Goal: Task Accomplishment & Management: Manage account settings

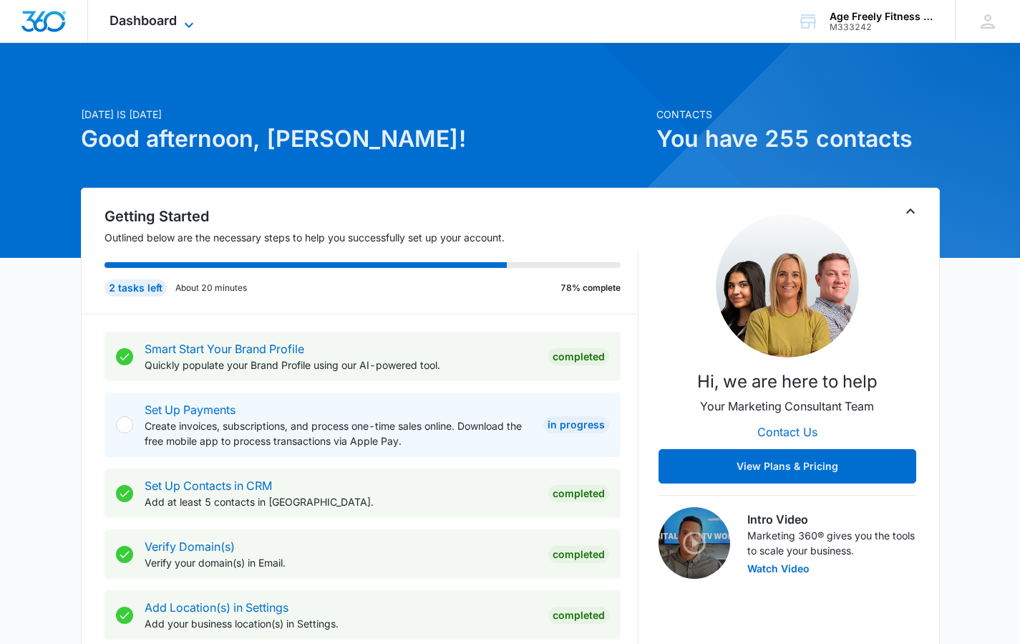
click at [190, 20] on icon at bounding box center [188, 24] width 17 height 17
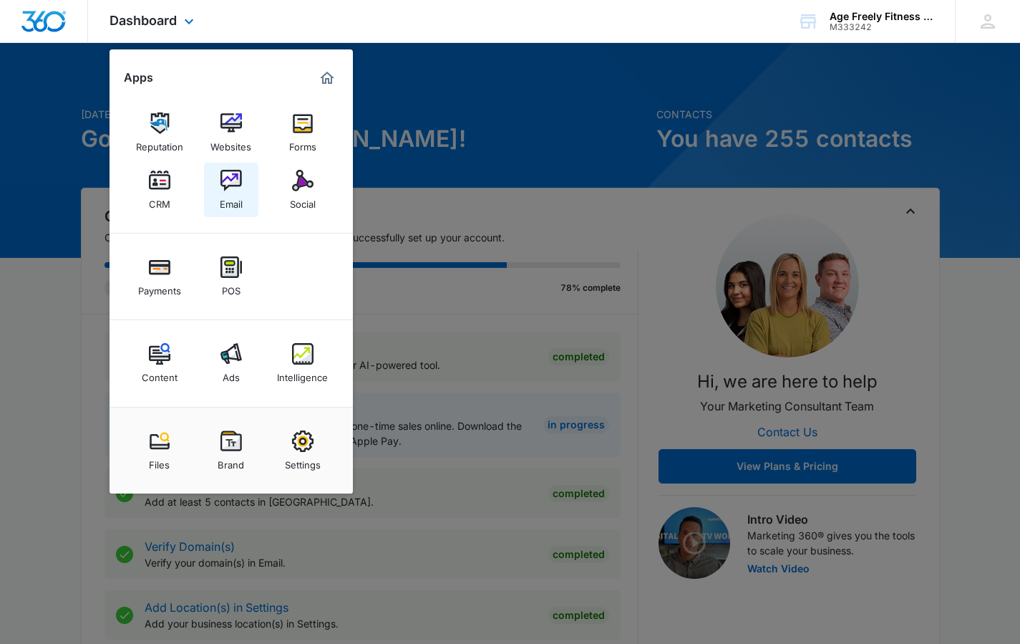
click at [231, 188] on img at bounding box center [231, 180] width 21 height 21
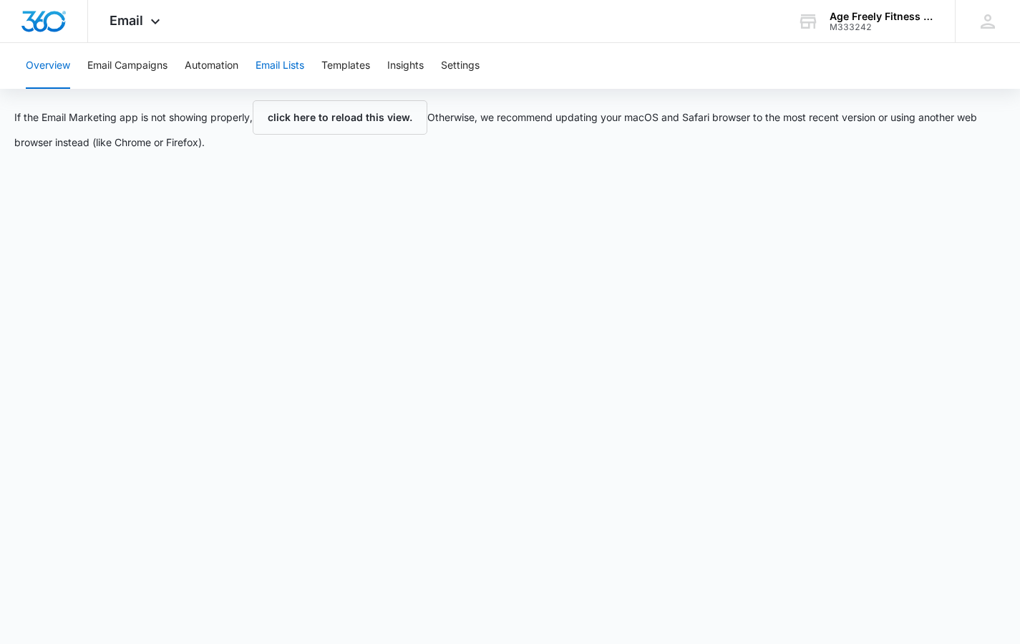
click at [294, 62] on button "Email Lists" at bounding box center [280, 66] width 49 height 46
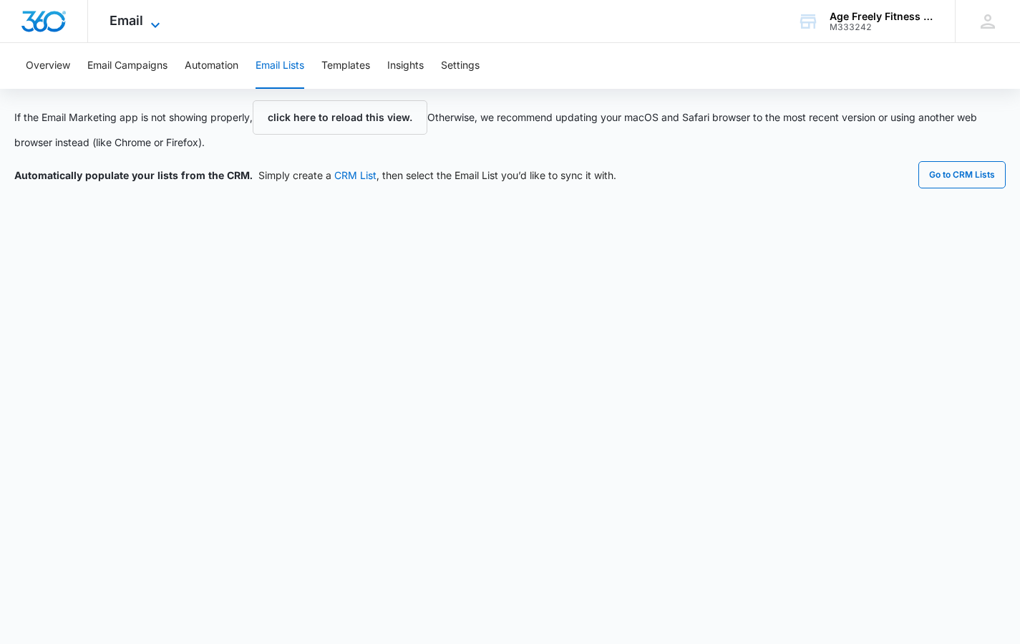
click at [157, 26] on icon at bounding box center [155, 24] width 9 height 5
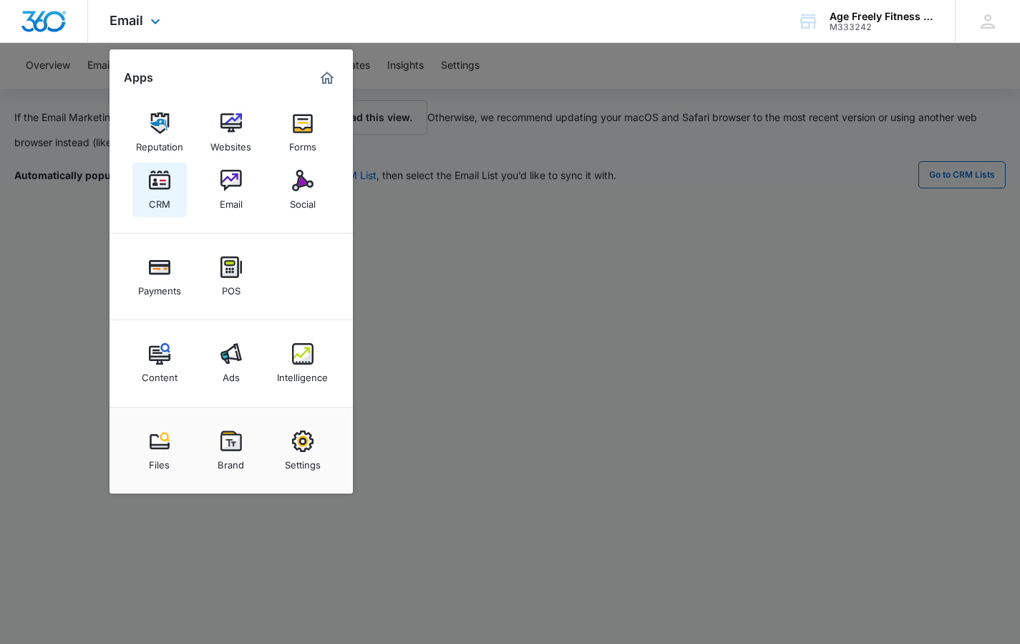
click at [166, 201] on div "CRM" at bounding box center [159, 200] width 21 height 19
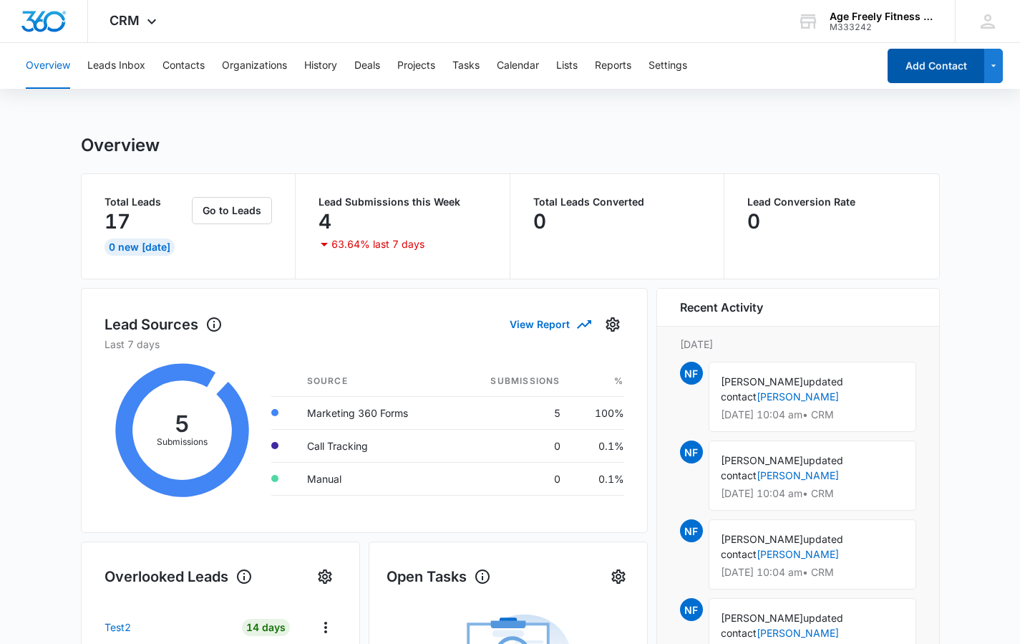
click at [908, 68] on button "Add Contact" at bounding box center [936, 66] width 97 height 34
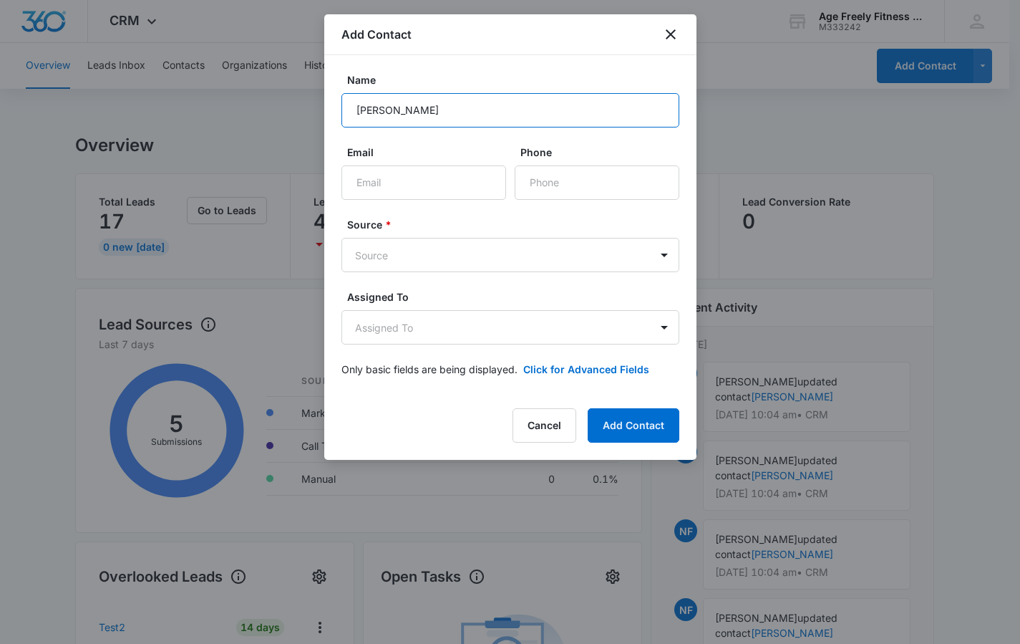
type input "Shelly Jomaa"
paste input "[EMAIL_ADDRESS][DOMAIN_NAME]"
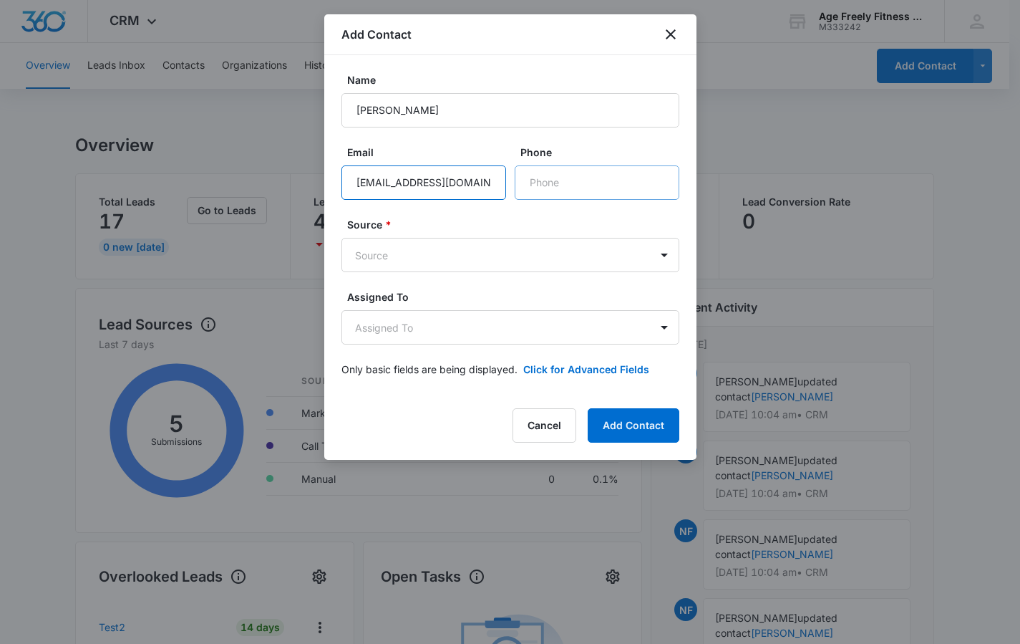
type input "[EMAIL_ADDRESS][DOMAIN_NAME]"
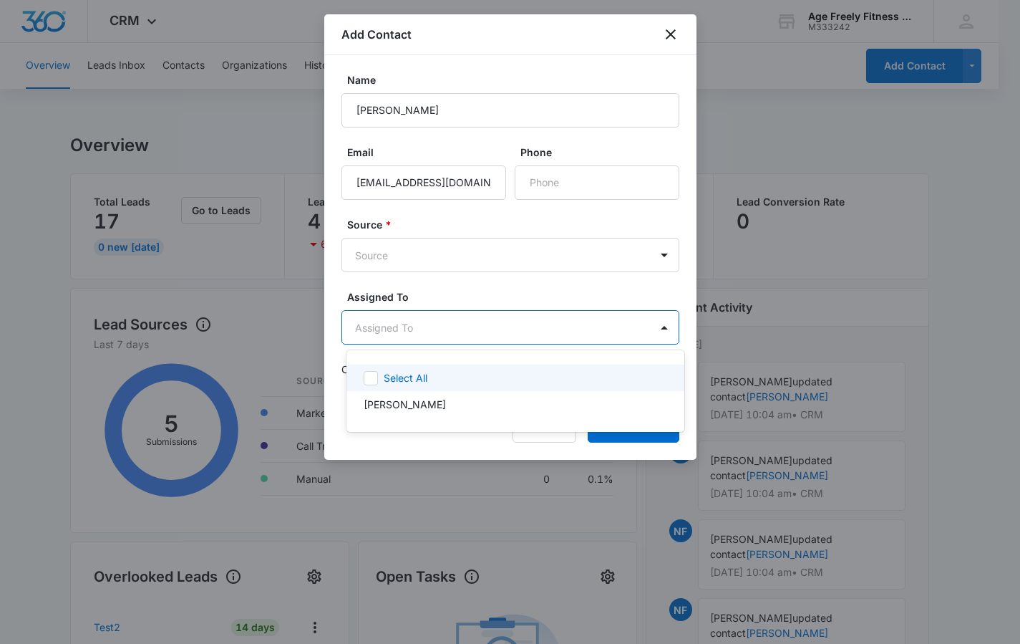
click at [465, 334] on body "CRM Apps Reputation Websites Forms CRM Email Social Payments POS Content Ads In…" at bounding box center [510, 322] width 1020 height 644
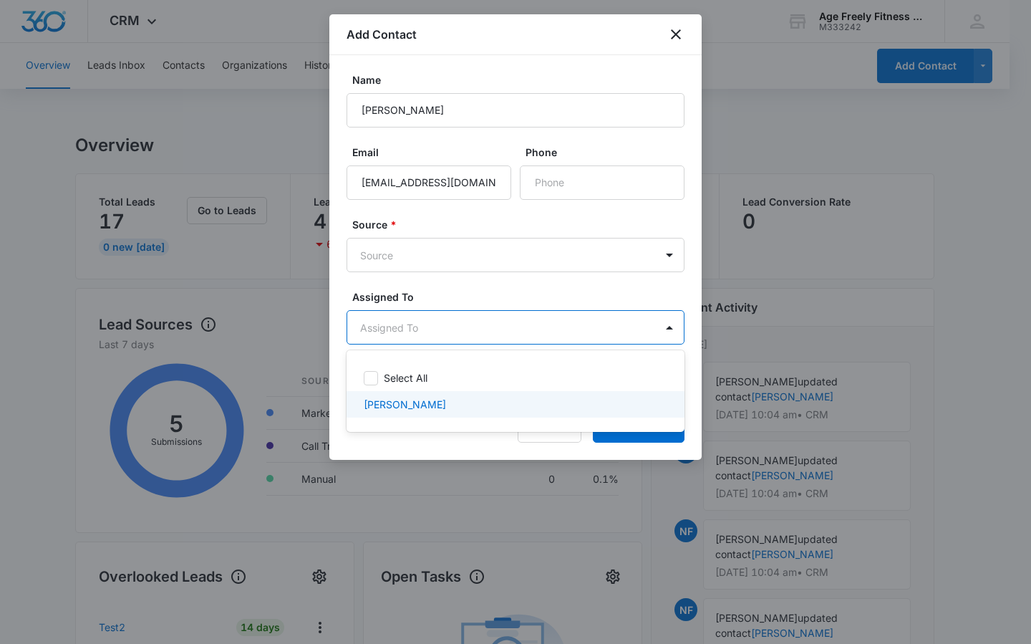
click at [392, 406] on p "[PERSON_NAME]" at bounding box center [405, 404] width 82 height 15
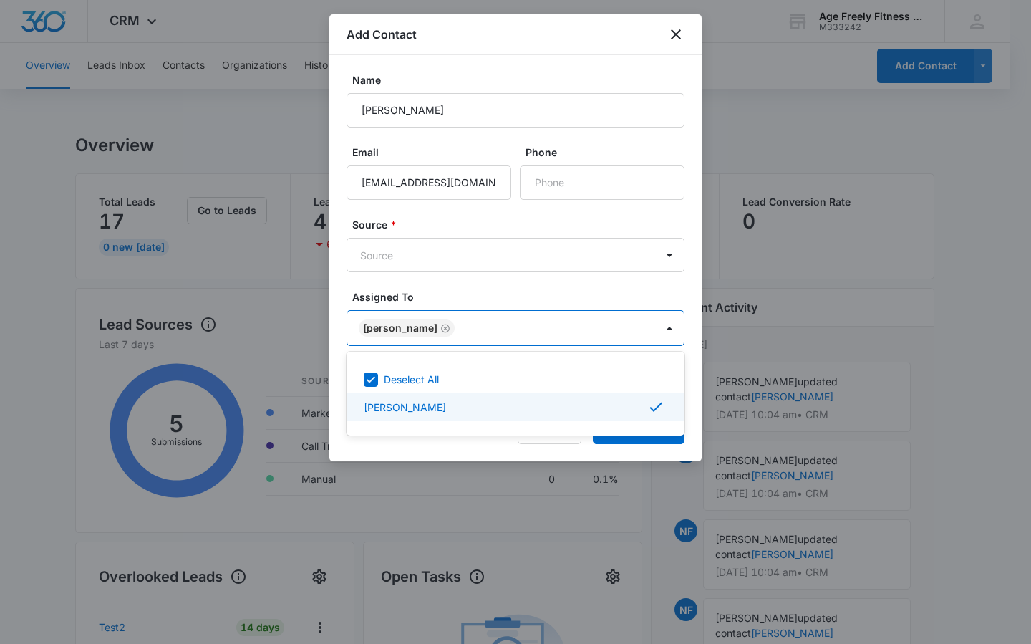
click at [652, 411] on icon at bounding box center [655, 406] width 17 height 17
checkbox input "false"
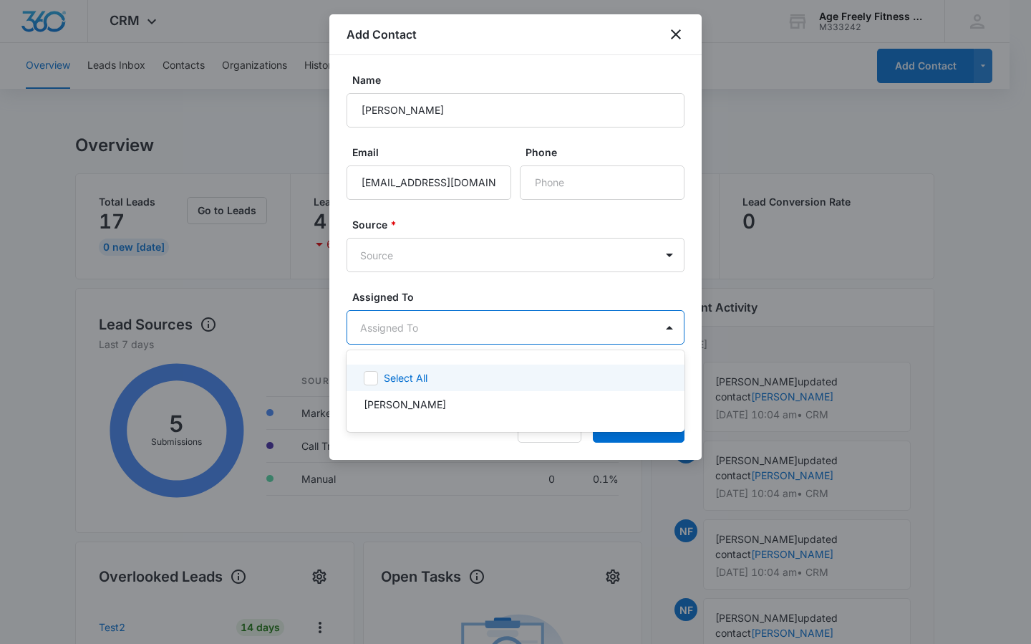
click at [627, 256] on div at bounding box center [515, 322] width 1031 height 644
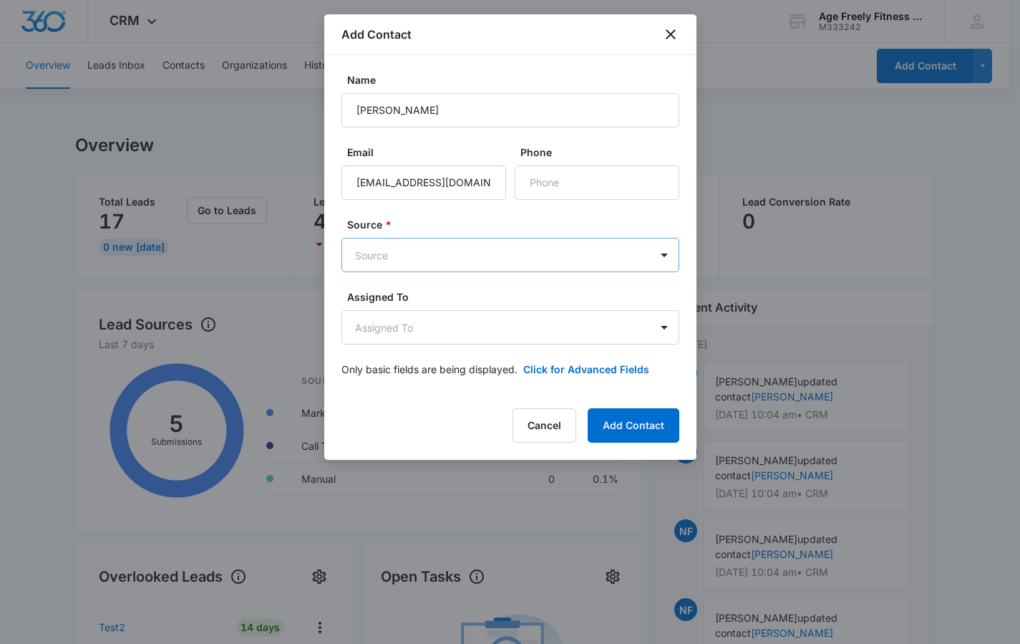
click at [627, 256] on body "CRM Apps Reputation Websites Forms CRM Email Social Payments POS Content Ads In…" at bounding box center [510, 618] width 1020 height 1237
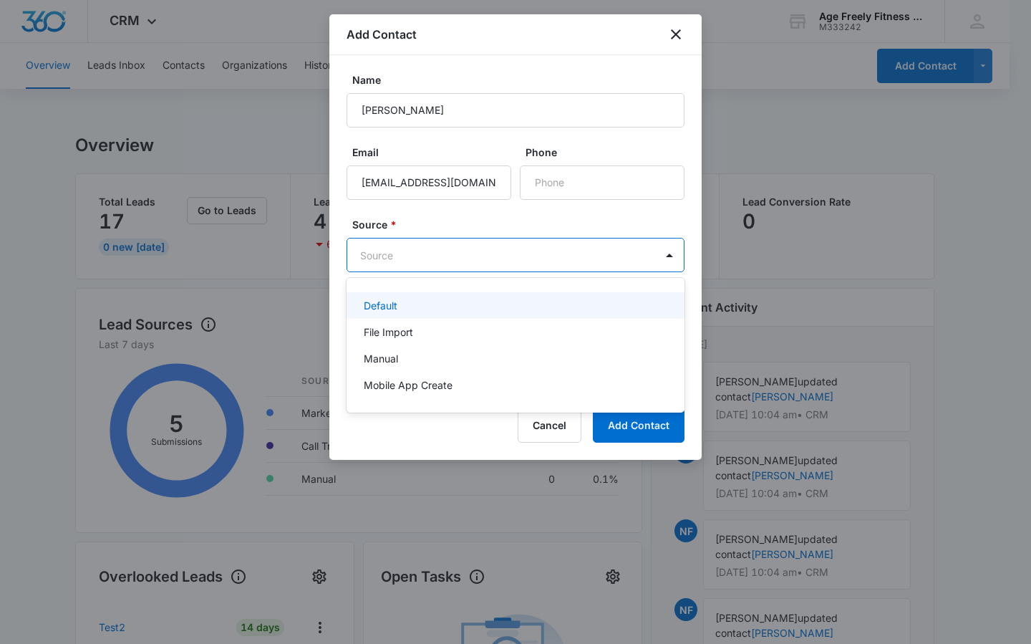
click at [579, 213] on div at bounding box center [515, 322] width 1031 height 644
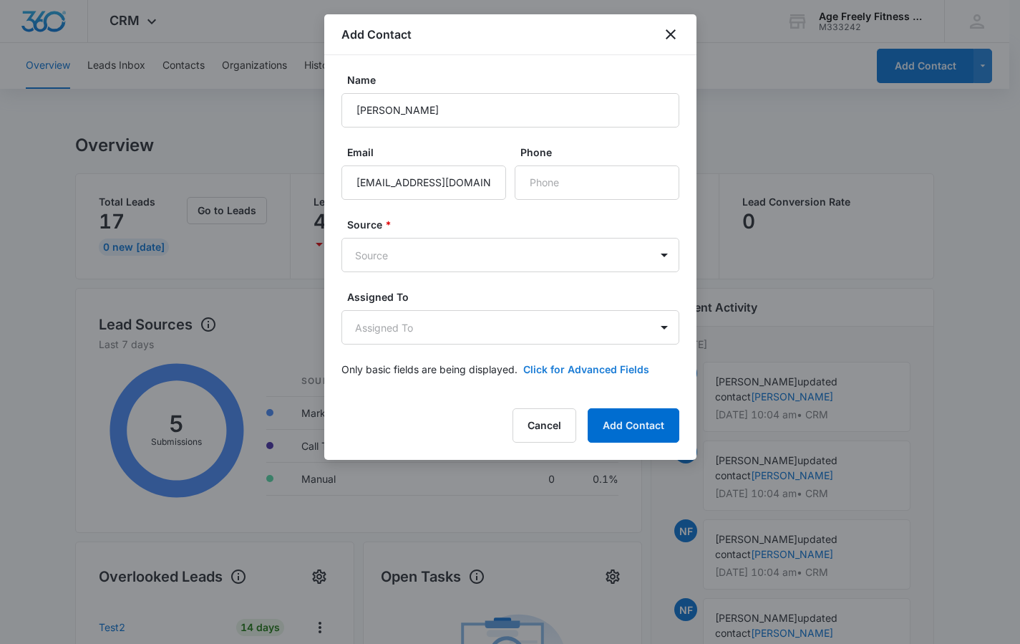
click at [620, 373] on button "Click for Advanced Fields" at bounding box center [586, 369] width 126 height 15
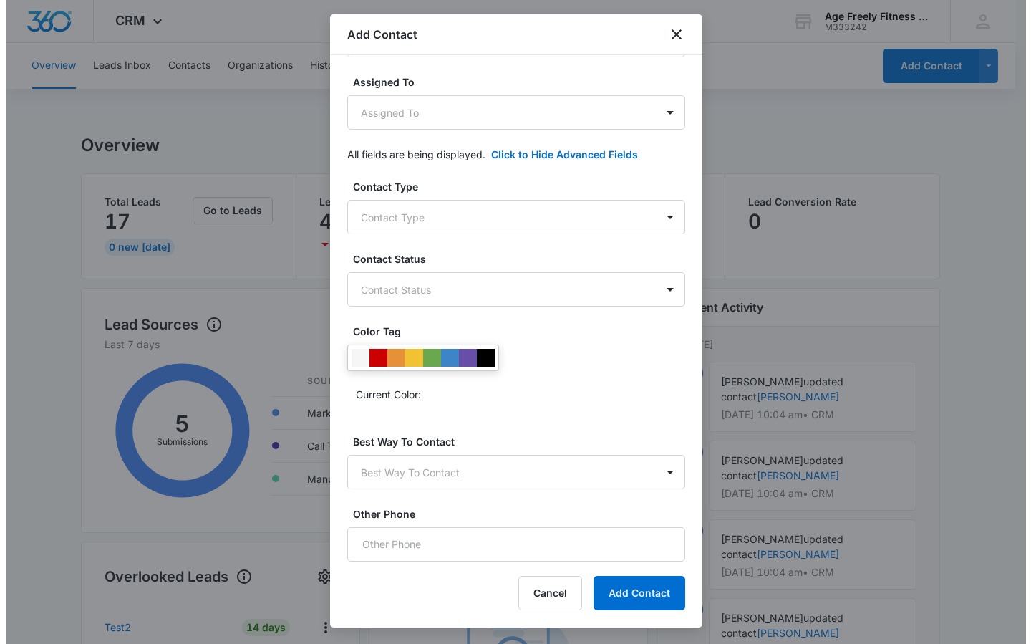
scroll to position [215, 0]
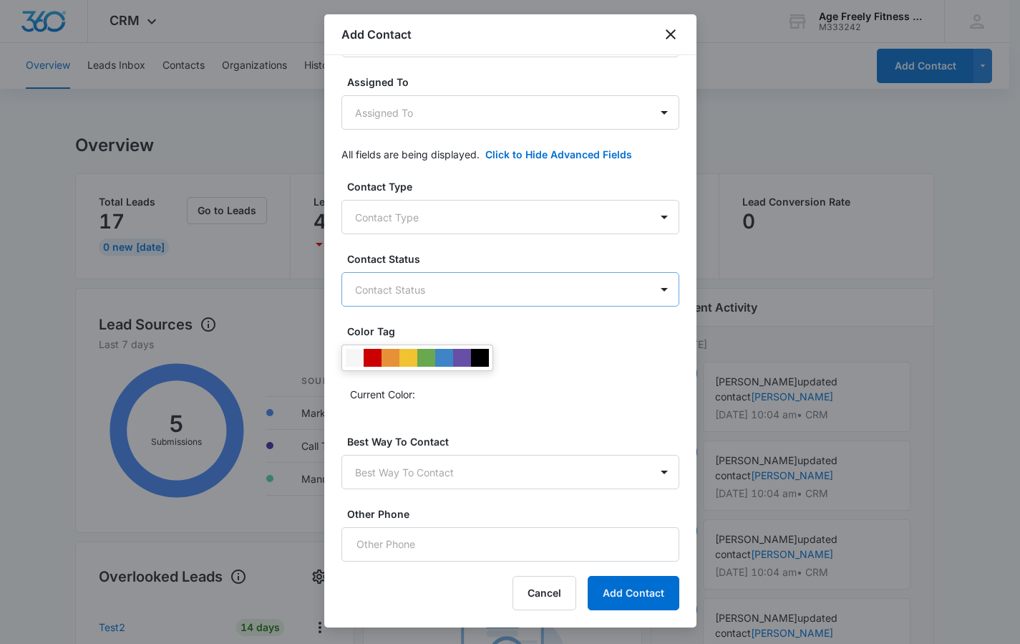
click at [504, 276] on body "CRM Apps Reputation Websites Forms CRM Email Social Payments POS Content Ads In…" at bounding box center [510, 618] width 1020 height 1237
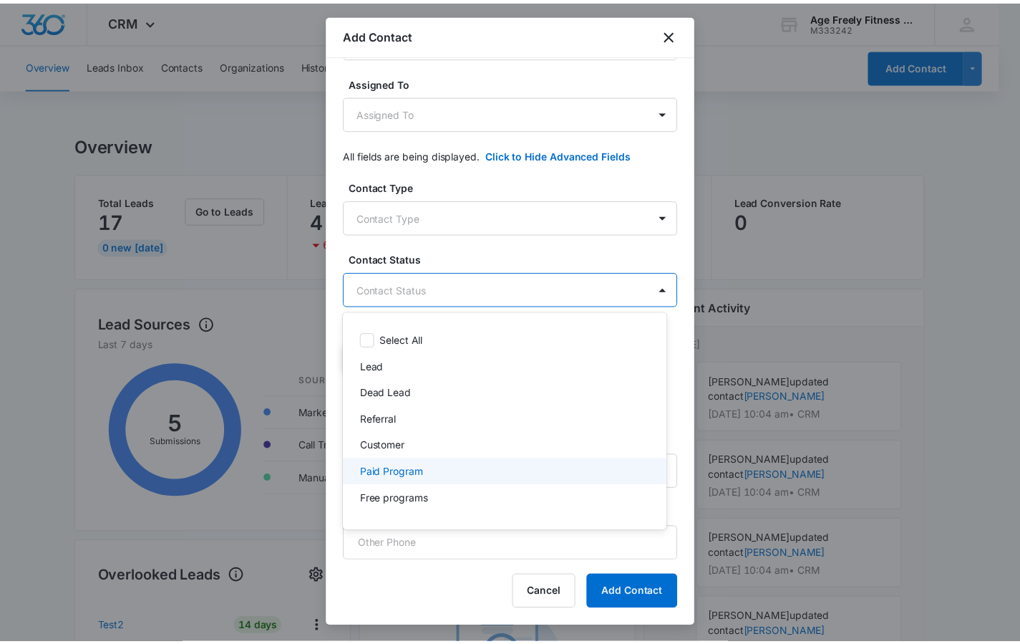
scroll to position [48, 0]
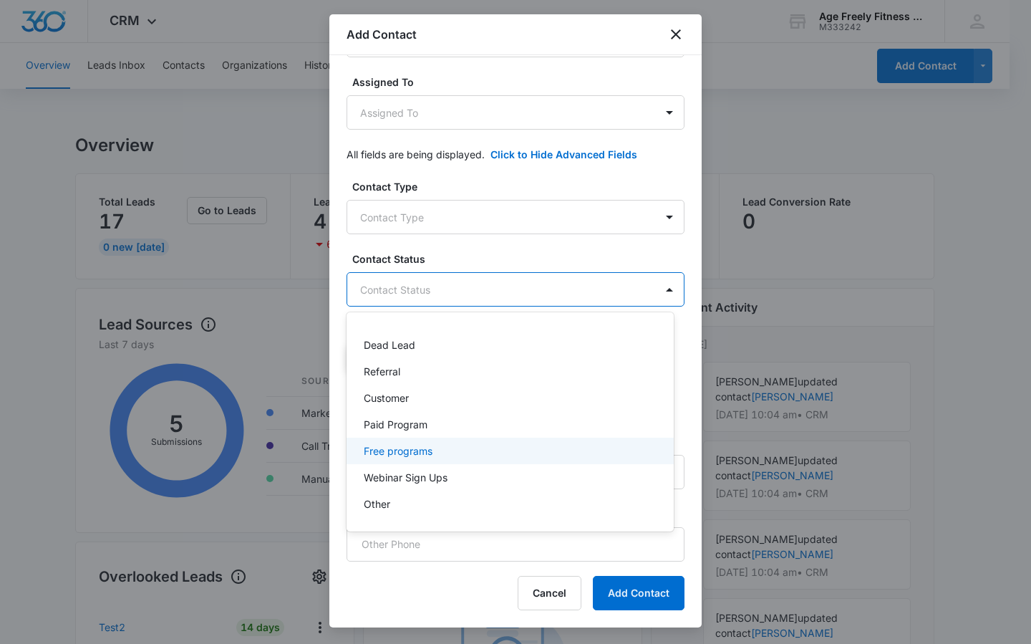
click at [410, 456] on p "Free programs" at bounding box center [398, 450] width 69 height 15
click at [423, 453] on p "Free programs" at bounding box center [398, 453] width 69 height 15
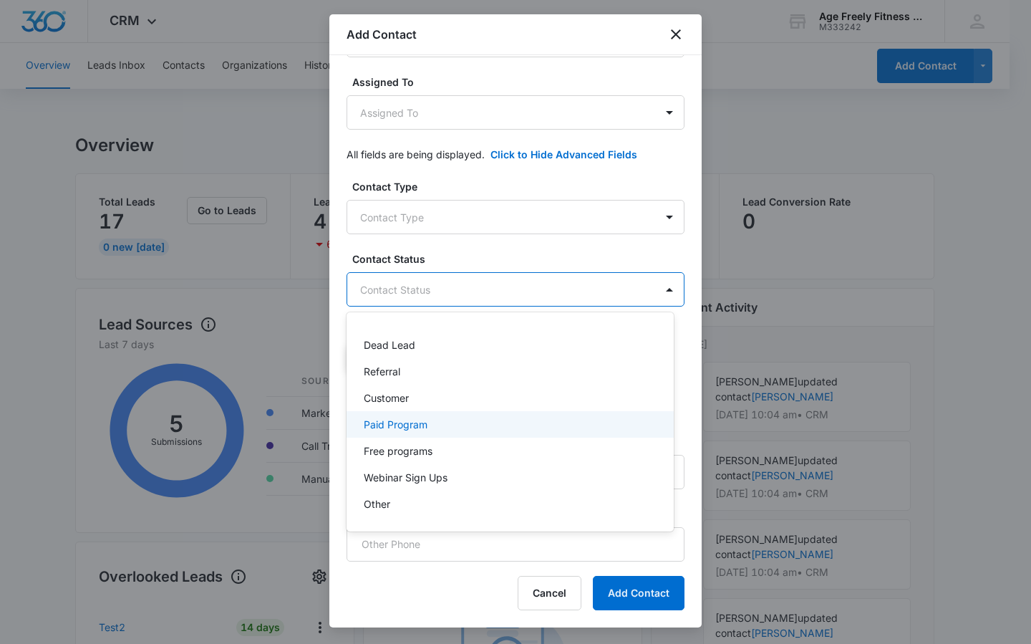
click at [412, 425] on p "Paid Program" at bounding box center [396, 424] width 64 height 15
click at [511, 251] on div at bounding box center [515, 322] width 1031 height 644
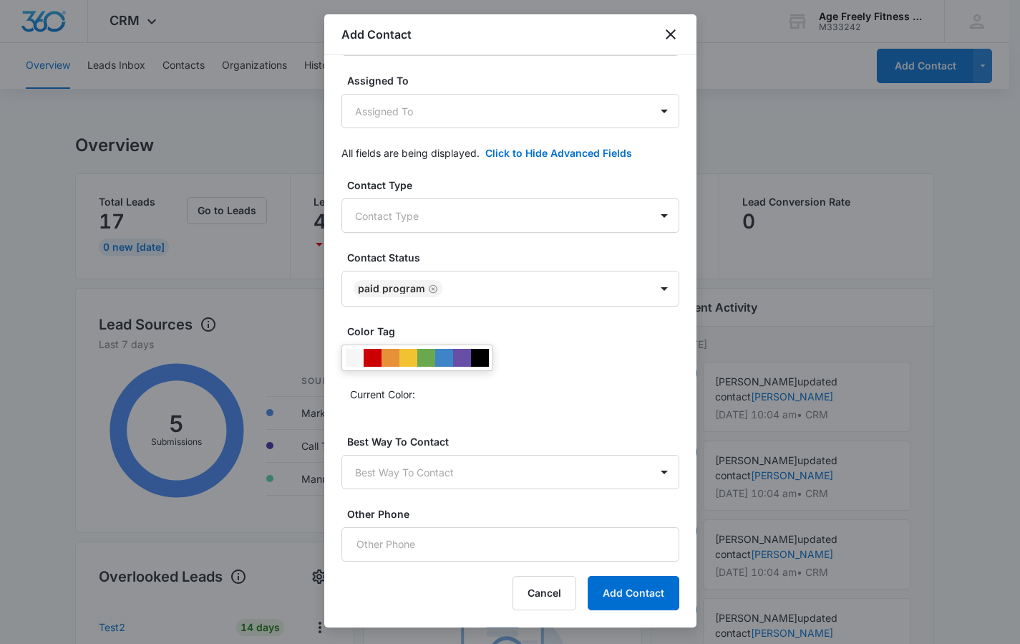
scroll to position [216, 0]
click at [686, 601] on div "Add Contact Name Shelly Jomaa Email sfalconer8@gmail.com Phone Source * Source …" at bounding box center [510, 320] width 372 height 613
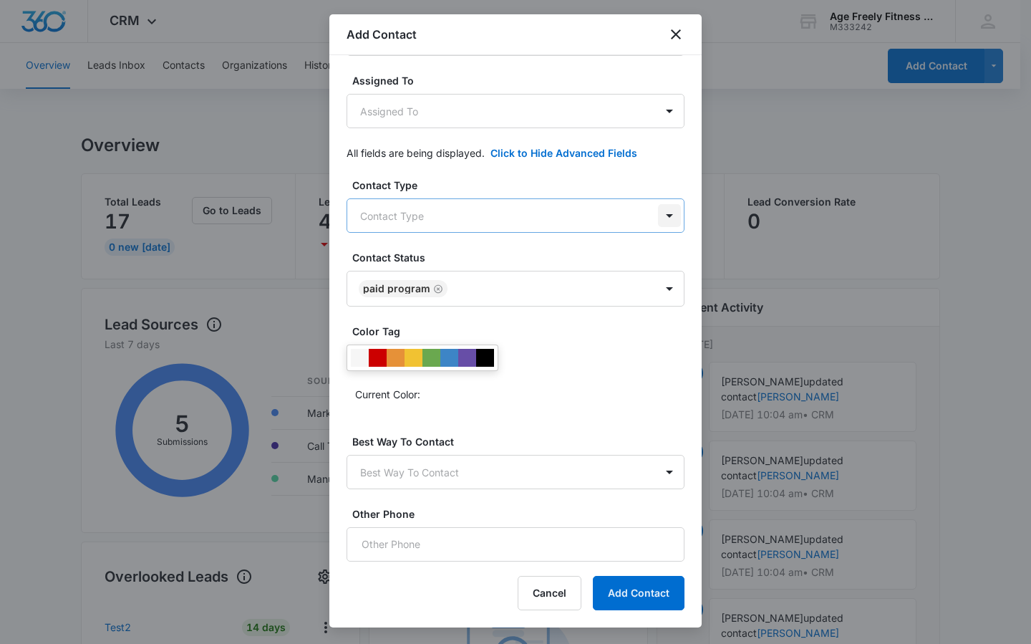
click at [653, 218] on body "CRM Apps Reputation Websites Forms CRM Email Social Payments POS Content Ads In…" at bounding box center [515, 618] width 1031 height 1237
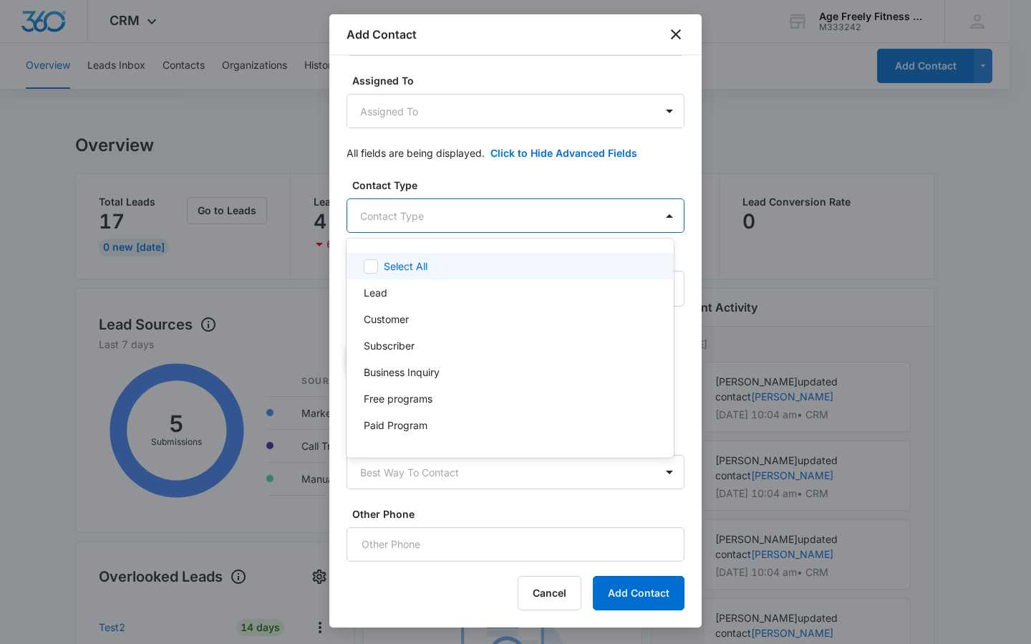
click at [644, 173] on div at bounding box center [515, 322] width 1031 height 644
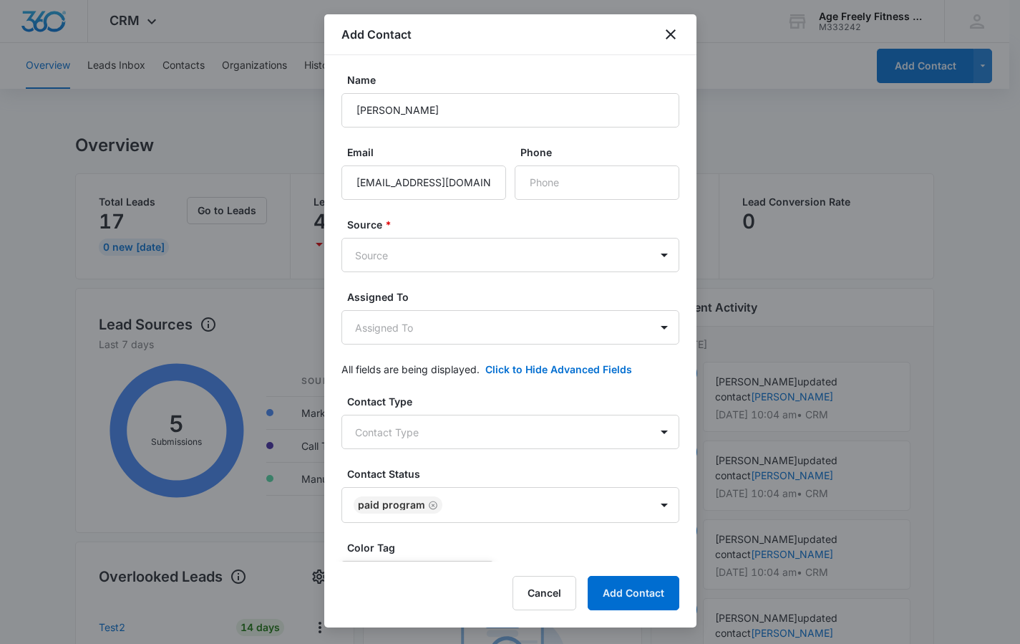
scroll to position [0, 0]
click at [636, 586] on button "Add Contact" at bounding box center [634, 593] width 92 height 34
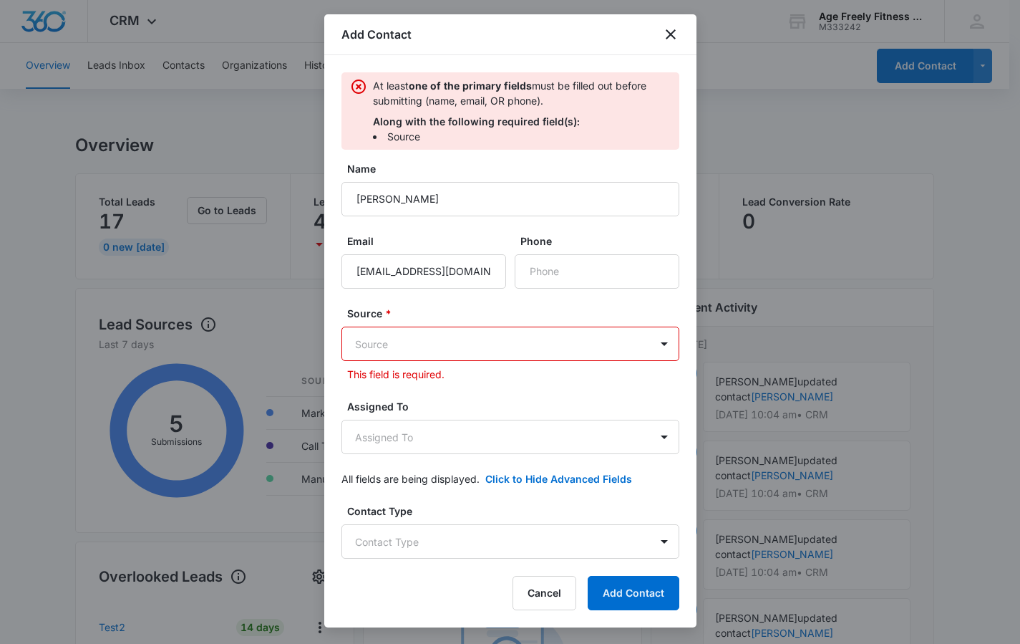
click at [546, 347] on body "CRM Apps Reputation Websites Forms CRM Email Social Payments POS Content Ads In…" at bounding box center [510, 618] width 1020 height 1237
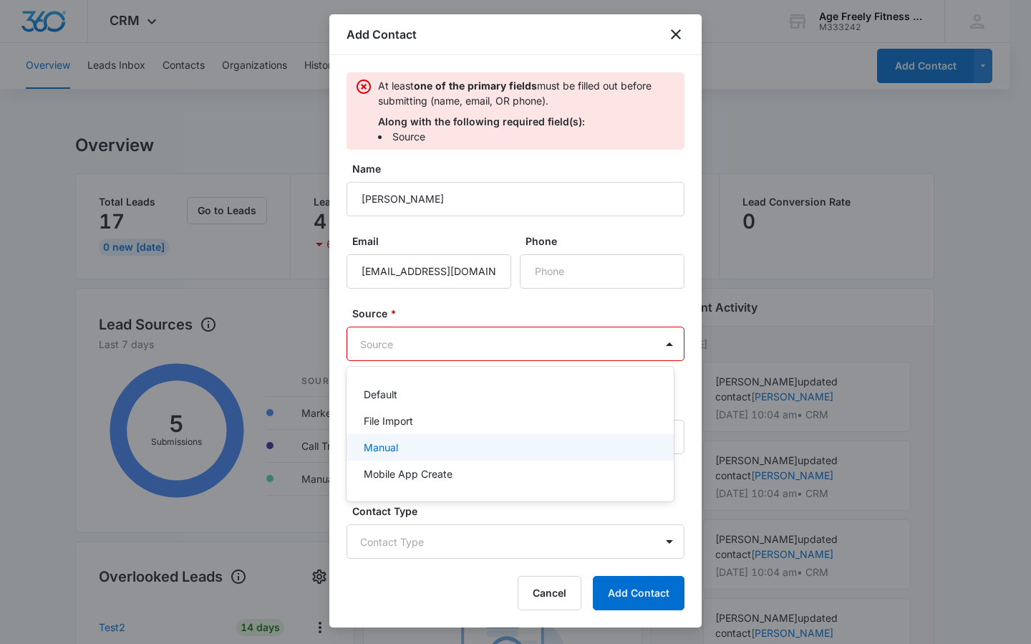
click at [389, 446] on p "Manual" at bounding box center [381, 447] width 34 height 15
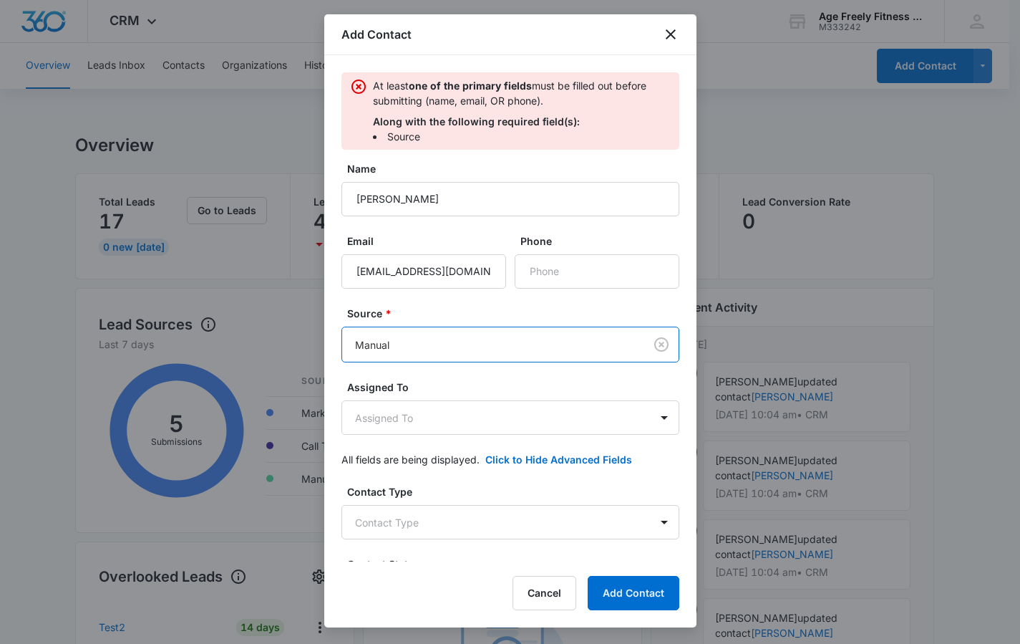
scroll to position [17, 0]
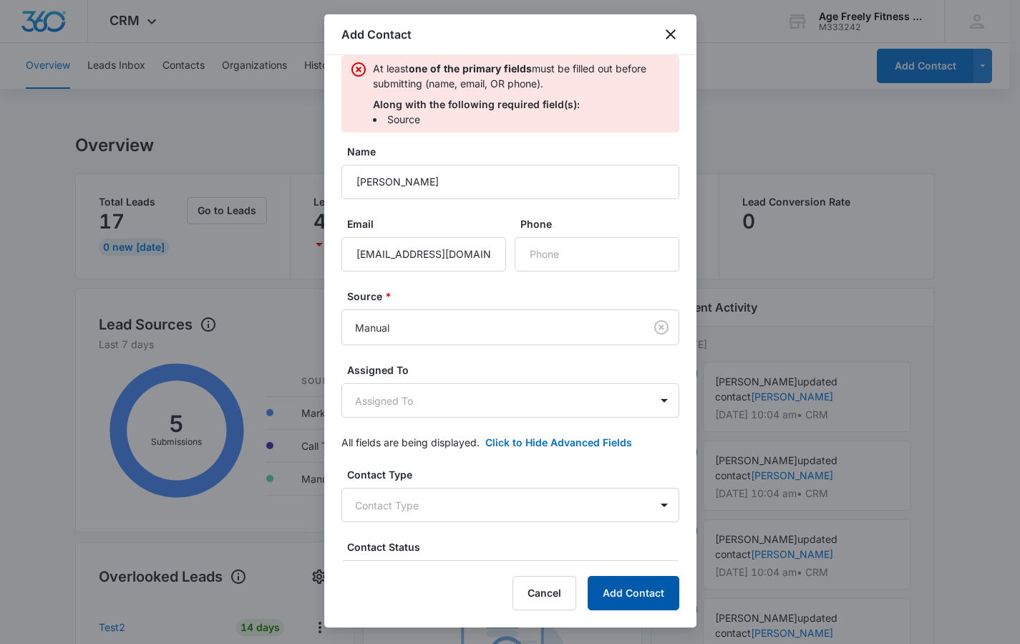
click at [644, 595] on button "Add Contact" at bounding box center [634, 593] width 92 height 34
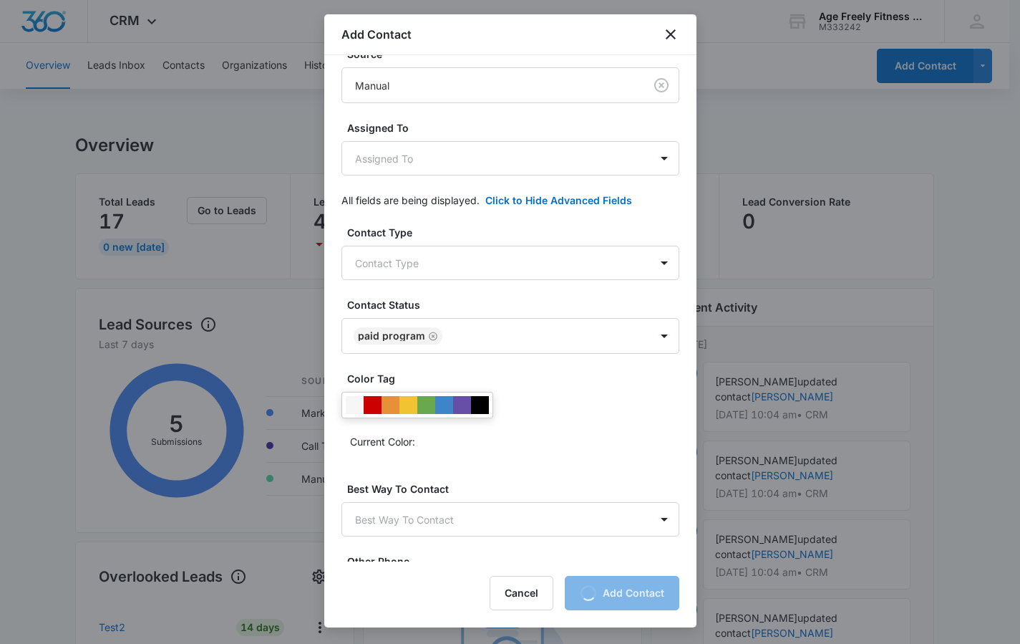
scroll to position [218, 0]
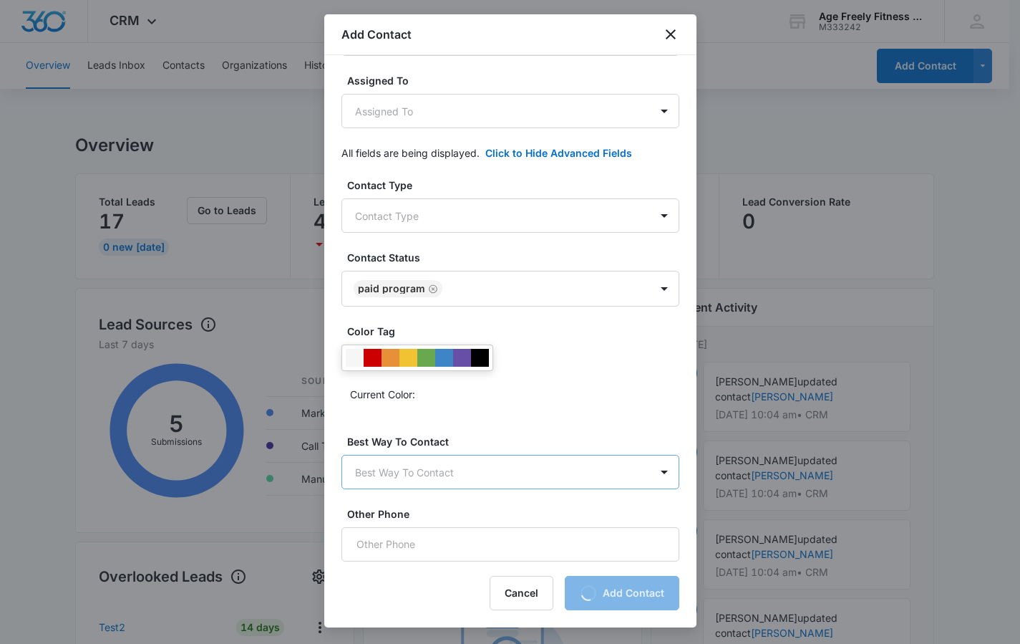
click at [642, 456] on body "CRM Apps Reputation Websites Forms CRM Email Social Payments POS Content Ads In…" at bounding box center [510, 618] width 1020 height 1237
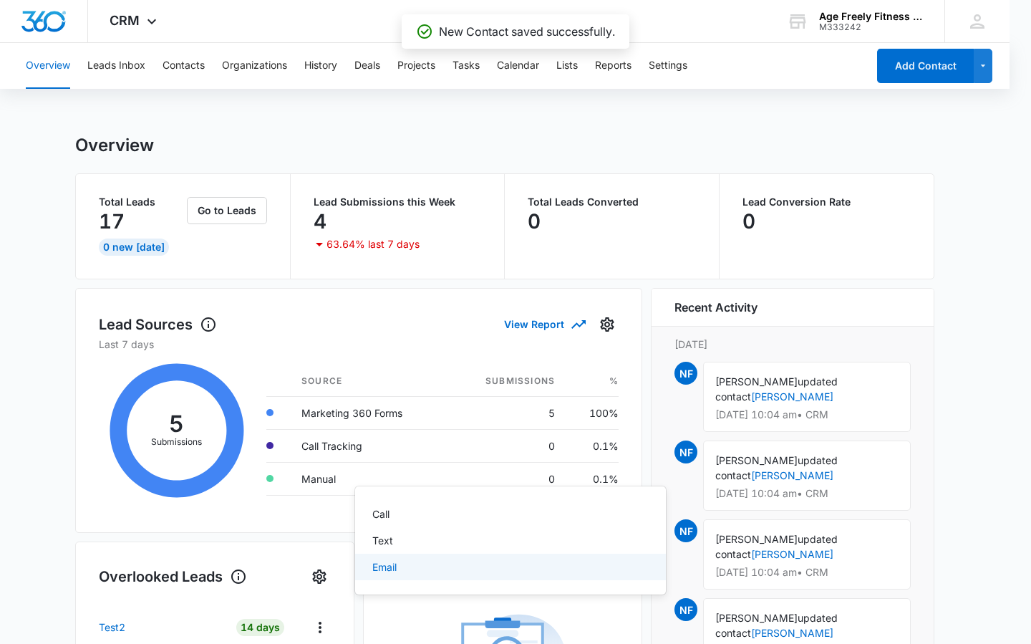
click at [384, 576] on div "Email" at bounding box center [510, 567] width 311 height 26
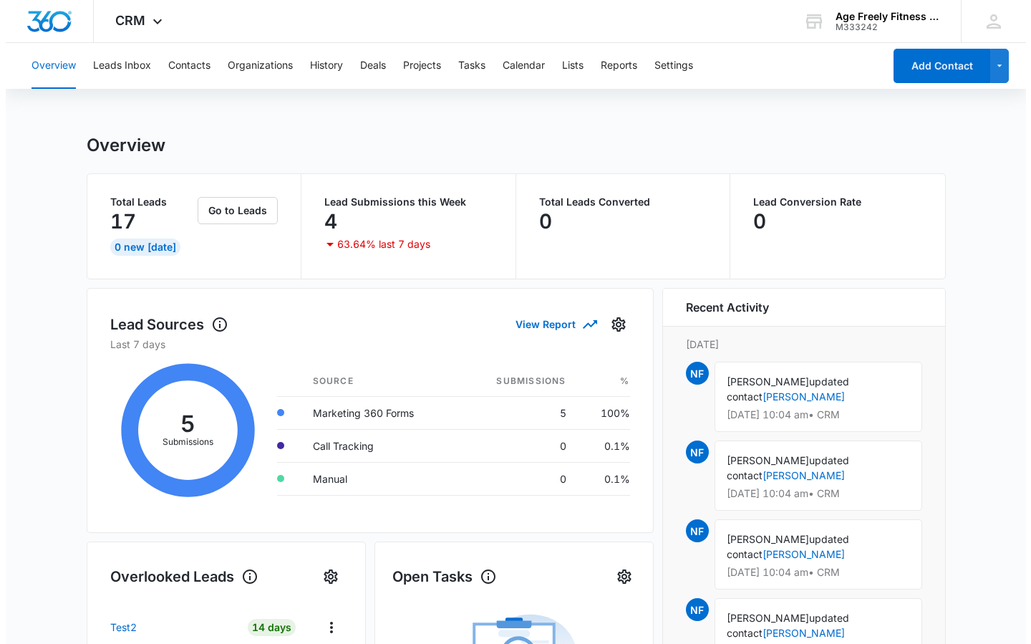
scroll to position [0, 0]
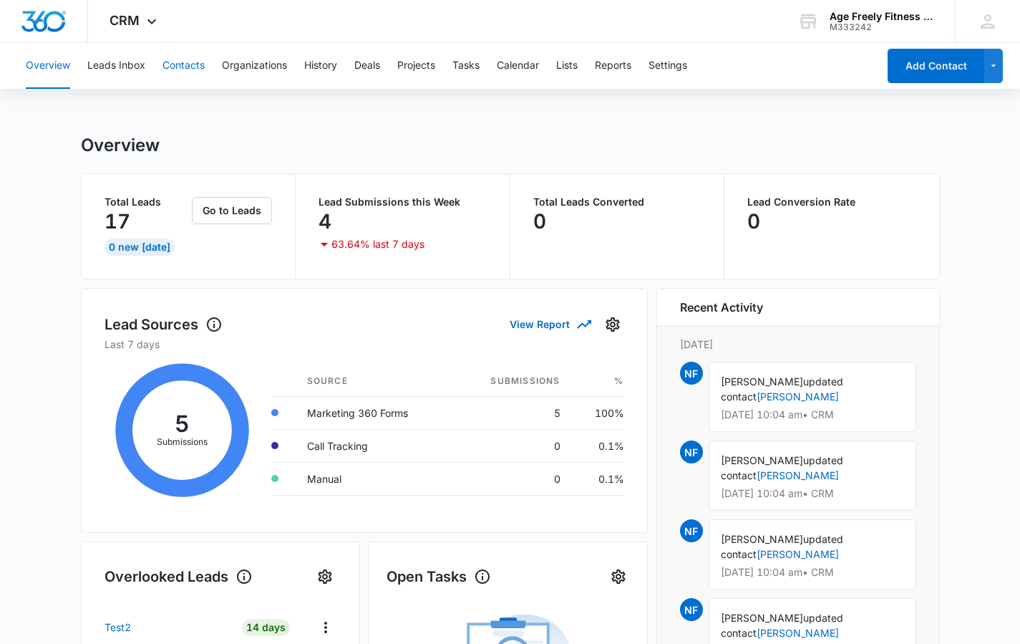
click at [188, 67] on button "Contacts" at bounding box center [184, 66] width 42 height 46
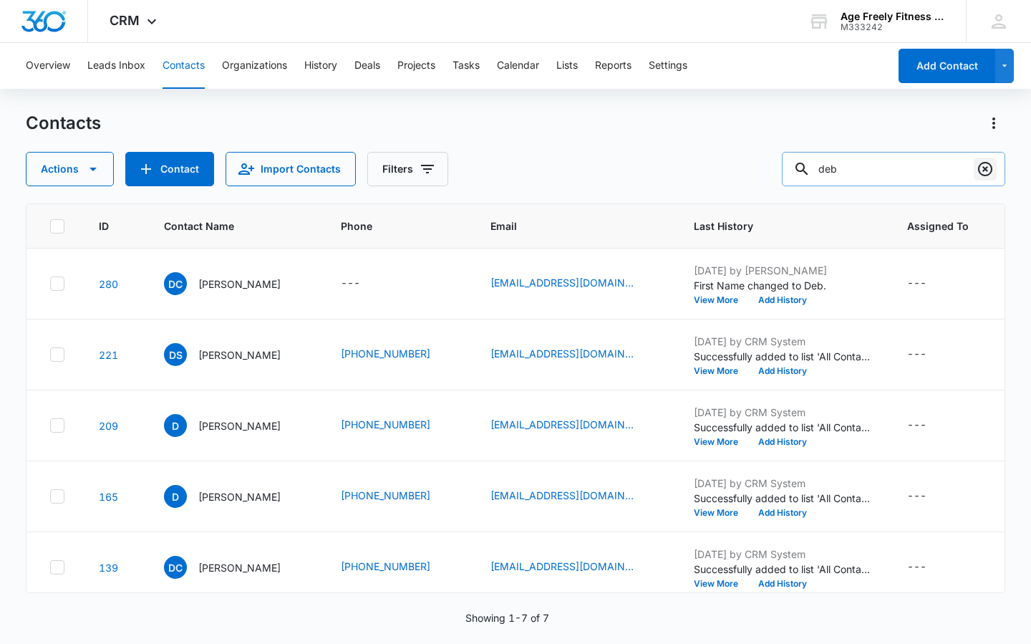
click at [981, 173] on icon "Clear" at bounding box center [985, 169] width 14 height 14
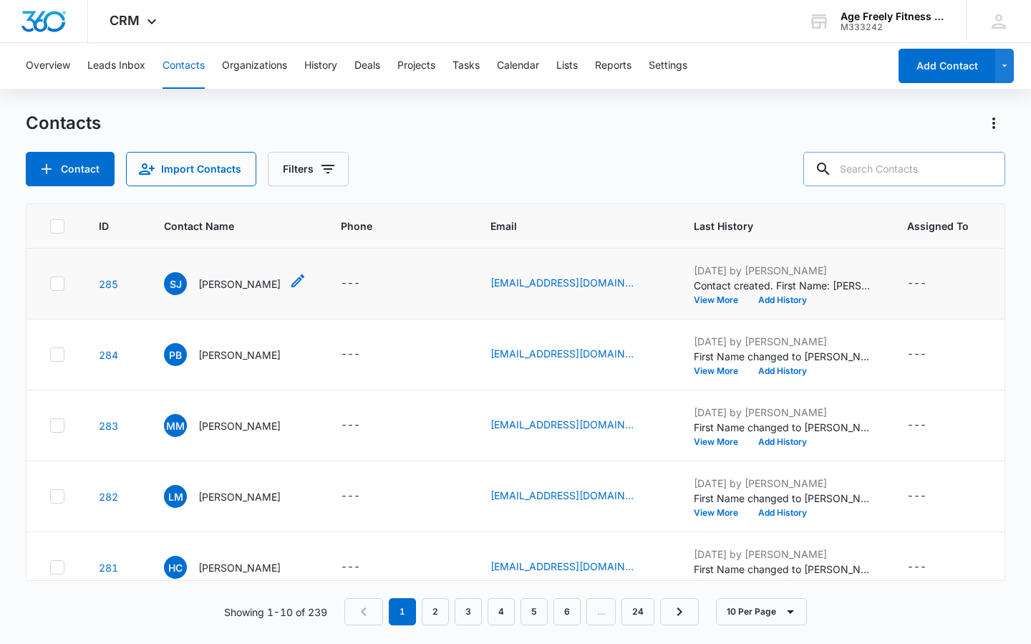
click at [212, 281] on p "Shelly Jomaa" at bounding box center [239, 283] width 82 height 15
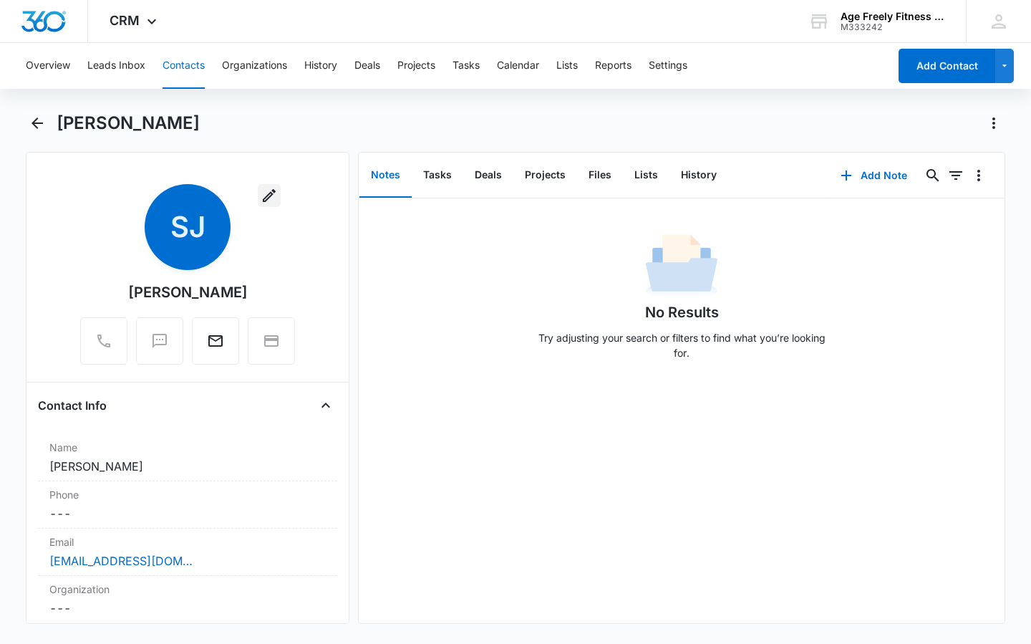
click at [266, 193] on icon "button" at bounding box center [269, 195] width 13 height 13
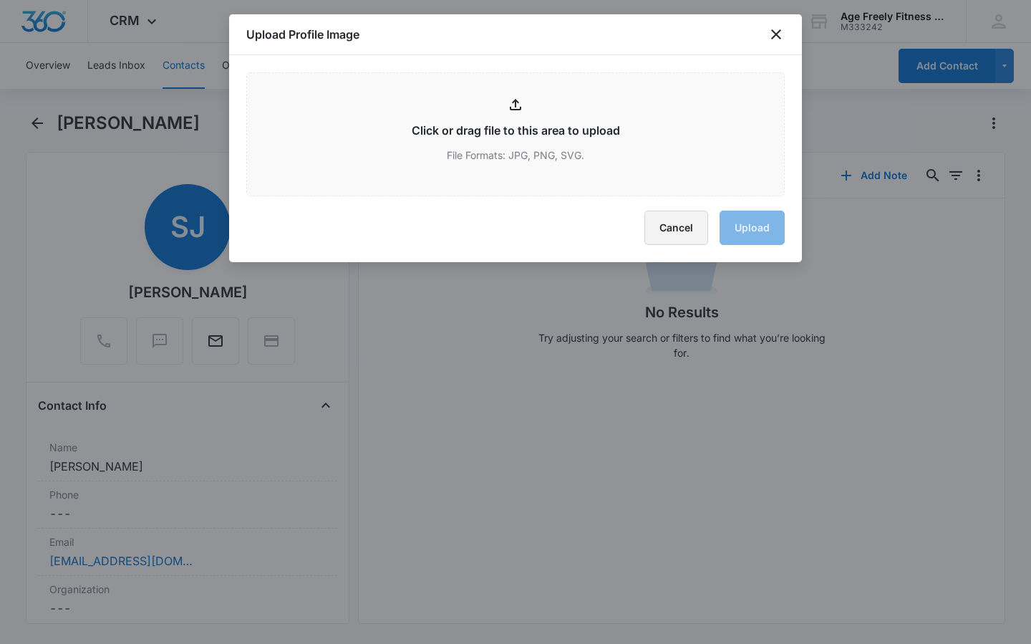
click at [696, 234] on button "Cancel" at bounding box center [676, 228] width 64 height 34
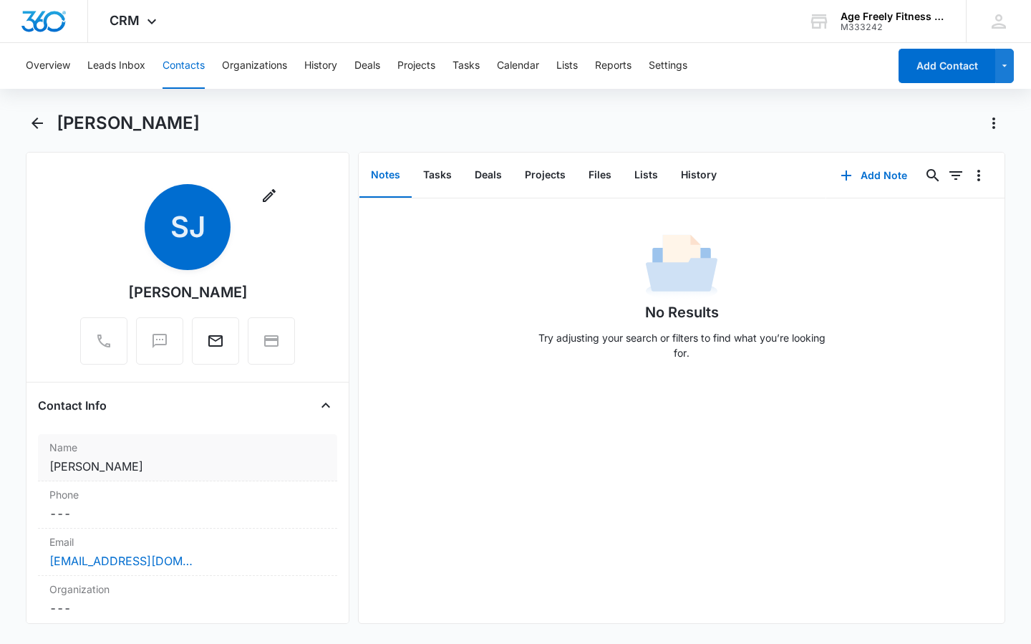
click at [76, 469] on dd "Cancel Save Changes Shelly Jomaa" at bounding box center [187, 466] width 276 height 17
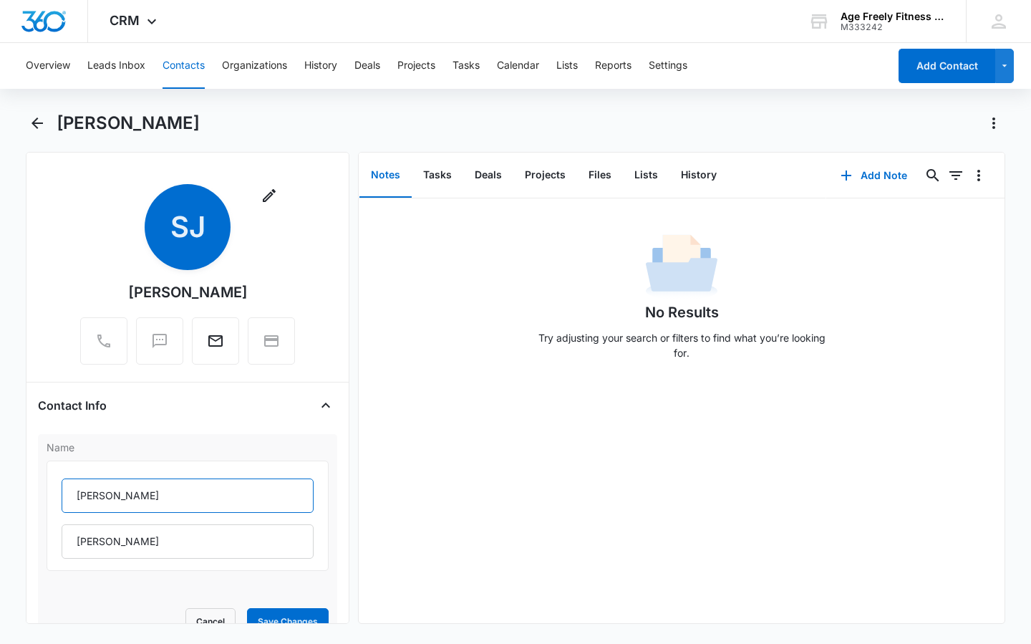
click at [95, 493] on input "Shelly" at bounding box center [188, 495] width 252 height 34
click at [100, 496] on input "Shelly" at bounding box center [188, 495] width 252 height 34
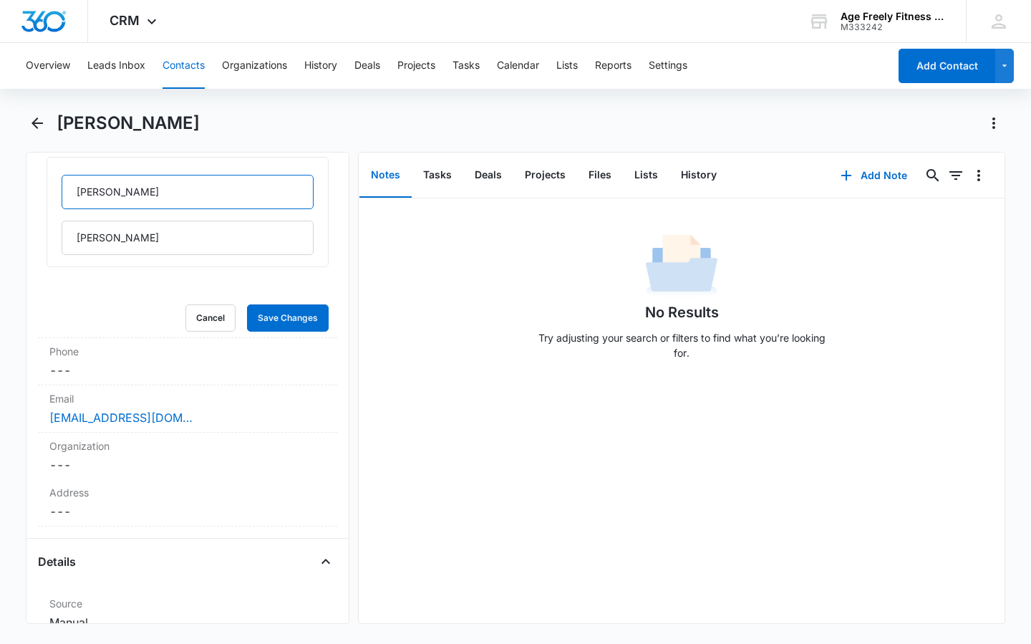
scroll to position [304, 0]
type input "[PERSON_NAME]"
click at [258, 317] on button "Save Changes" at bounding box center [288, 317] width 82 height 27
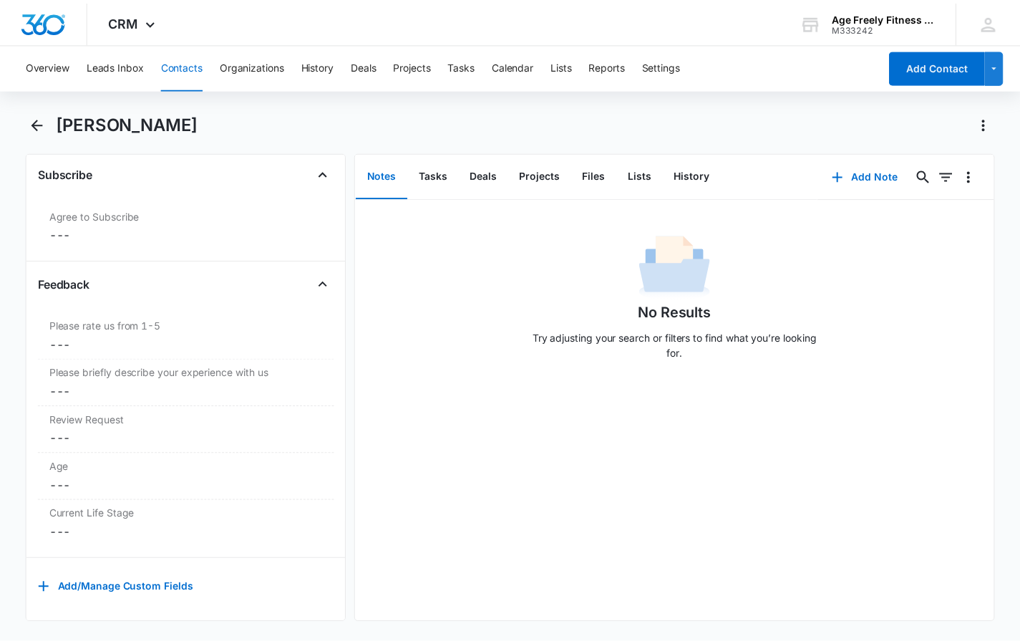
scroll to position [1479, 0]
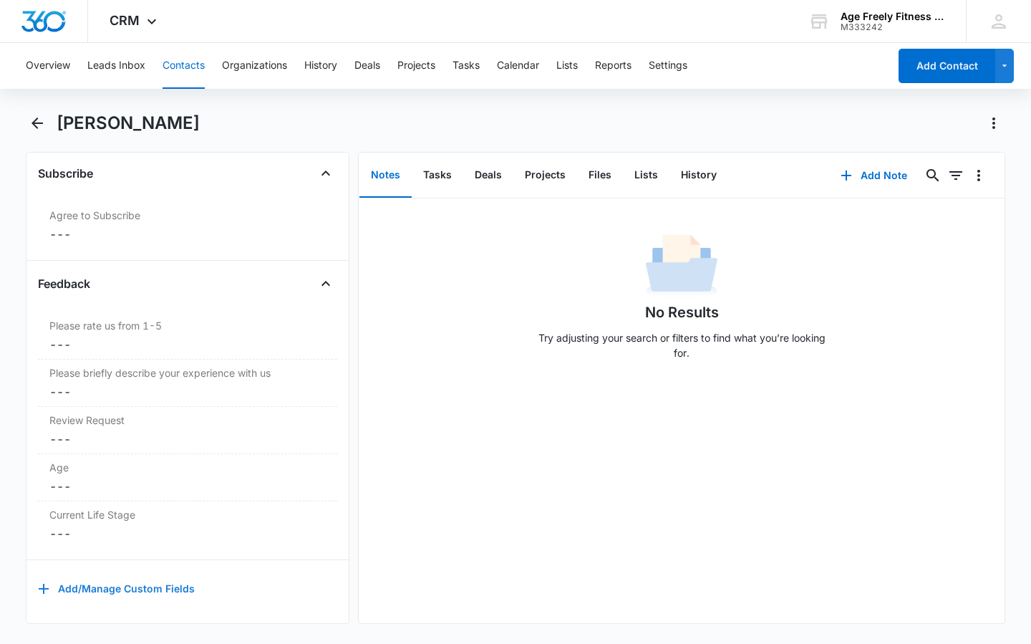
click at [141, 579] on button "Add/Manage Custom Fields" at bounding box center [116, 588] width 157 height 34
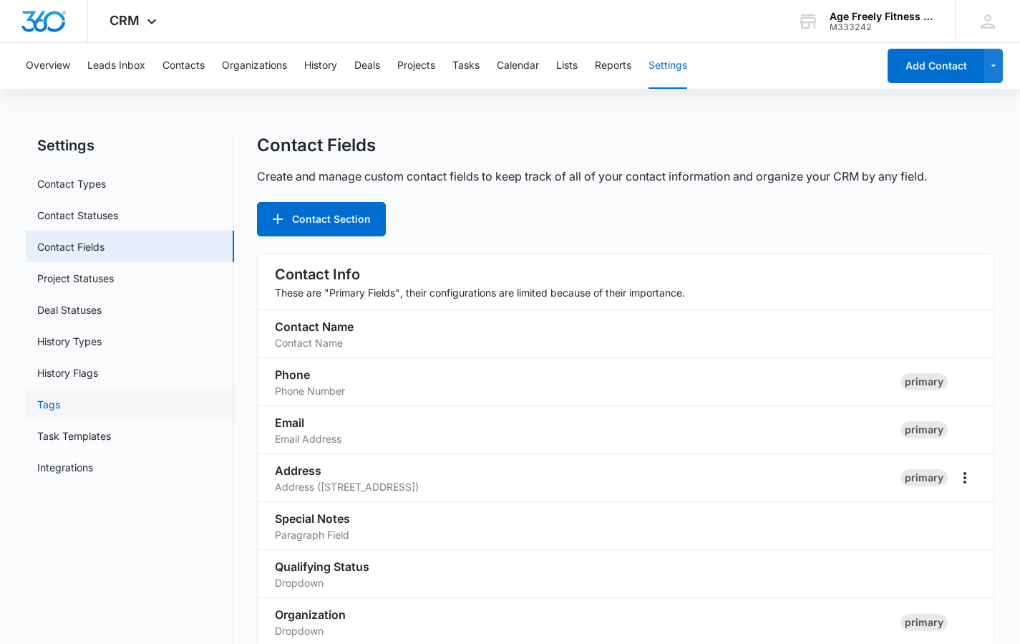
click at [47, 410] on link "Tags" at bounding box center [48, 404] width 23 height 15
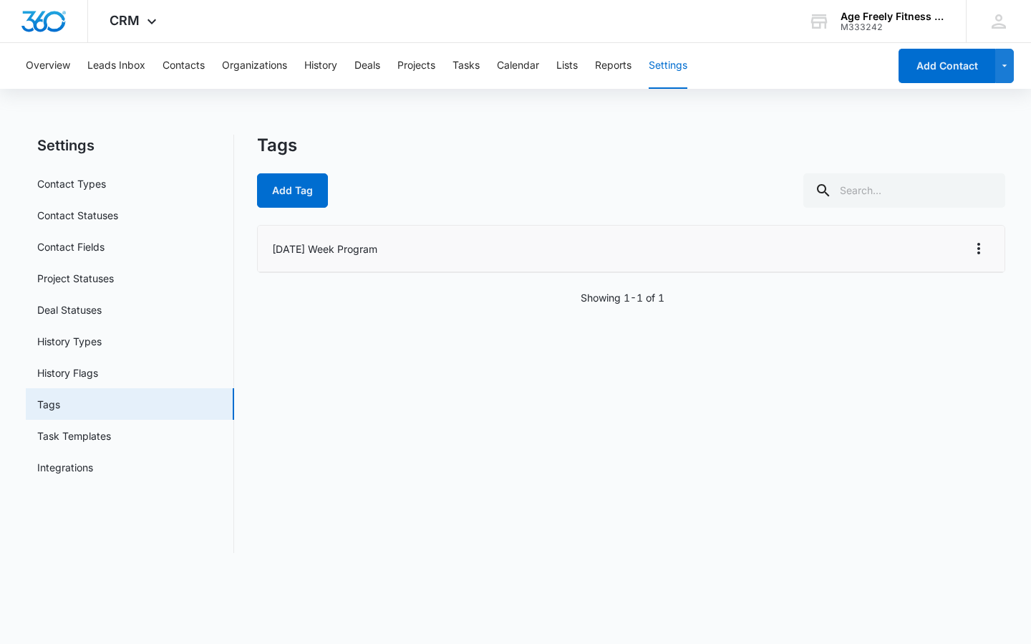
click at [290, 256] on li "[DATE] Week Program" at bounding box center [631, 249] width 747 height 47
click at [306, 194] on button "Add Tag" at bounding box center [292, 190] width 71 height 34
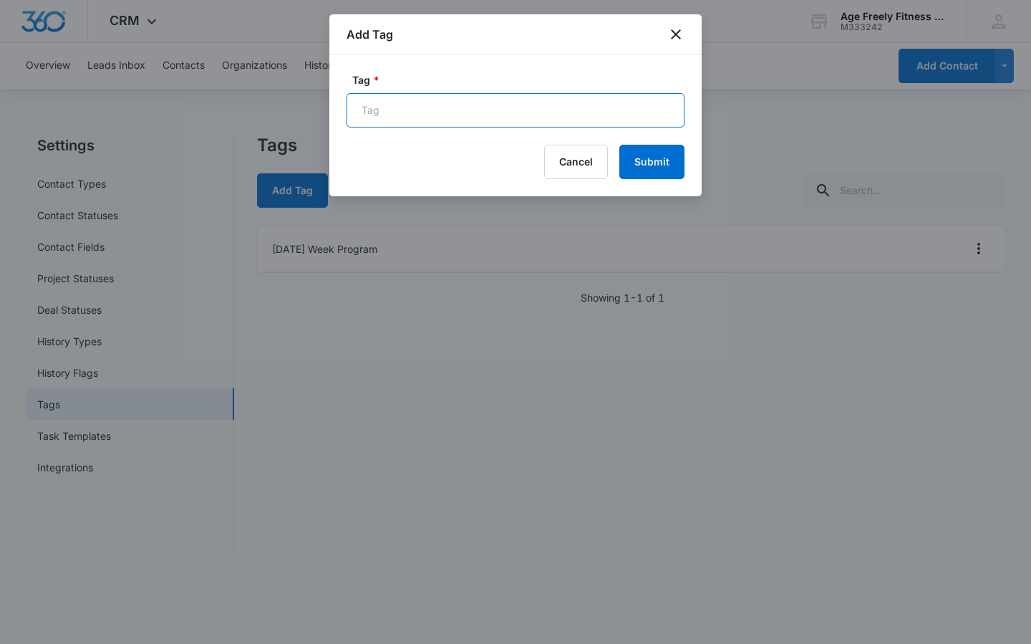
click at [419, 104] on input "Tag *" at bounding box center [516, 110] width 338 height 34
type input "8"
type input "[DATE] Week Program"
click at [668, 163] on button "Submit" at bounding box center [651, 162] width 65 height 34
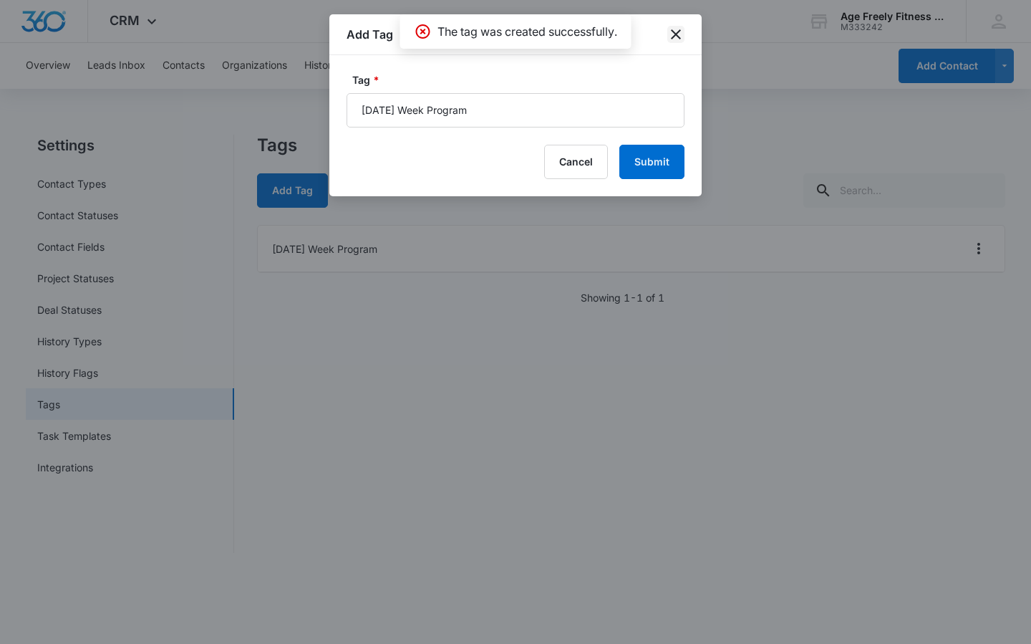
click at [679, 31] on icon "close" at bounding box center [676, 34] width 10 height 10
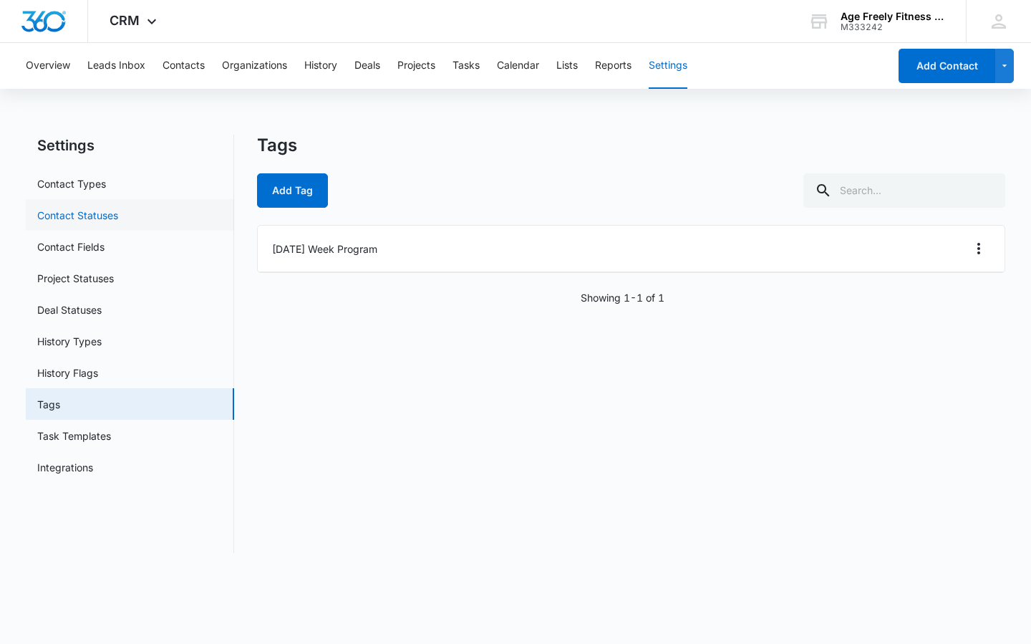
click at [83, 213] on link "Contact Statuses" at bounding box center [77, 215] width 81 height 15
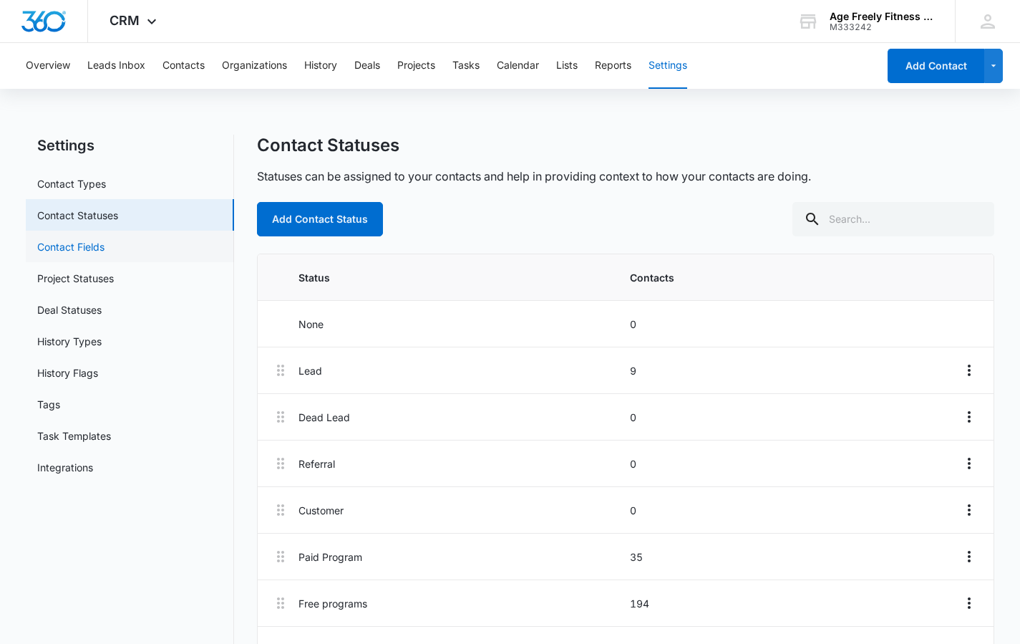
click at [82, 242] on link "Contact Fields" at bounding box center [70, 246] width 67 height 15
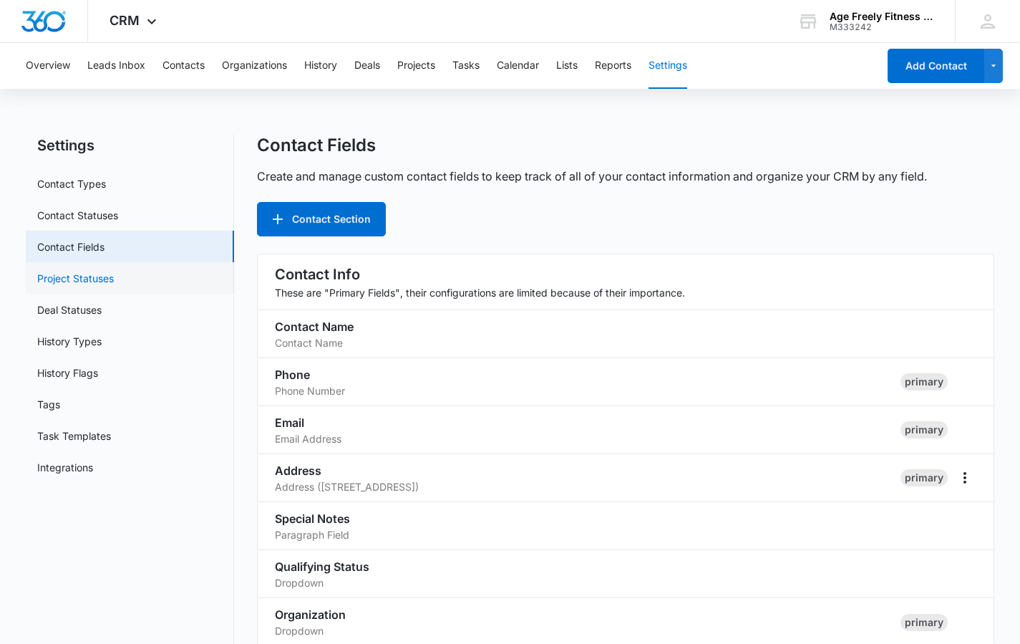
click at [82, 274] on link "Project Statuses" at bounding box center [75, 278] width 77 height 15
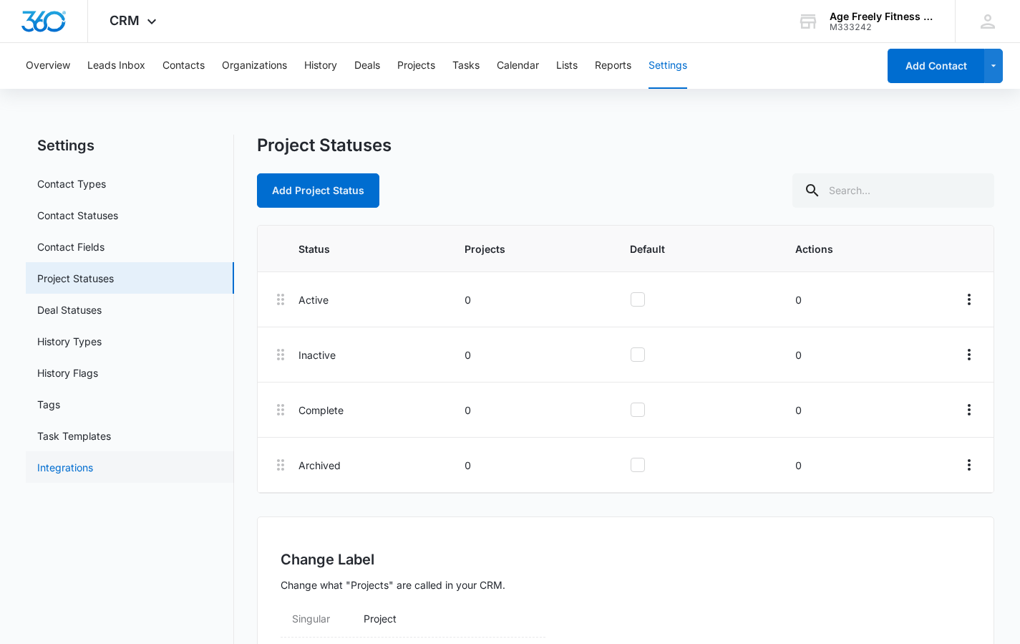
click at [82, 468] on link "Integrations" at bounding box center [65, 467] width 56 height 15
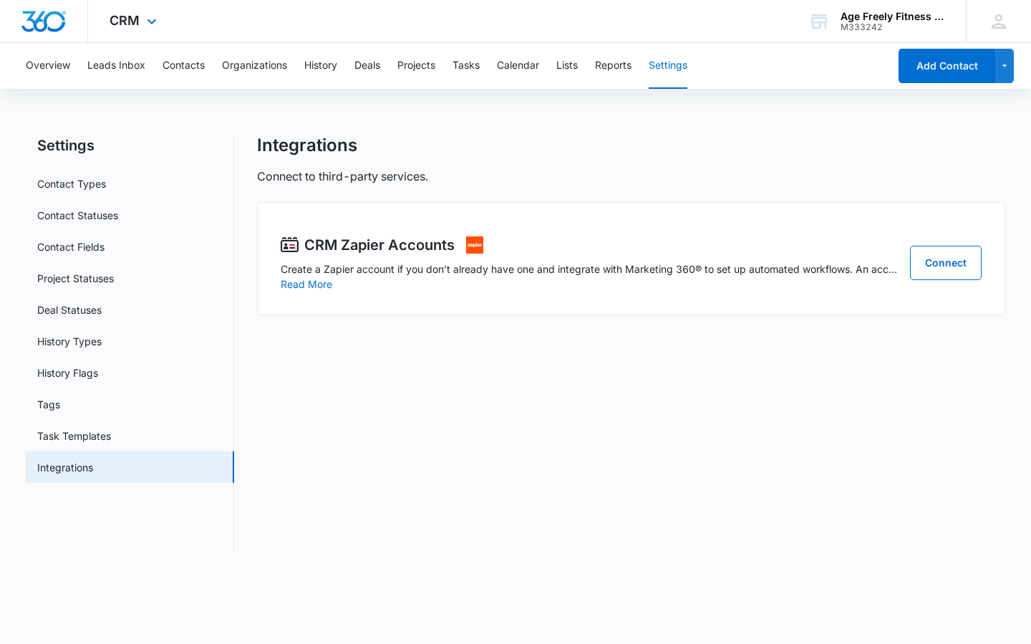
click at [140, 16] on div "CRM Apps Reputation Websites Forms CRM Email Social Payments POS Content Ads In…" at bounding box center [135, 21] width 94 height 42
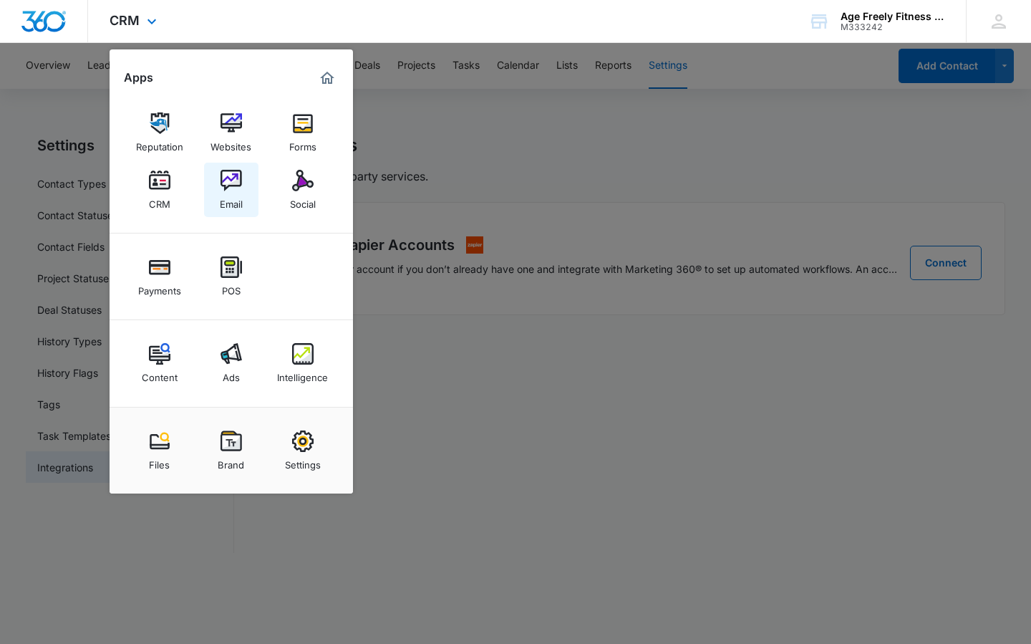
click at [231, 197] on div "Email" at bounding box center [231, 200] width 23 height 19
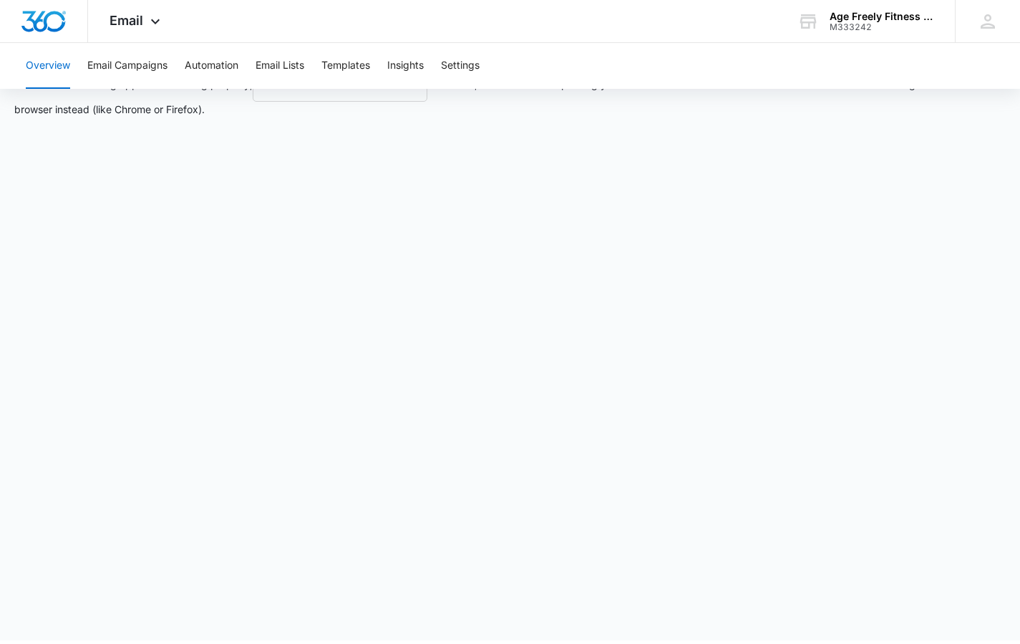
scroll to position [33, 0]
click at [270, 67] on button "Email Lists" at bounding box center [280, 66] width 49 height 46
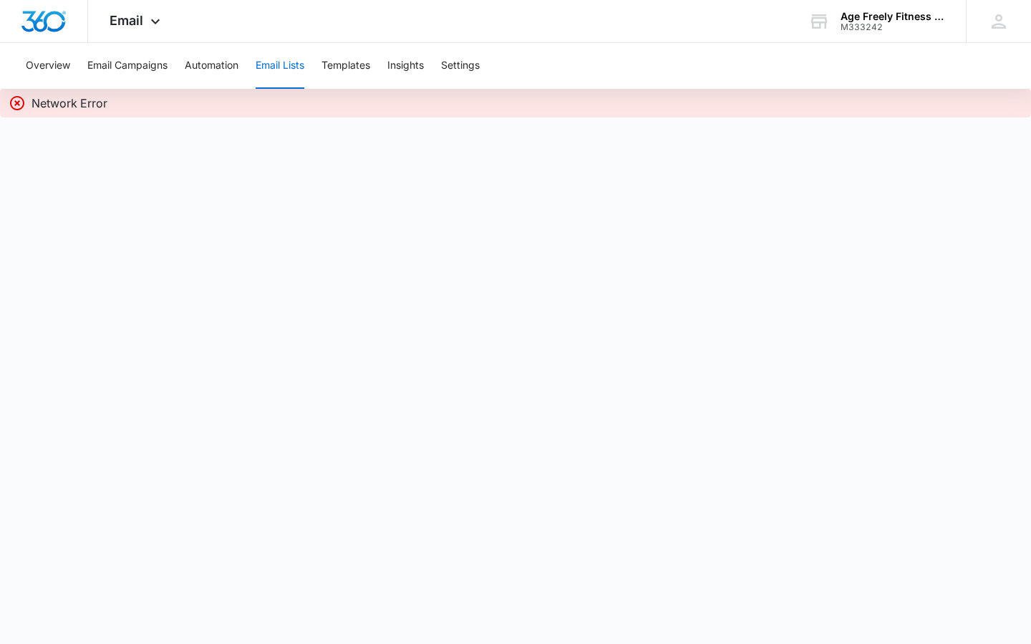
click at [410, 233] on body "Email Apps Reputation Websites Forms CRM Email Social Payments POS Content Ads …" at bounding box center [515, 322] width 1031 height 644
click at [154, 19] on icon at bounding box center [155, 24] width 17 height 17
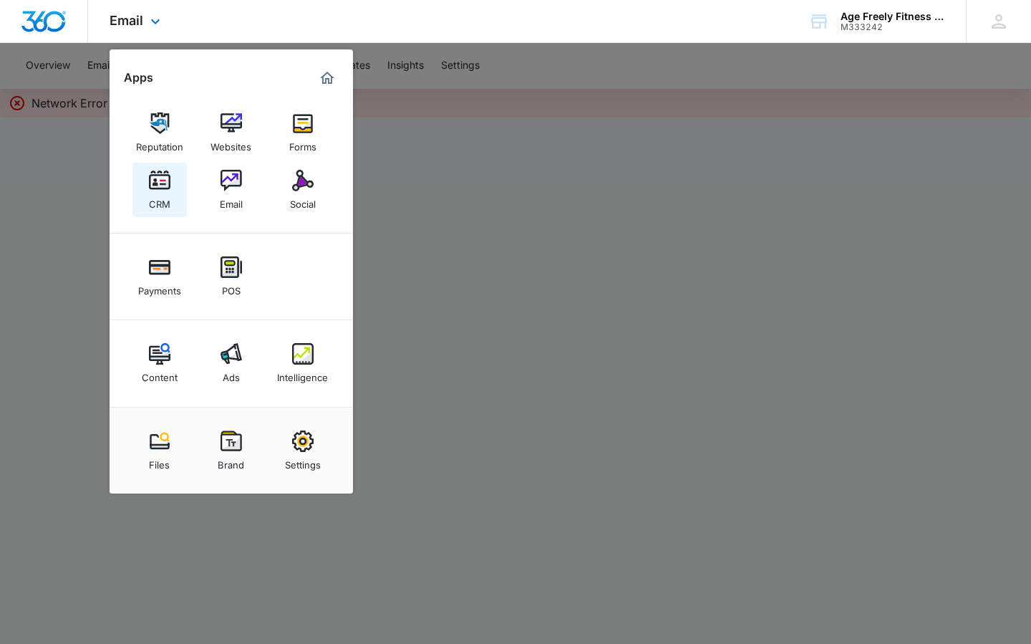
click at [155, 194] on div "CRM" at bounding box center [159, 200] width 21 height 19
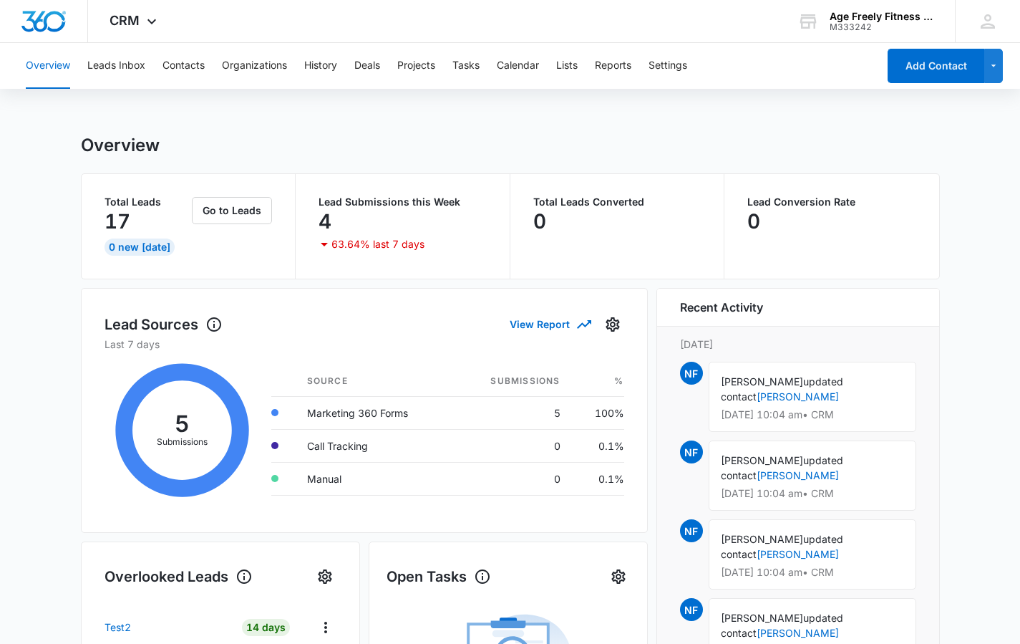
click at [556, 64] on div "Overview Leads Inbox Contacts Organizations History Deals Projects Tasks Calend…" at bounding box center [447, 66] width 861 height 46
click at [565, 63] on button "Lists" at bounding box center [566, 66] width 21 height 46
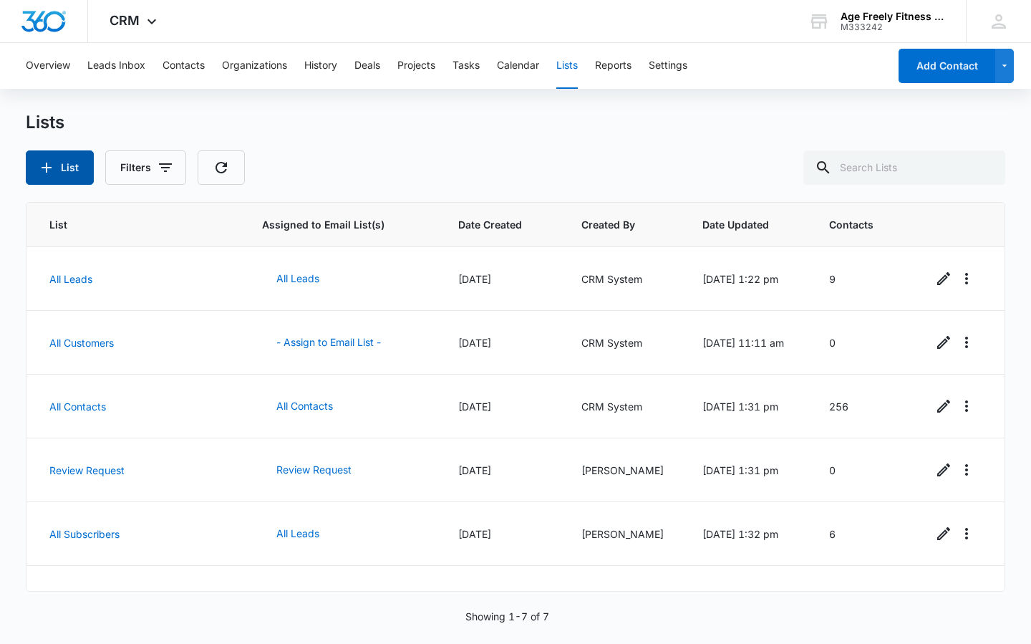
click at [43, 170] on icon "button" at bounding box center [46, 167] width 17 height 17
click at [57, 169] on button "List" at bounding box center [60, 167] width 68 height 34
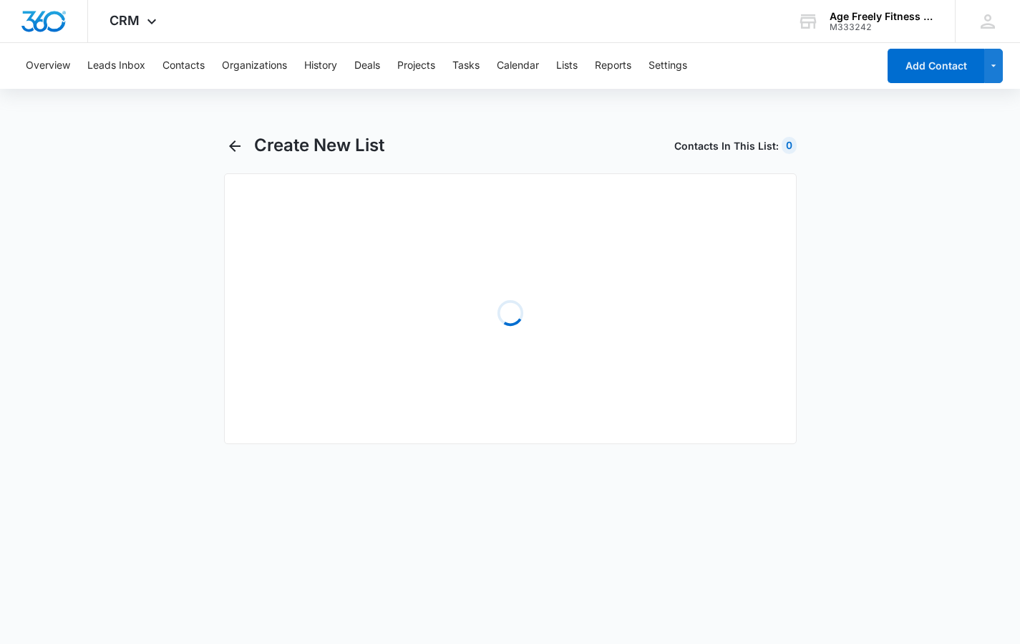
select select "31"
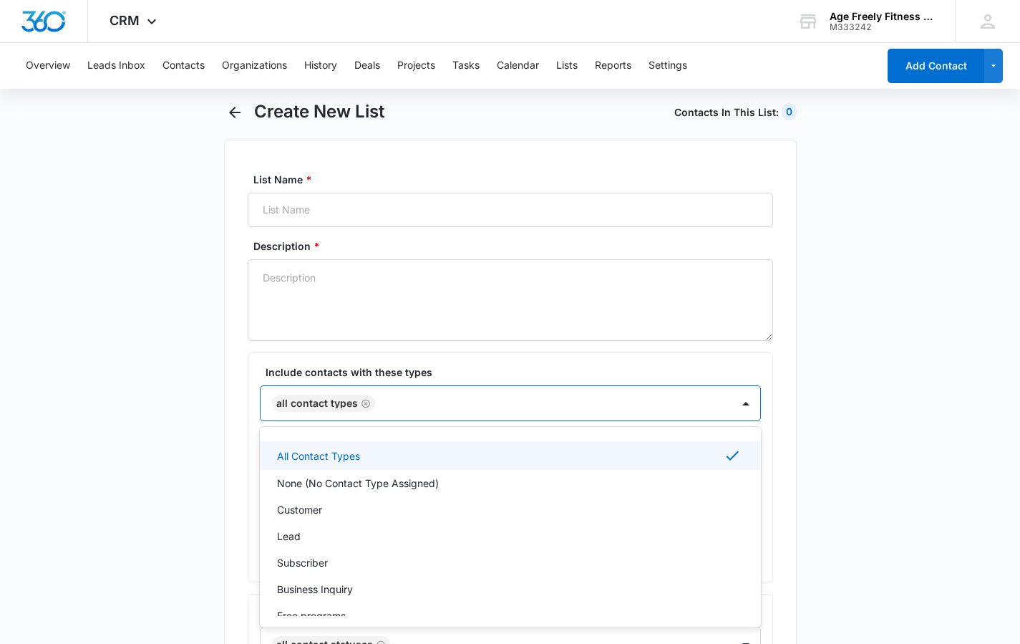
click at [427, 421] on div "All Contact Types, 1 of 10. 10 results available. Use Up and Down to choose opt…" at bounding box center [510, 403] width 501 height 36
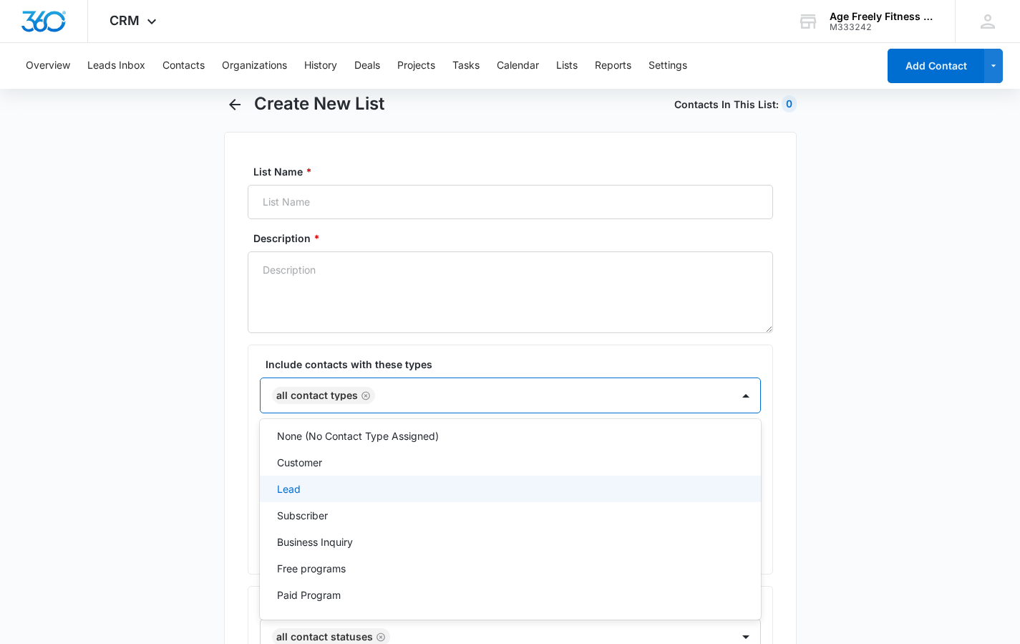
scroll to position [95, 0]
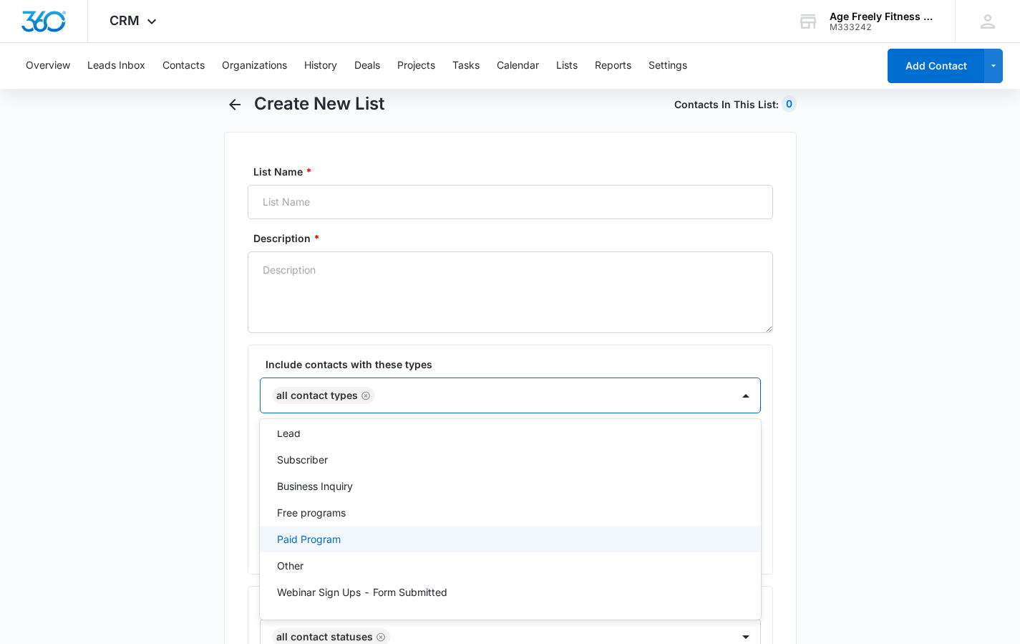
click at [337, 540] on p "Paid Program" at bounding box center [309, 538] width 64 height 15
click at [362, 398] on icon "Remove All Contact Types" at bounding box center [366, 395] width 10 height 11
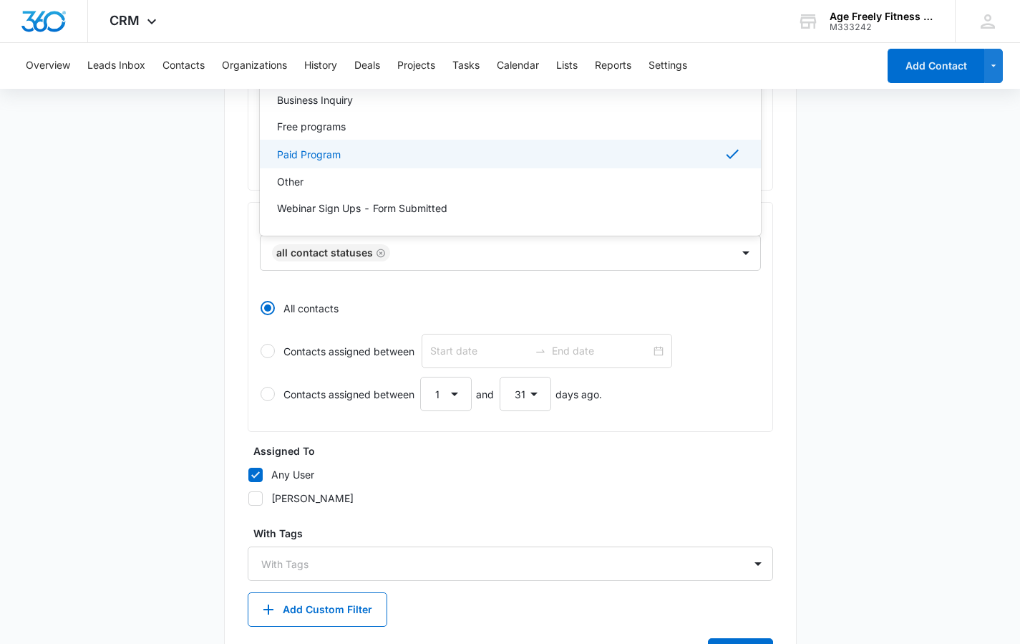
scroll to position [427, 0]
click at [443, 257] on div at bounding box center [554, 252] width 319 height 18
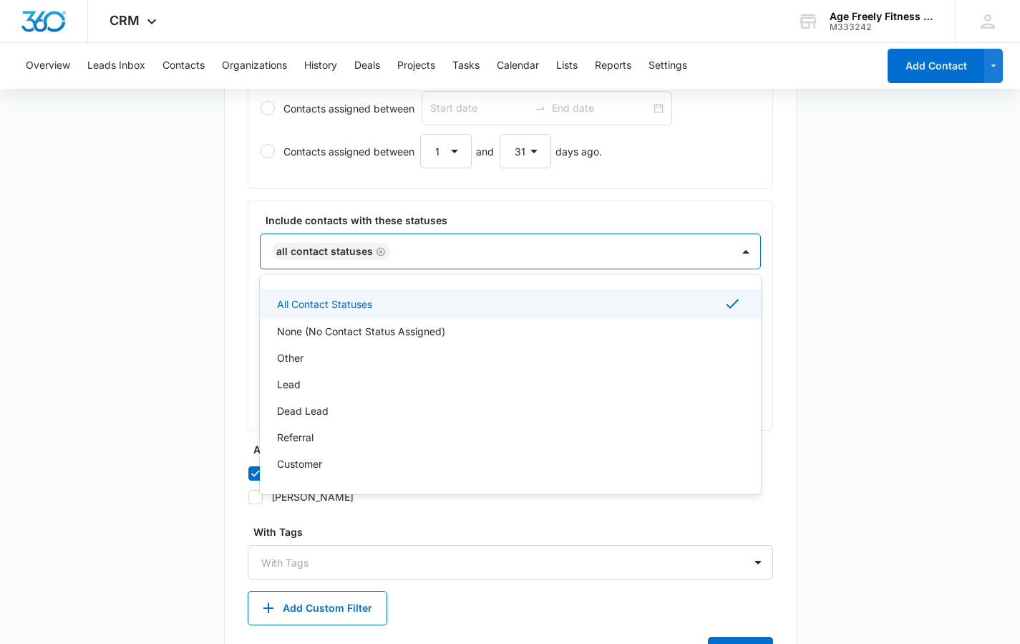
click at [168, 364] on main "Create New List Contacts In This List : 29 List Name * Description * Include co…" at bounding box center [510, 210] width 1020 height 1004
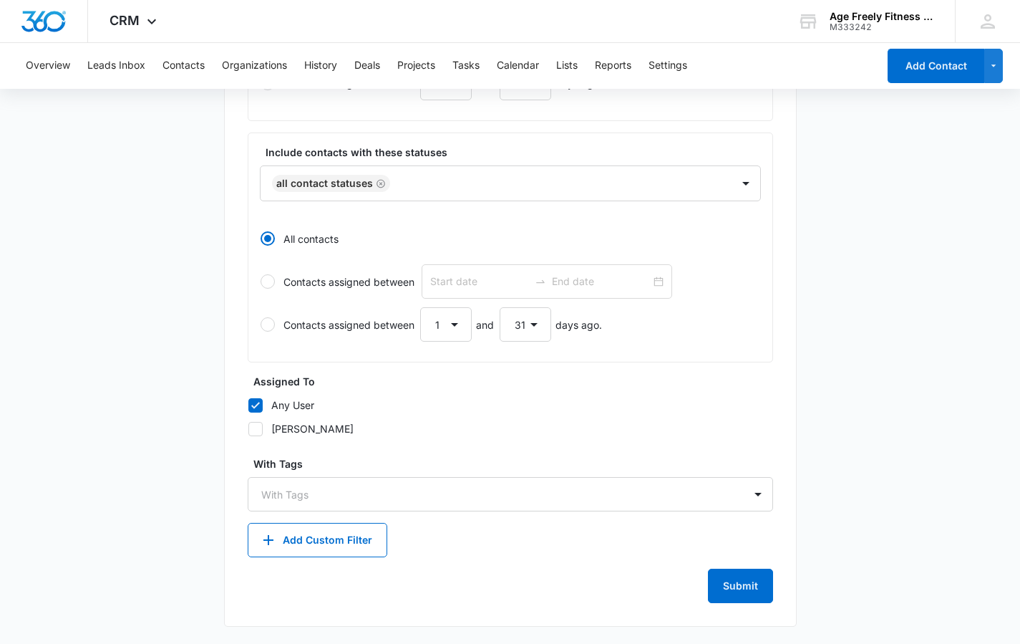
scroll to position [495, 0]
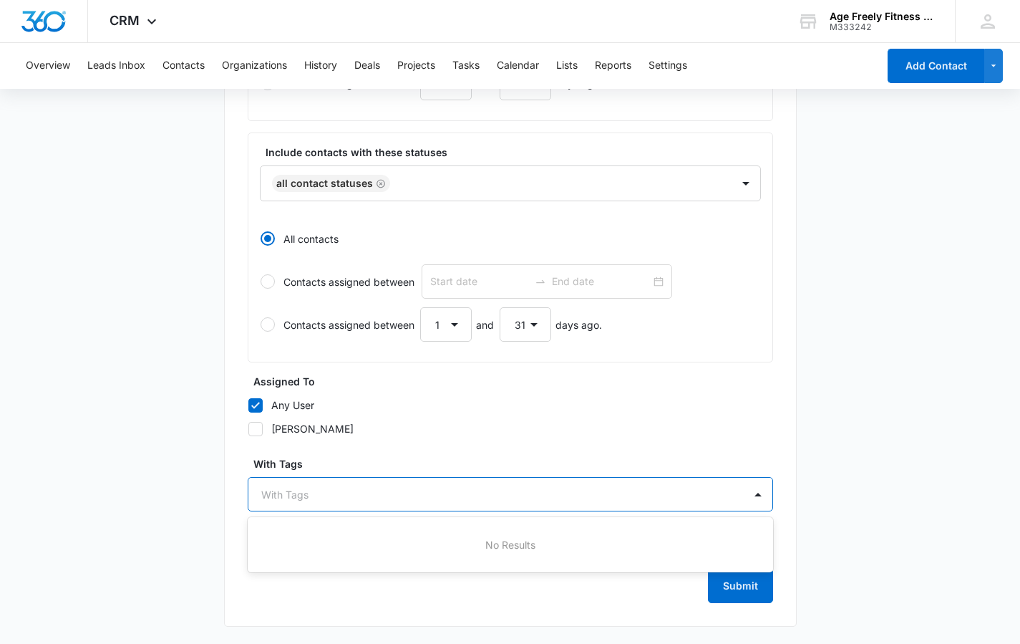
click at [302, 501] on div at bounding box center [501, 495] width 481 height 18
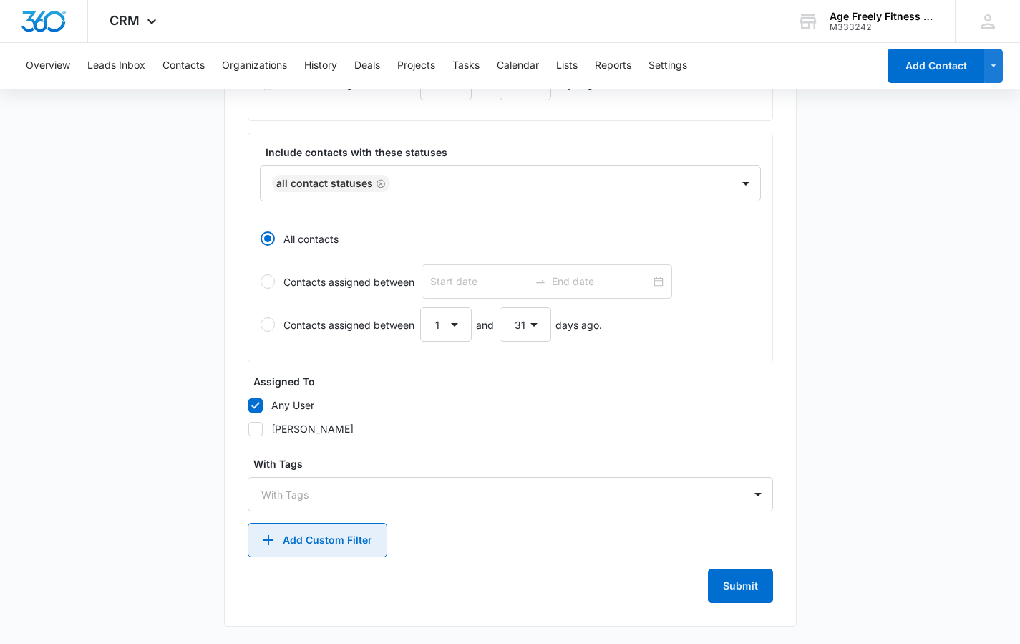
click at [297, 534] on button "Add Custom Filter" at bounding box center [318, 540] width 140 height 34
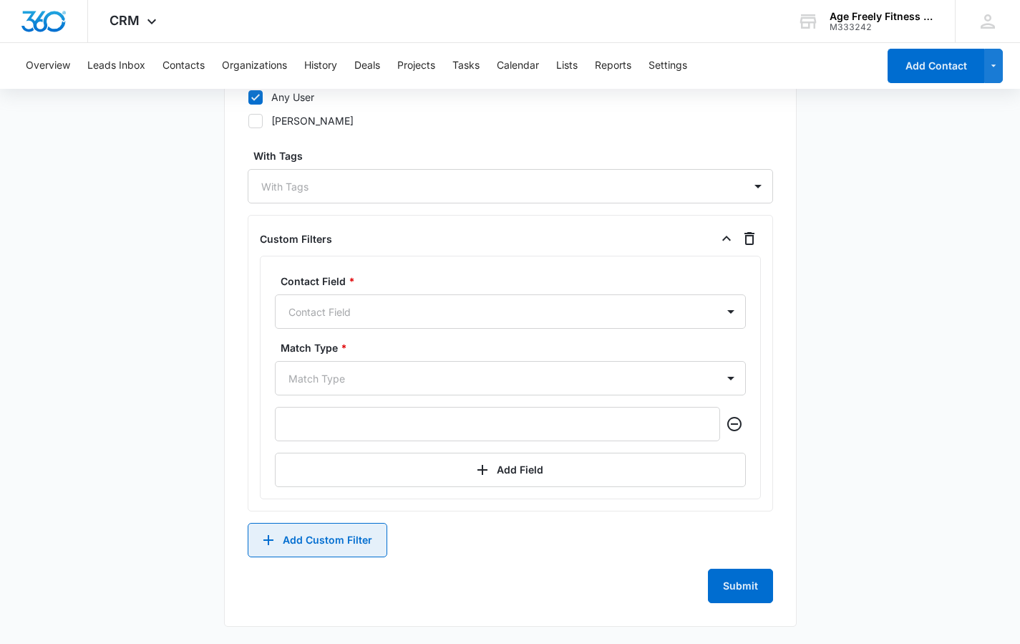
scroll to position [803, 0]
click at [312, 390] on div "Match Type" at bounding box center [496, 378] width 441 height 32
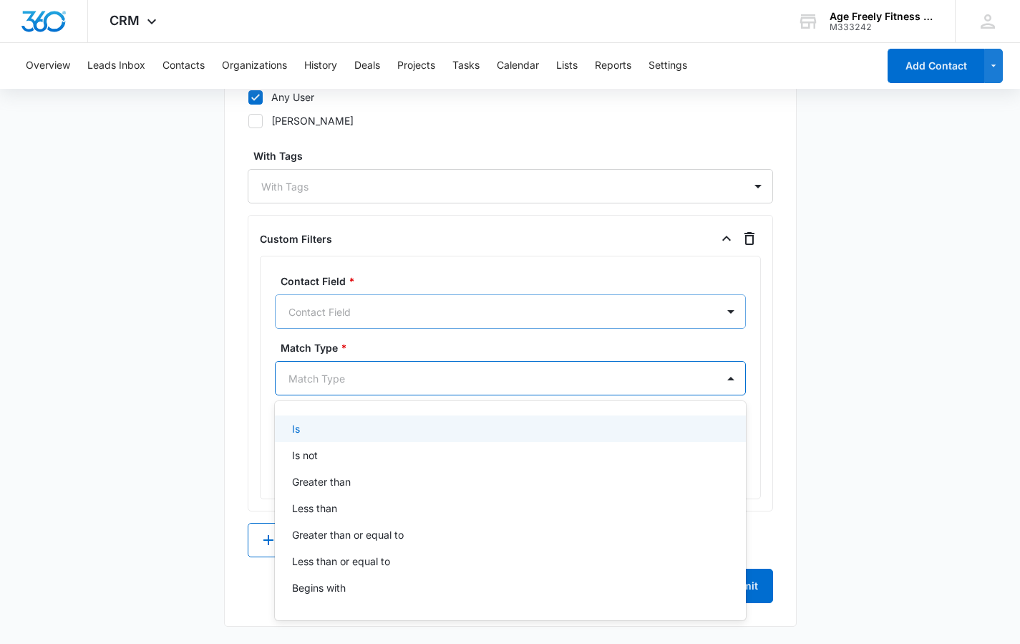
click at [312, 316] on div "Contact Field" at bounding box center [494, 311] width 410 height 15
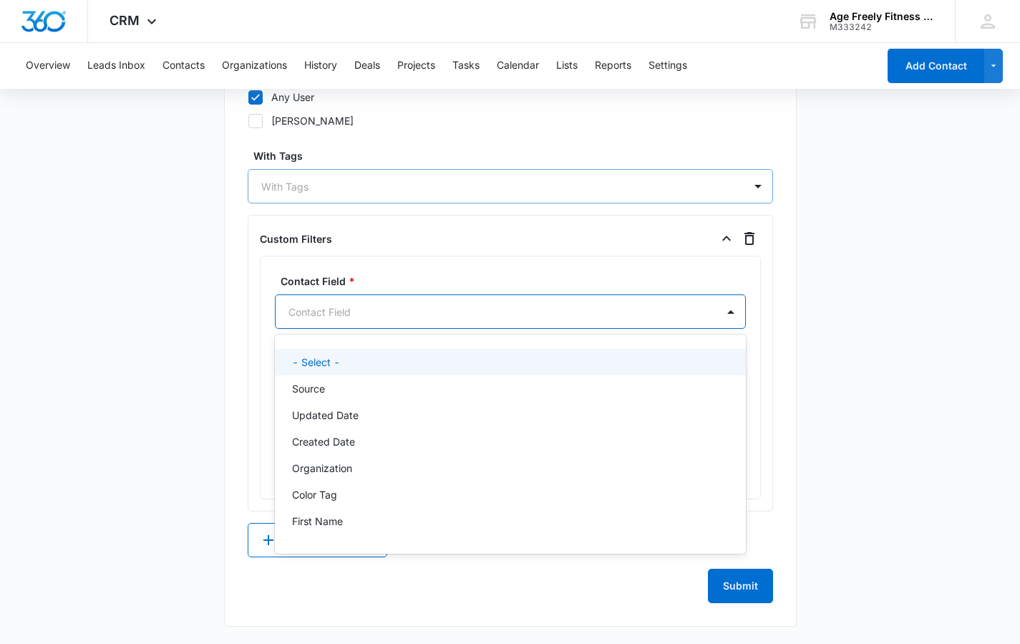
click at [334, 180] on div at bounding box center [501, 187] width 481 height 18
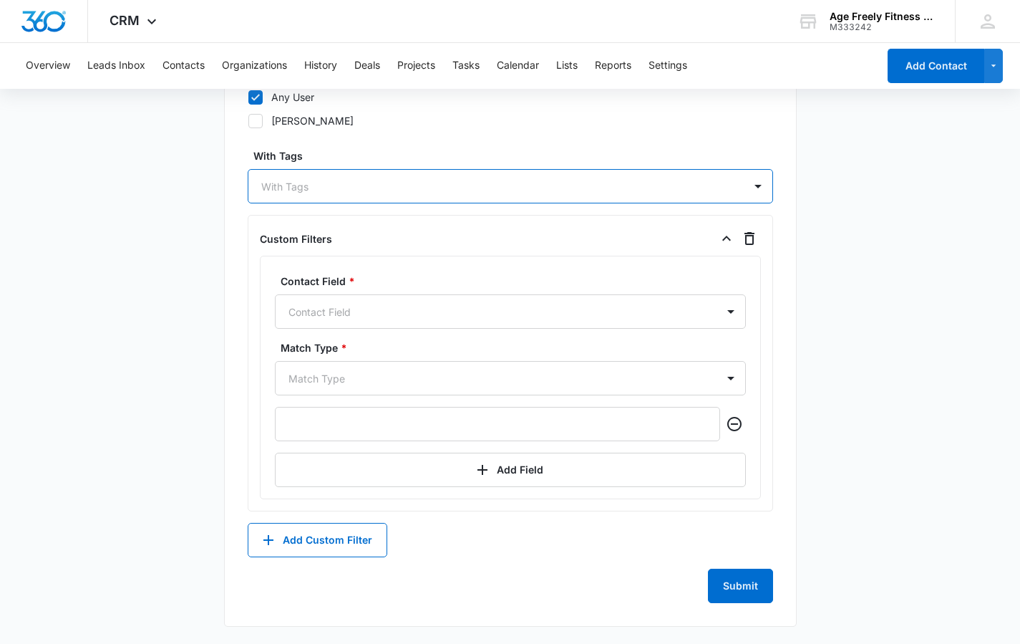
click at [334, 180] on div at bounding box center [501, 187] width 481 height 18
click at [175, 65] on button "Contacts" at bounding box center [184, 66] width 42 height 46
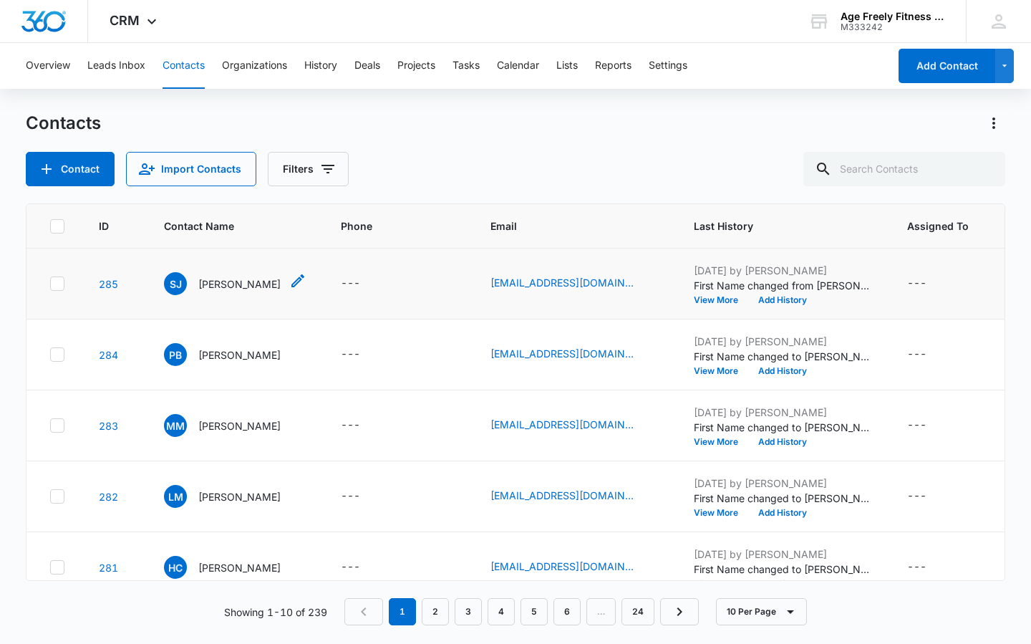
click at [172, 283] on span "SJ" at bounding box center [175, 283] width 23 height 23
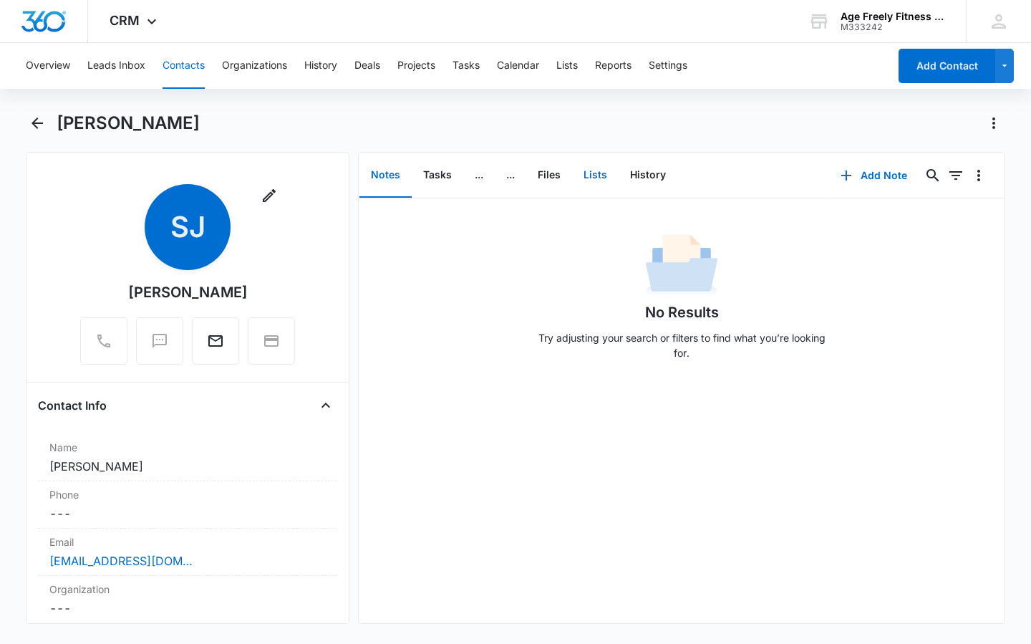
click at [591, 180] on button "Lists" at bounding box center [595, 175] width 47 height 44
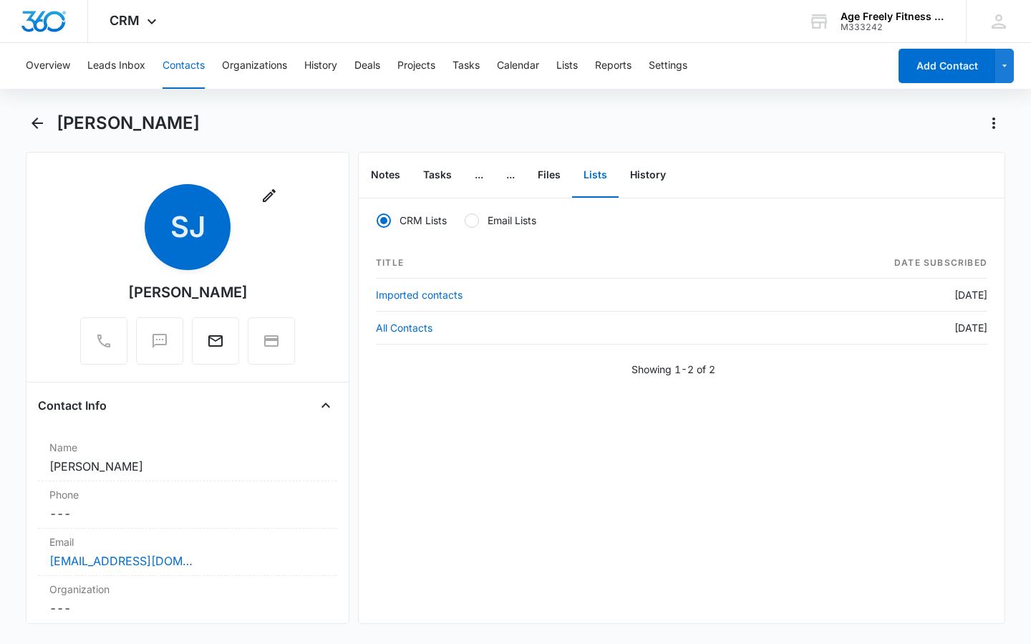
click at [472, 223] on div at bounding box center [472, 220] width 14 height 14
click at [465, 221] on input "Email Lists" at bounding box center [464, 220] width 1 height 1
radio input "false"
radio input "true"
click at [548, 175] on button "Files" at bounding box center [549, 175] width 46 height 44
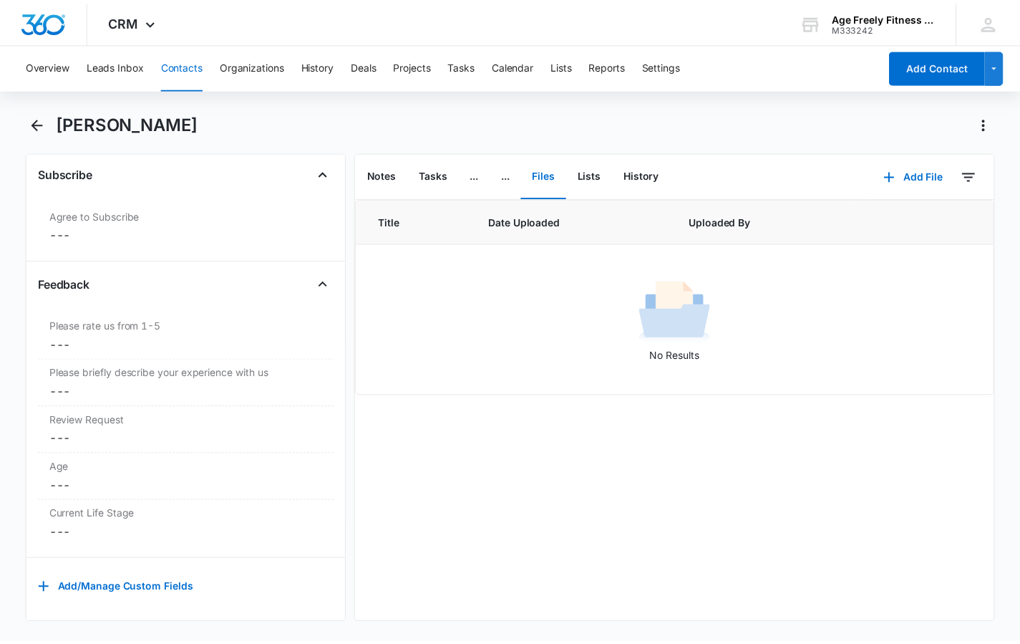
scroll to position [1479, 0]
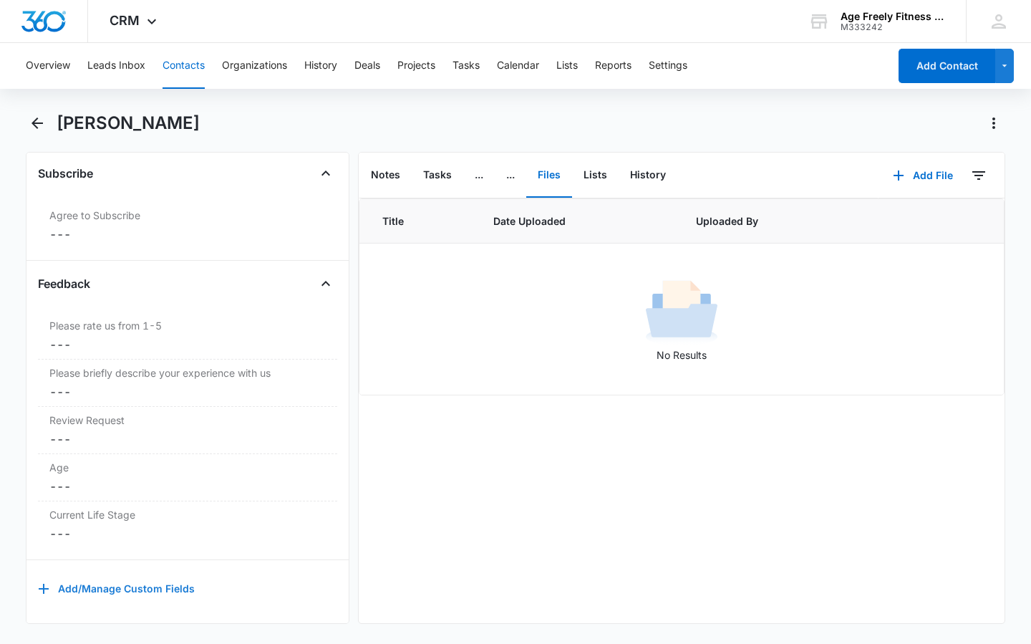
click at [137, 586] on button "Add/Manage Custom Fields" at bounding box center [116, 588] width 157 height 34
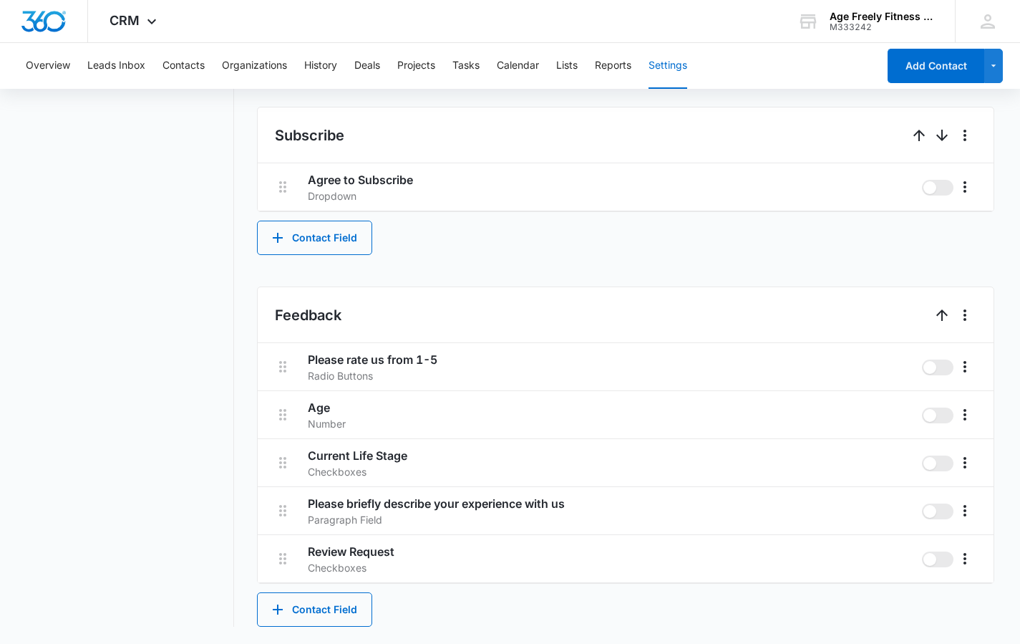
scroll to position [1075, 0]
click at [329, 618] on button "Contact Field" at bounding box center [314, 609] width 115 height 34
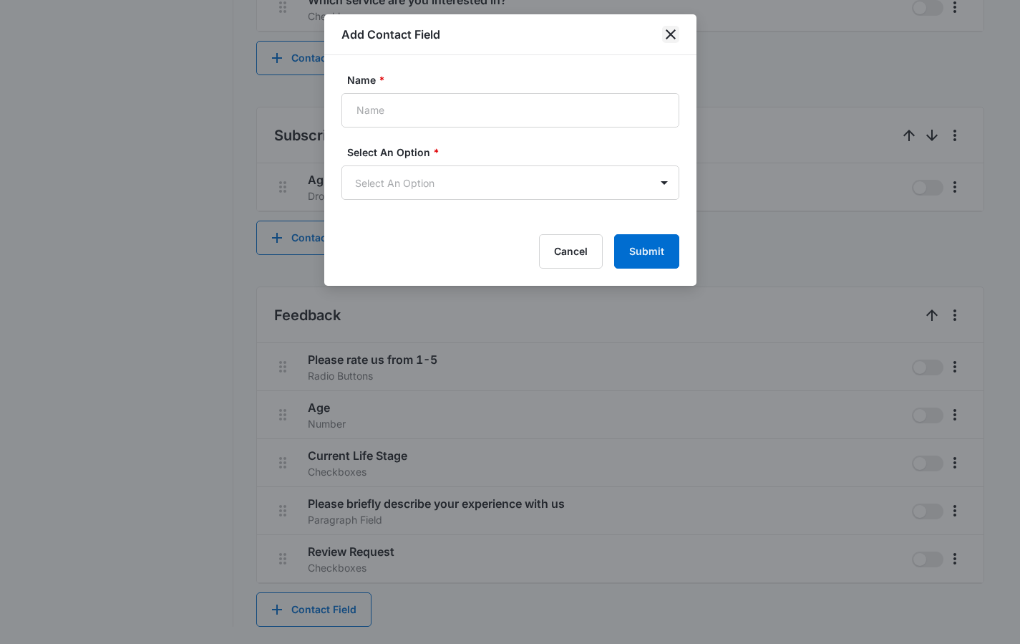
click at [667, 37] on icon "close" at bounding box center [670, 34] width 17 height 17
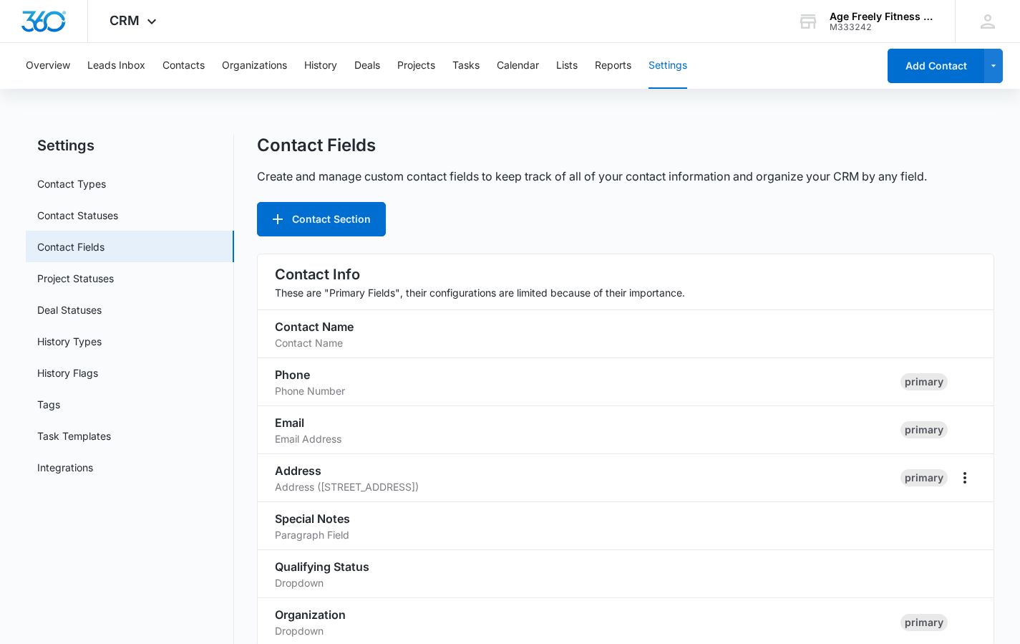
scroll to position [0, 0]
click at [110, 214] on link "Contact Statuses" at bounding box center [77, 215] width 81 height 15
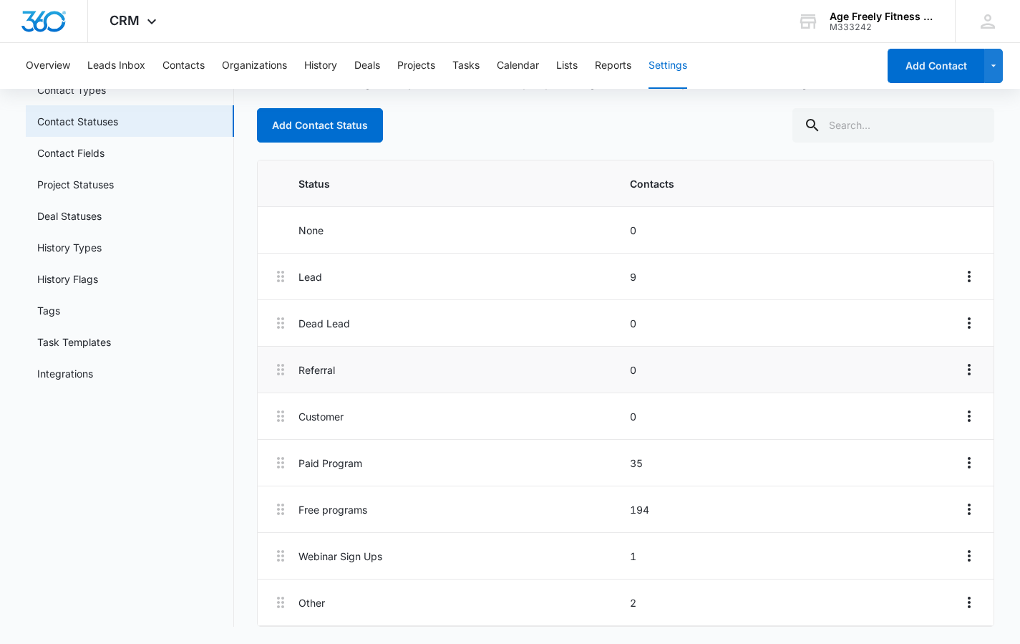
scroll to position [94, 0]
click at [94, 157] on link "Contact Fields" at bounding box center [70, 152] width 67 height 15
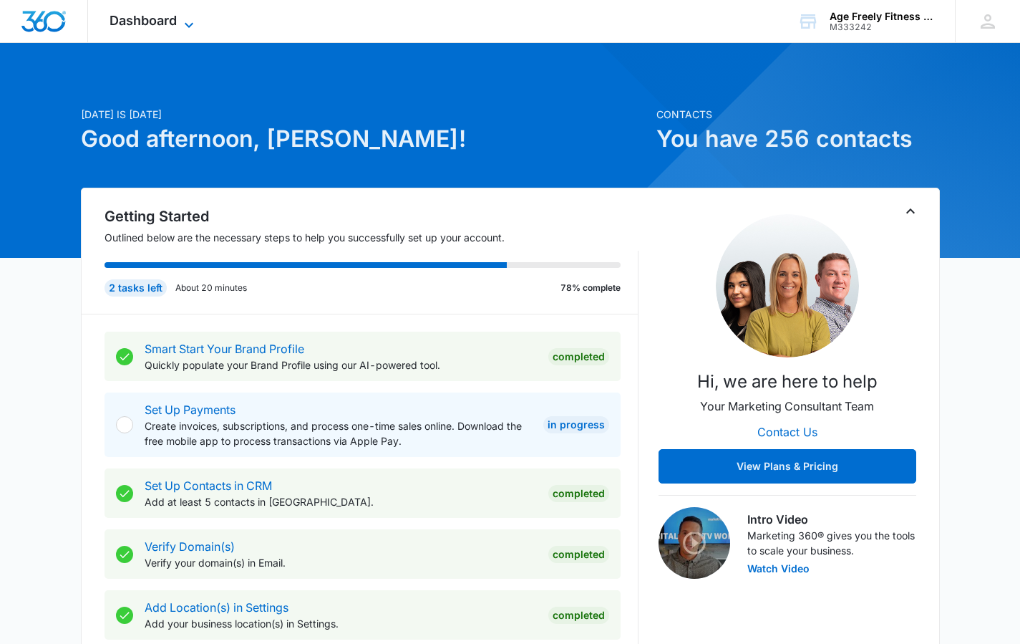
click at [188, 23] on icon at bounding box center [188, 24] width 17 height 17
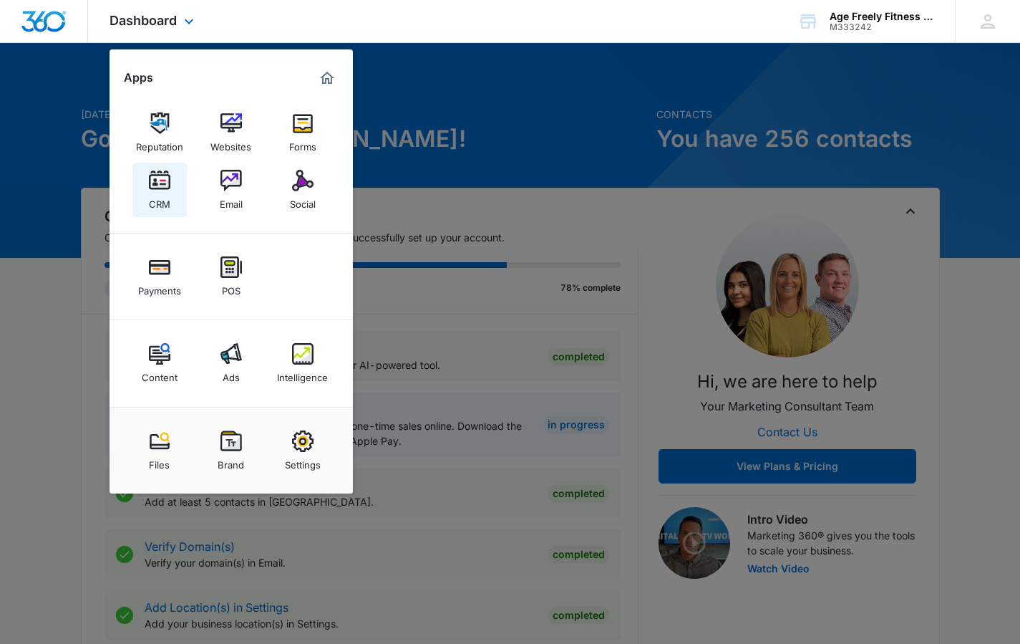
click at [169, 193] on div "CRM" at bounding box center [159, 200] width 21 height 19
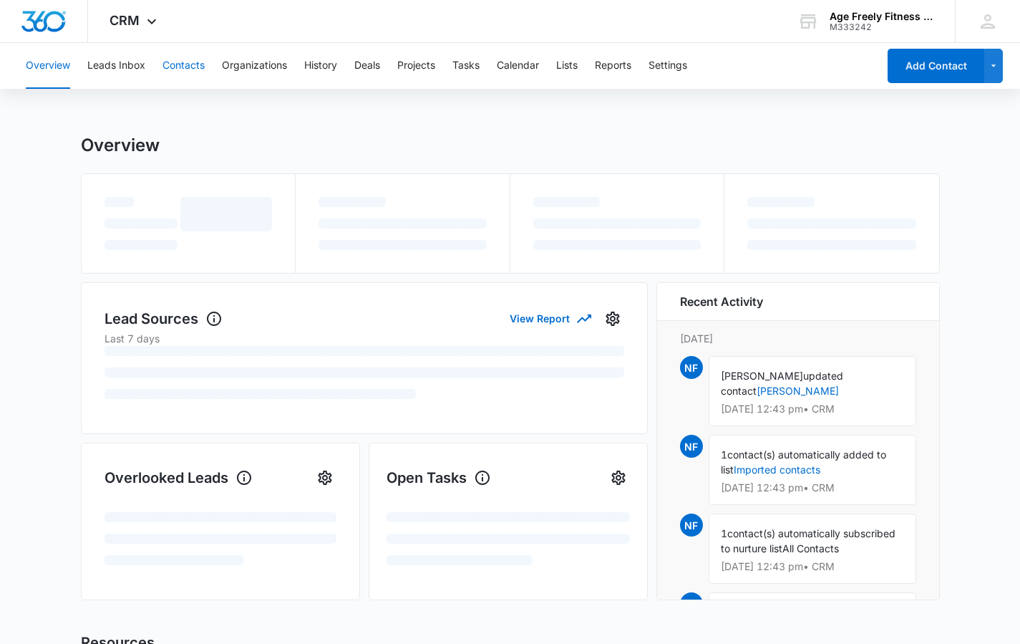
click at [178, 73] on button "Contacts" at bounding box center [184, 66] width 42 height 46
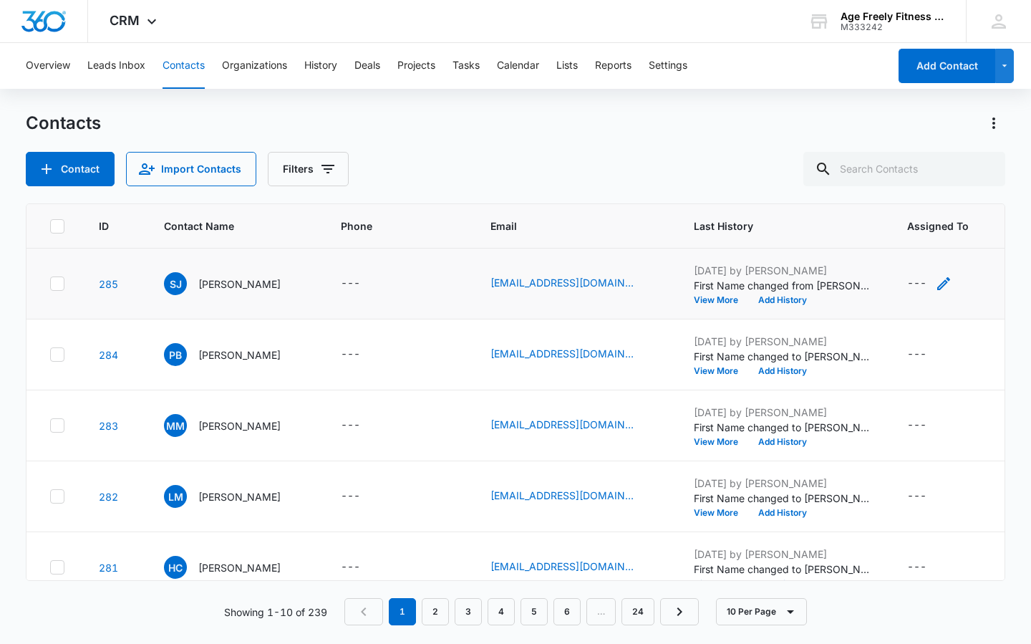
click at [935, 284] on icon "Assigned To - - Select to Edit Field" at bounding box center [943, 283] width 17 height 17
click at [924, 202] on div "Assigned To" at bounding box center [905, 192] width 90 height 32
click at [170, 286] on span "SJ" at bounding box center [175, 283] width 23 height 23
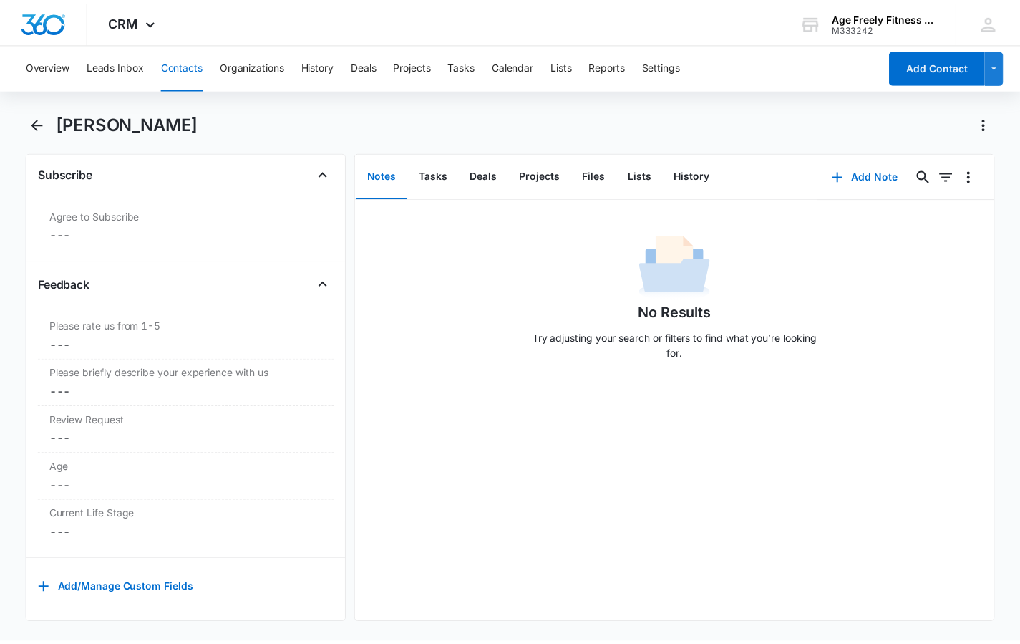
scroll to position [1479, 0]
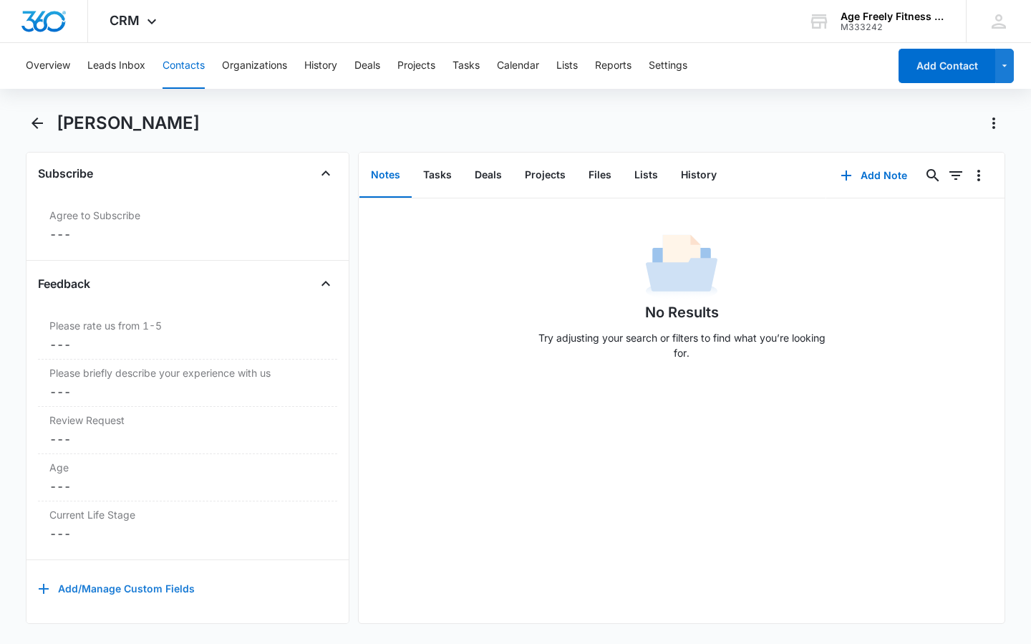
click at [100, 579] on button "Add/Manage Custom Fields" at bounding box center [116, 588] width 157 height 34
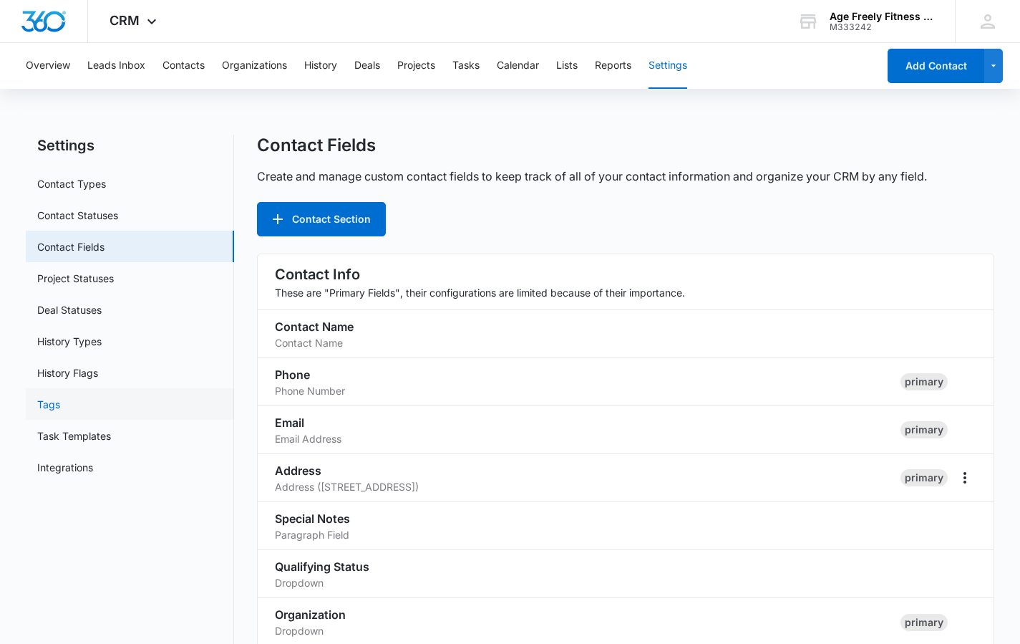
click at [45, 404] on link "Tags" at bounding box center [48, 404] width 23 height 15
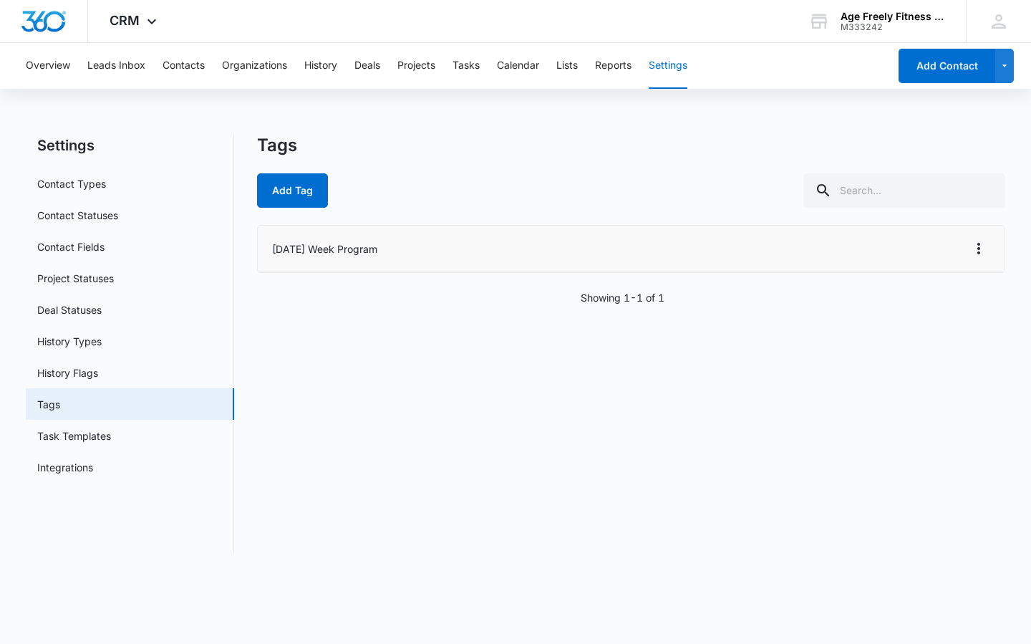
click at [304, 252] on li "[DATE] Week Program" at bounding box center [631, 249] width 747 height 47
click at [306, 190] on button "Add Tag" at bounding box center [292, 190] width 71 height 34
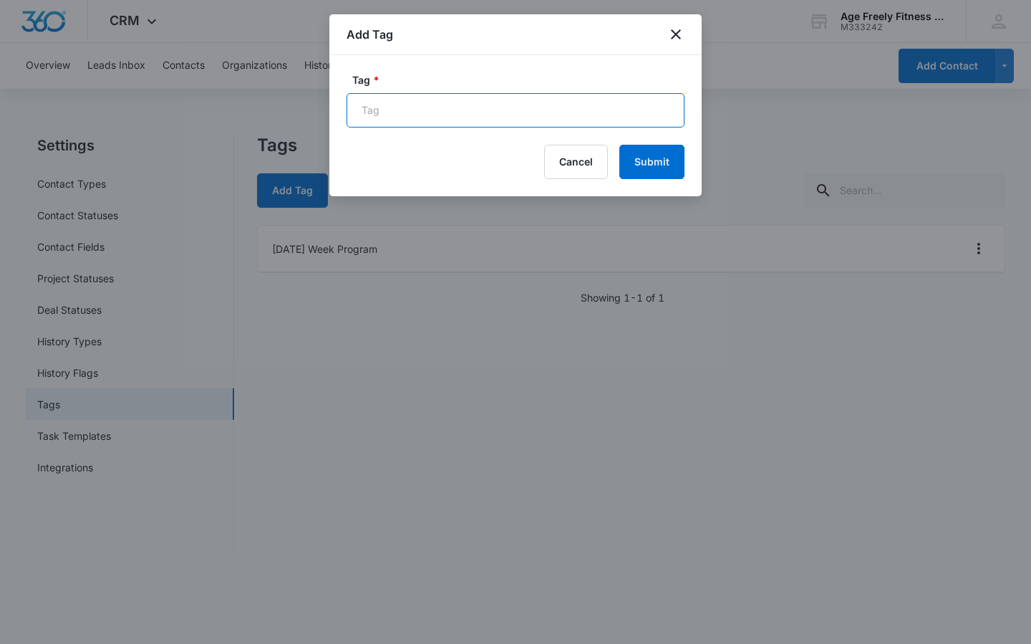
click at [390, 118] on input "Tag *" at bounding box center [516, 110] width 338 height 34
type input "[DATE] Week Program"
click at [648, 150] on button "Submit" at bounding box center [651, 162] width 65 height 34
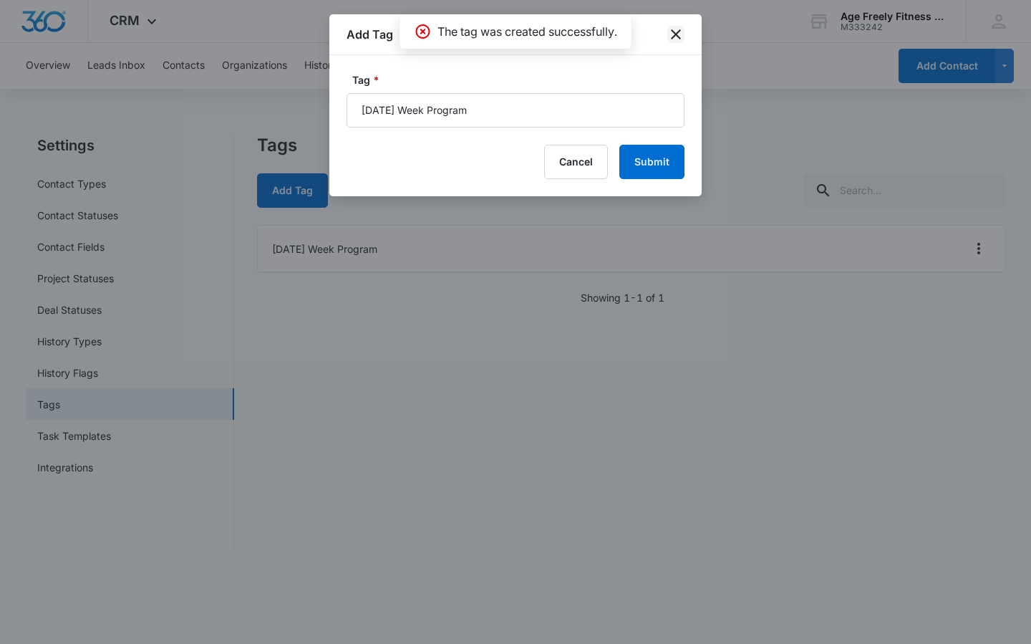
click at [677, 32] on icon "close" at bounding box center [675, 34] width 17 height 17
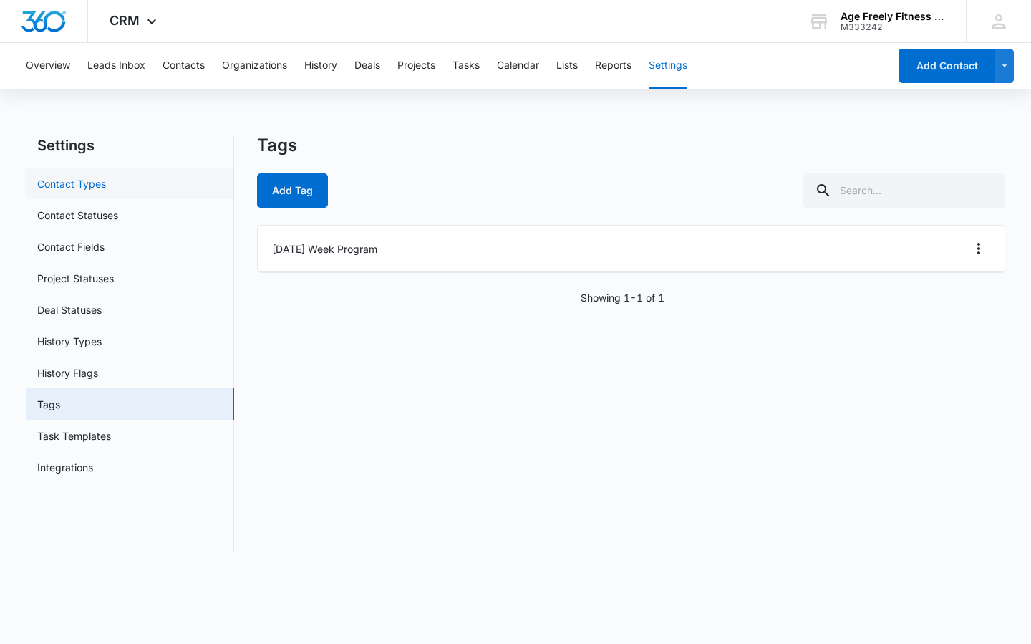
click at [62, 178] on link "Contact Types" at bounding box center [71, 183] width 69 height 15
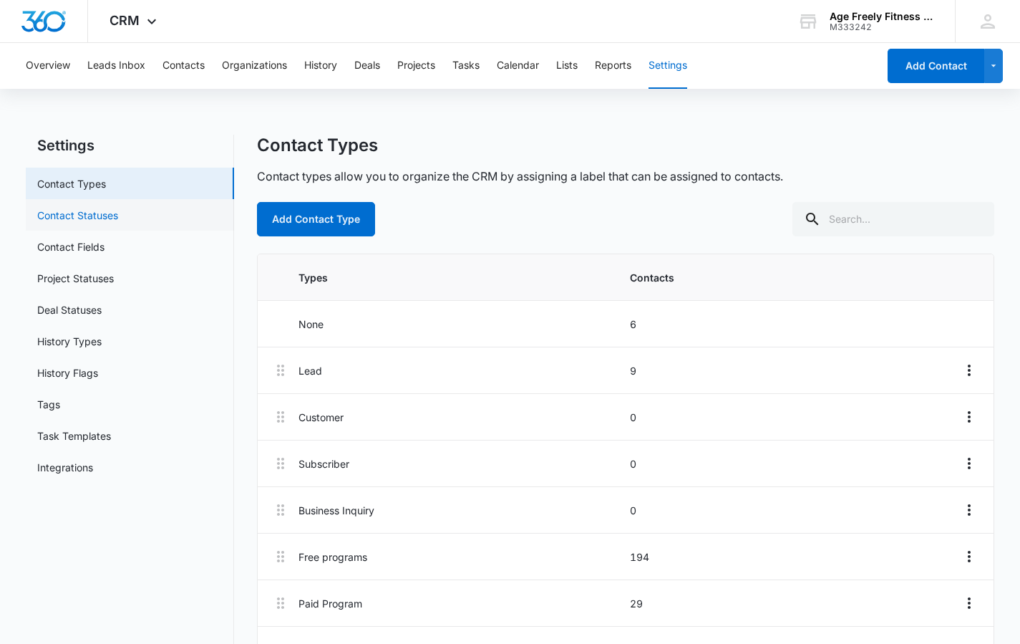
click at [72, 208] on link "Contact Statuses" at bounding box center [77, 215] width 81 height 15
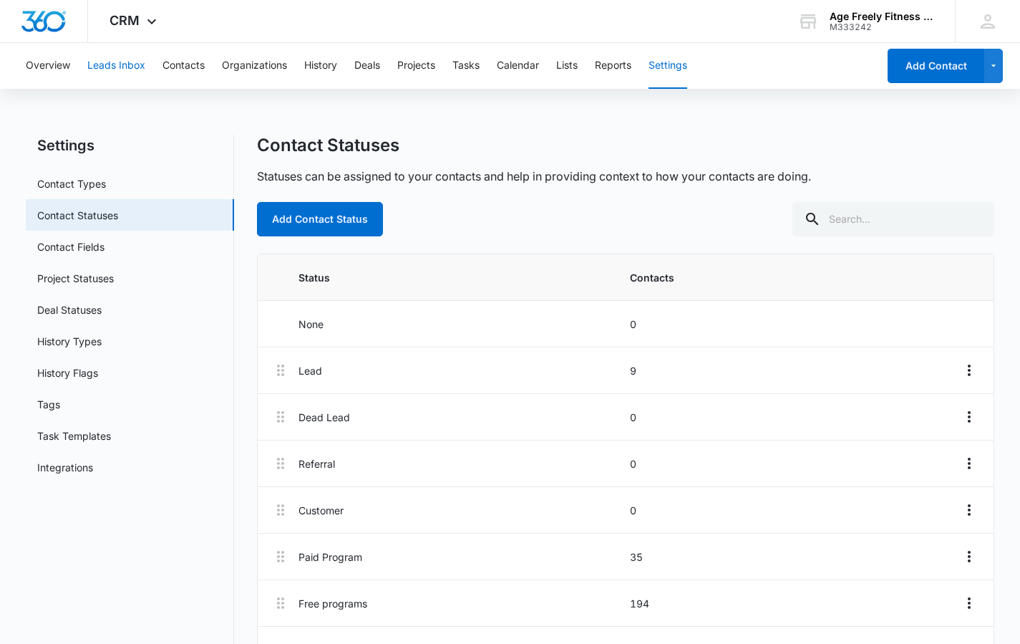
click at [130, 66] on button "Leads Inbox" at bounding box center [116, 66] width 58 height 46
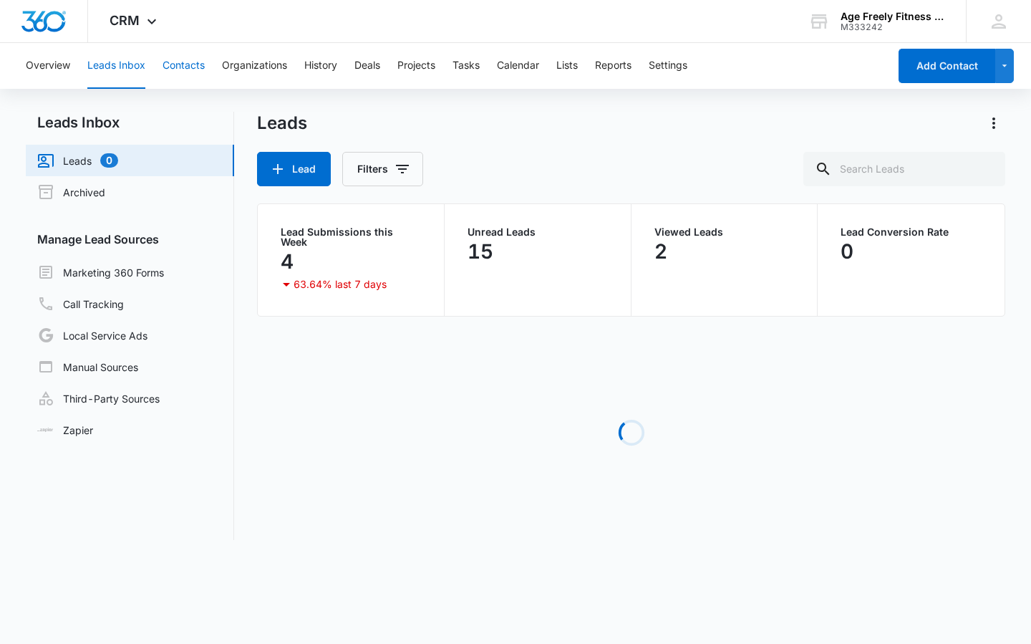
click at [177, 64] on button "Contacts" at bounding box center [184, 66] width 42 height 46
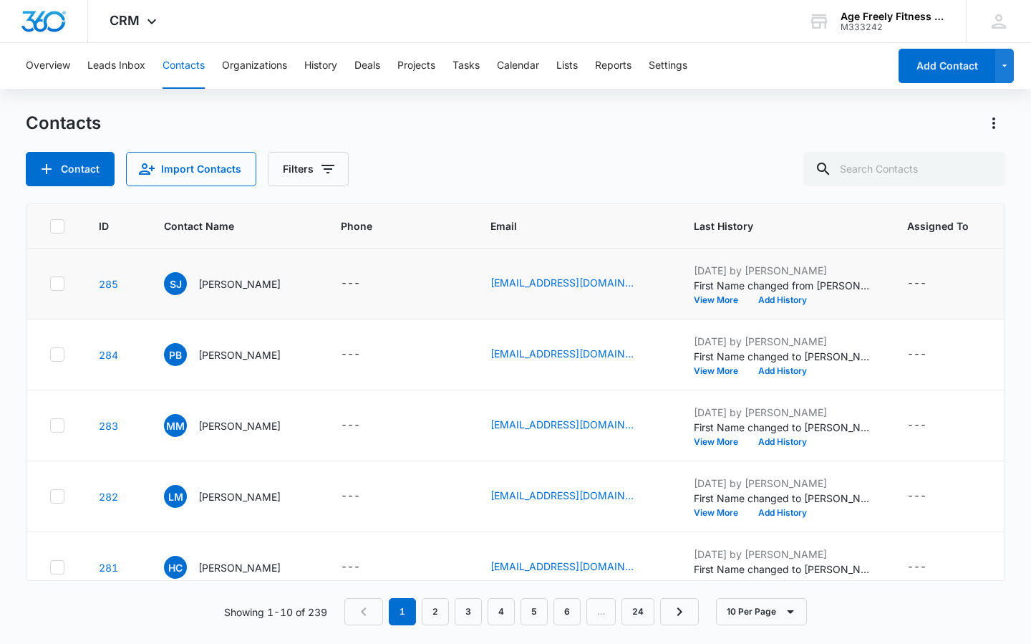
click at [52, 284] on icon at bounding box center [57, 283] width 13 height 13
click at [50, 284] on input "checkbox" at bounding box center [49, 284] width 1 height 1
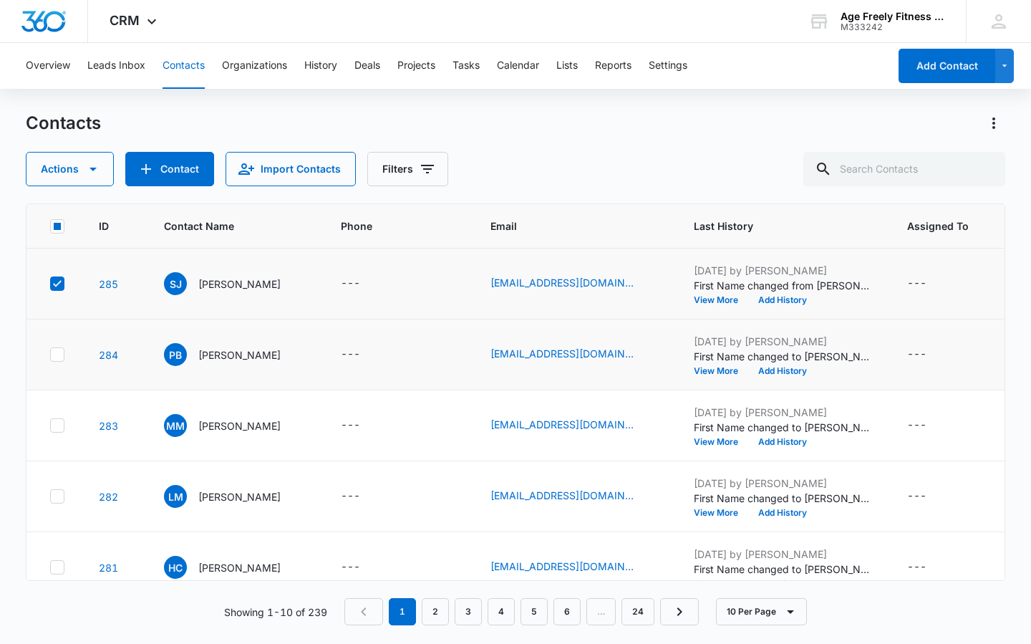
click at [57, 357] on icon at bounding box center [57, 354] width 13 height 13
click at [50, 355] on input "checkbox" at bounding box center [49, 354] width 1 height 1
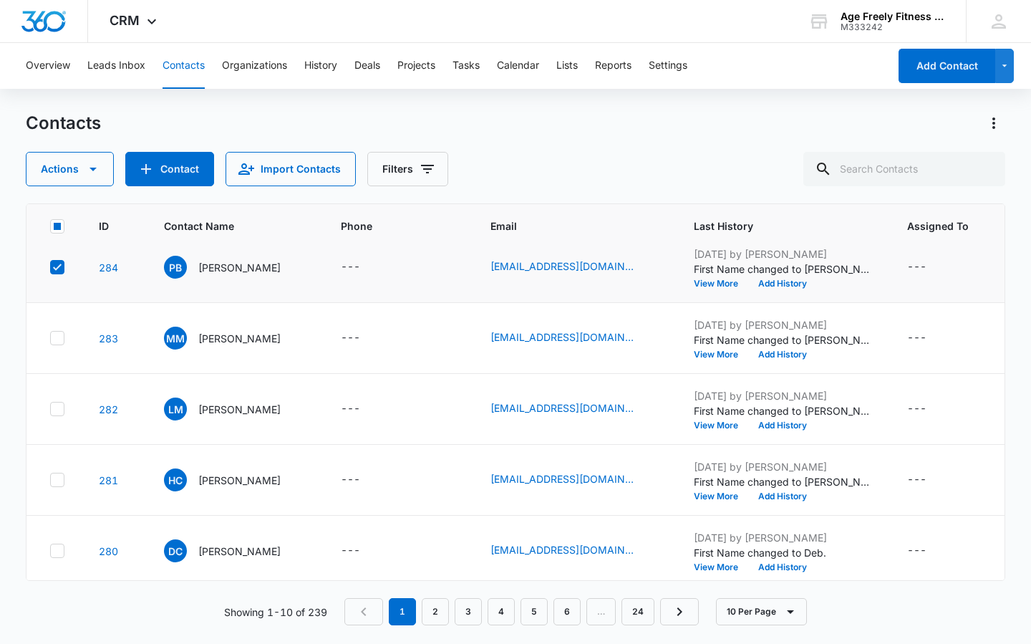
scroll to position [137, 0]
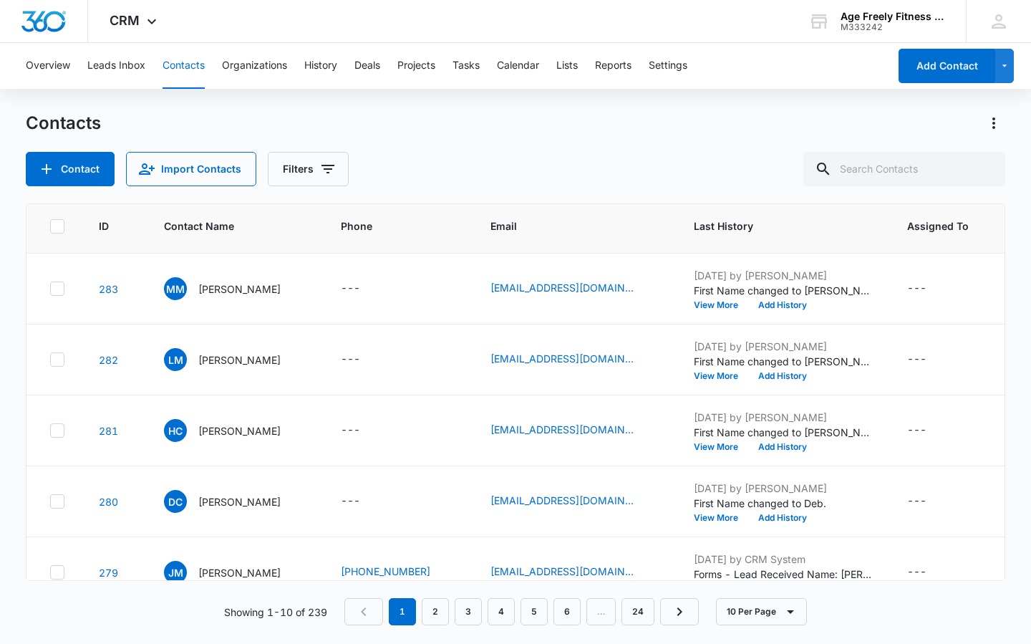
click at [59, 285] on icon at bounding box center [57, 288] width 13 height 13
click at [50, 289] on input "checkbox" at bounding box center [49, 289] width 1 height 1
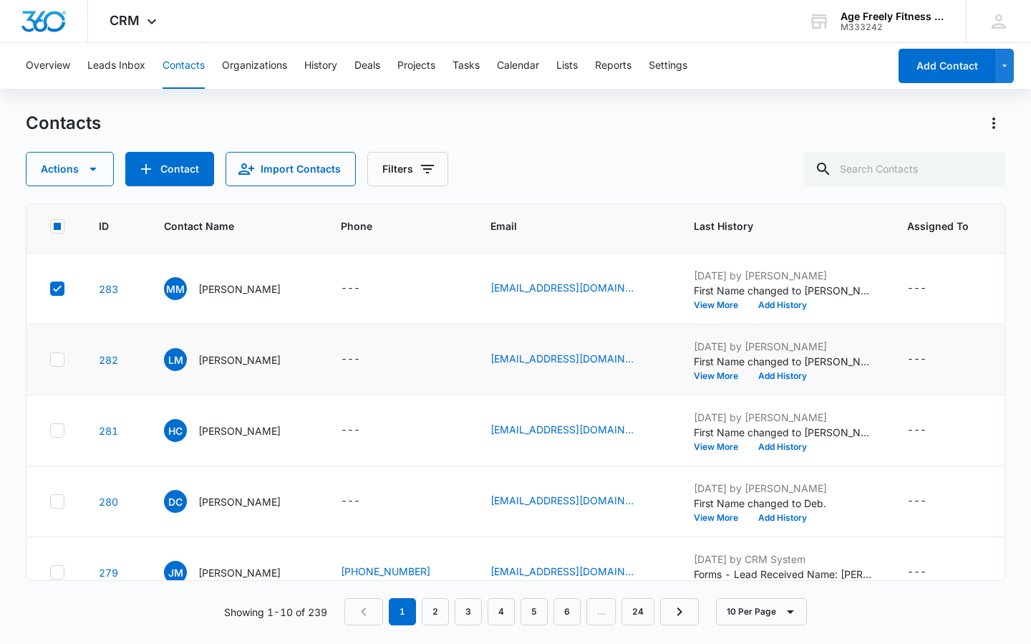
click at [56, 363] on icon at bounding box center [57, 359] width 13 height 13
click at [50, 360] on input "checkbox" at bounding box center [49, 359] width 1 height 1
click at [59, 433] on icon at bounding box center [57, 430] width 13 height 13
click at [50, 431] on input "checkbox" at bounding box center [49, 430] width 1 height 1
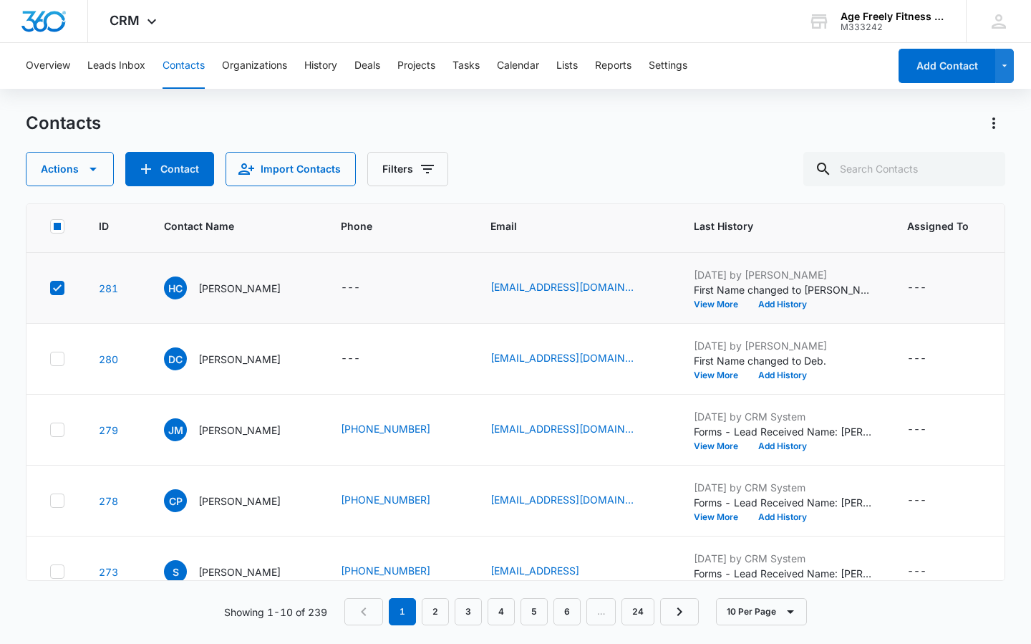
scroll to position [354, 0]
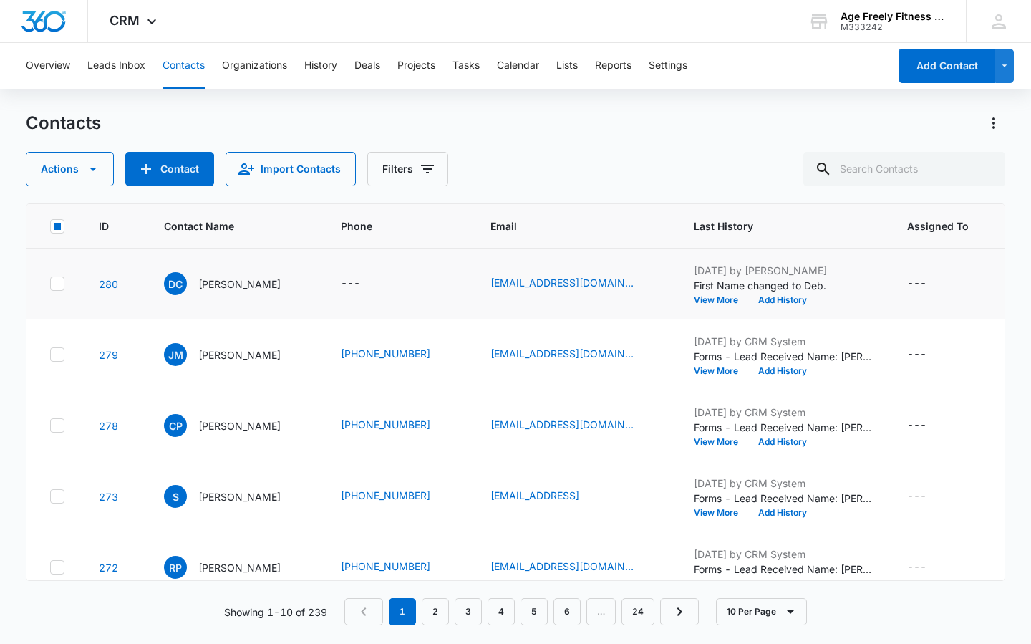
click at [57, 281] on icon at bounding box center [57, 283] width 13 height 13
click at [50, 284] on input "checkbox" at bounding box center [49, 284] width 1 height 1
click at [97, 177] on icon "button" at bounding box center [92, 168] width 17 height 17
click at [103, 272] on button "Assign Status" at bounding box center [84, 279] width 116 height 21
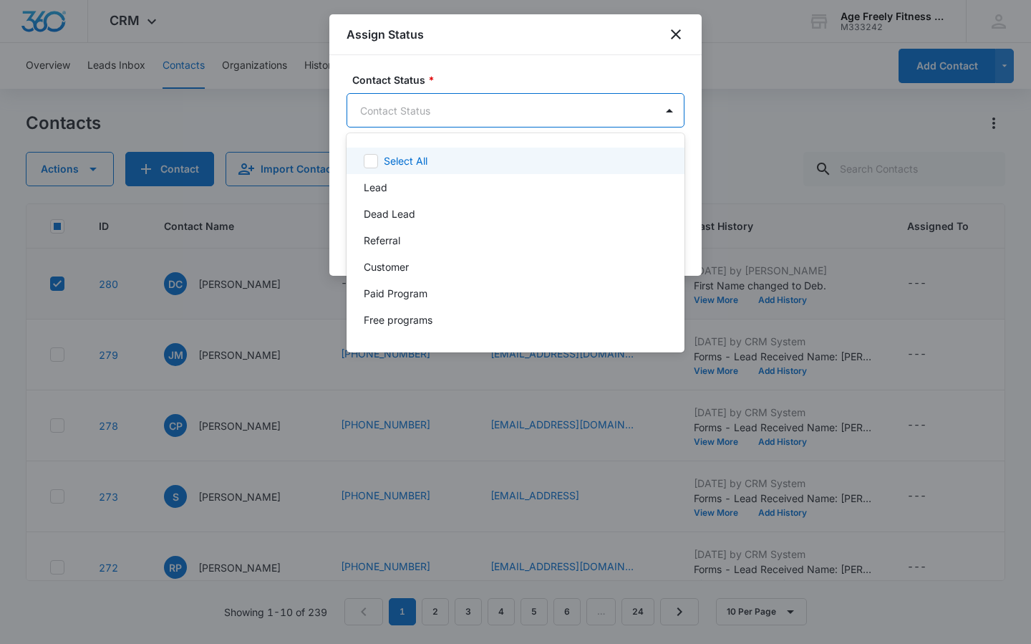
click at [382, 118] on body "CRM Apps Reputation Websites Forms CRM Email Social Payments POS Content Ads In…" at bounding box center [515, 322] width 1031 height 644
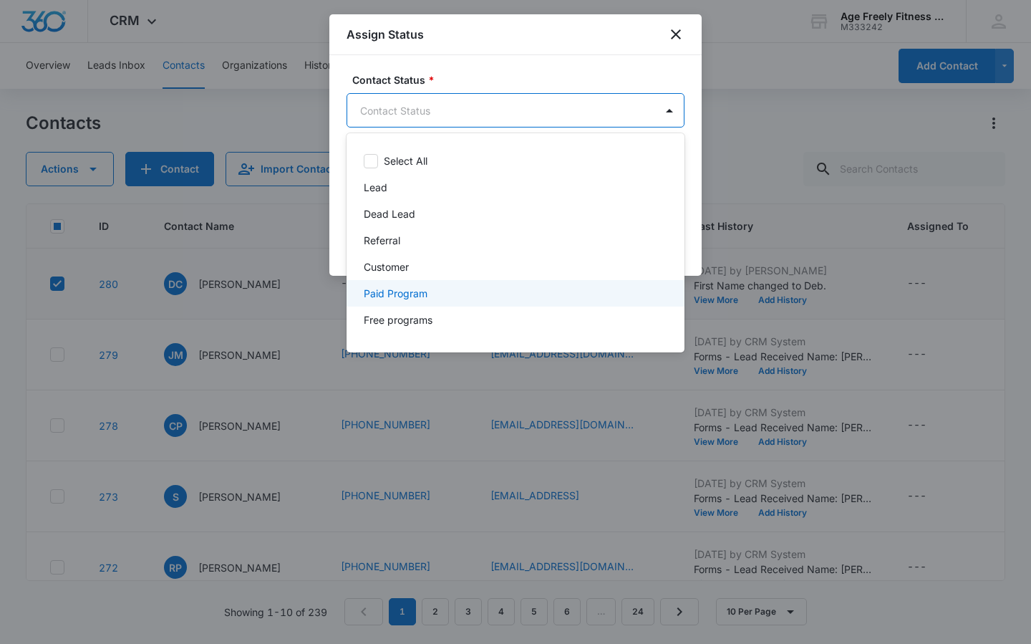
click at [385, 286] on p "Paid Program" at bounding box center [396, 293] width 64 height 15
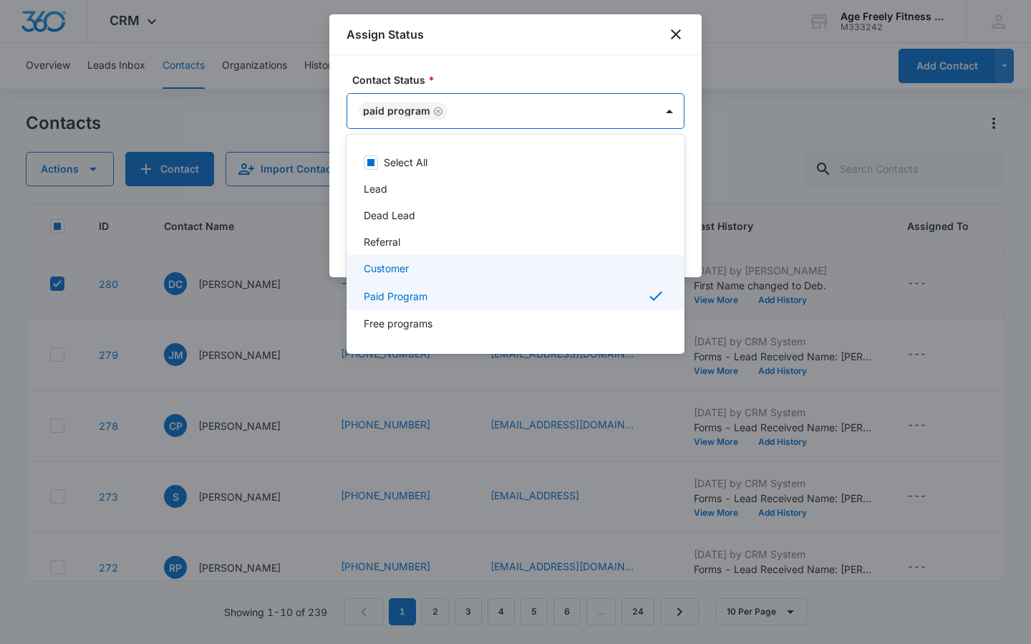
click at [697, 235] on div at bounding box center [515, 322] width 1031 height 644
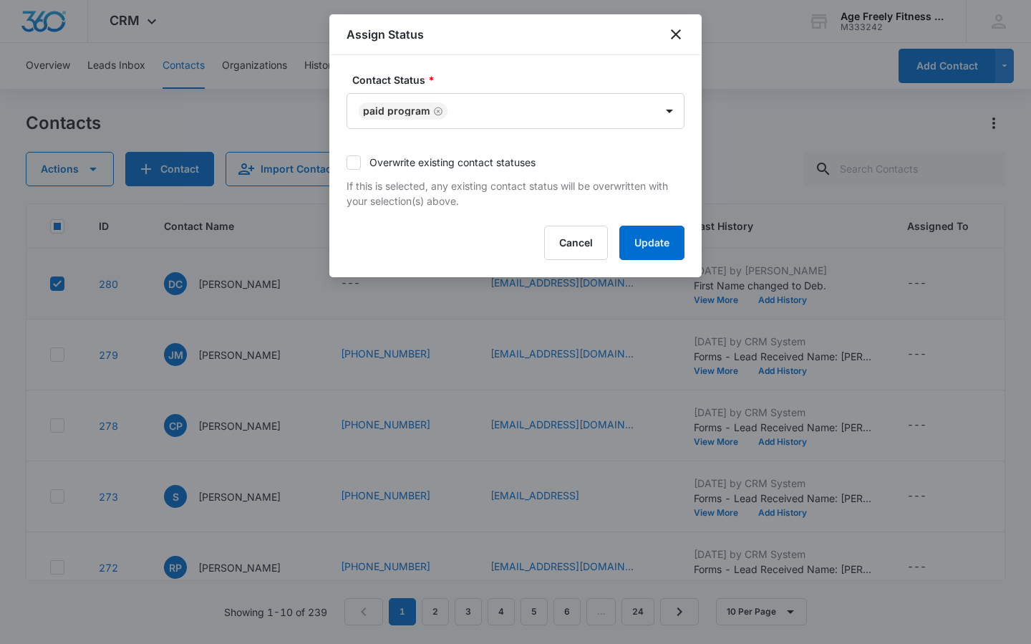
click at [498, 158] on label "Overwrite existing contact statuses" at bounding box center [516, 162] width 338 height 15
click at [347, 163] on input "Overwrite existing contact statuses" at bounding box center [347, 163] width 0 height 0
click at [658, 239] on button "Update" at bounding box center [651, 243] width 65 height 34
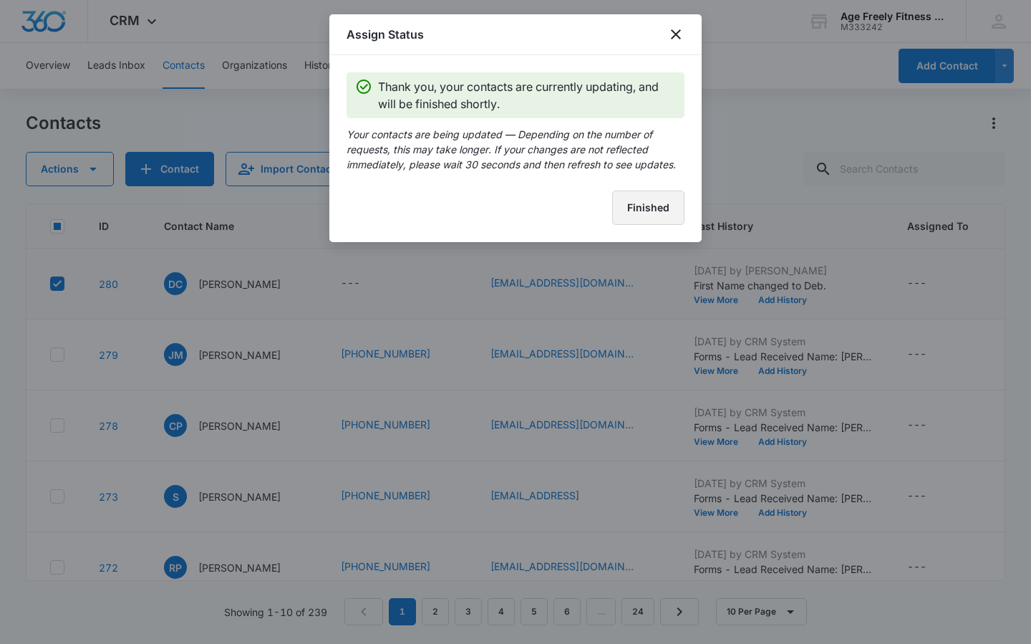
click at [663, 196] on button "Finished" at bounding box center [648, 207] width 72 height 34
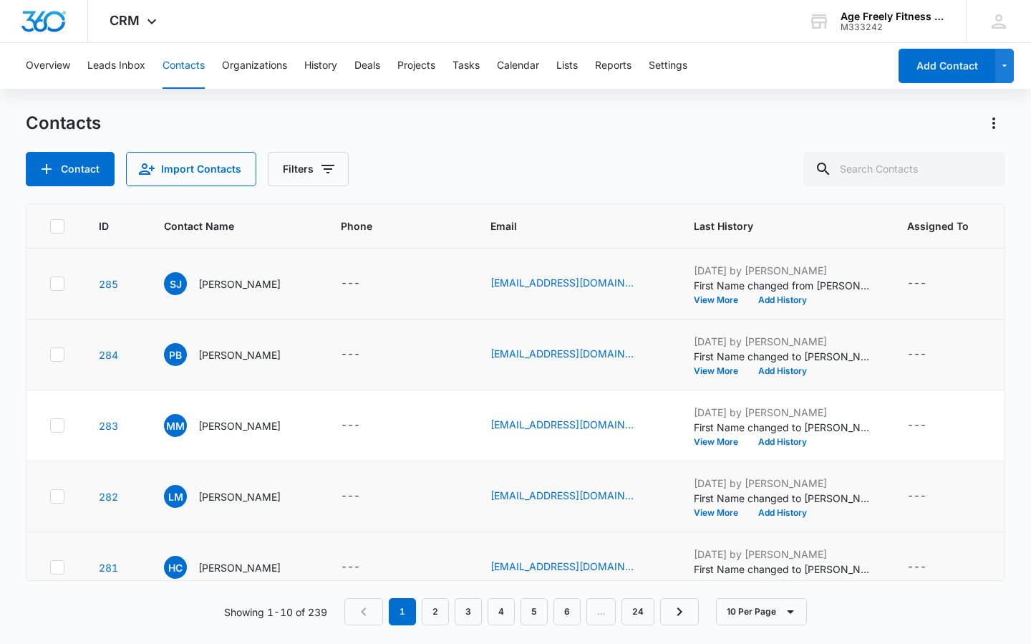
scroll to position [0, 0]
click at [59, 282] on icon at bounding box center [57, 283] width 9 height 6
click at [50, 284] on input "checkbox" at bounding box center [49, 284] width 1 height 1
checkbox input "true"
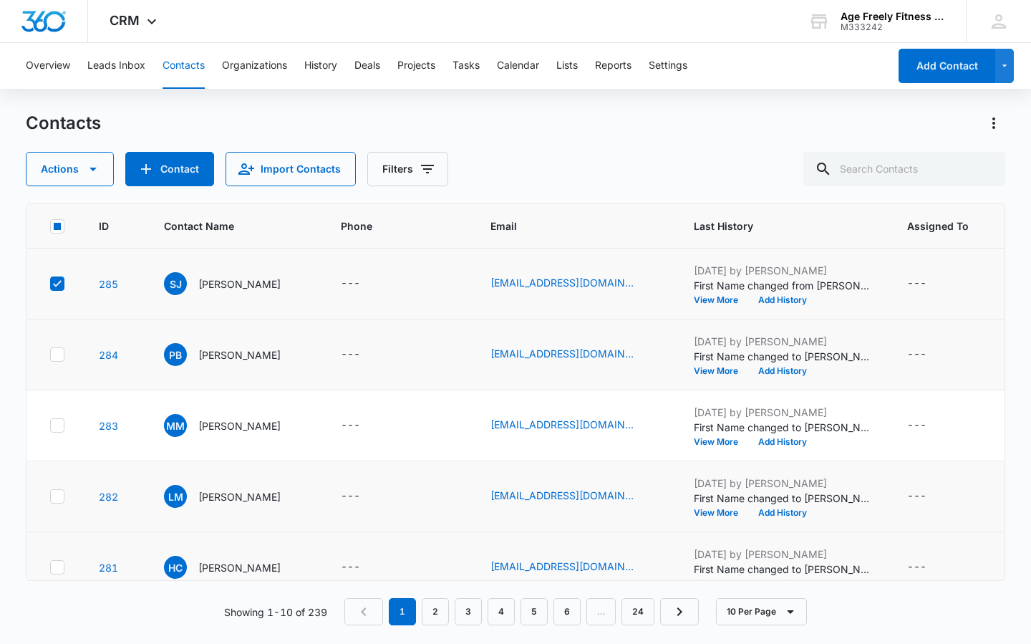
click at [59, 354] on icon at bounding box center [57, 354] width 9 height 6
click at [50, 354] on input "checkbox" at bounding box center [49, 354] width 1 height 1
click at [57, 429] on icon at bounding box center [57, 425] width 13 height 13
click at [50, 426] on input "checkbox" at bounding box center [49, 425] width 1 height 1
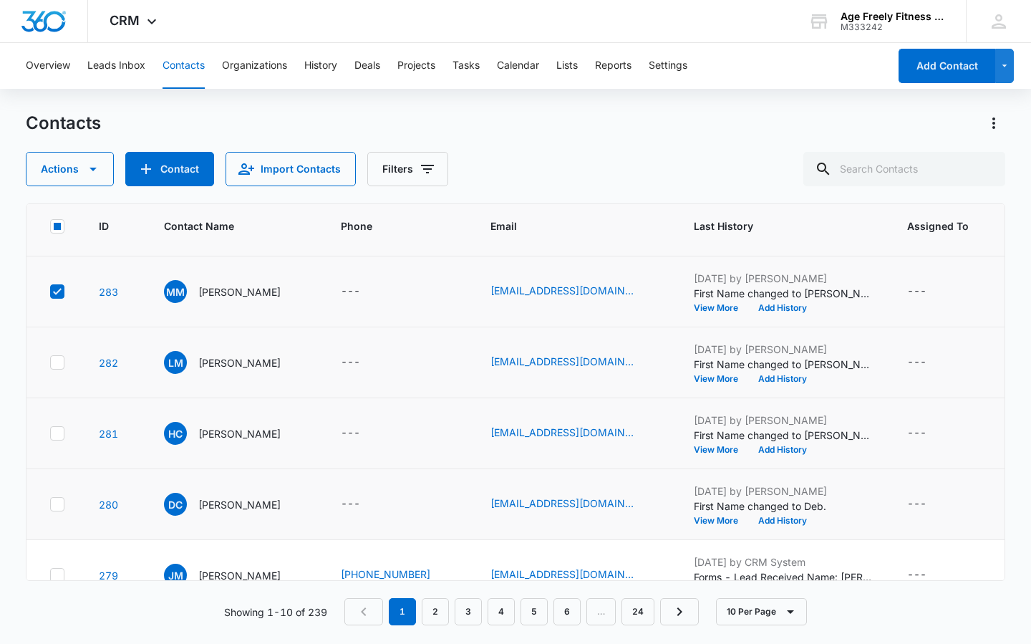
scroll to position [138, 0]
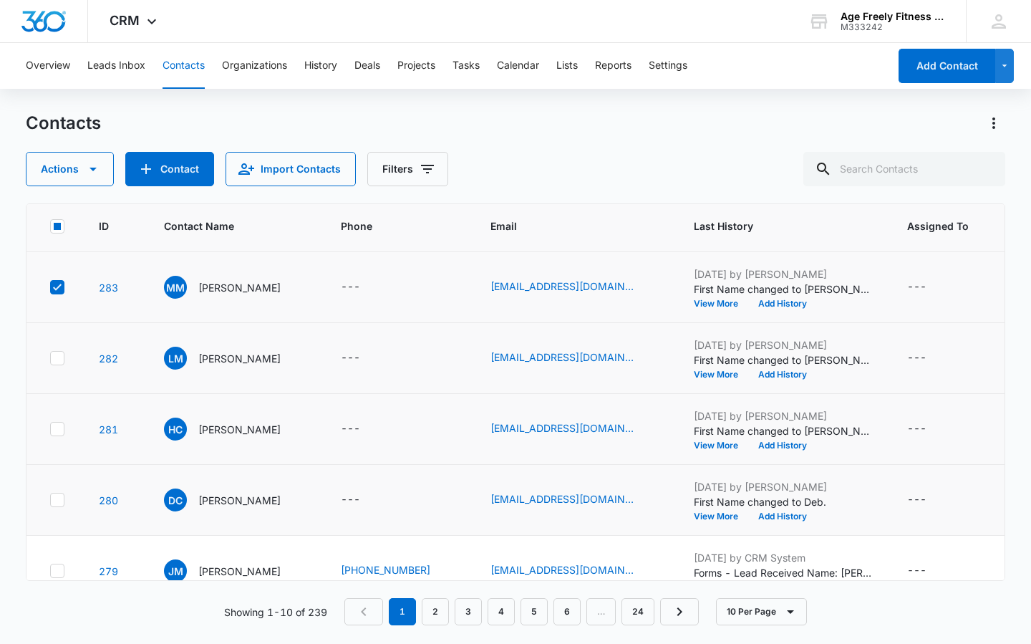
click at [52, 361] on icon at bounding box center [57, 358] width 13 height 13
click at [50, 359] on input "checkbox" at bounding box center [49, 358] width 1 height 1
click at [57, 433] on icon at bounding box center [57, 428] width 13 height 13
click at [50, 430] on input "checkbox" at bounding box center [49, 429] width 1 height 1
click at [57, 496] on icon at bounding box center [57, 499] width 13 height 13
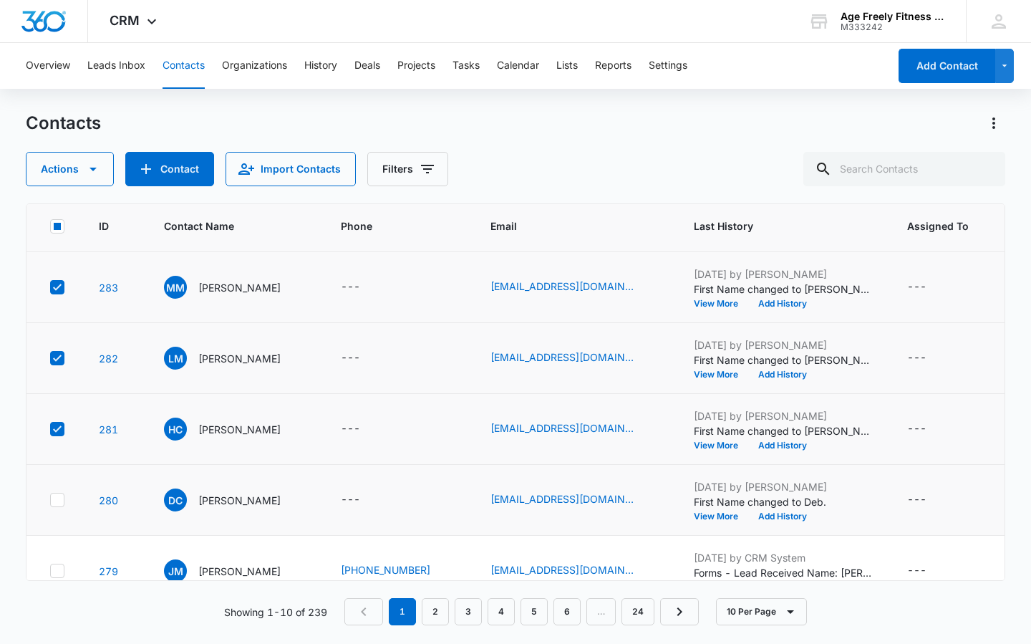
click at [50, 500] on input "checkbox" at bounding box center [49, 500] width 1 height 1
click at [90, 172] on icon "button" at bounding box center [92, 168] width 17 height 17
click at [81, 256] on div "Assign Type" at bounding box center [76, 258] width 64 height 10
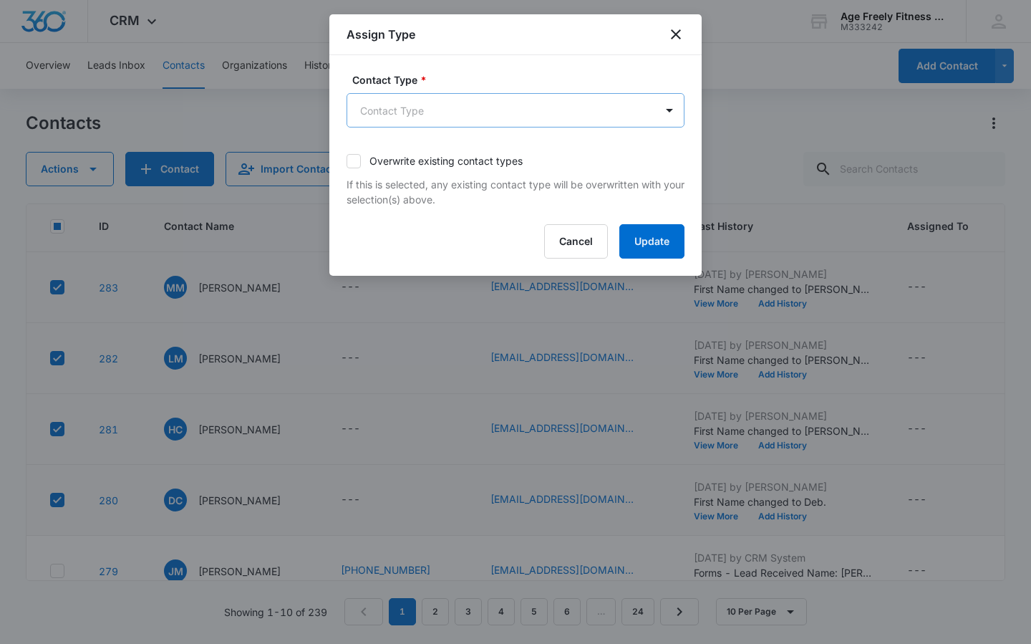
click at [371, 112] on body "CRM Apps Reputation Websites Forms CRM Email Social Payments POS Content Ads In…" at bounding box center [515, 322] width 1031 height 644
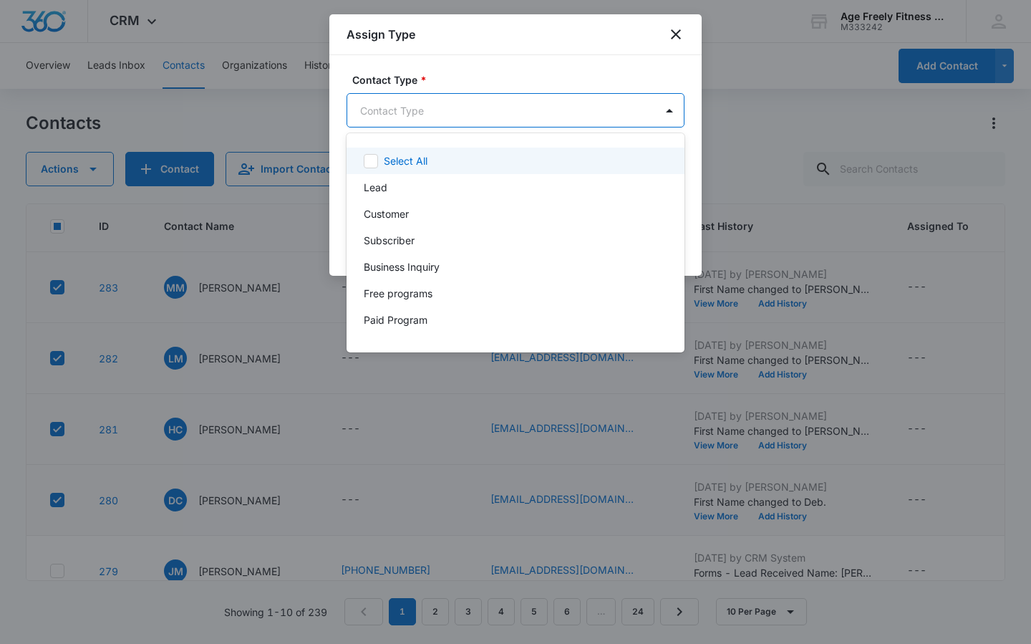
click at [68, 171] on div at bounding box center [515, 322] width 1031 height 644
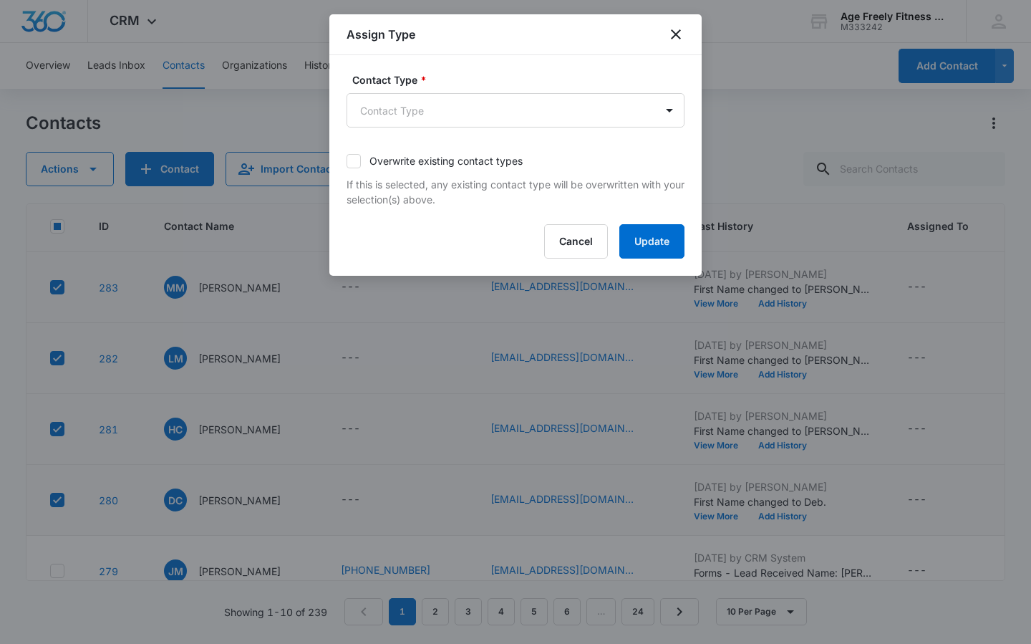
click at [68, 171] on div at bounding box center [515, 322] width 1031 height 644
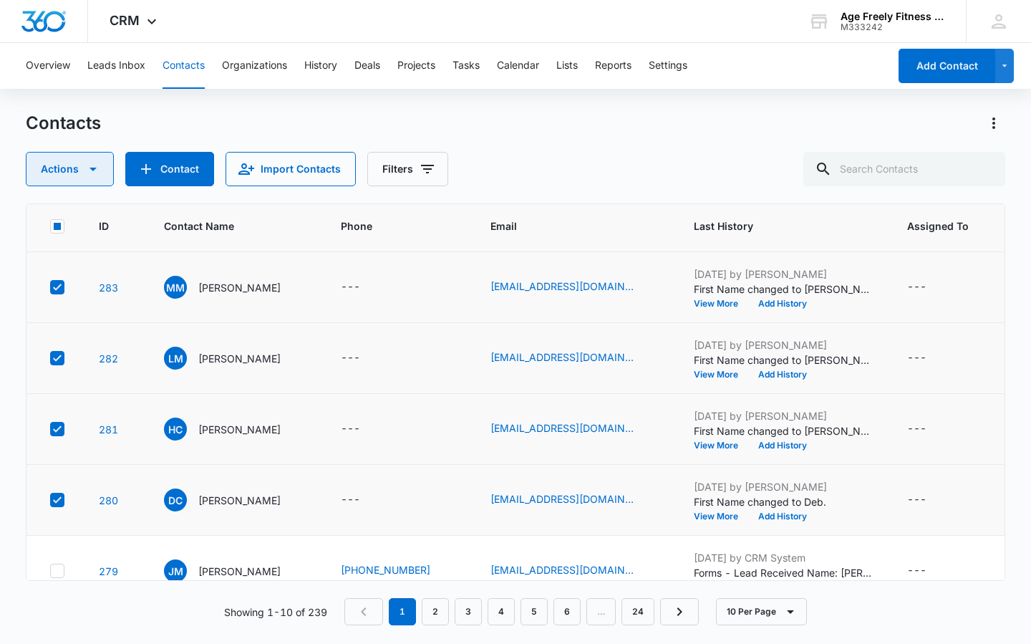
click at [90, 177] on icon "button" at bounding box center [92, 168] width 17 height 17
click at [87, 277] on div "Assign Status" at bounding box center [76, 279] width 64 height 10
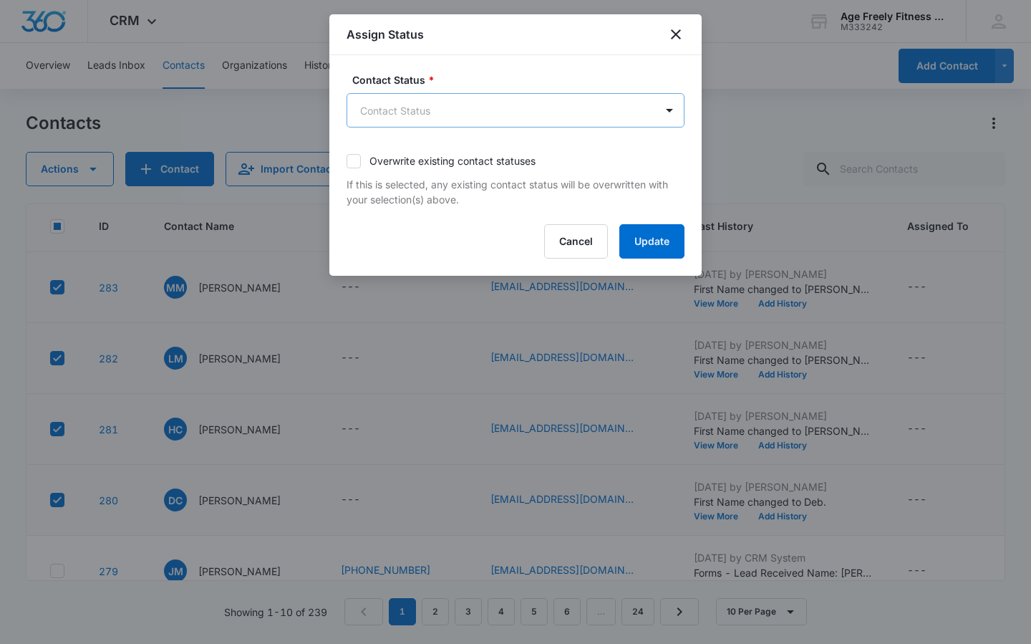
click at [397, 106] on body "CRM Apps Reputation Websites Forms CRM Email Social Payments POS Content Ads In…" at bounding box center [515, 322] width 1031 height 644
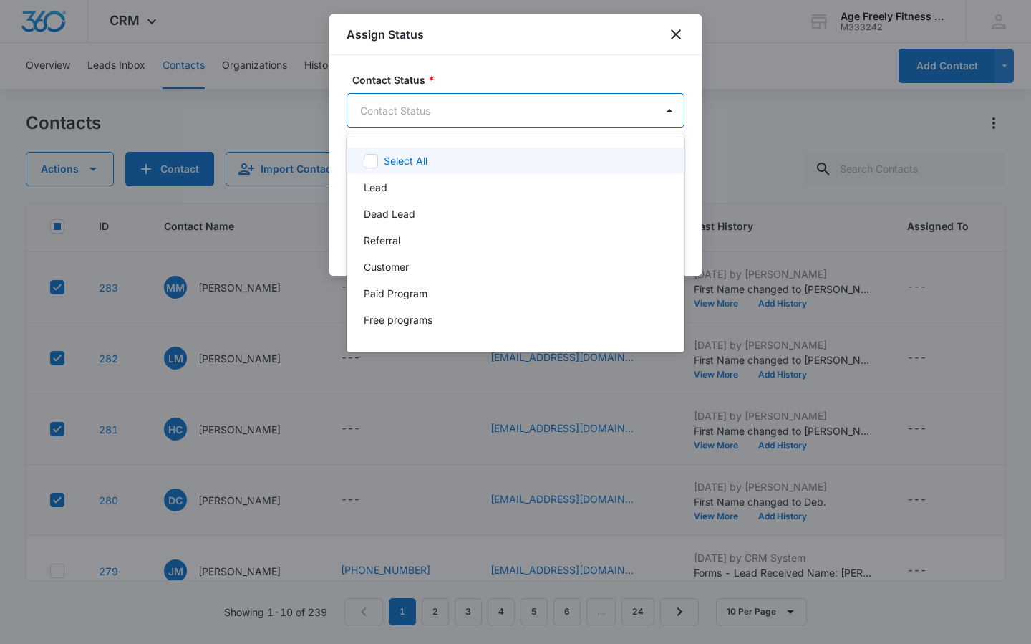
click at [90, 171] on div at bounding box center [515, 322] width 1031 height 644
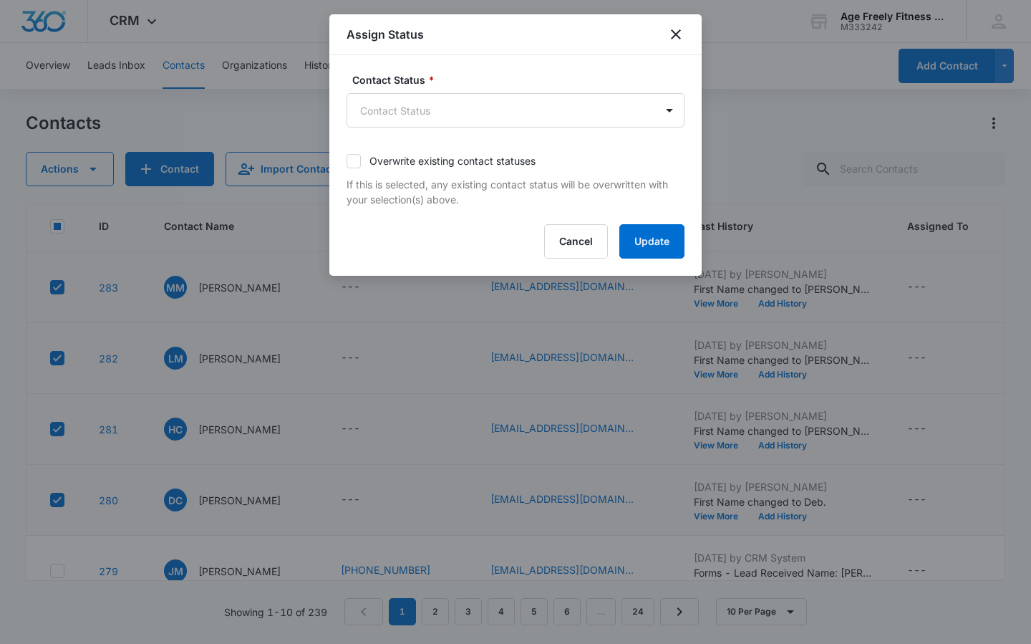
click at [90, 171] on div at bounding box center [515, 322] width 1031 height 644
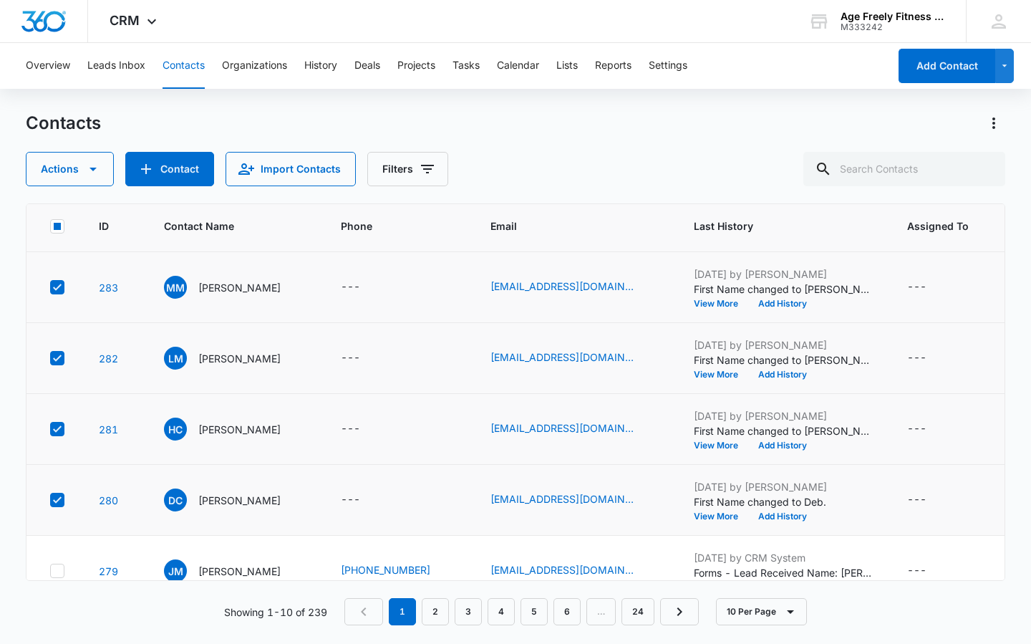
click at [90, 171] on icon "button" at bounding box center [92, 168] width 17 height 17
click at [86, 259] on div "Assign Type" at bounding box center [76, 258] width 64 height 10
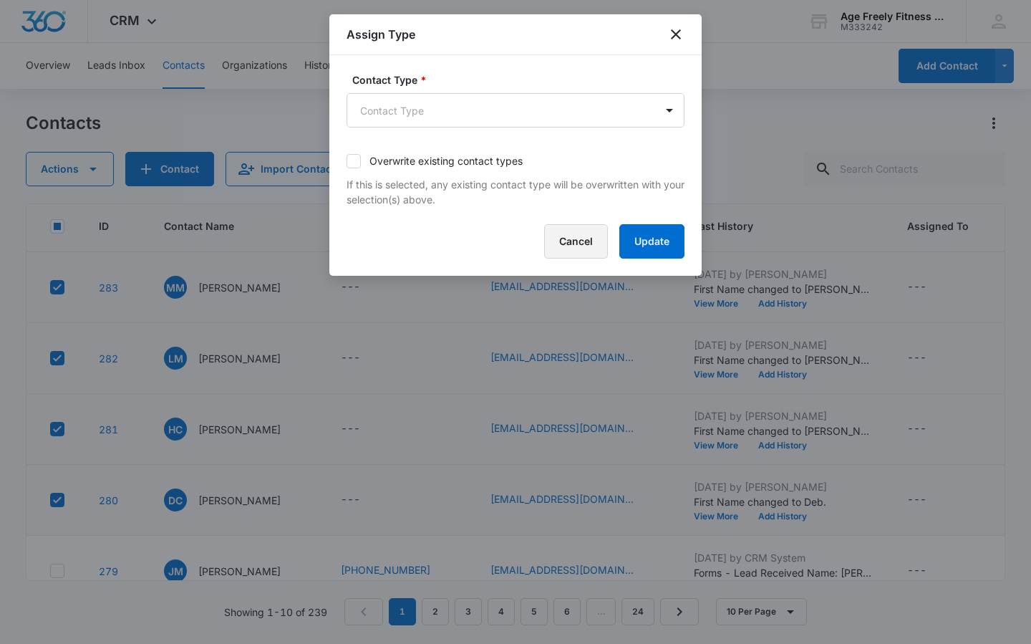
click at [566, 241] on button "Cancel" at bounding box center [576, 241] width 64 height 34
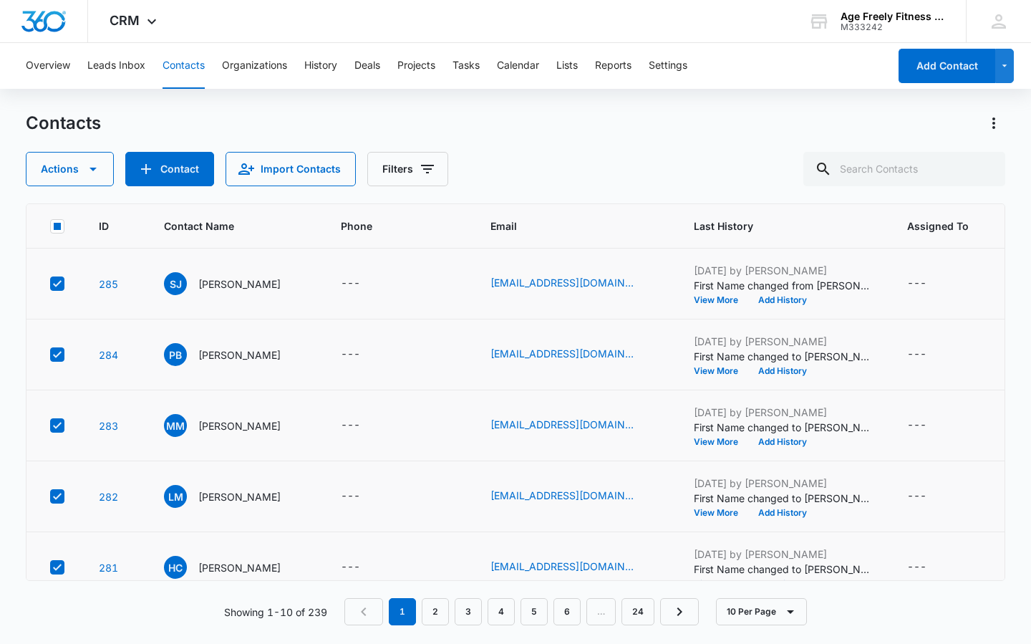
scroll to position [0, 0]
click at [935, 285] on icon "Assigned To - - Select to Edit Field" at bounding box center [943, 283] width 17 height 17
click at [786, 162] on div "Actions Contact Import Contacts Filters" at bounding box center [516, 169] width 980 height 34
click at [578, 67] on button "Lists" at bounding box center [566, 66] width 21 height 46
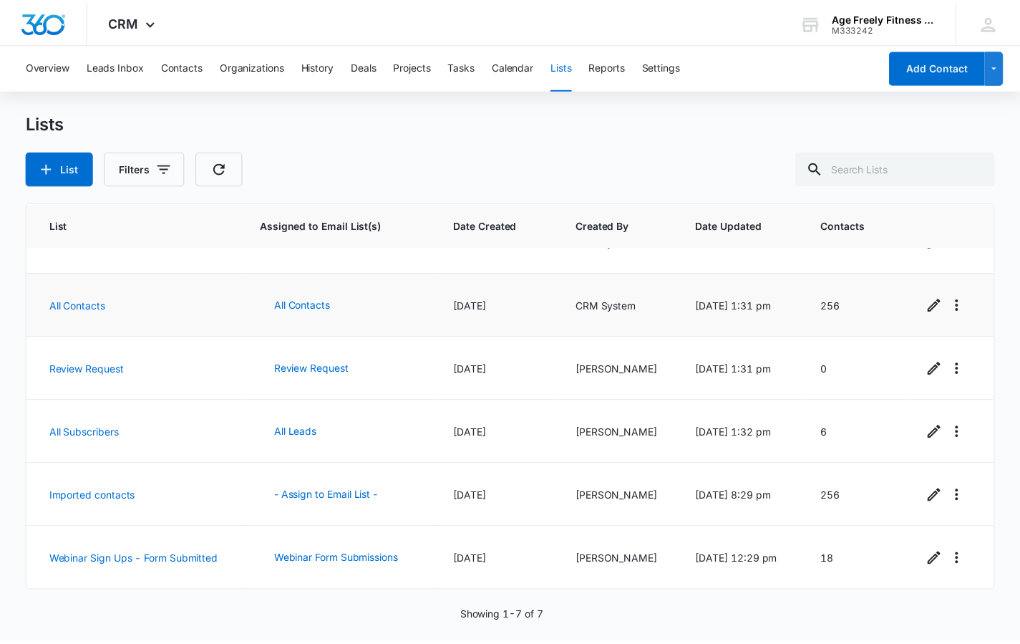
scroll to position [102, 0]
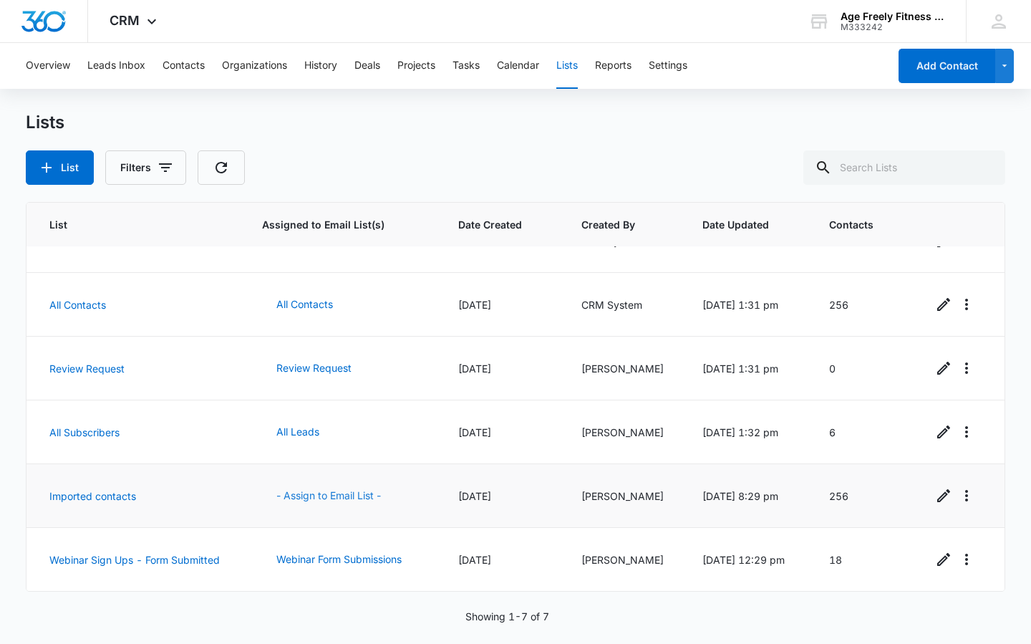
click at [304, 490] on button "- Assign to Email List -" at bounding box center [328, 495] width 133 height 34
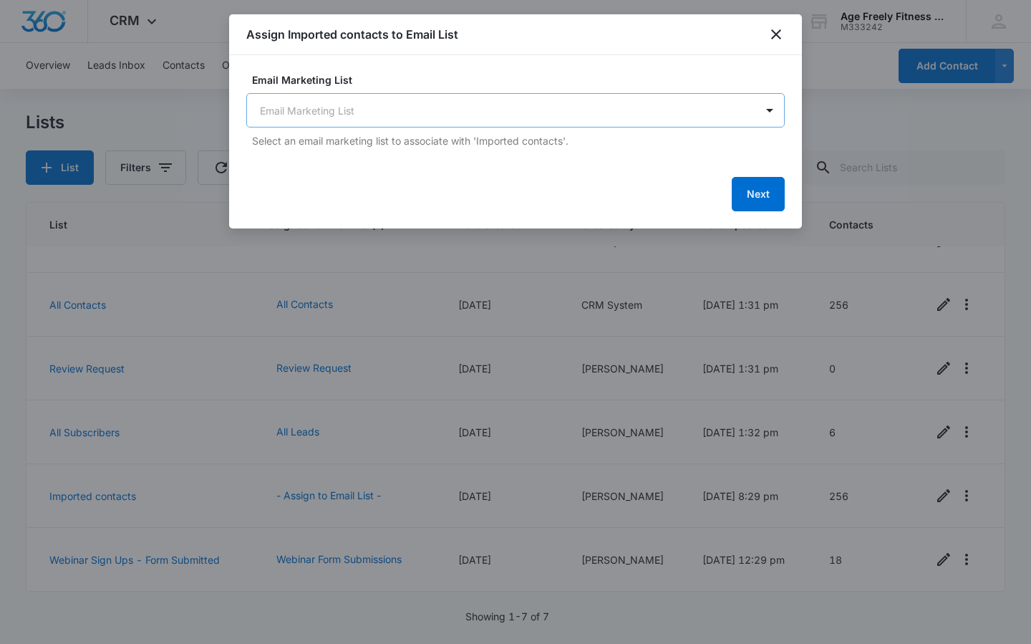
click at [391, 112] on body "CRM Apps Reputation Websites Forms CRM Email Social Payments POS Content Ads In…" at bounding box center [515, 322] width 1031 height 644
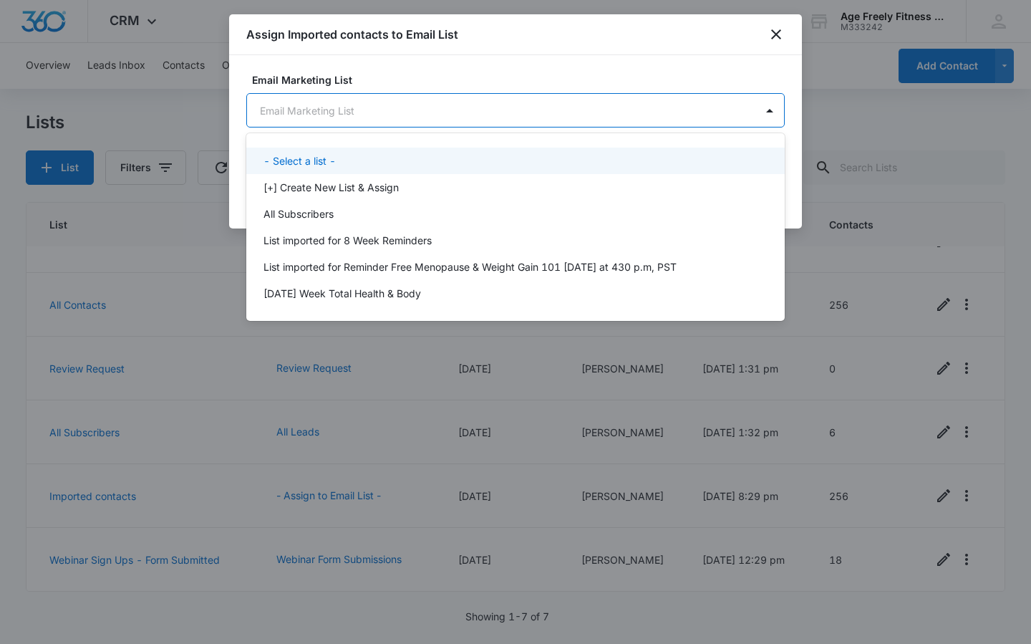
click at [391, 112] on div at bounding box center [515, 322] width 1031 height 644
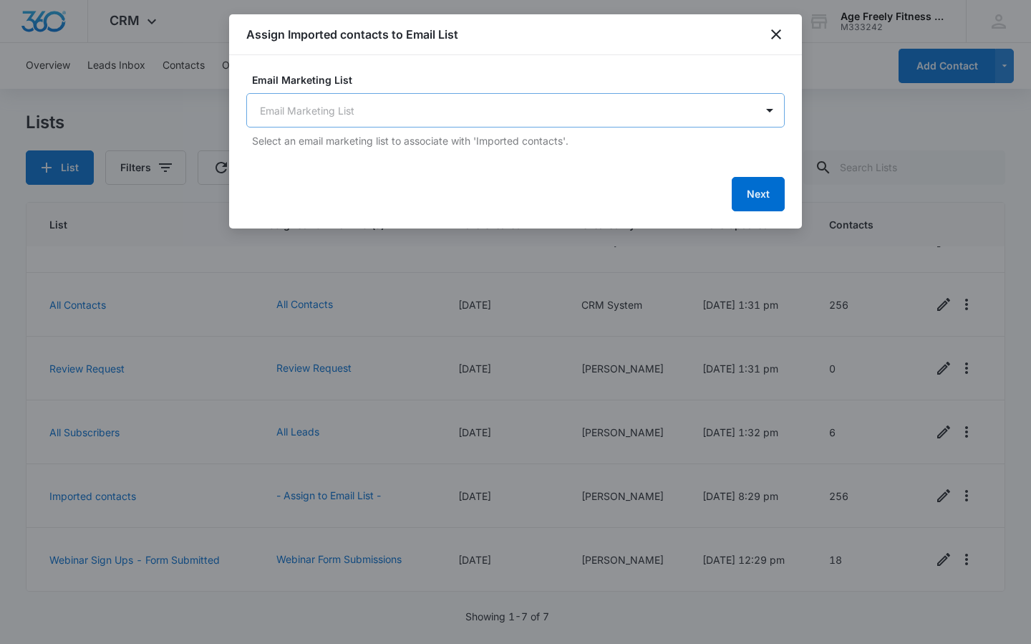
click at [391, 112] on body "CRM Apps Reputation Websites Forms CRM Email Social Payments POS Content Ads In…" at bounding box center [515, 322] width 1031 height 644
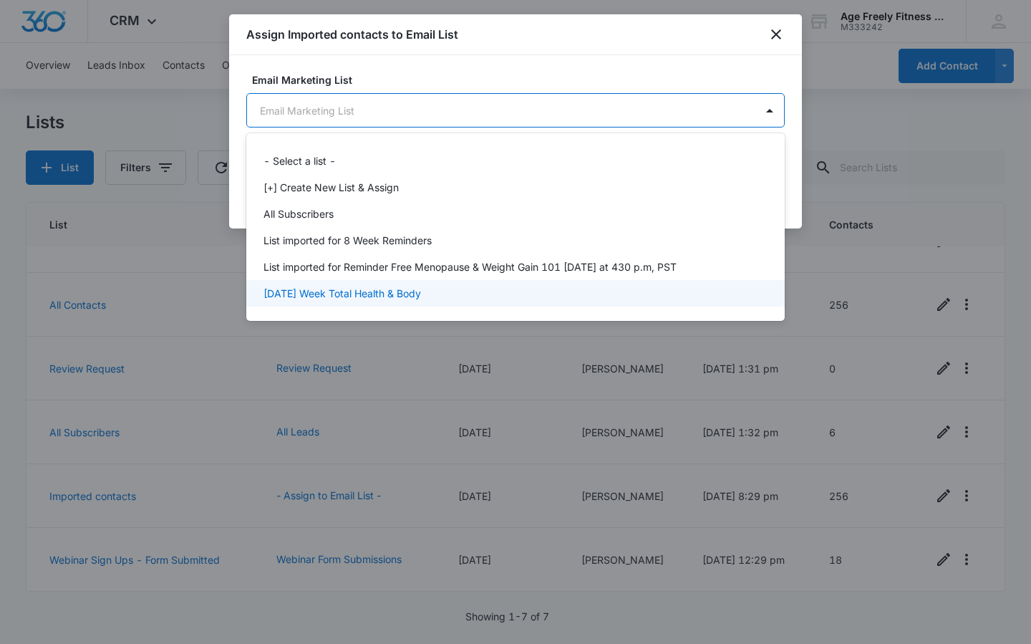
click at [386, 295] on p "[DATE] Week Total Health & Body" at bounding box center [343, 293] width 158 height 15
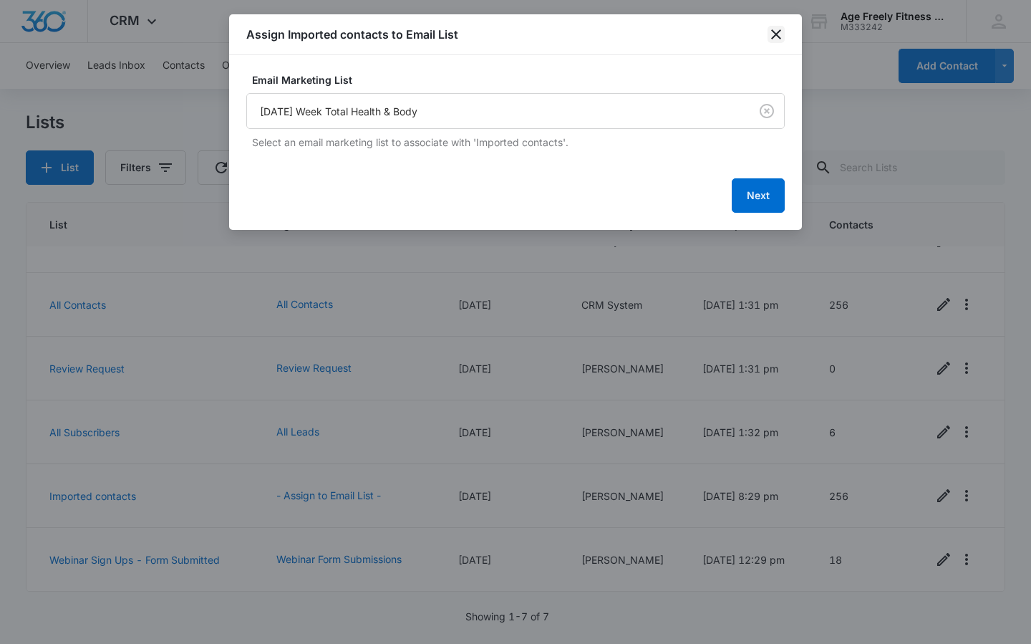
click at [777, 26] on icon "close" at bounding box center [776, 34] width 17 height 17
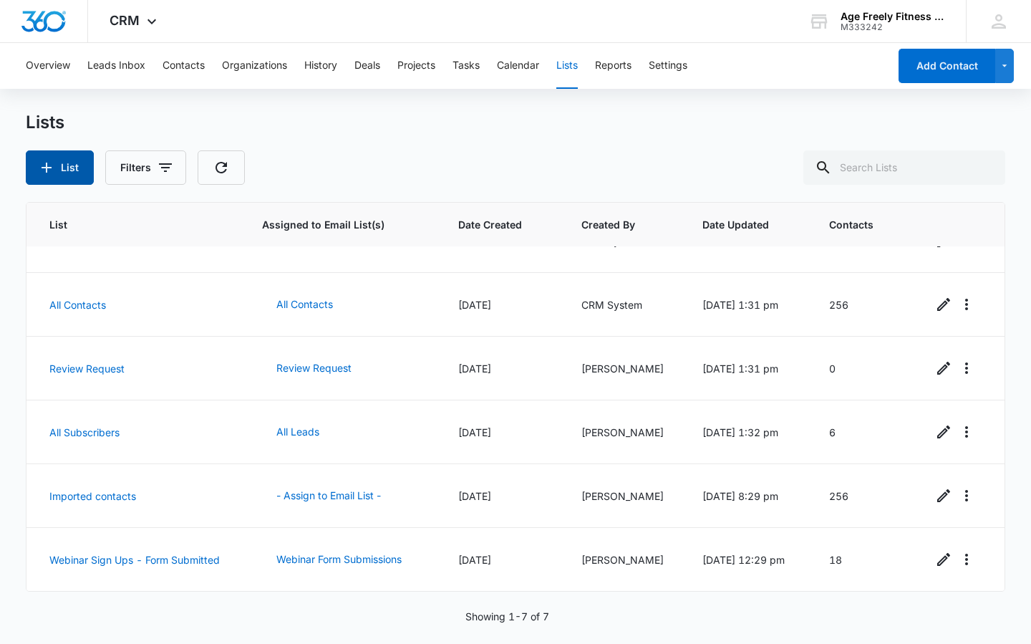
click at [58, 168] on button "List" at bounding box center [60, 167] width 68 height 34
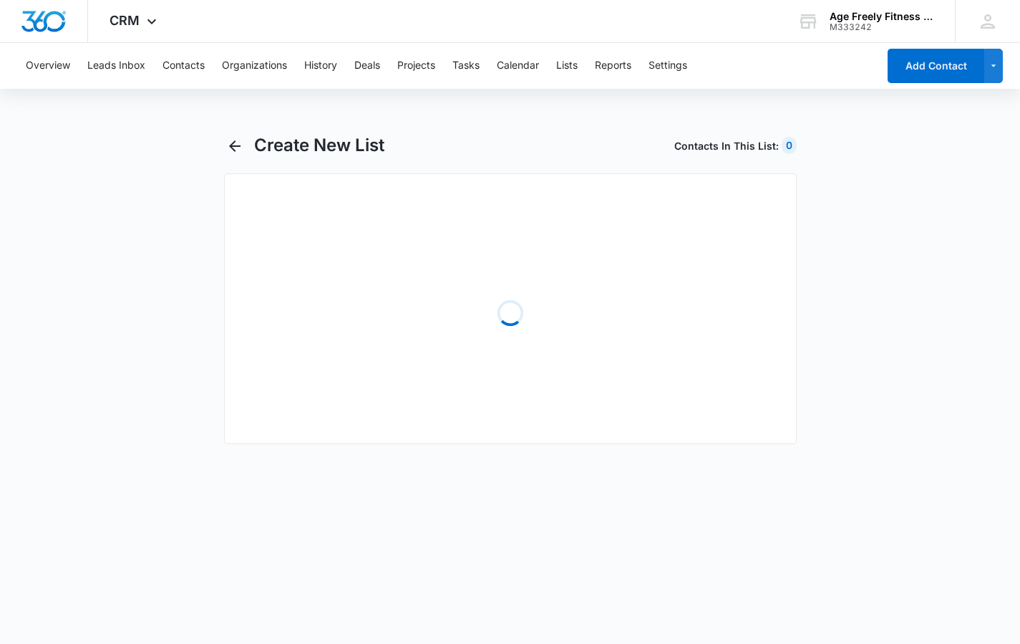
select select "31"
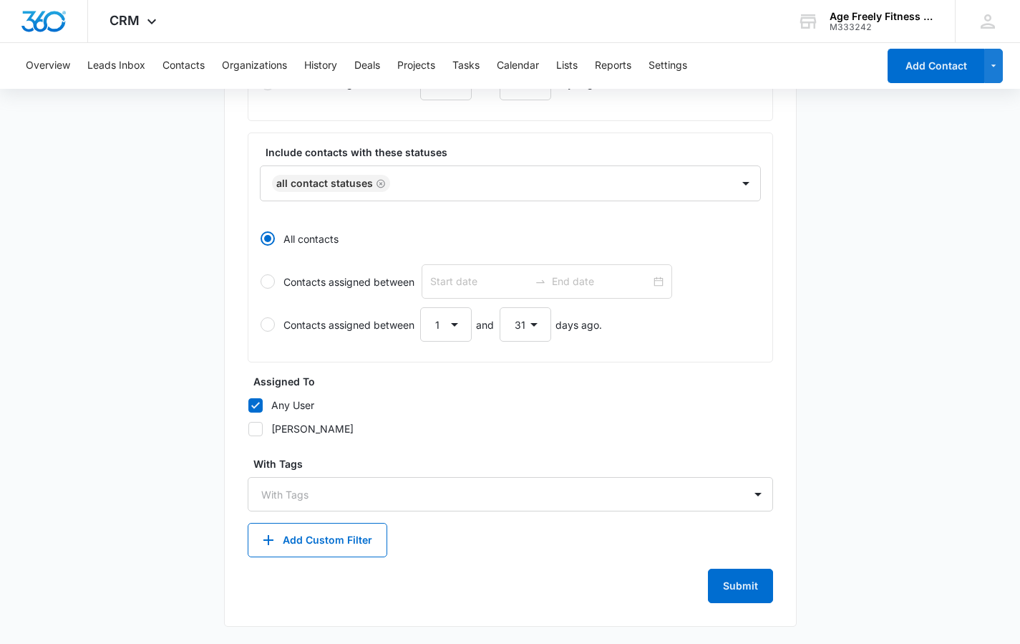
scroll to position [495, 0]
click at [317, 544] on button "Add Custom Filter" at bounding box center [318, 540] width 140 height 34
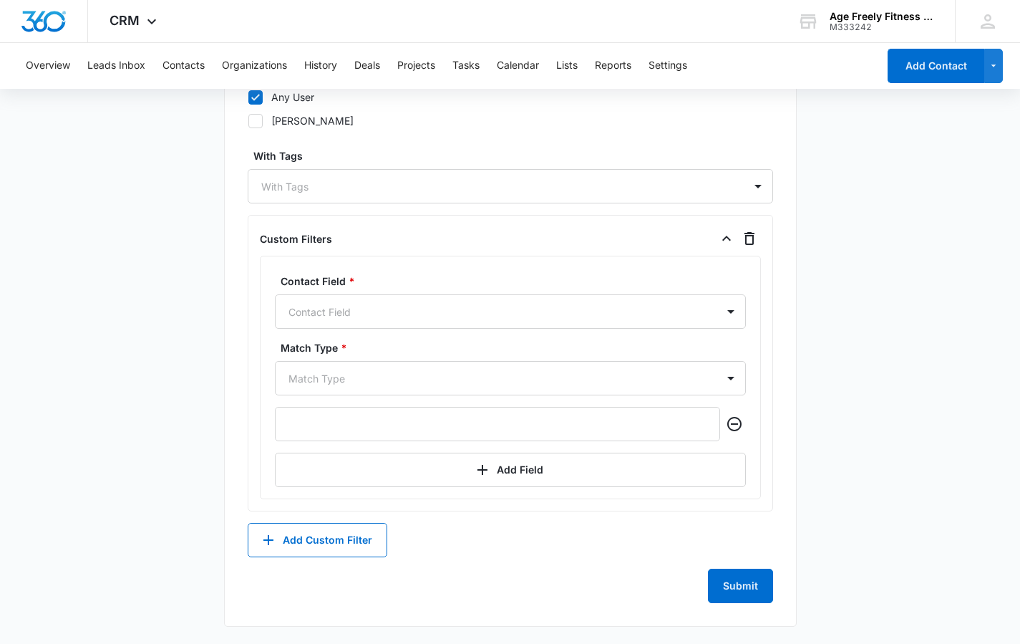
scroll to position [803, 0]
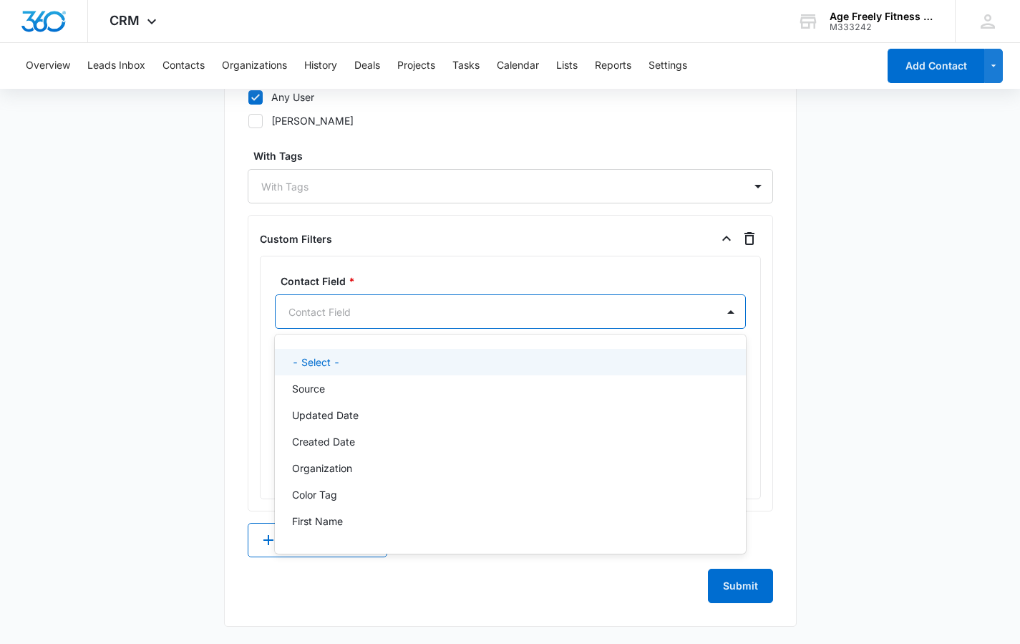
click at [334, 328] on div "Contact Field" at bounding box center [510, 311] width 471 height 34
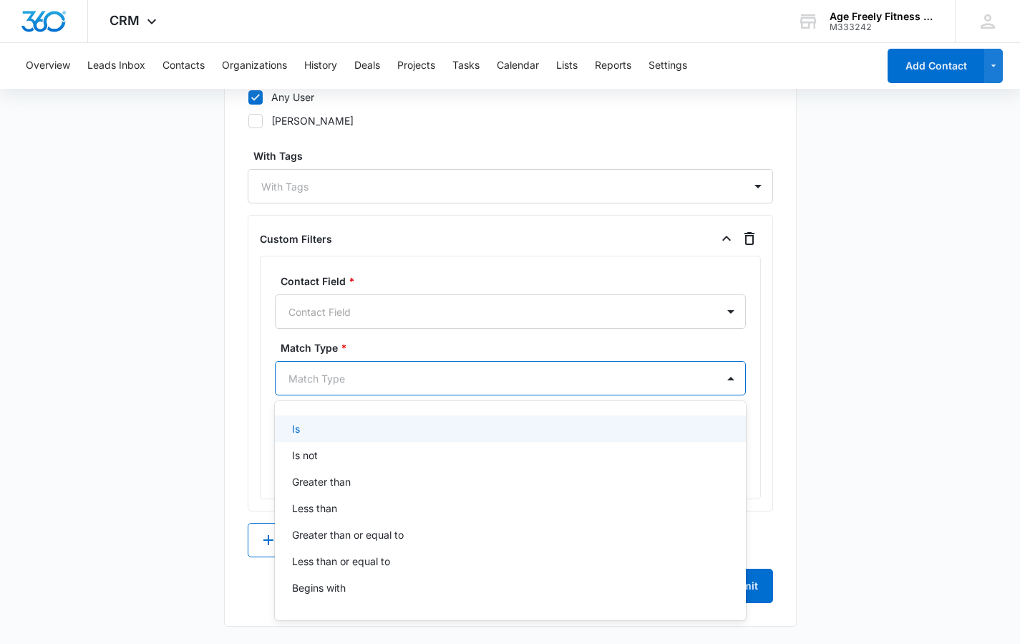
click at [319, 387] on div at bounding box center [494, 379] width 410 height 18
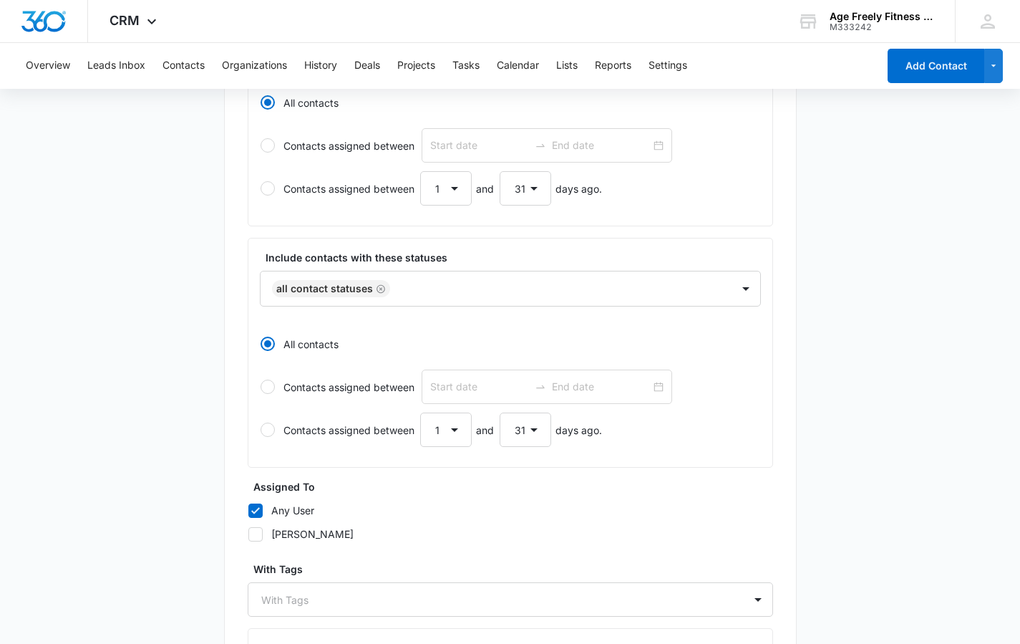
scroll to position [391, 0]
select select "1"
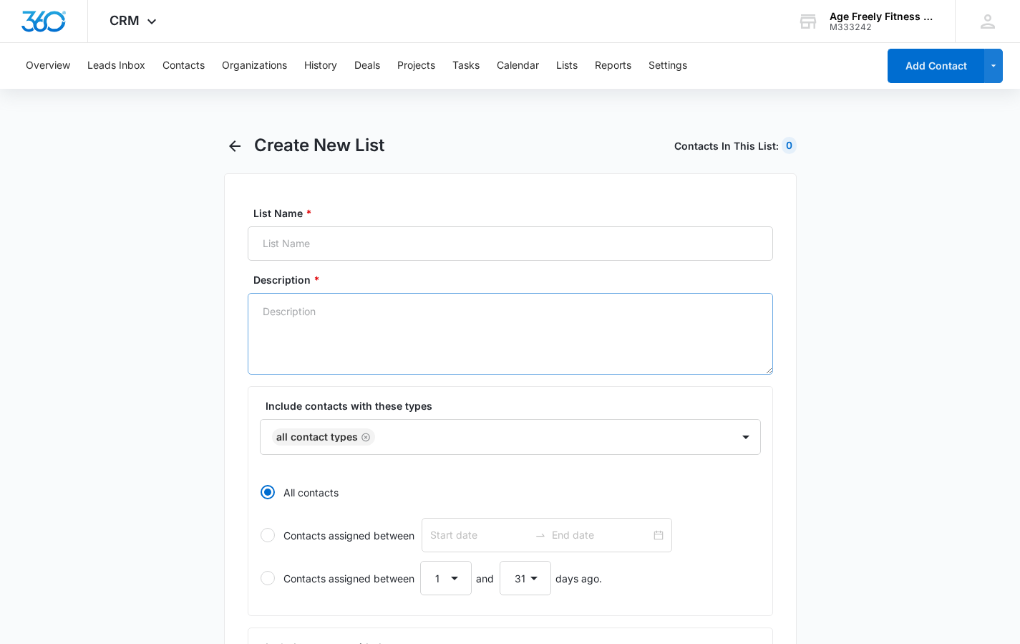
scroll to position [0, 0]
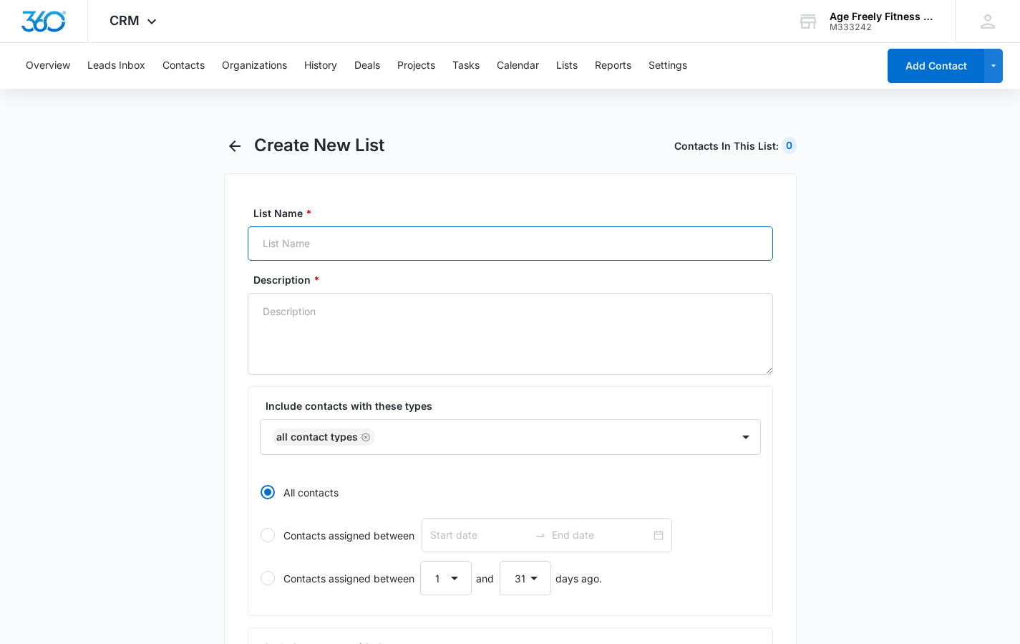
click at [381, 244] on input "List Name *" at bounding box center [511, 243] width 526 height 34
type input "8"
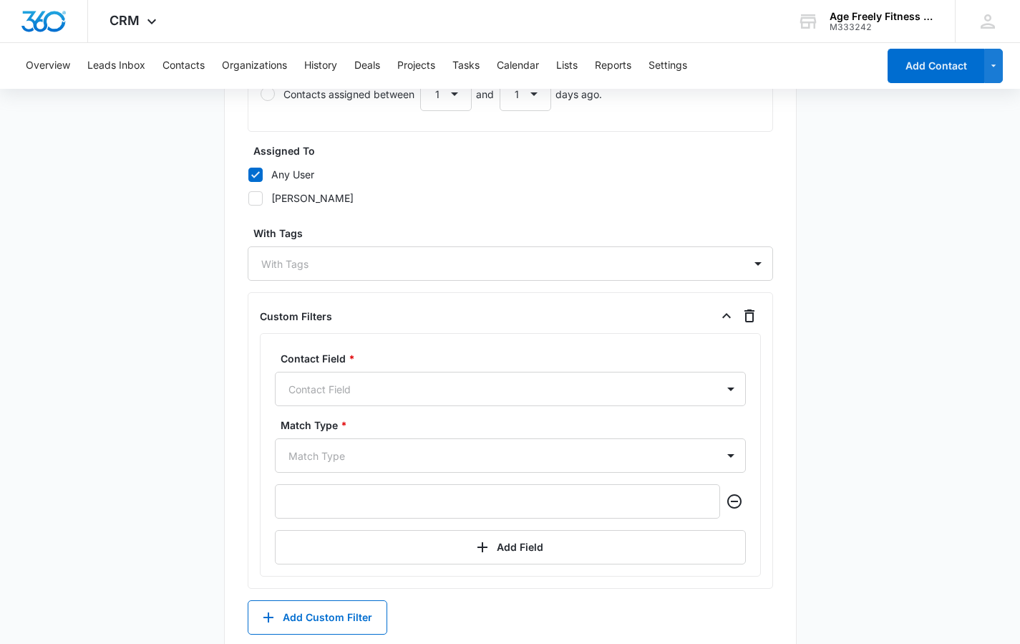
scroll to position [728, 0]
type input "[DATE] Week Total Health and Body"
click at [334, 255] on div at bounding box center [501, 262] width 481 height 18
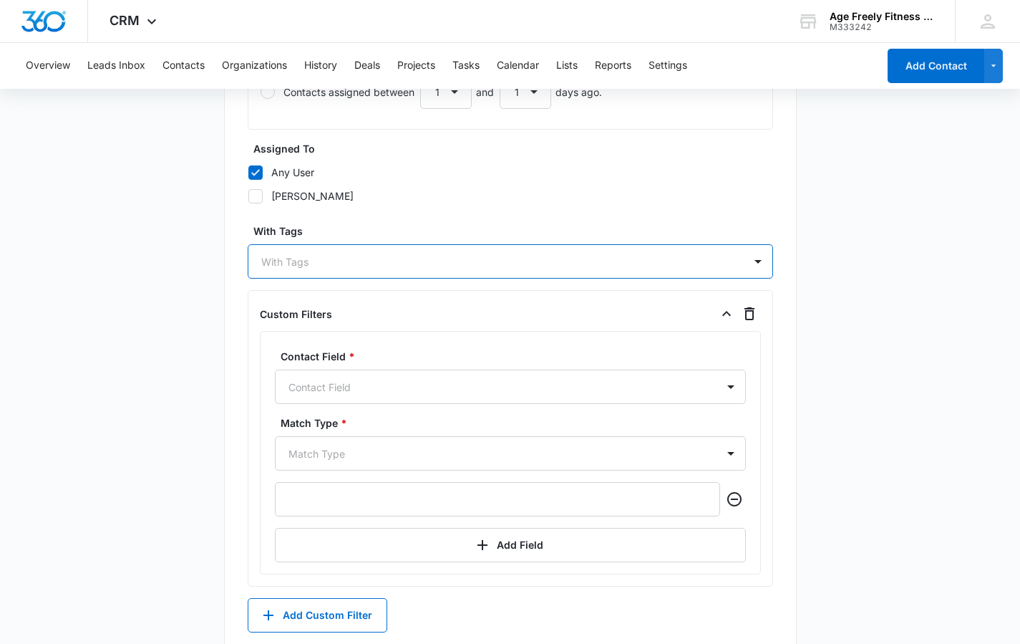
click at [334, 255] on div at bounding box center [501, 262] width 481 height 18
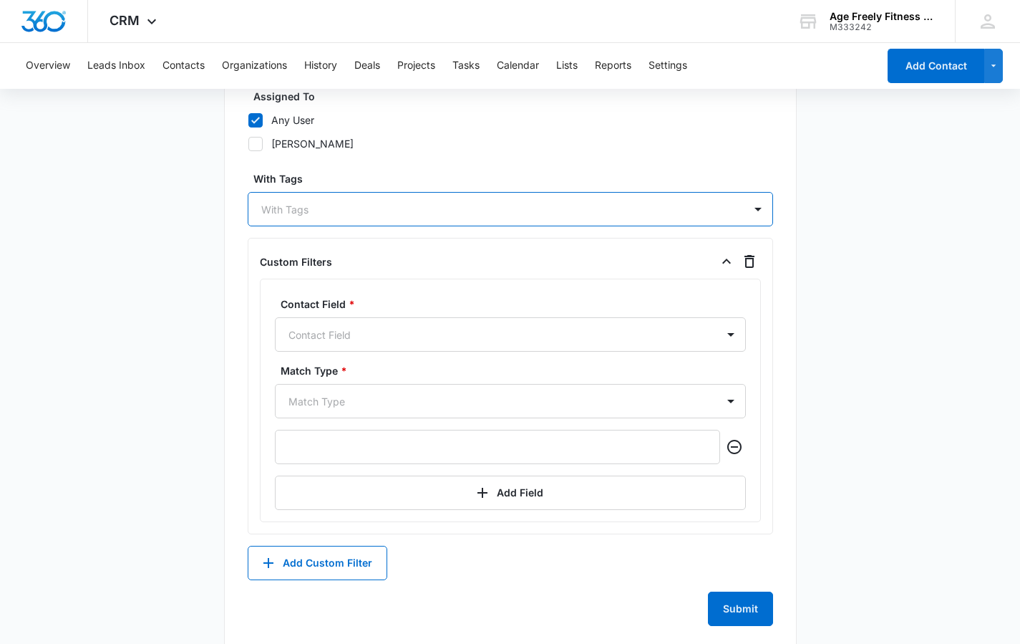
scroll to position [782, 0]
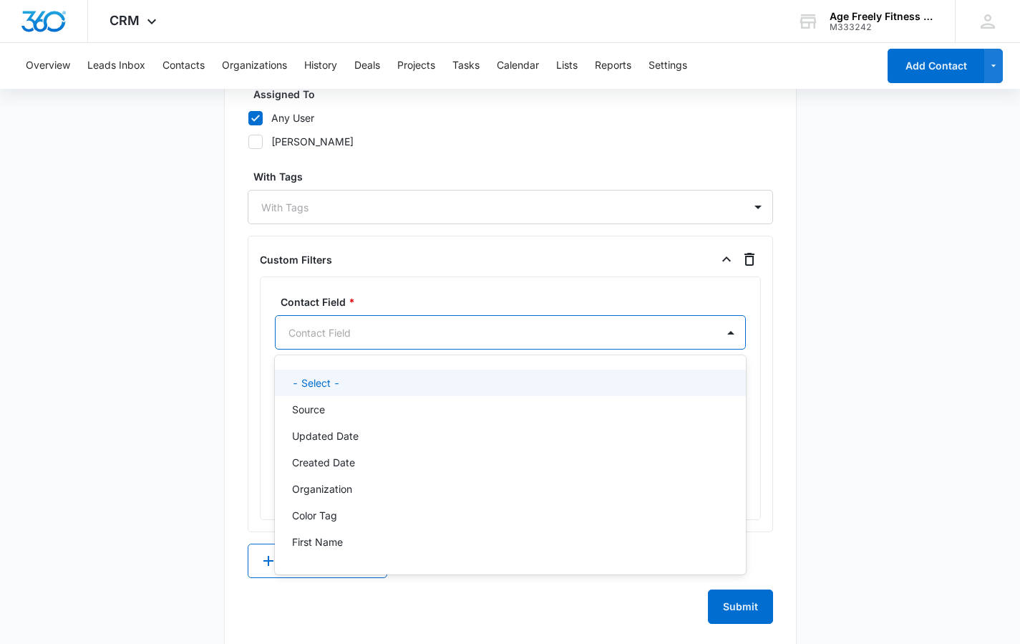
click at [322, 333] on div "Contact Field" at bounding box center [494, 332] width 410 height 15
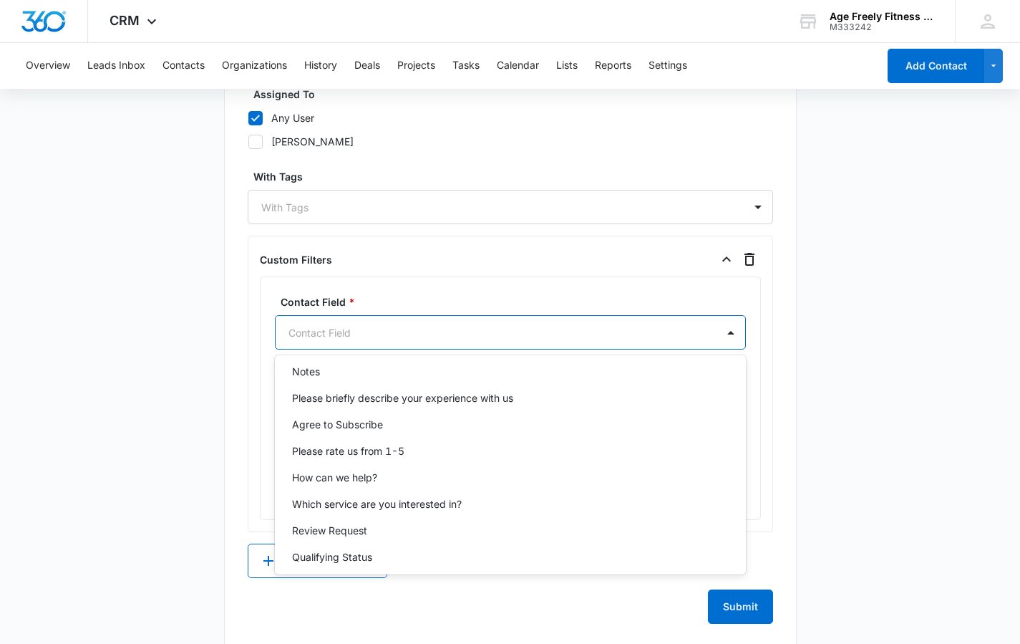
scroll to position [578, 0]
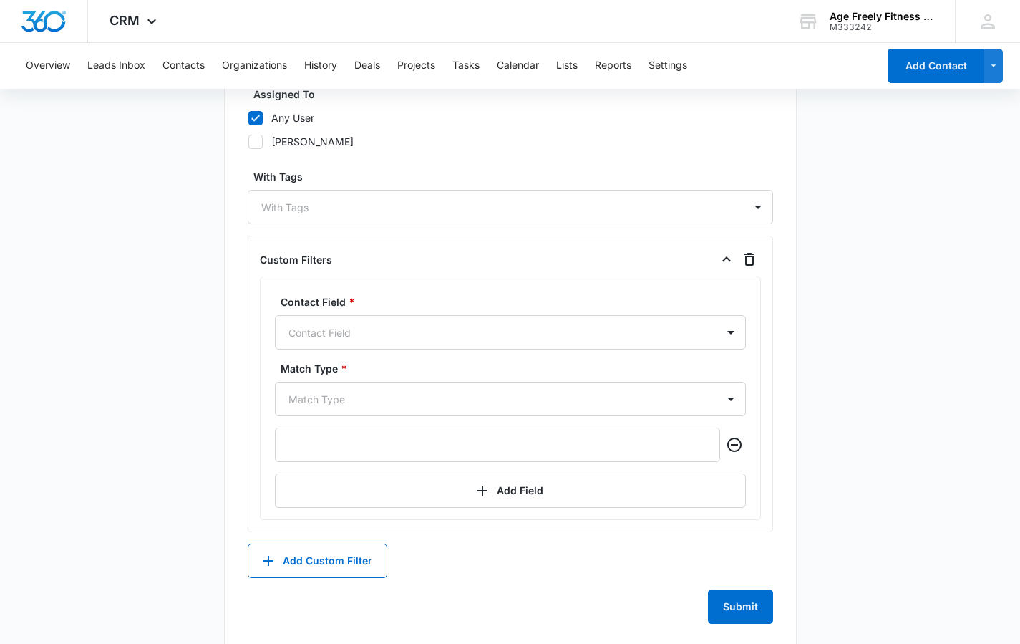
click at [416, 256] on div "Custom Filters" at bounding box center [510, 259] width 501 height 23
click at [343, 395] on div "Match Type" at bounding box center [494, 399] width 410 height 15
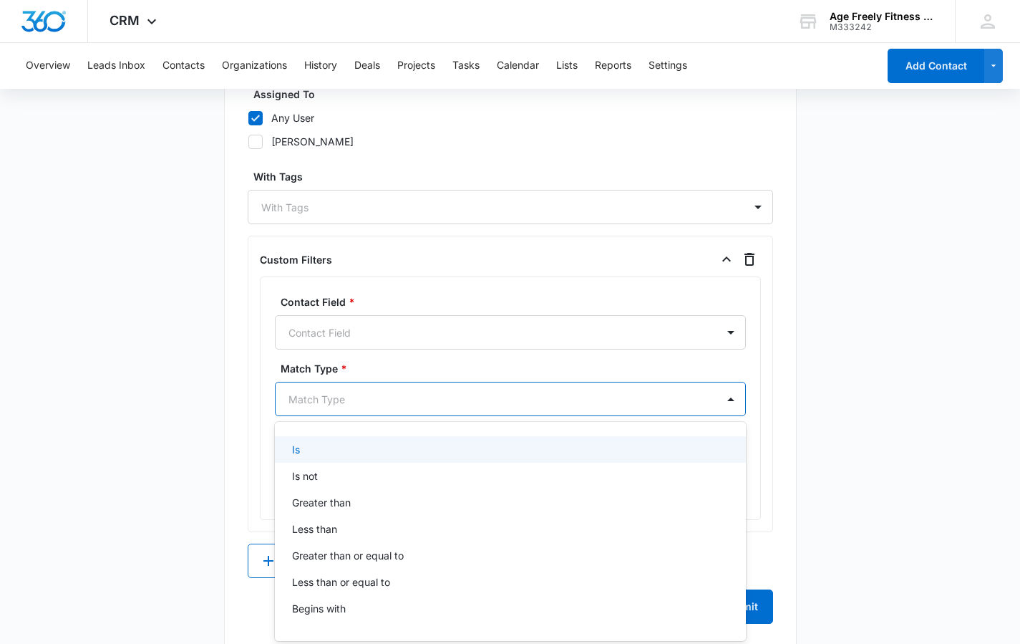
click at [185, 370] on main "Create New List Contacts In This List : 0 List Name * [DATE] Week Total Health …" at bounding box center [510, 9] width 1020 height 1312
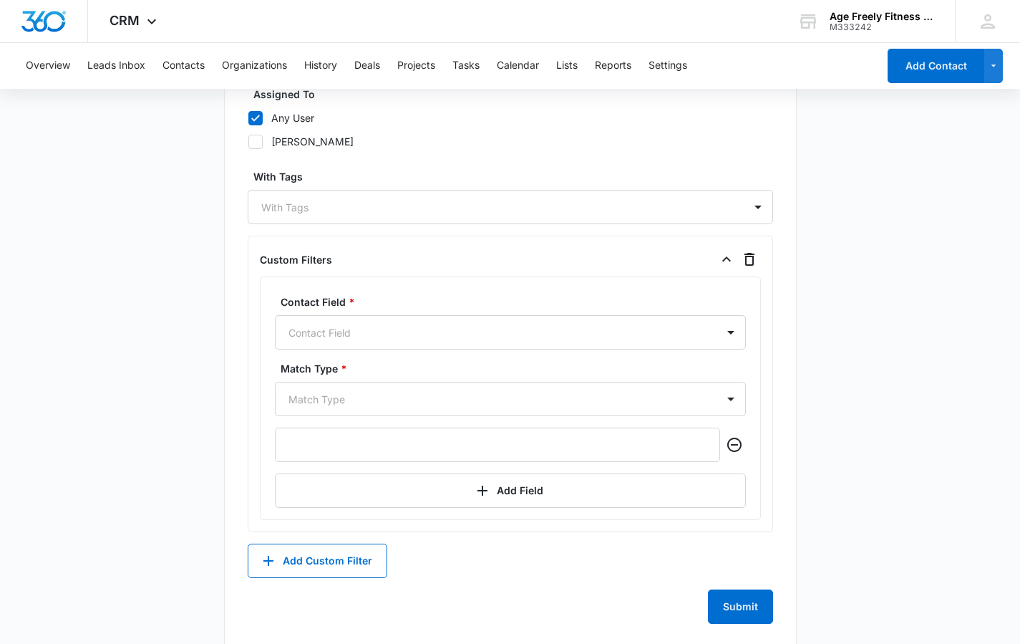
click at [258, 142] on icon at bounding box center [255, 141] width 13 height 13
click at [248, 142] on input "[PERSON_NAME]" at bounding box center [248, 141] width 1 height 1
checkbox input "true"
click at [253, 122] on icon at bounding box center [255, 118] width 13 height 13
click at [248, 118] on input "Any User" at bounding box center [248, 117] width 1 height 1
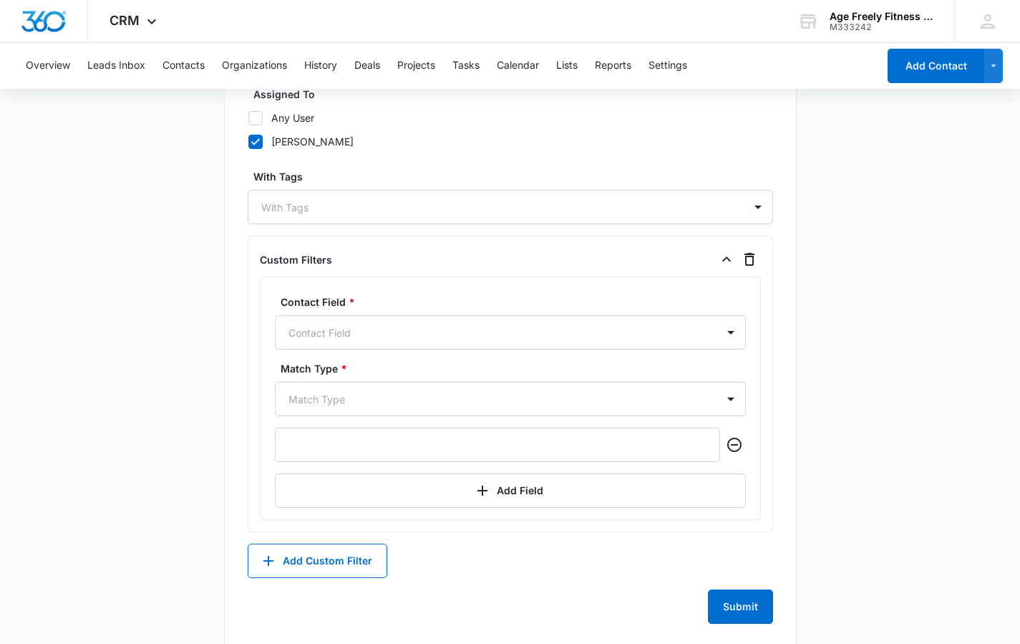
click at [253, 122] on icon at bounding box center [255, 118] width 13 height 13
click at [248, 118] on input "Any User" at bounding box center [248, 117] width 1 height 1
checkbox input "true"
click at [250, 141] on icon at bounding box center [255, 141] width 13 height 13
click at [248, 141] on input "[PERSON_NAME]" at bounding box center [248, 141] width 1 height 1
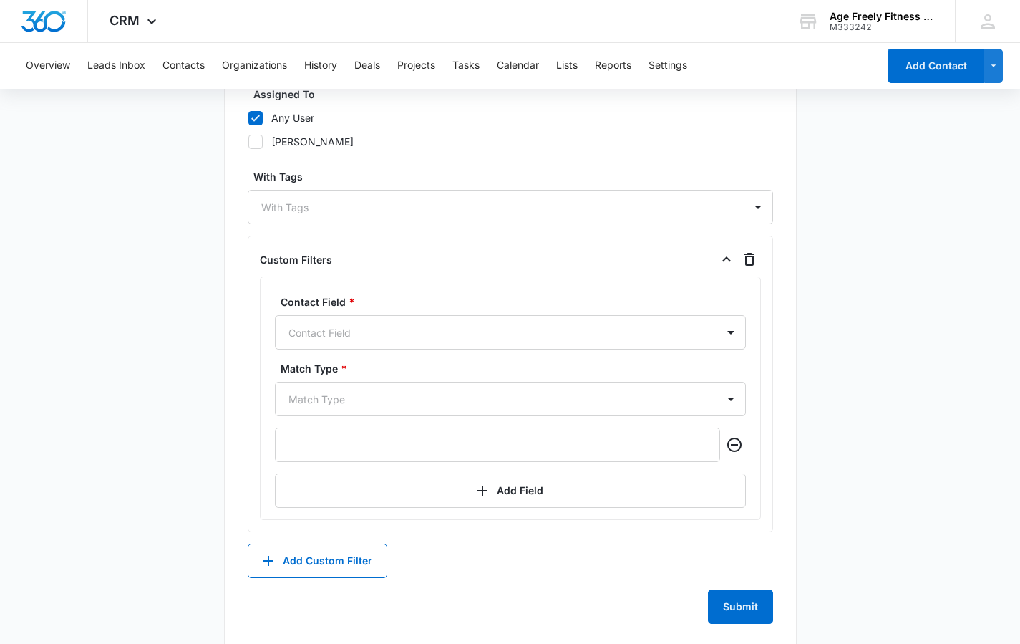
checkbox input "false"
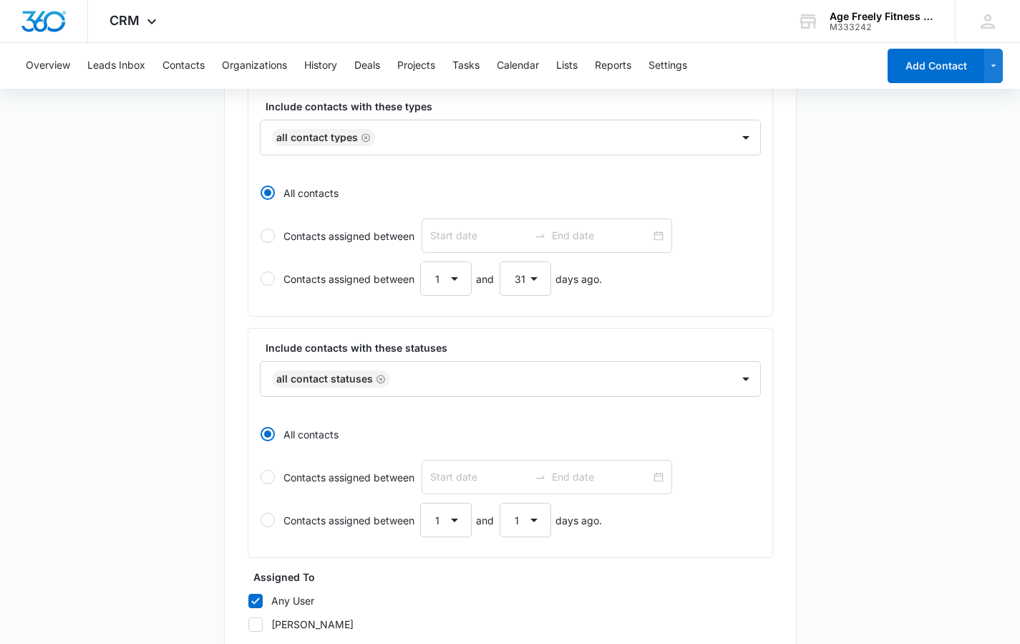
scroll to position [298, 0]
click at [744, 379] on div at bounding box center [746, 380] width 23 height 23
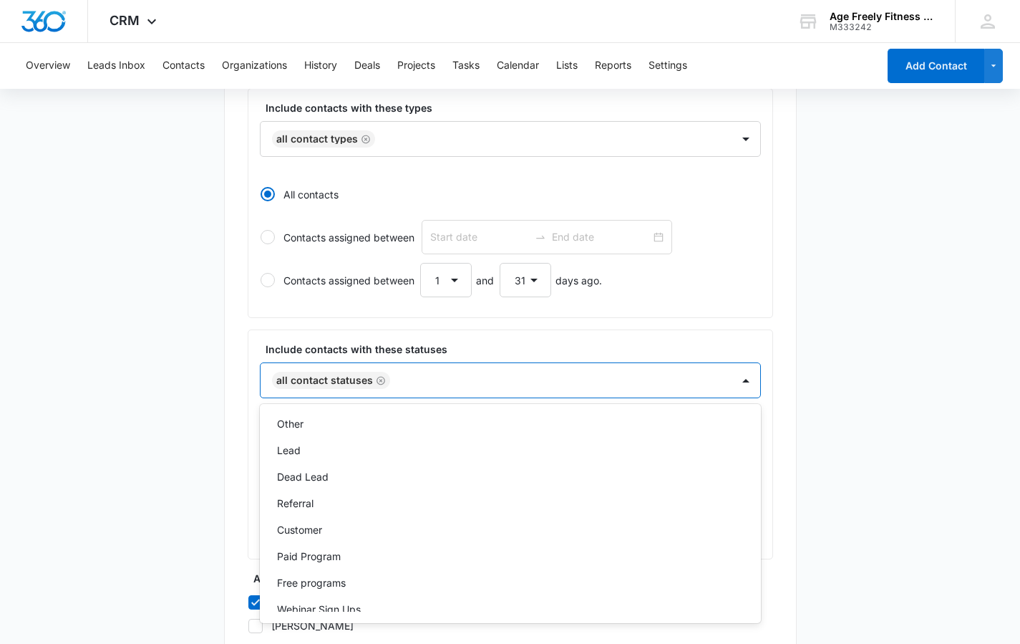
scroll to position [77, 0]
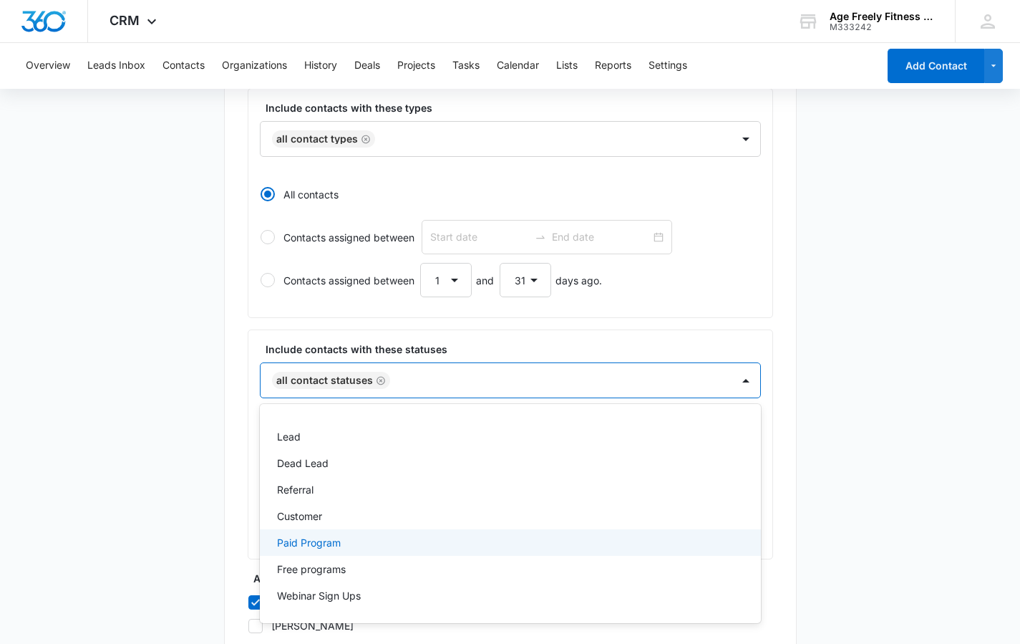
click at [295, 541] on p "Paid Program" at bounding box center [309, 542] width 64 height 15
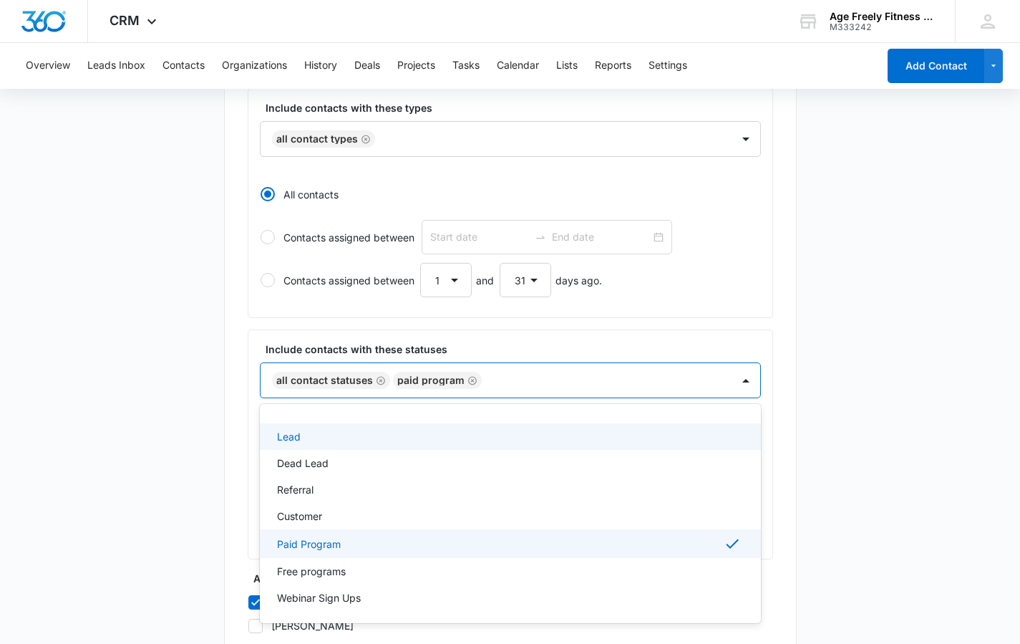
click at [381, 381] on icon "Remove All Contact Statuses" at bounding box center [381, 380] width 10 height 11
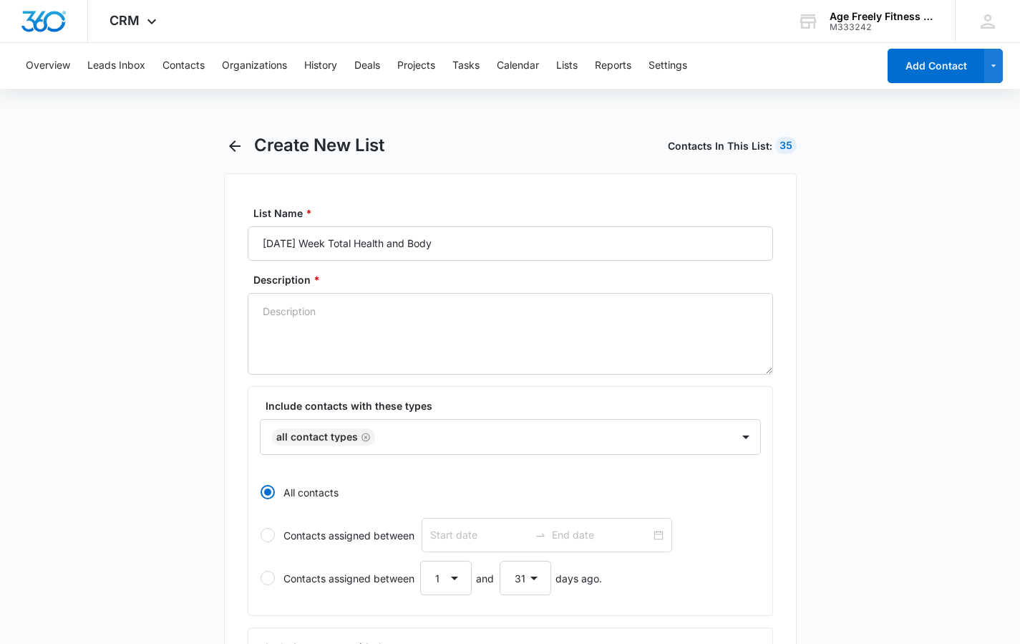
scroll to position [0, 0]
select select "2"
click at [449, 536] on input "Contacts assigned between" at bounding box center [479, 535] width 99 height 16
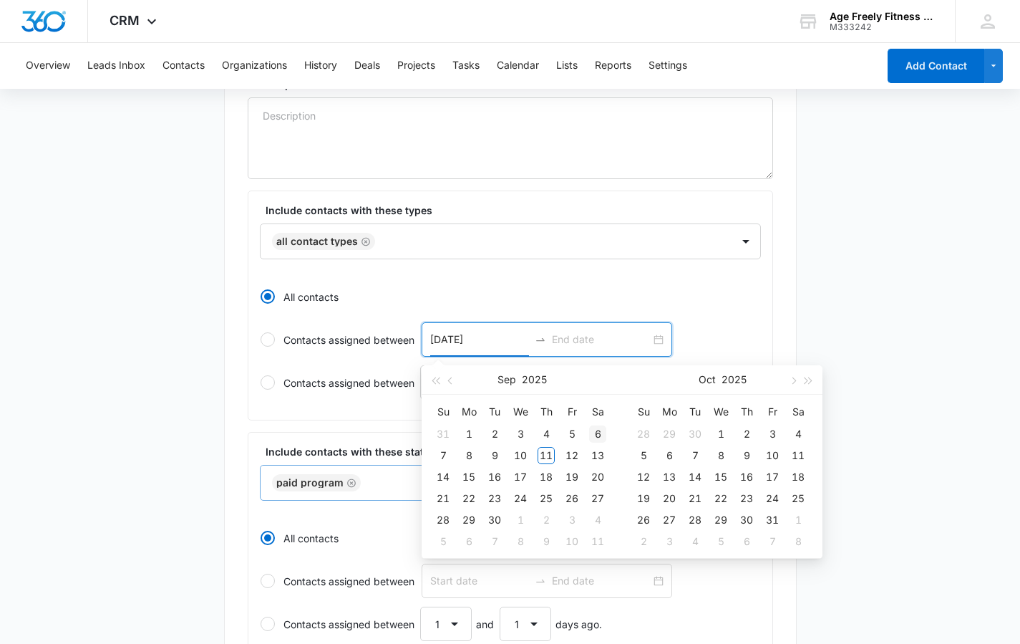
scroll to position [196, 0]
type input "[DATE]"
click at [549, 455] on div "11" at bounding box center [546, 454] width 17 height 17
click at [639, 340] on input "Contacts assigned between [DATE]" at bounding box center [601, 339] width 99 height 16
click at [603, 339] on input "Contacts assigned between [DATE]" at bounding box center [601, 339] width 99 height 16
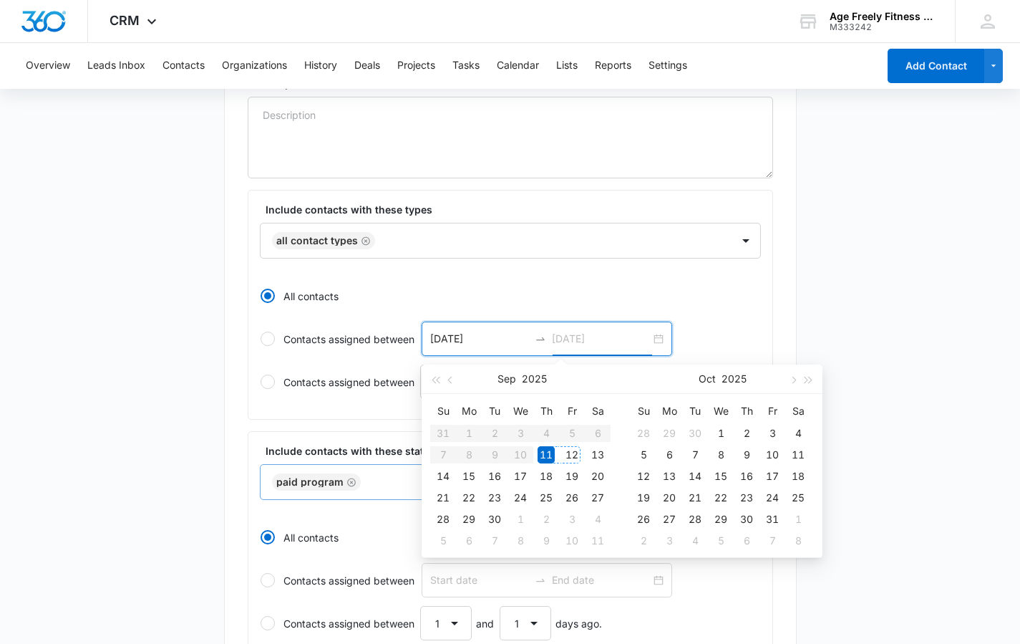
type input "[DATE]"
click at [573, 453] on div "12" at bounding box center [572, 454] width 17 height 17
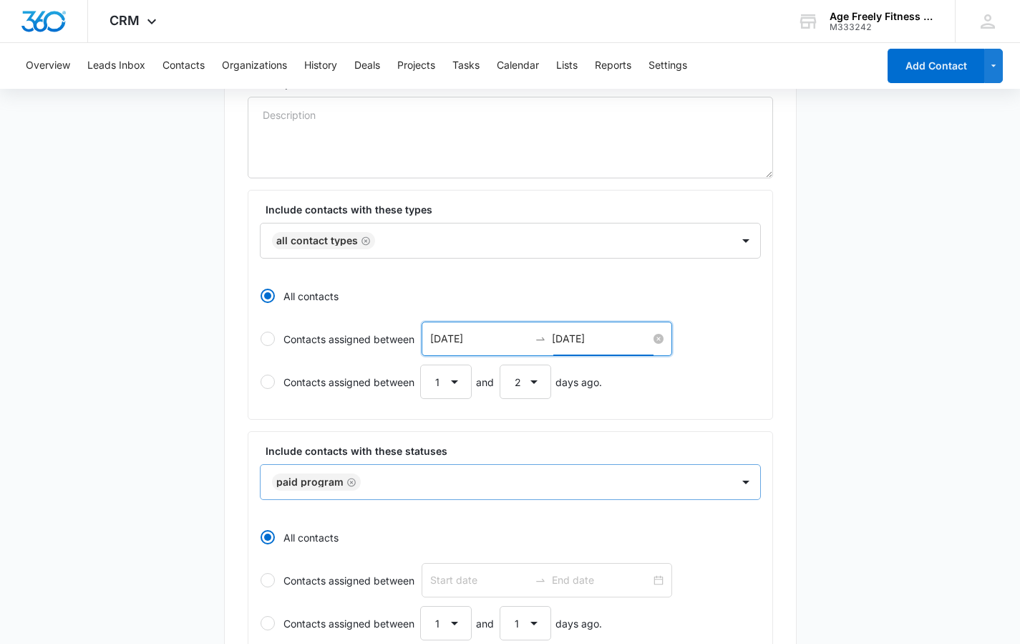
click at [602, 335] on input "[DATE]" at bounding box center [601, 339] width 99 height 16
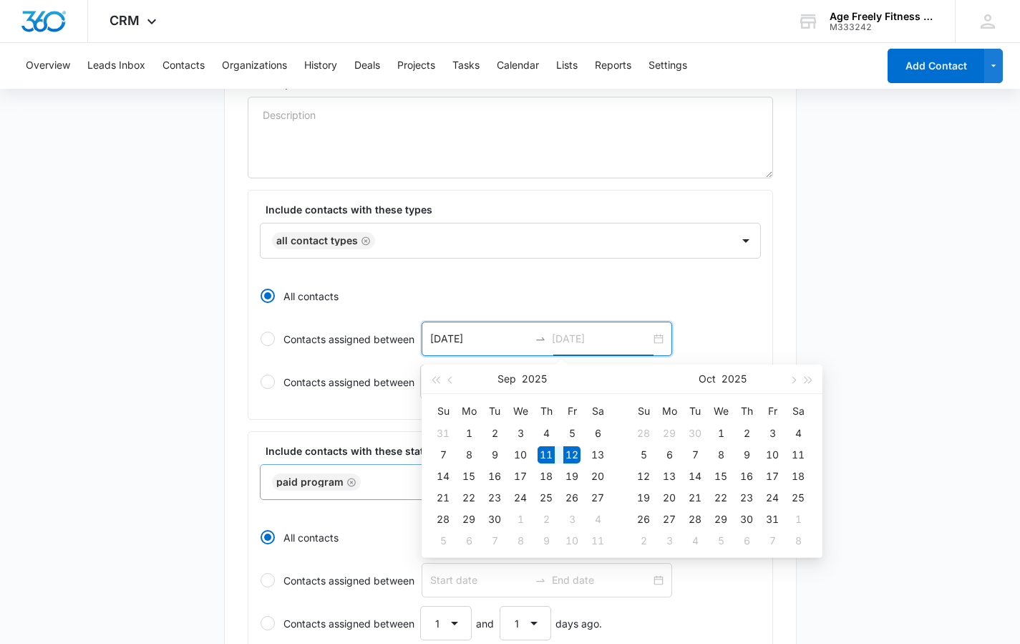
type input "[DATE]"
click at [479, 327] on div "[DATE] [DATE]" at bounding box center [547, 339] width 251 height 34
click at [261, 339] on input "Contacts assigned between [DATE] [DATE]" at bounding box center [260, 339] width 1 height 1
radio input "false"
radio input "true"
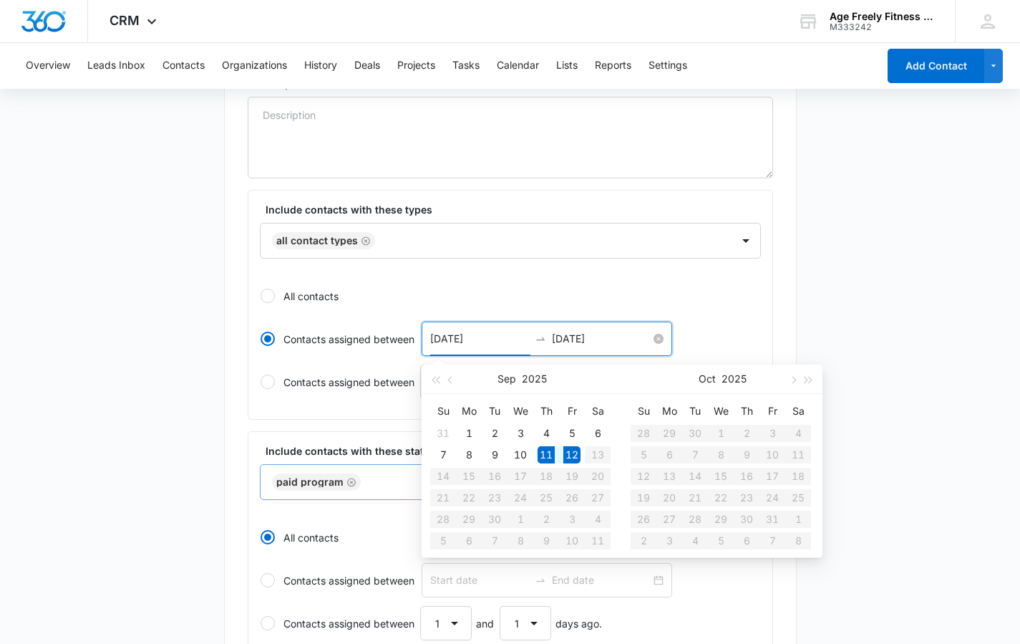
click at [468, 346] on input "[DATE]" at bounding box center [479, 339] width 99 height 16
type input "[DATE]"
click at [521, 458] on div "10" at bounding box center [520, 454] width 17 height 17
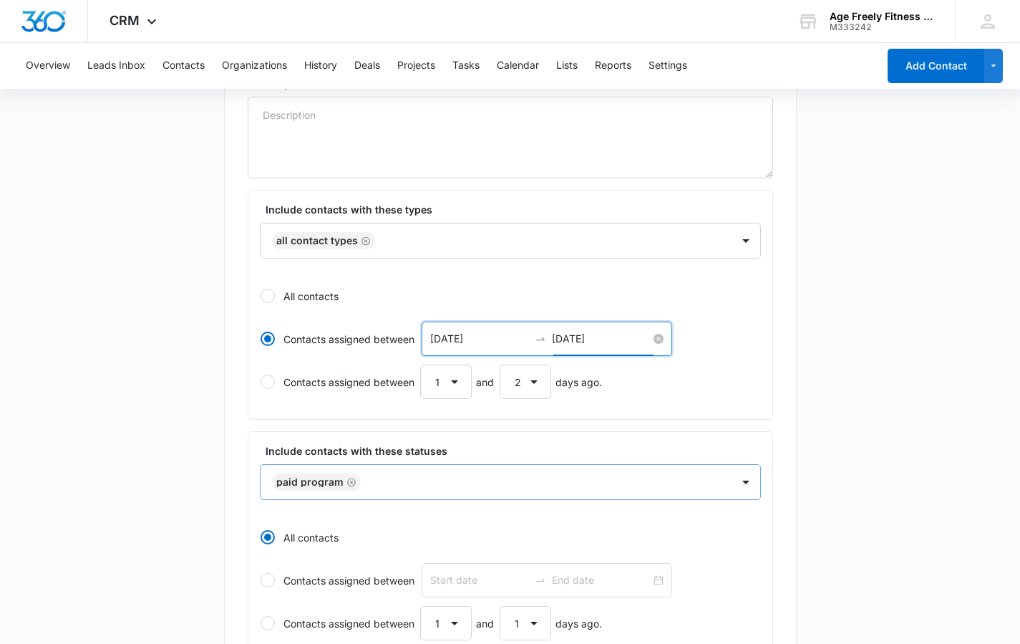
click at [589, 342] on input "[DATE]" at bounding box center [601, 339] width 99 height 16
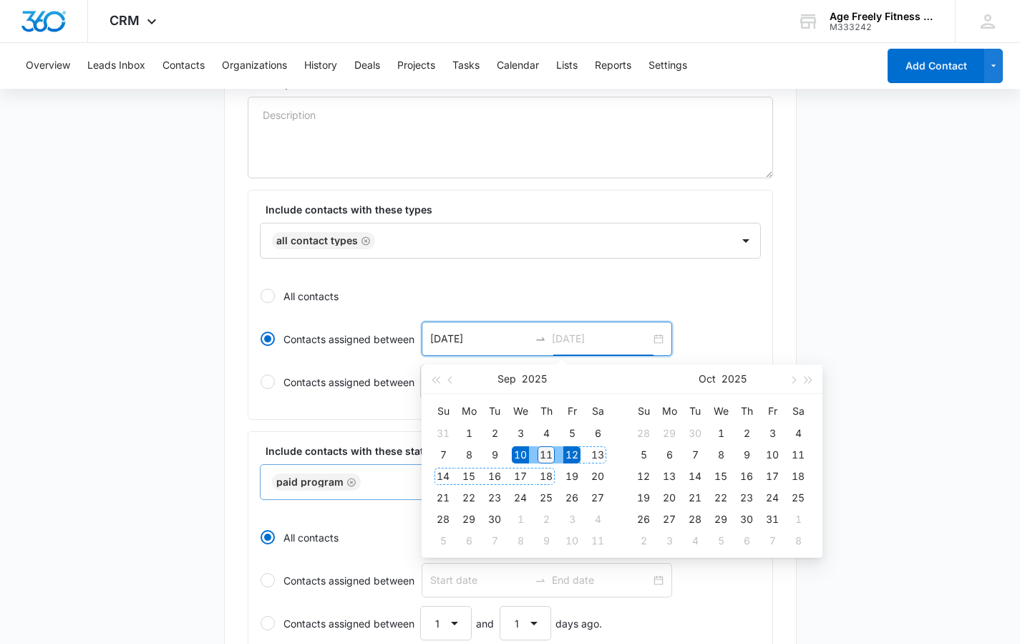
type input "[DATE]"
click at [546, 446] on div "11" at bounding box center [546, 454] width 17 height 17
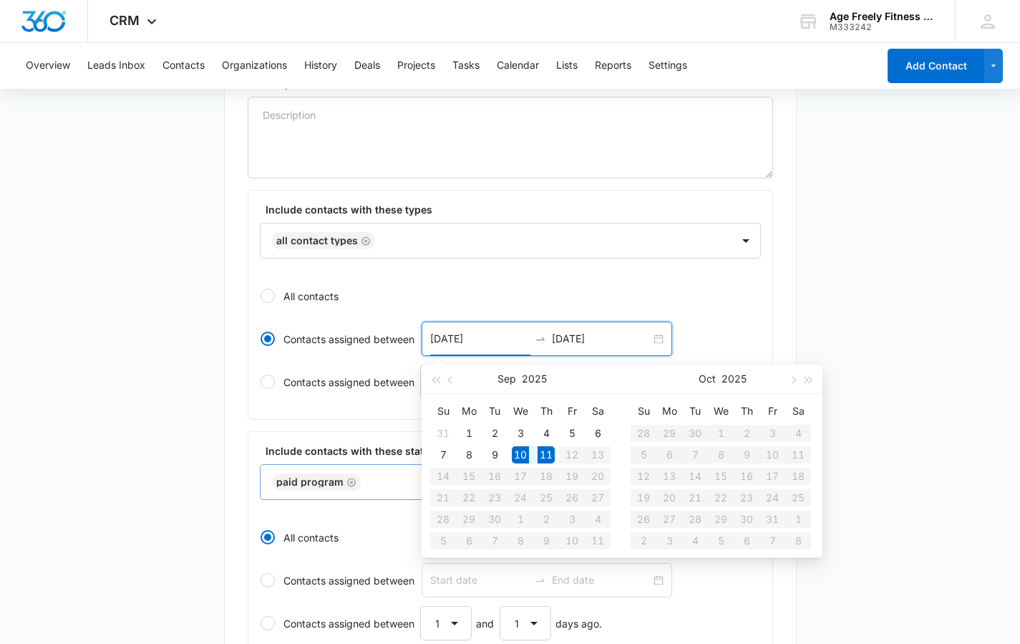
click at [852, 301] on main "Create New List Contacts In This List : 0 List Name * [DATE] Week Total Health …" at bounding box center [510, 594] width 1020 height 1312
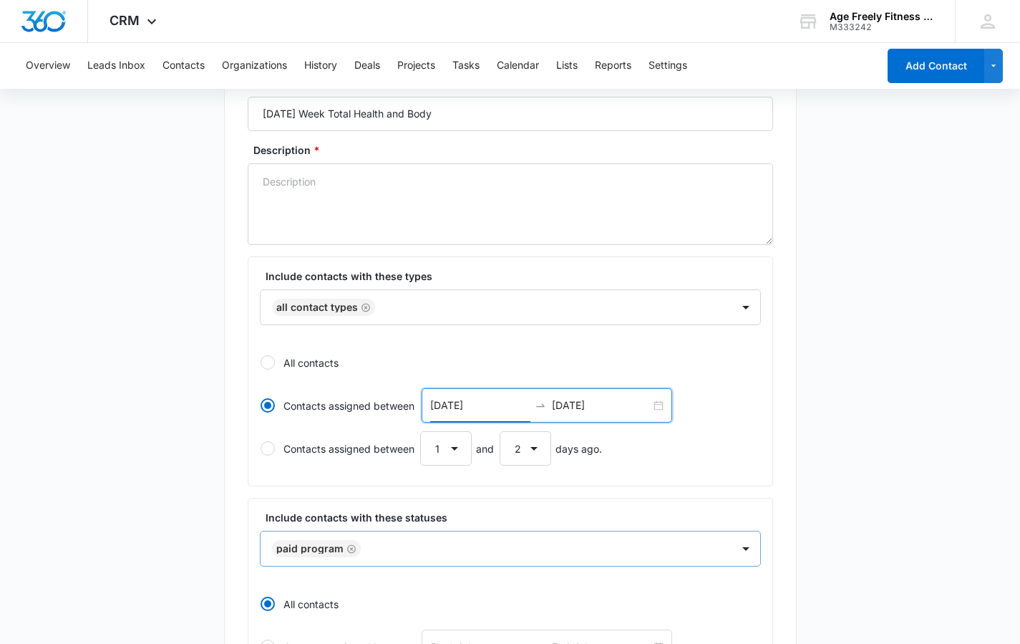
scroll to position [130, 0]
click at [476, 405] on input "[DATE]" at bounding box center [479, 405] width 99 height 16
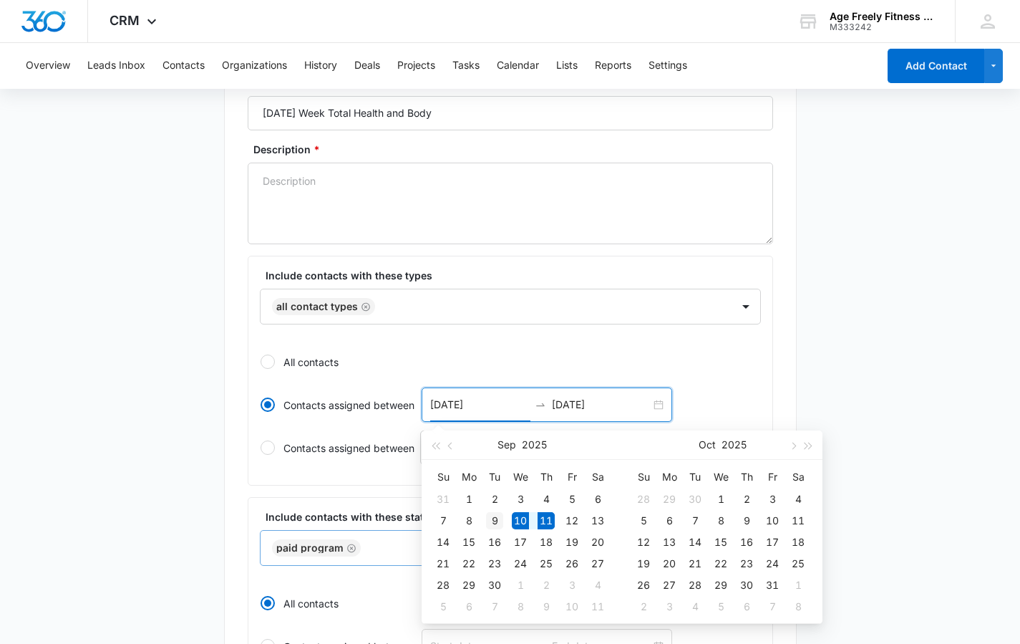
type input "[DATE]"
click at [494, 523] on div "9" at bounding box center [494, 520] width 17 height 17
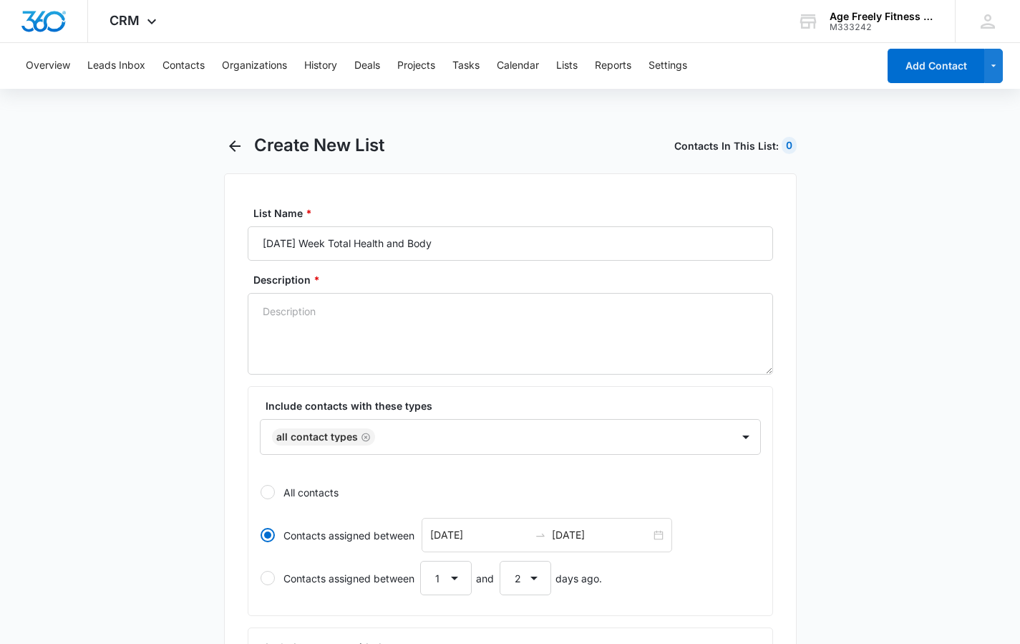
scroll to position [0, 0]
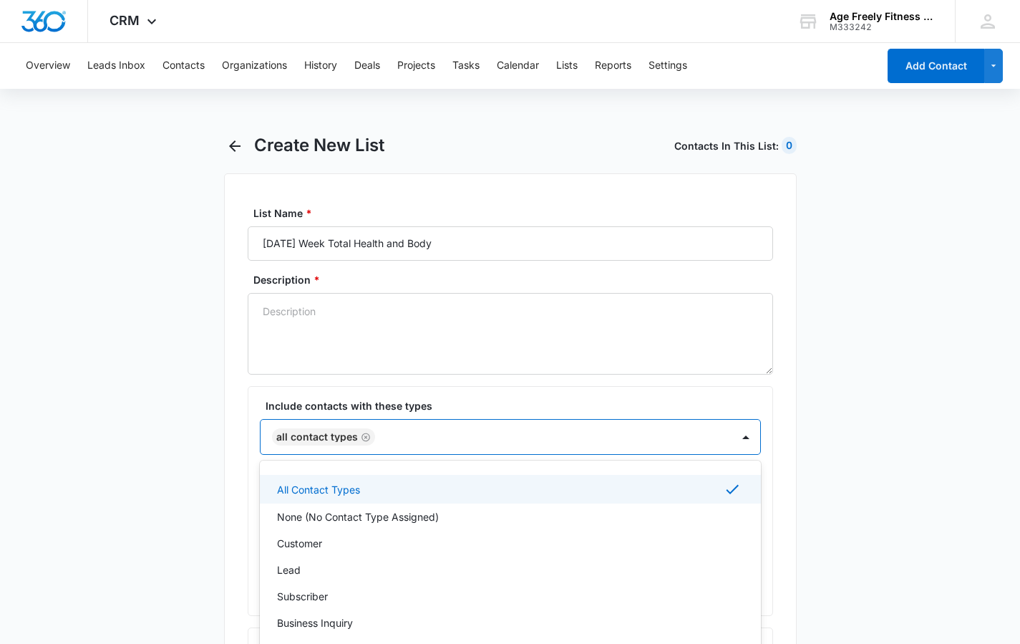
click at [735, 442] on div "All Contact Types, 1 of 10. 10 results available. Use Up and Down to choose opt…" at bounding box center [510, 437] width 501 height 36
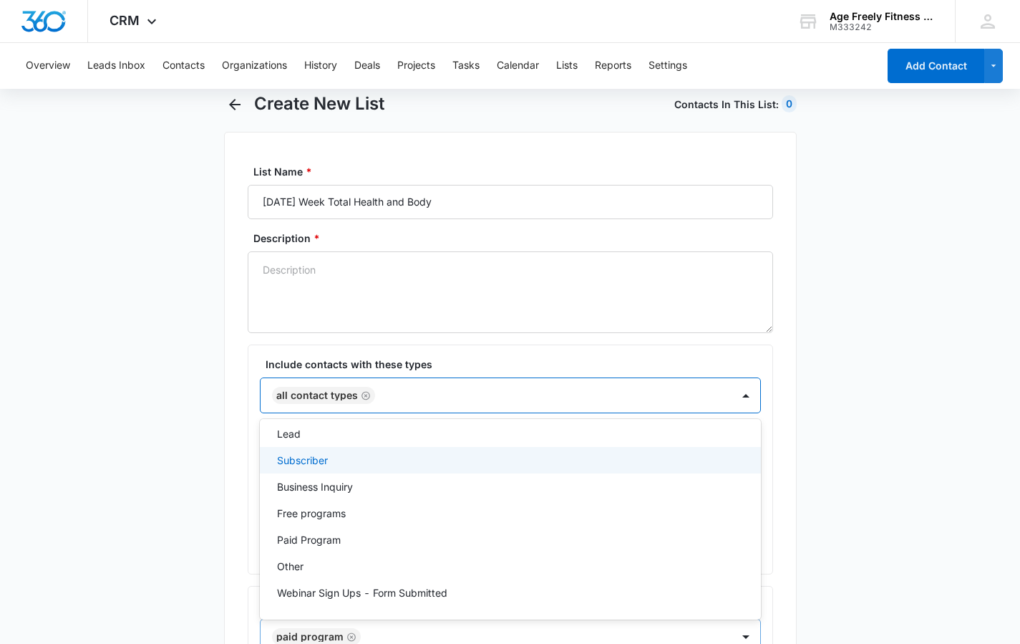
scroll to position [95, 0]
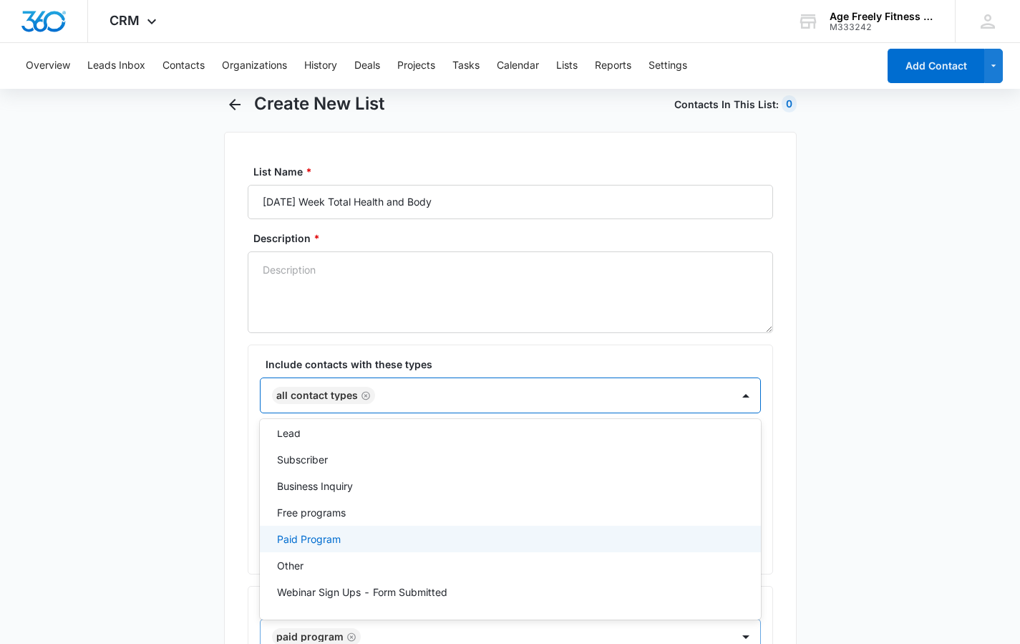
click at [317, 543] on p "Paid Program" at bounding box center [309, 538] width 64 height 15
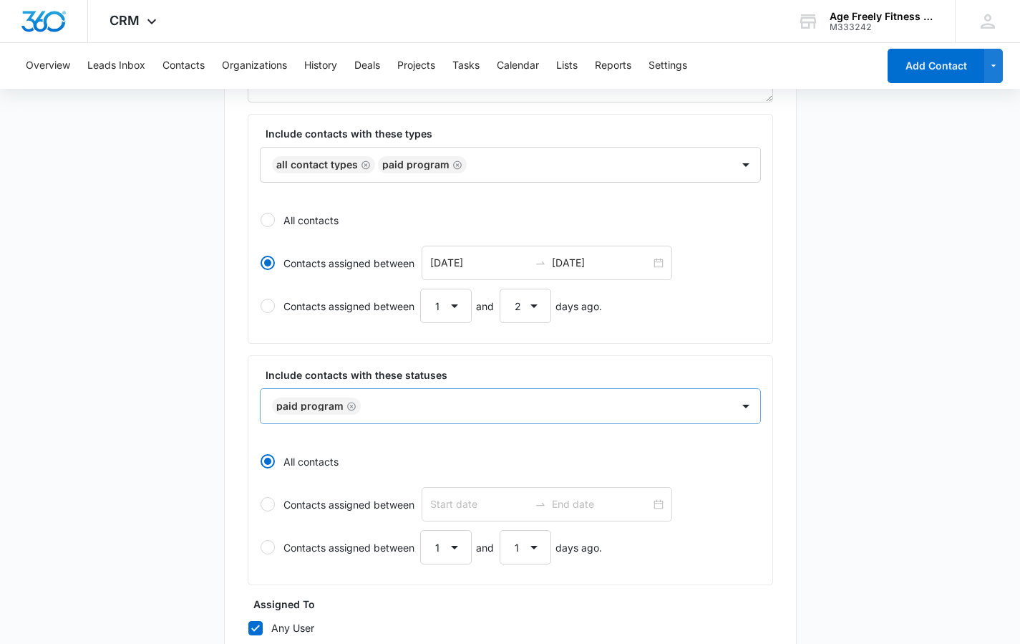
scroll to position [274, 0]
click at [270, 221] on div at bounding box center [268, 218] width 14 height 14
click at [261, 219] on input "All contacts" at bounding box center [260, 218] width 1 height 1
radio input "true"
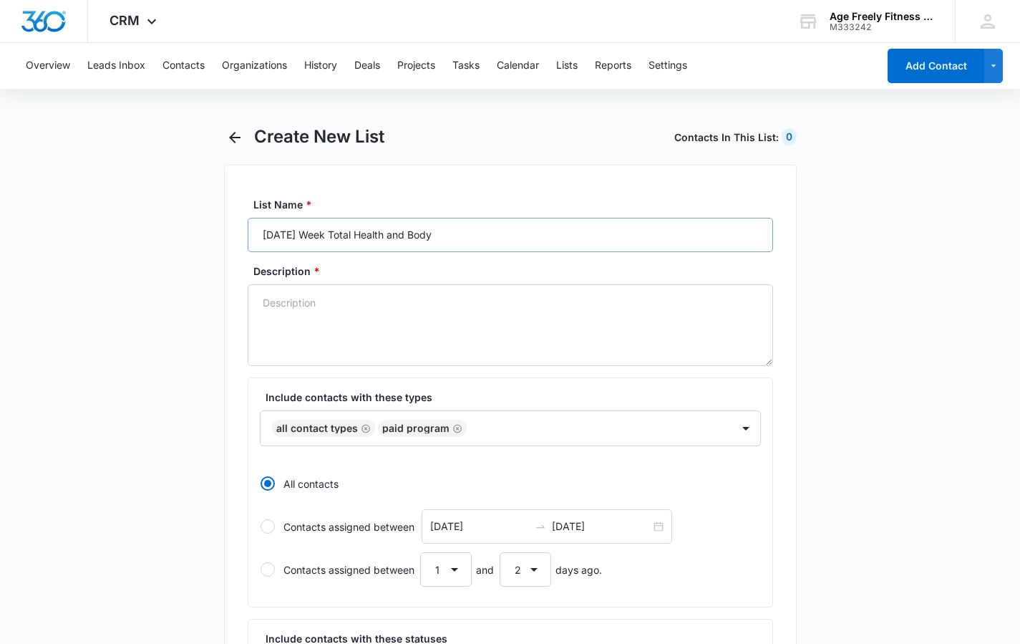
scroll to position [9, 0]
click at [362, 430] on icon "Remove All Contact Types" at bounding box center [366, 427] width 10 height 11
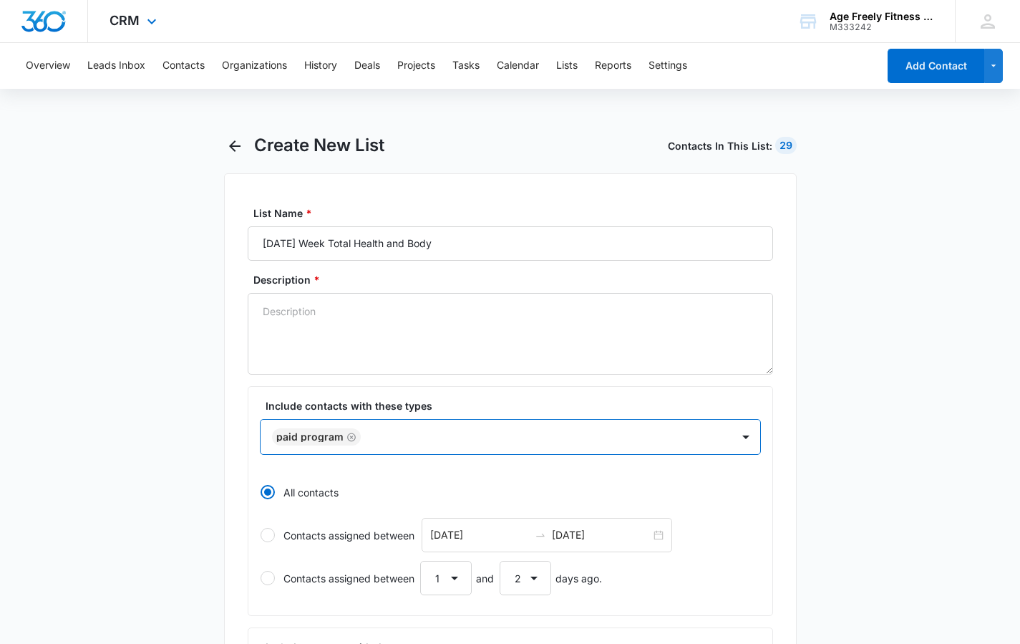
scroll to position [0, 0]
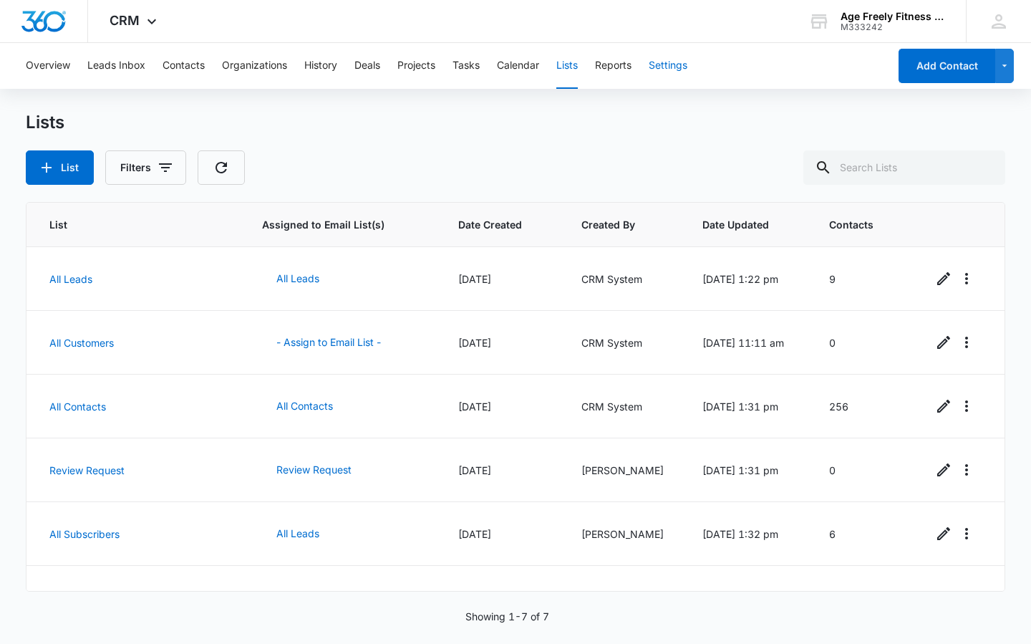
click at [671, 64] on button "Settings" at bounding box center [668, 66] width 39 height 46
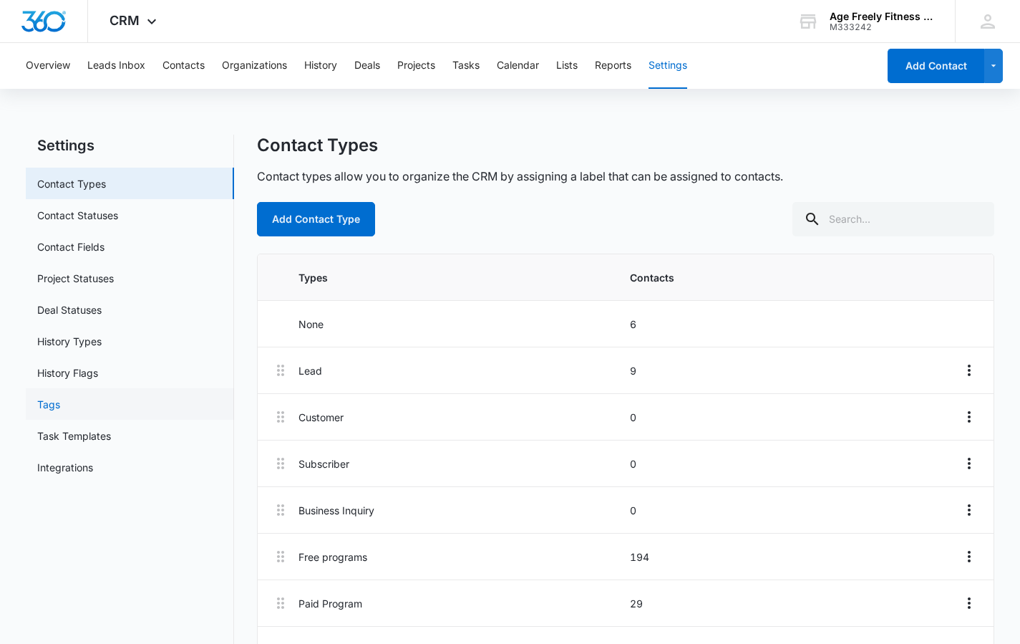
click at [57, 402] on link "Tags" at bounding box center [48, 404] width 23 height 15
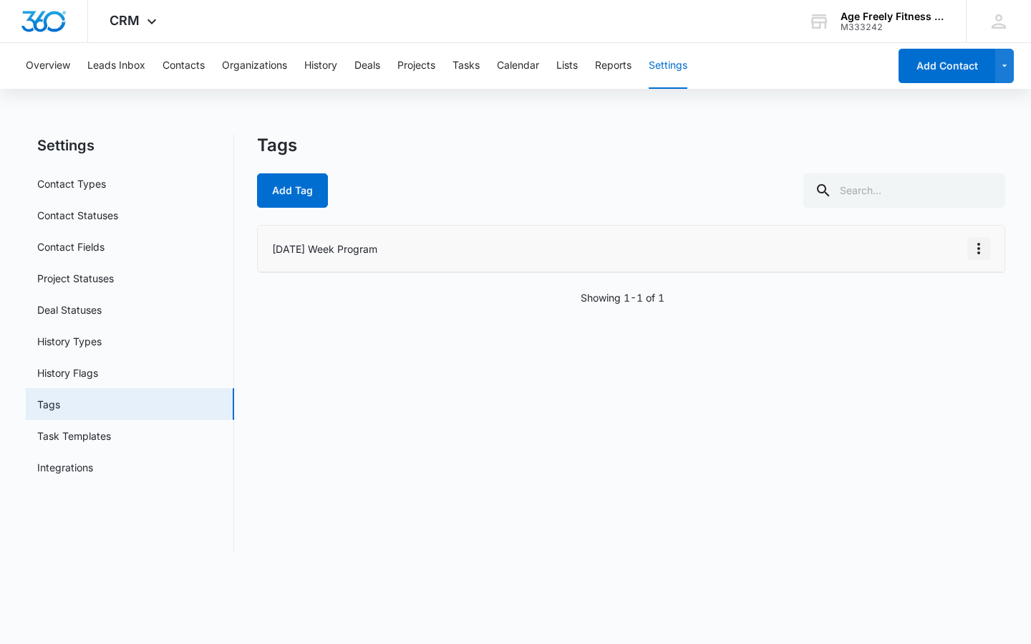
click at [981, 252] on icon "Overflow Menu" at bounding box center [978, 248] width 17 height 17
click at [940, 285] on div "Edit" at bounding box center [940, 289] width 30 height 10
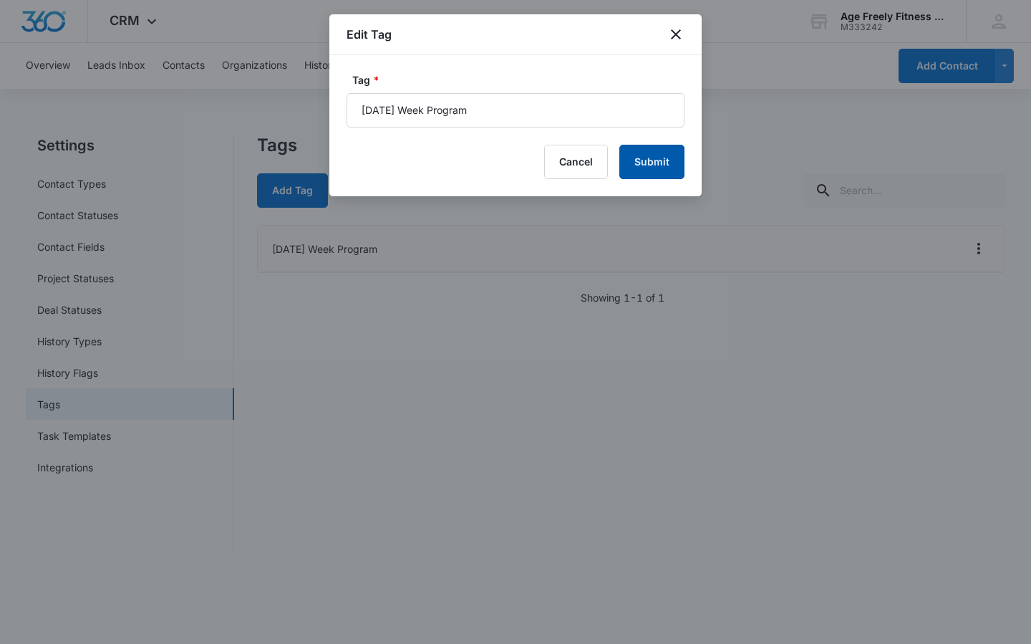
click at [660, 158] on button "Submit" at bounding box center [651, 162] width 65 height 34
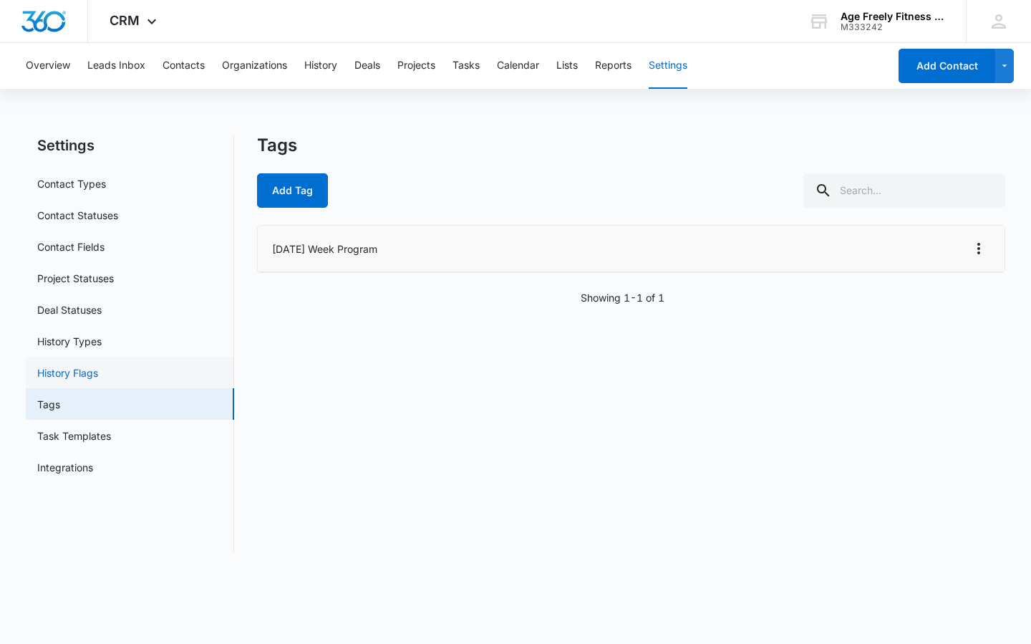
click at [74, 376] on link "History Flags" at bounding box center [67, 372] width 61 height 15
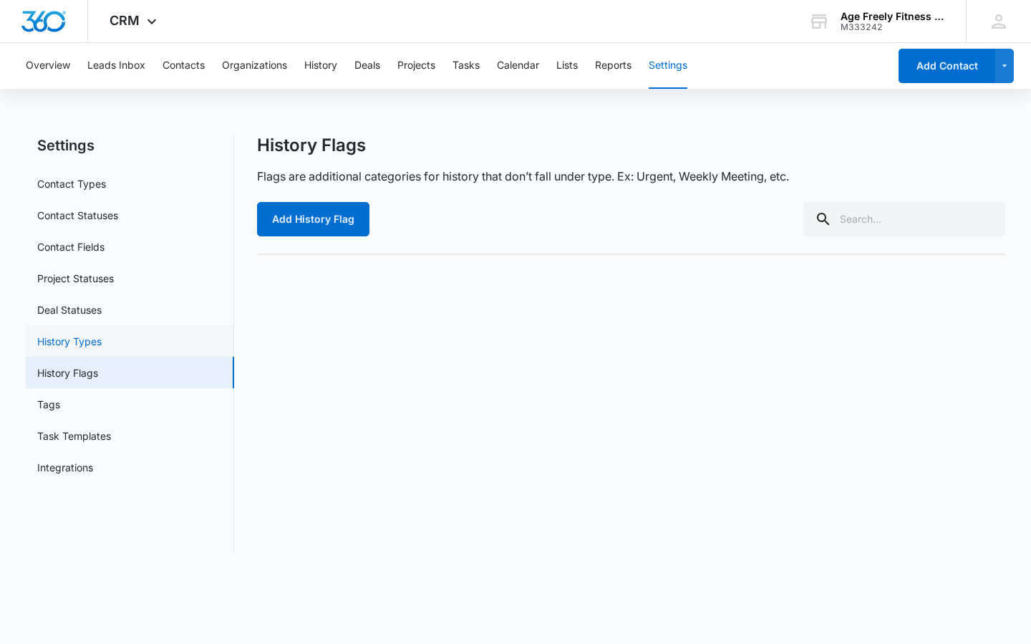
click at [81, 346] on link "History Types" at bounding box center [69, 341] width 64 height 15
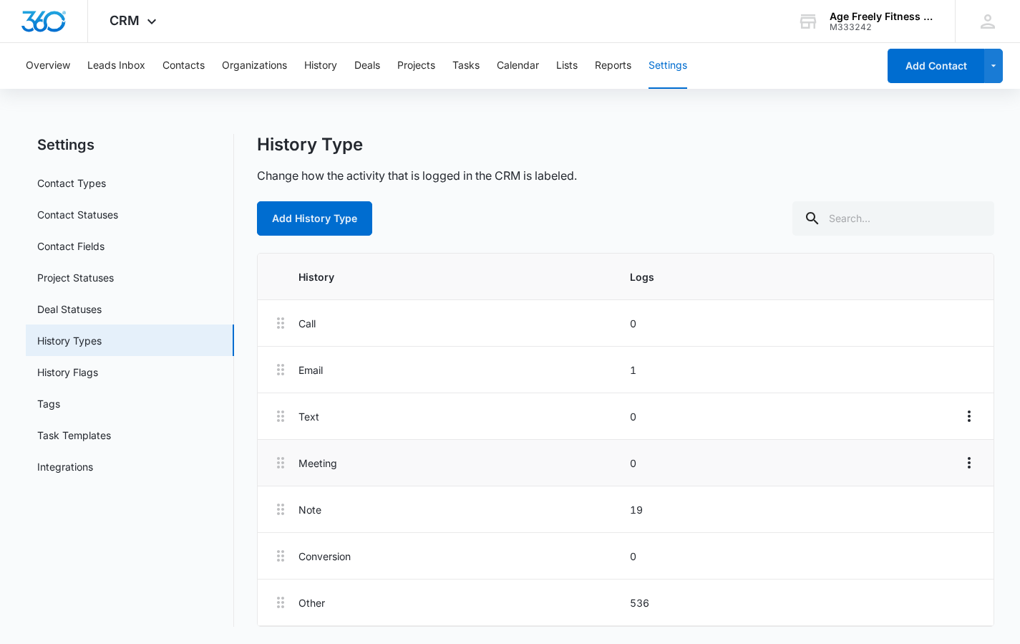
scroll to position [1, 0]
click at [95, 306] on link "Deal Statuses" at bounding box center [69, 308] width 64 height 15
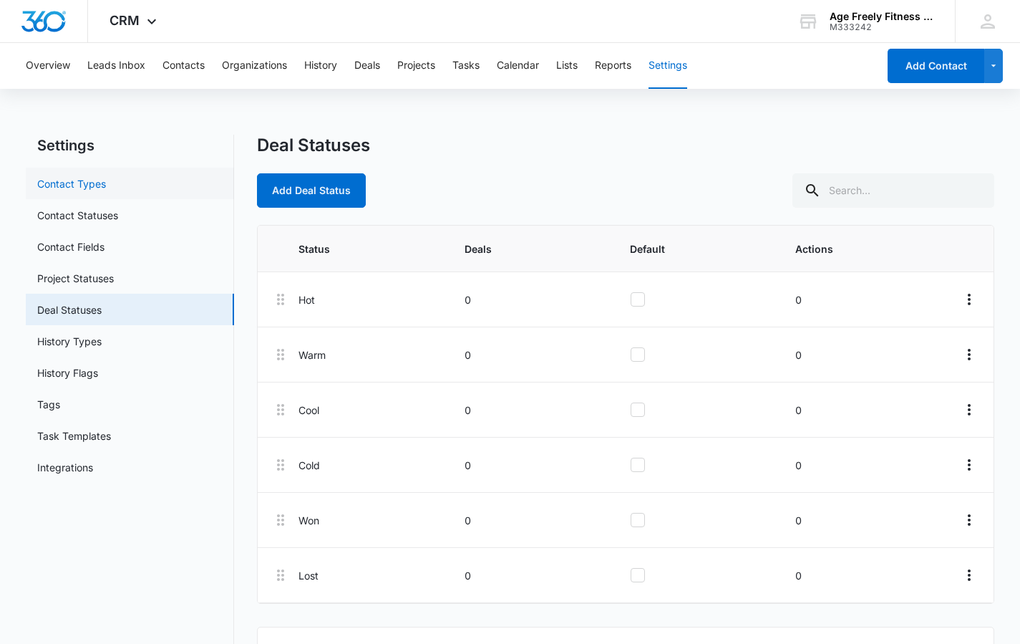
click at [86, 182] on link "Contact Types" at bounding box center [71, 183] width 69 height 15
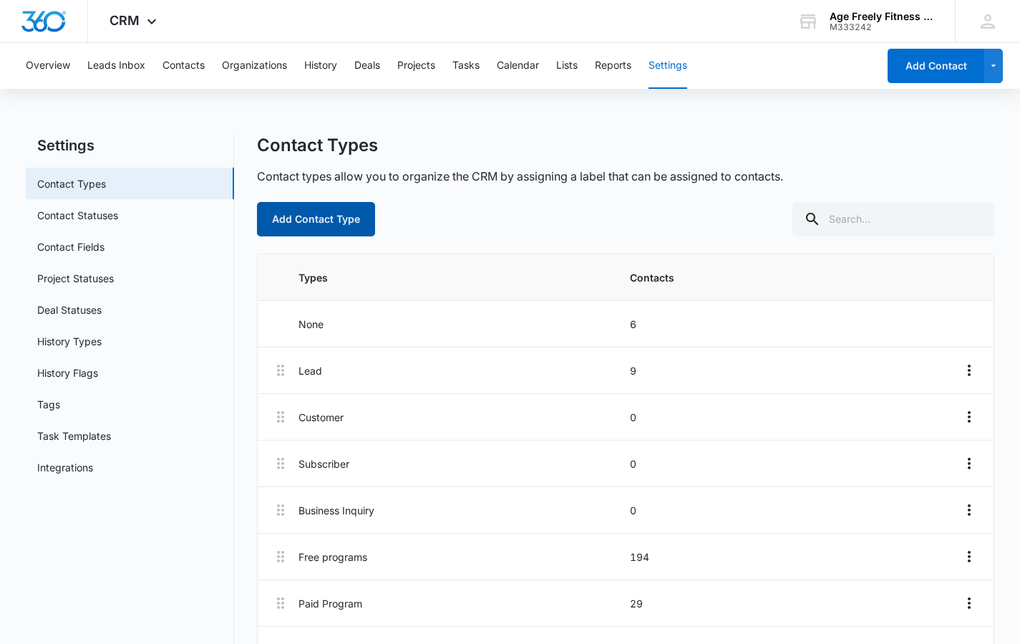
click at [315, 228] on button "Add Contact Type" at bounding box center [316, 219] width 118 height 34
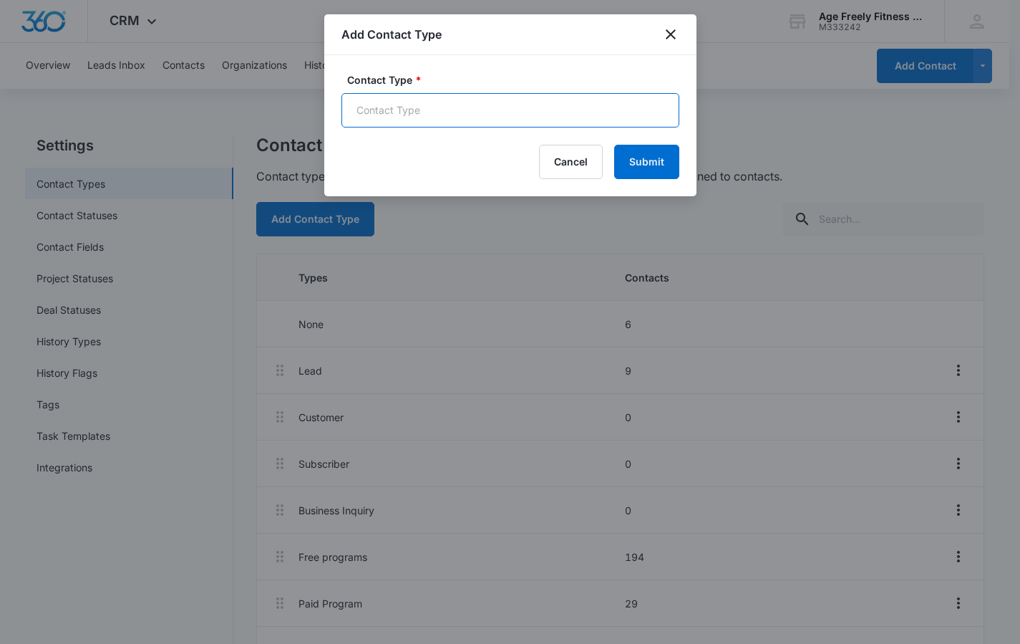
click at [395, 103] on input "Contact Type *" at bounding box center [511, 110] width 338 height 34
type input "[DATE] Week Program"
click at [651, 158] on button "Submit" at bounding box center [646, 162] width 65 height 34
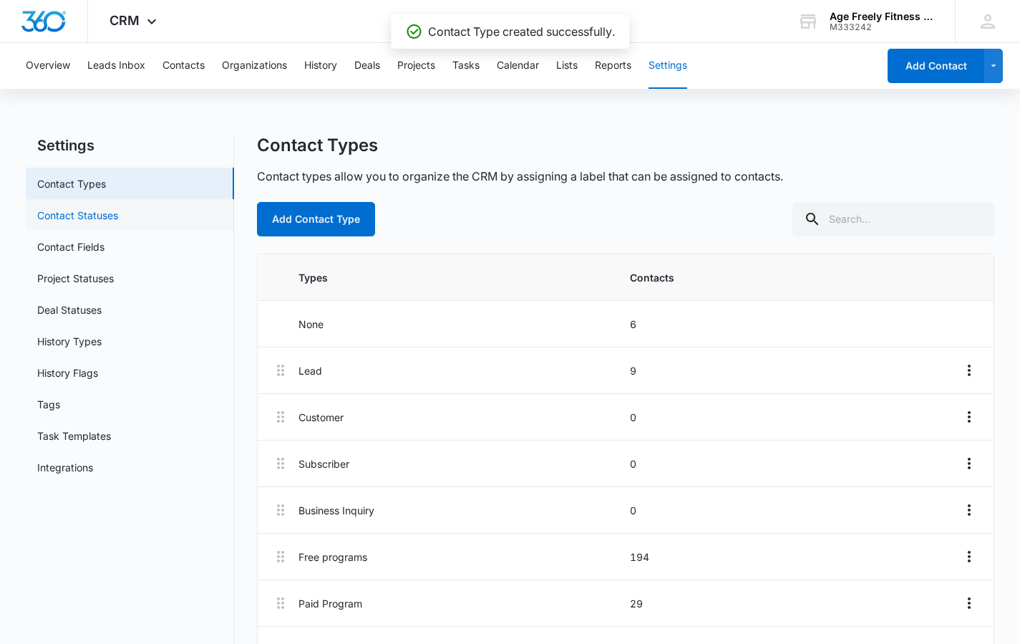
click at [115, 216] on link "Contact Statuses" at bounding box center [77, 215] width 81 height 15
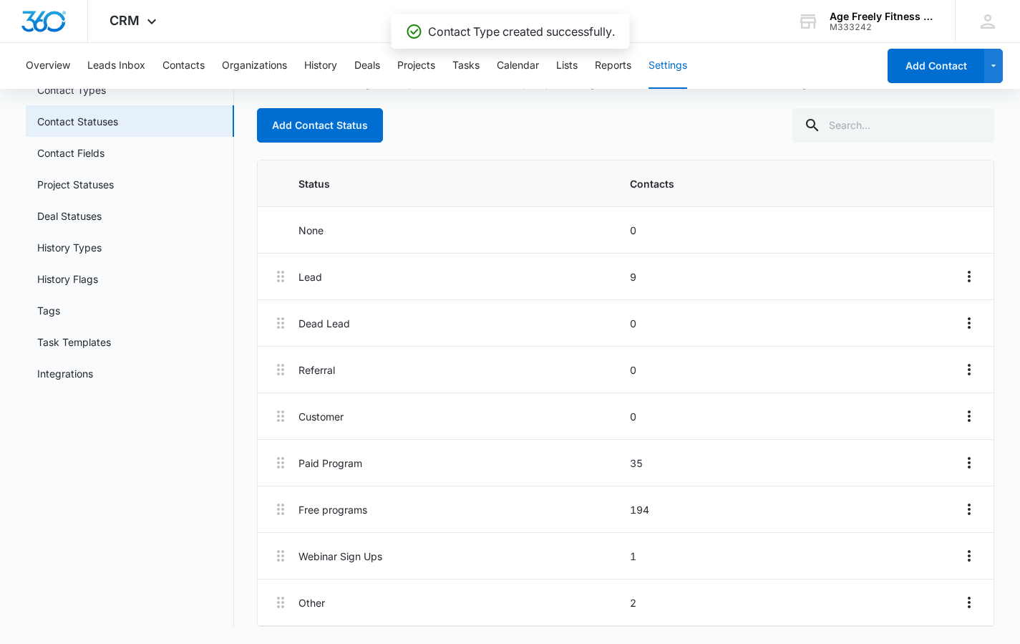
scroll to position [94, 0]
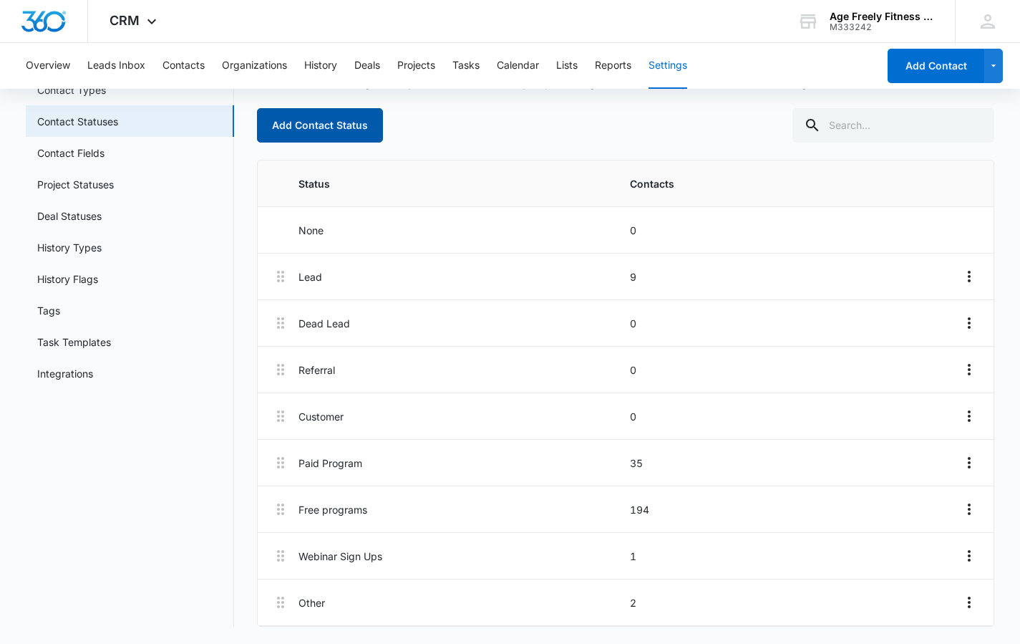
click at [340, 134] on button "Add Contact Status" at bounding box center [320, 125] width 126 height 34
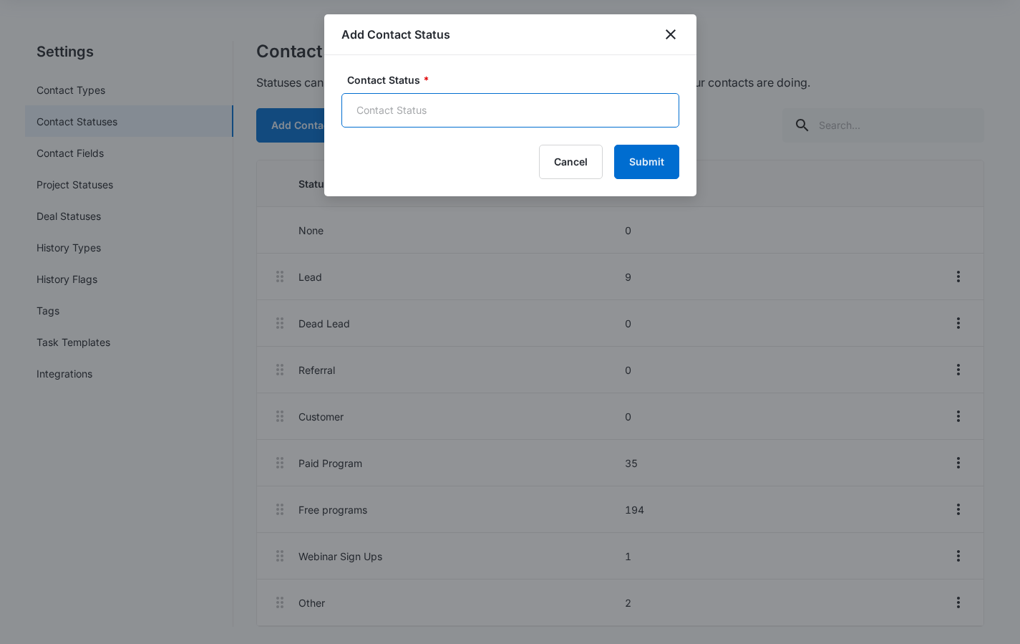
click at [367, 107] on input "Contact Status *" at bounding box center [511, 110] width 338 height 34
type input "[DATE] Week Program"
click at [649, 161] on button "Submit" at bounding box center [646, 162] width 65 height 34
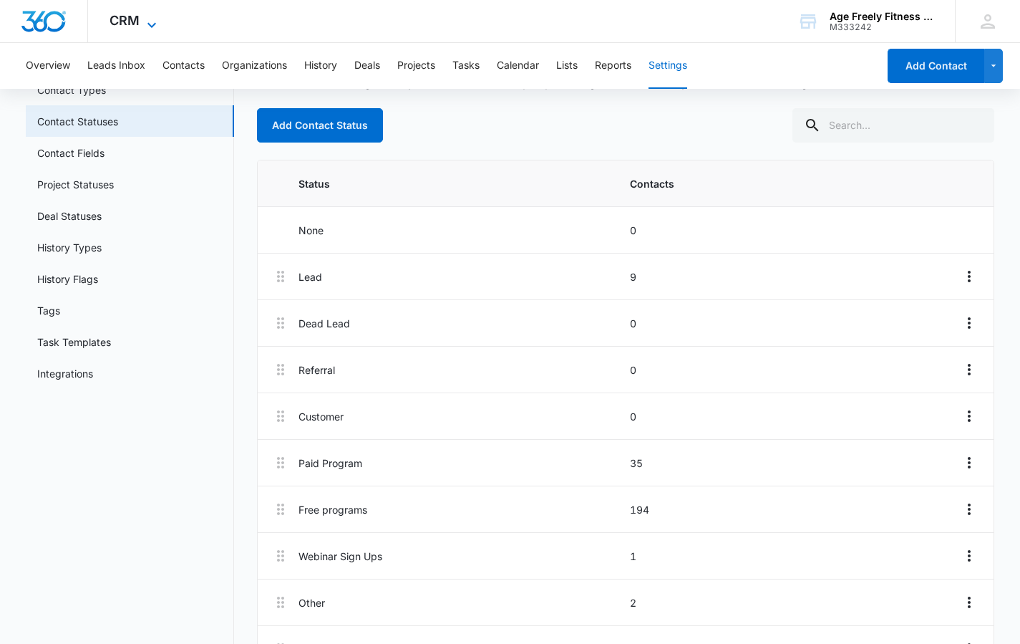
click at [153, 21] on icon at bounding box center [151, 24] width 17 height 17
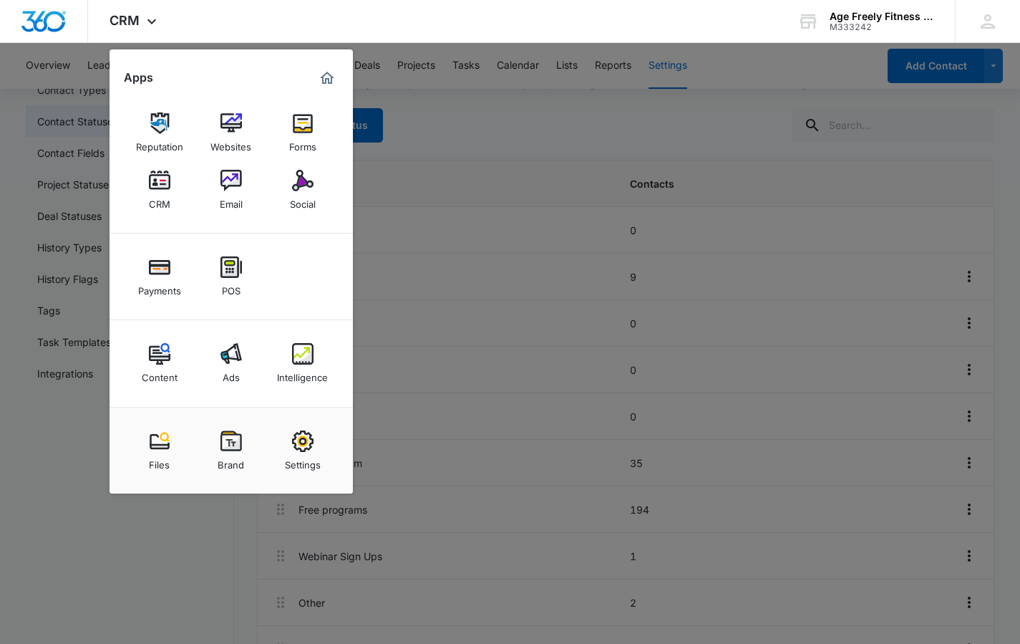
click at [474, 146] on div at bounding box center [510, 322] width 1020 height 644
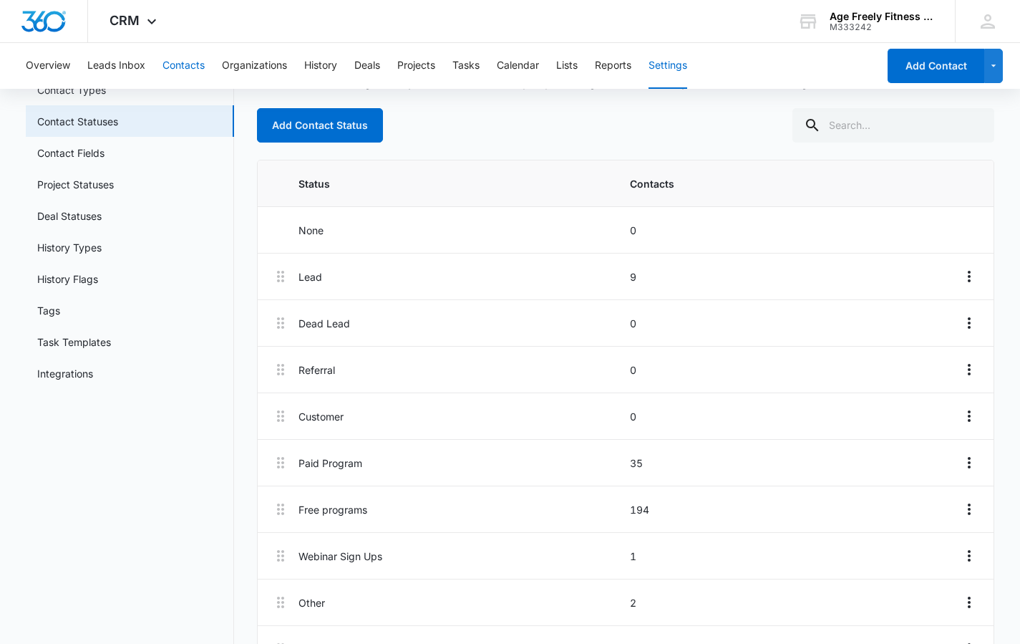
click at [193, 60] on button "Contacts" at bounding box center [184, 66] width 42 height 46
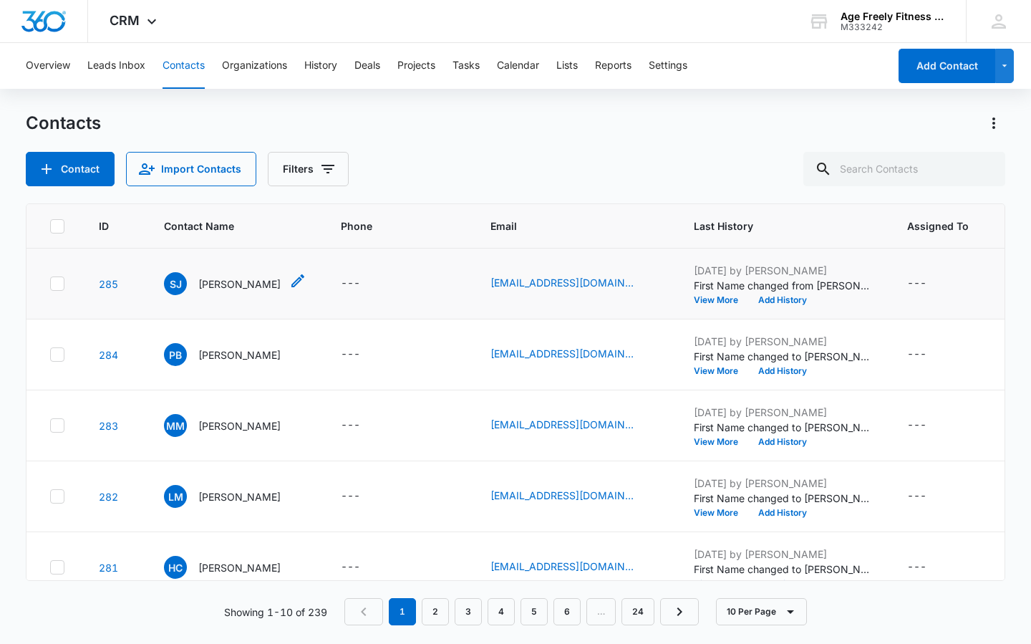
click at [178, 286] on span "SJ" at bounding box center [175, 283] width 23 height 23
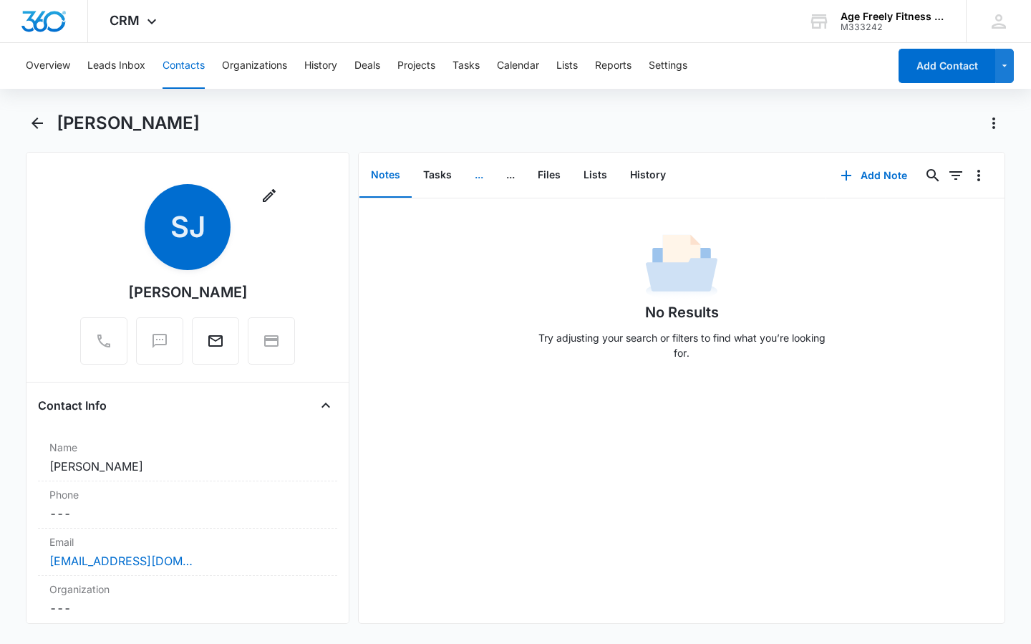
click at [480, 179] on button "..." at bounding box center [479, 175] width 32 height 44
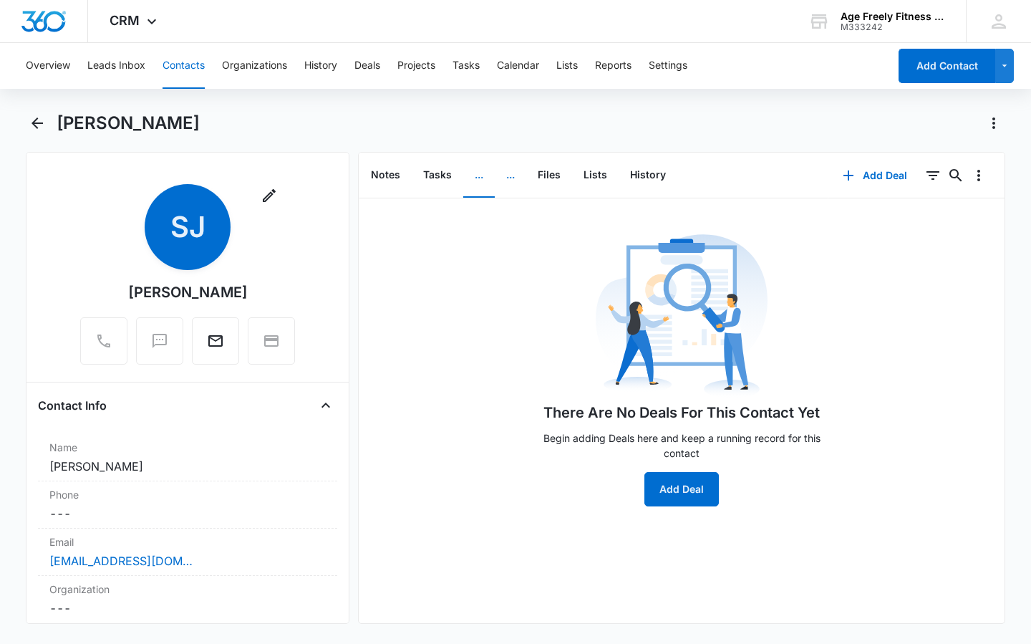
click at [508, 174] on button "..." at bounding box center [511, 175] width 32 height 44
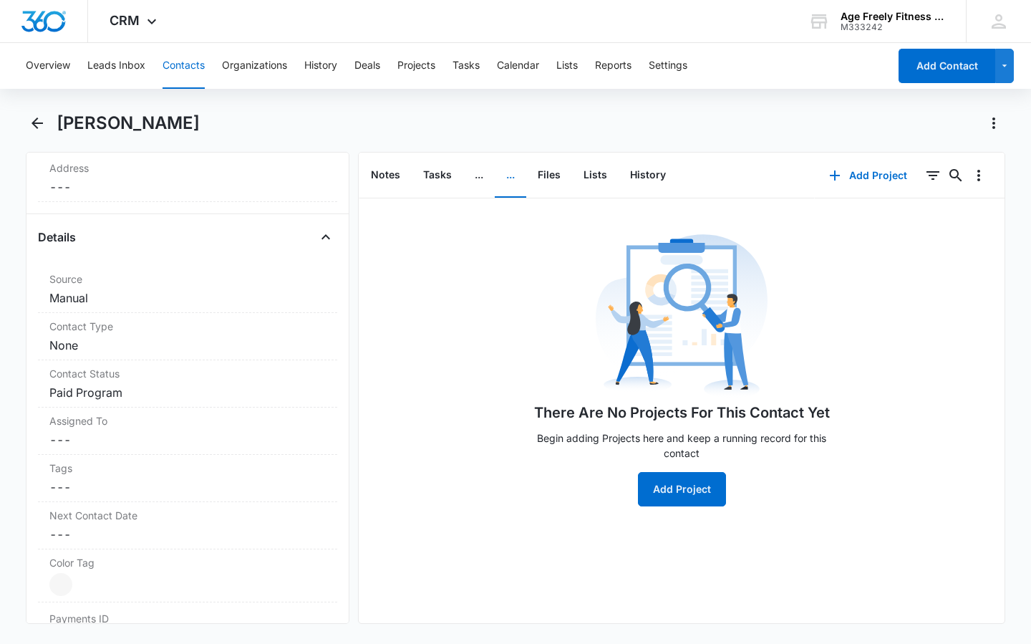
scroll to position [468, 0]
click at [128, 341] on dd "Cancel Save Changes None" at bounding box center [187, 344] width 276 height 17
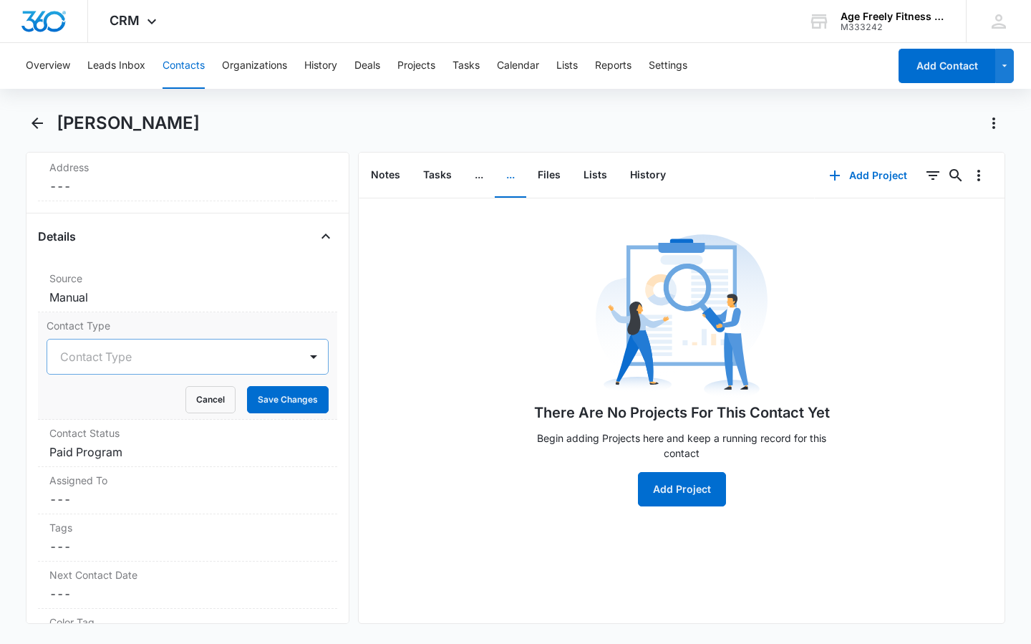
click at [126, 364] on div at bounding box center [170, 357] width 221 height 20
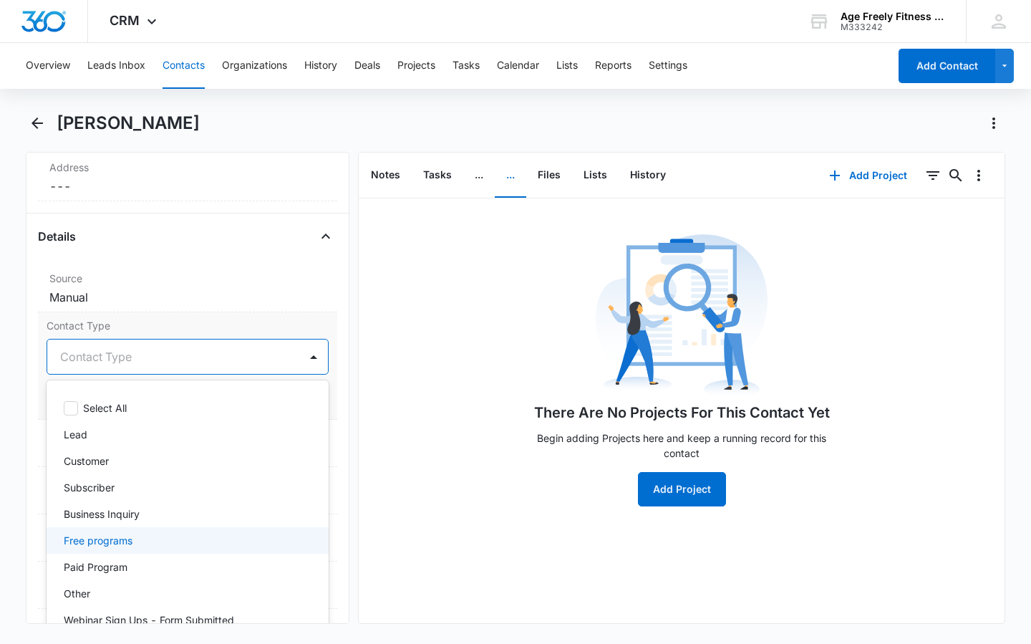
scroll to position [13, 0]
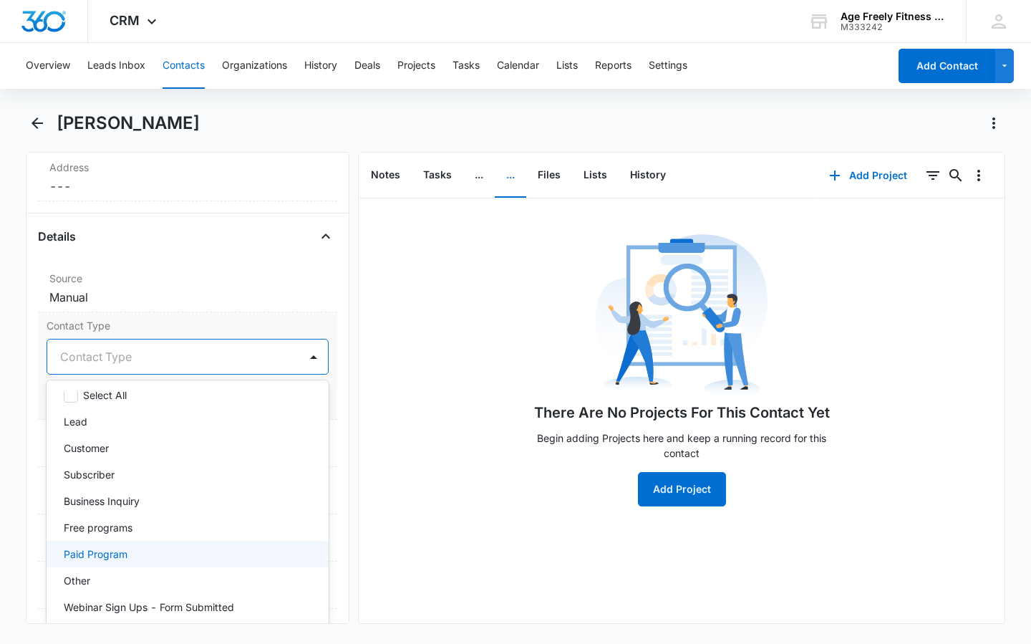
click at [97, 547] on p "Paid Program" at bounding box center [96, 553] width 64 height 15
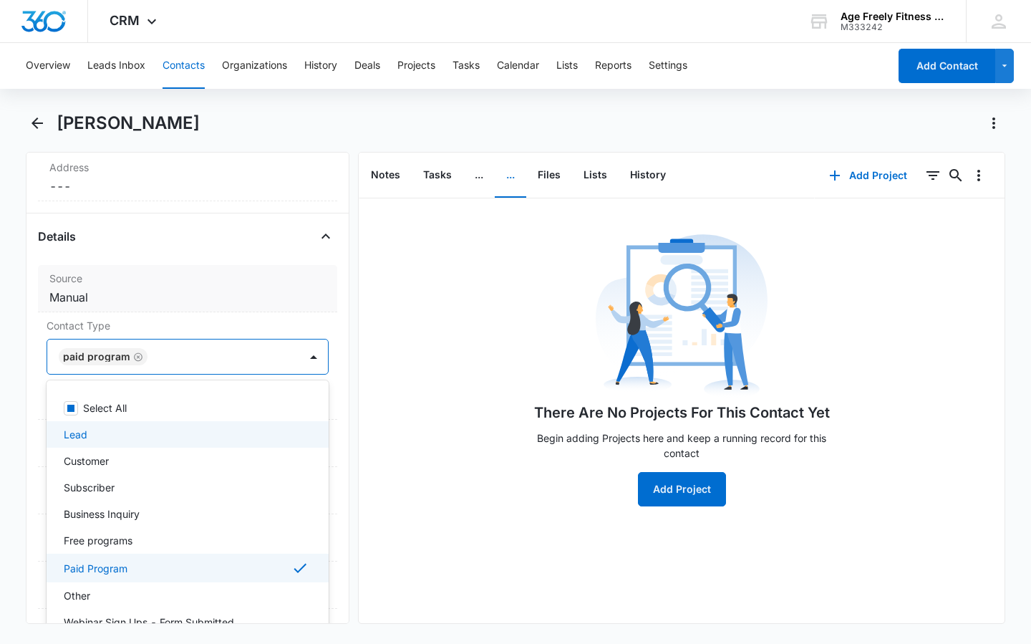
click at [201, 292] on dd "Cancel Save Changes Manual" at bounding box center [187, 297] width 276 height 17
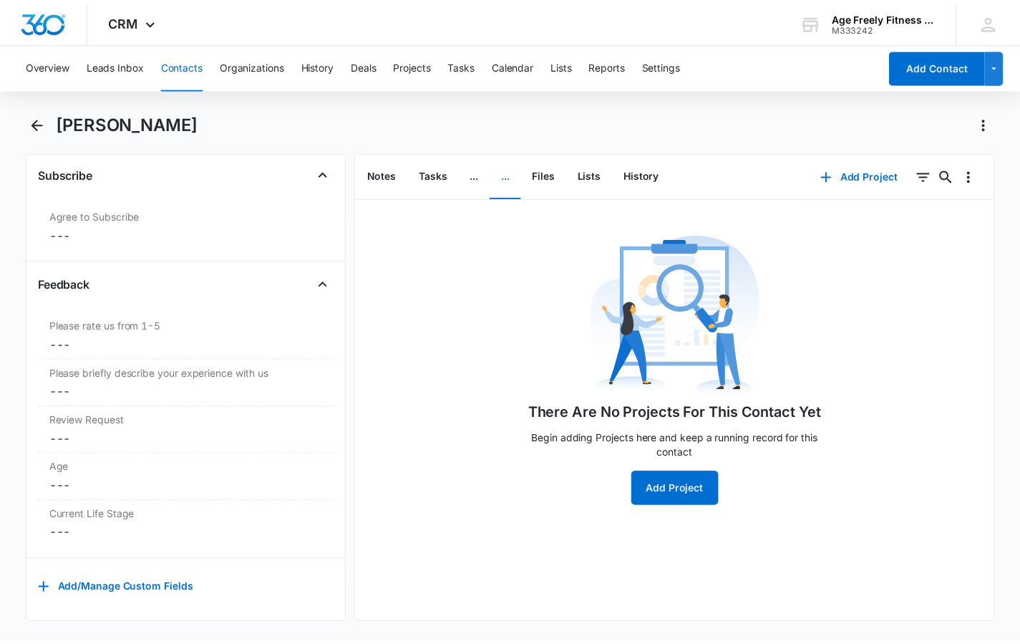
scroll to position [1599, 0]
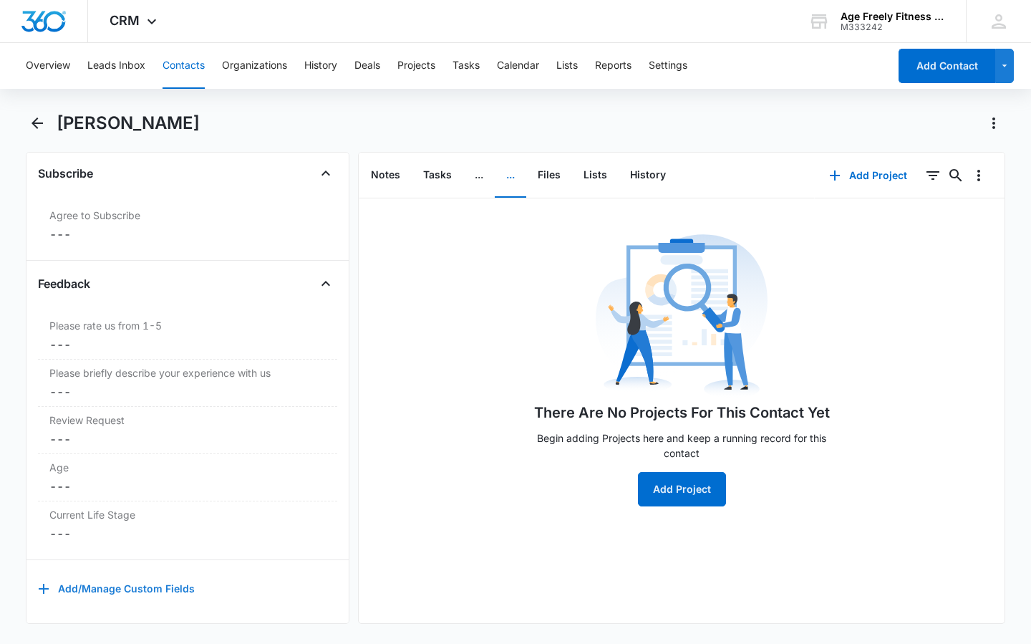
click at [162, 575] on button "Add/Manage Custom Fields" at bounding box center [116, 588] width 157 height 34
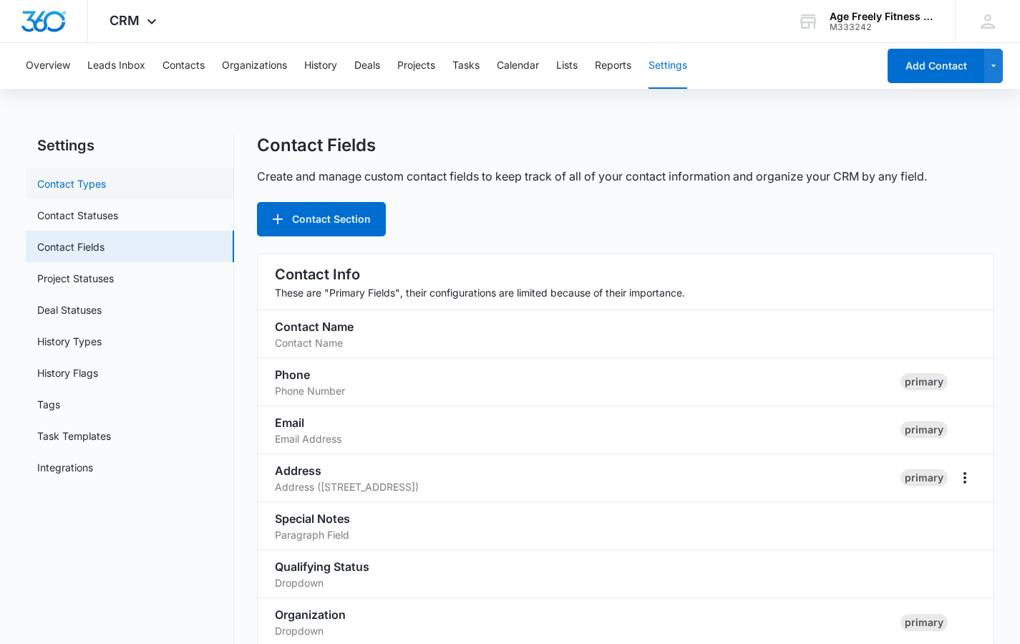
click at [79, 185] on link "Contact Types" at bounding box center [71, 183] width 69 height 15
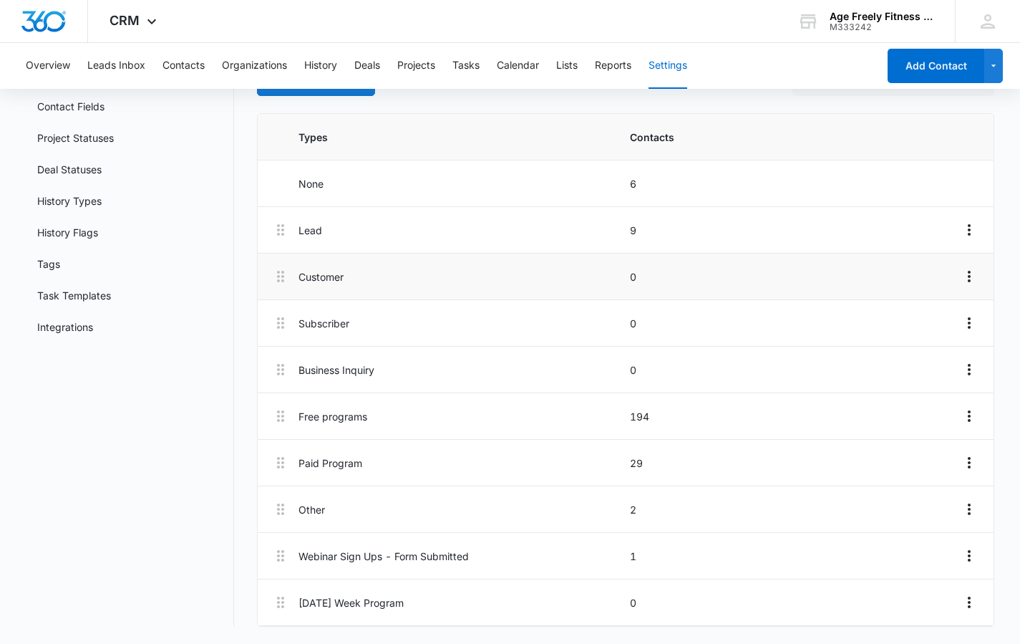
scroll to position [140, 0]
click at [339, 604] on p "[DATE] Week Program" at bounding box center [460, 602] width 323 height 15
click at [974, 604] on icon "Overflow Menu" at bounding box center [969, 602] width 17 height 17
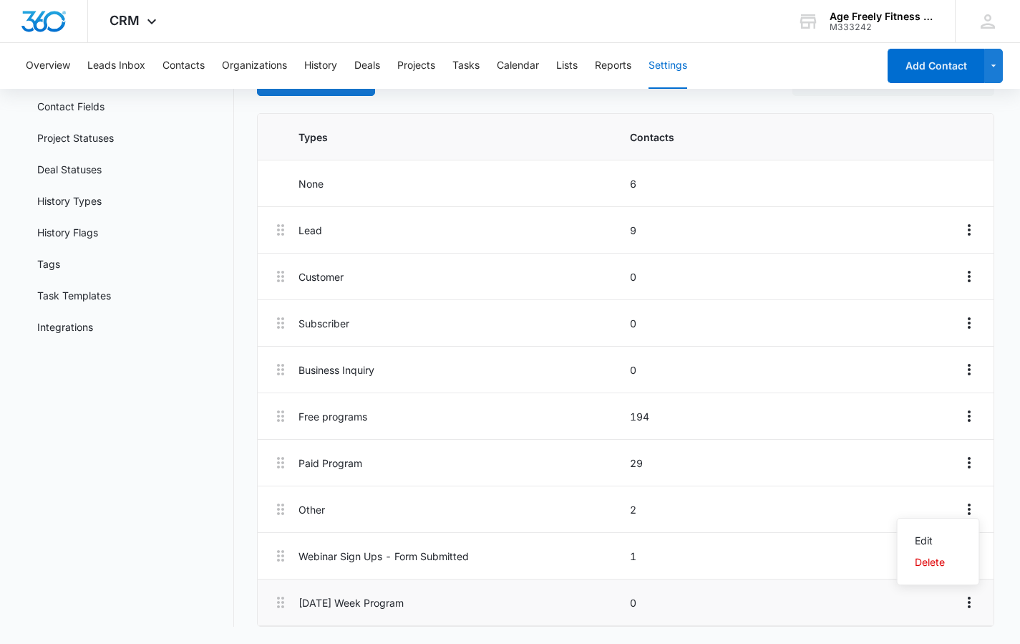
click at [844, 595] on p "0" at bounding box center [791, 602] width 323 height 15
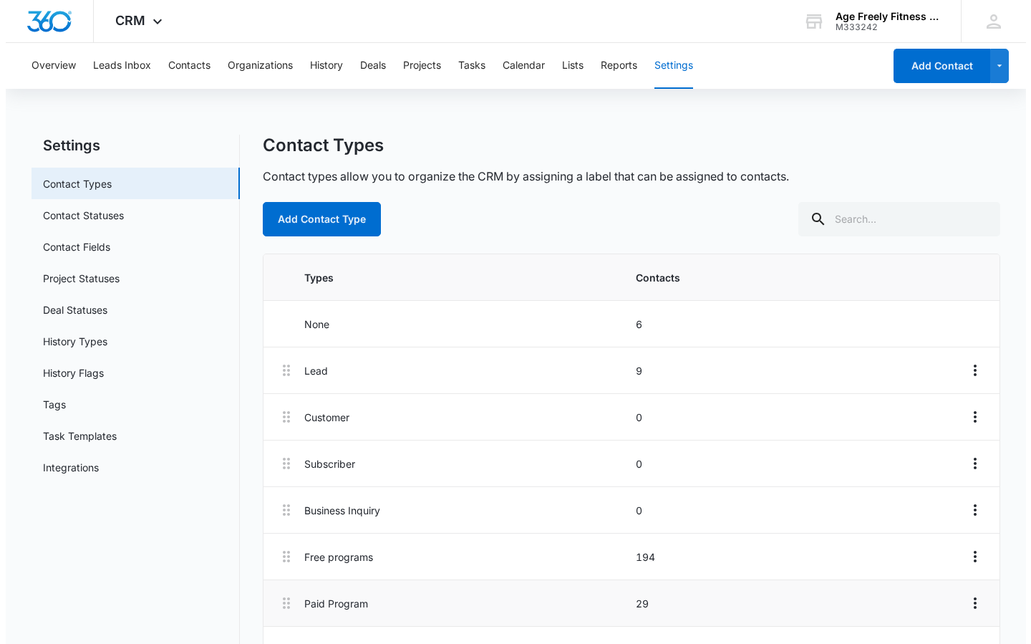
scroll to position [0, 0]
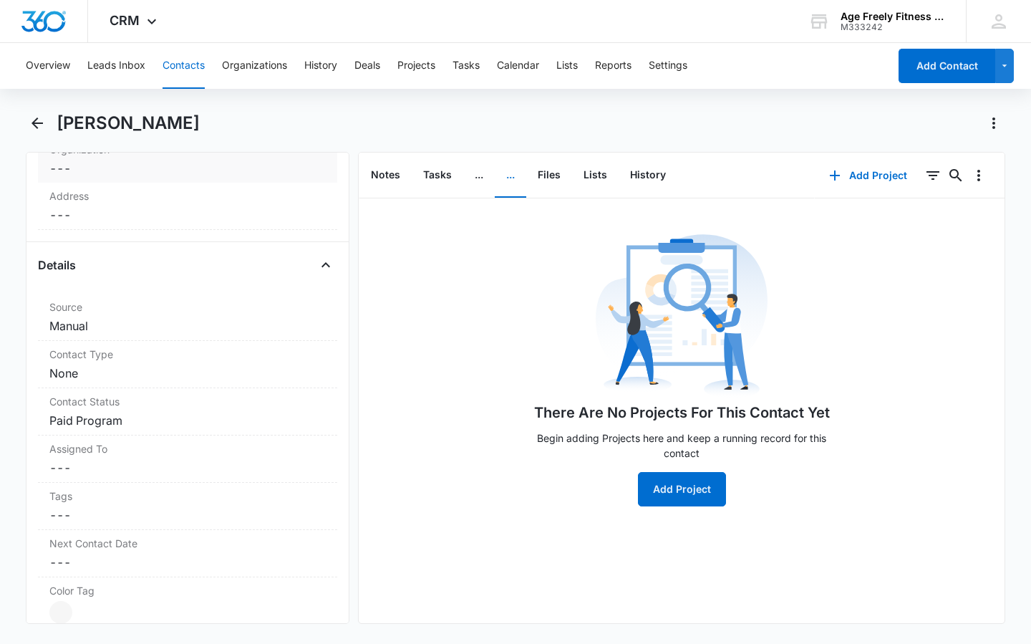
scroll to position [441, 0]
click at [160, 367] on dd "Cancel Save Changes None" at bounding box center [187, 371] width 276 height 17
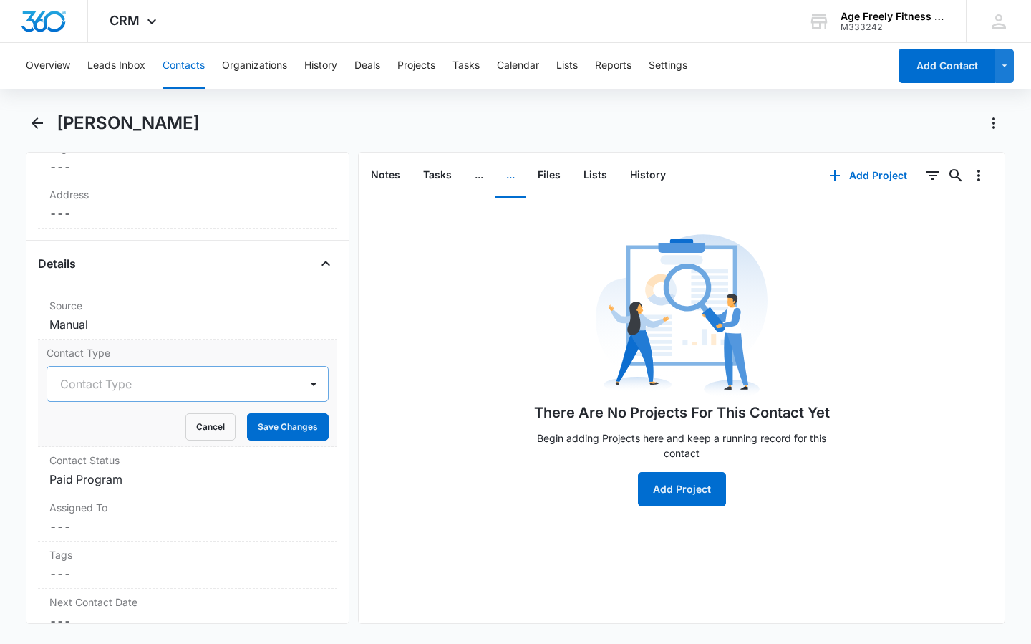
click at [166, 390] on div at bounding box center [170, 384] width 221 height 20
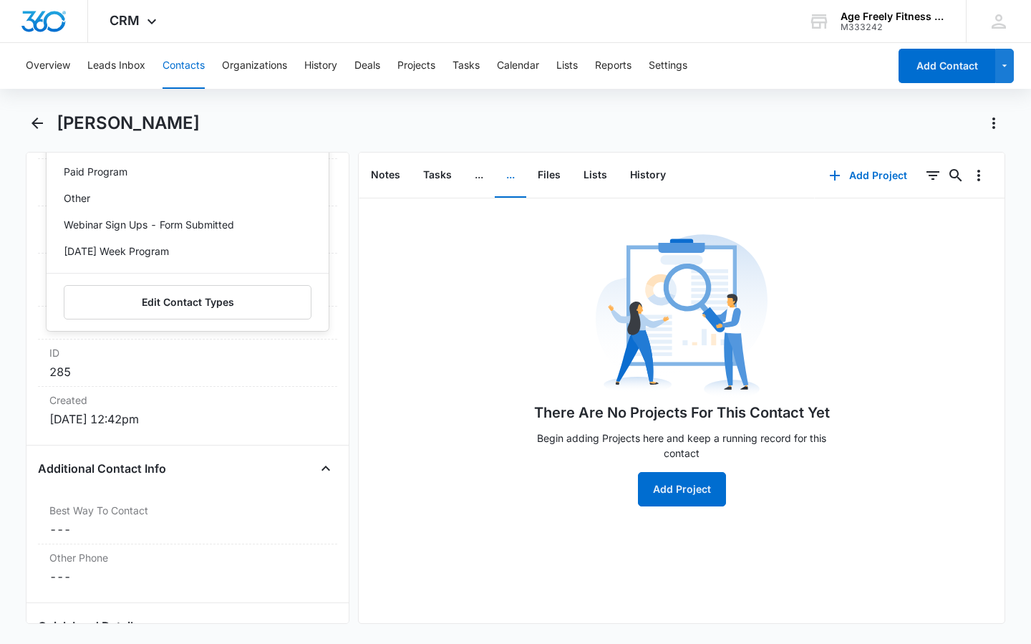
scroll to position [820, 0]
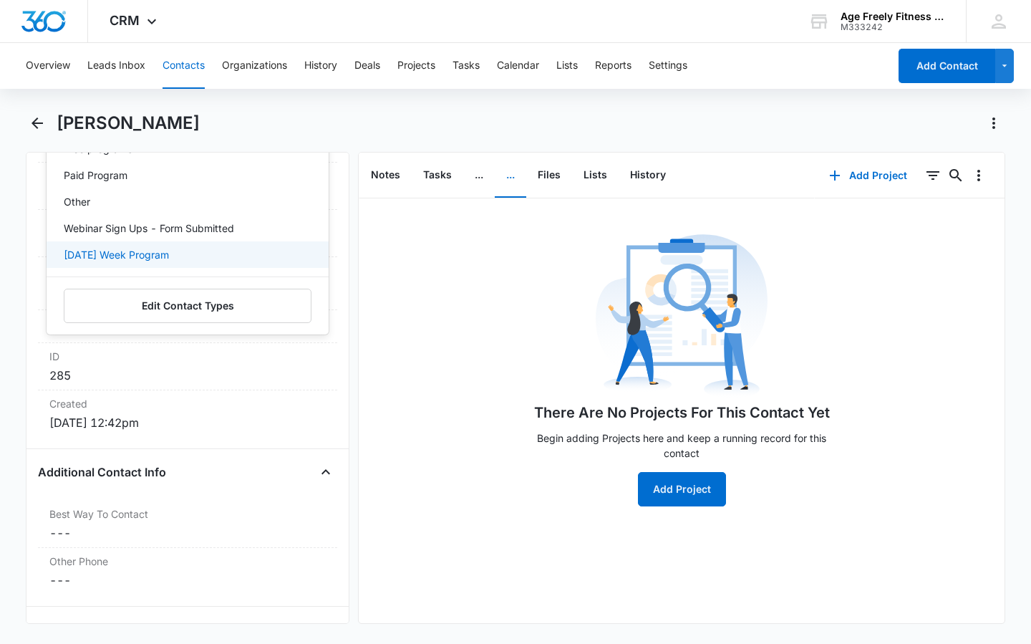
click at [159, 256] on p "[DATE] Week Program" at bounding box center [116, 254] width 105 height 15
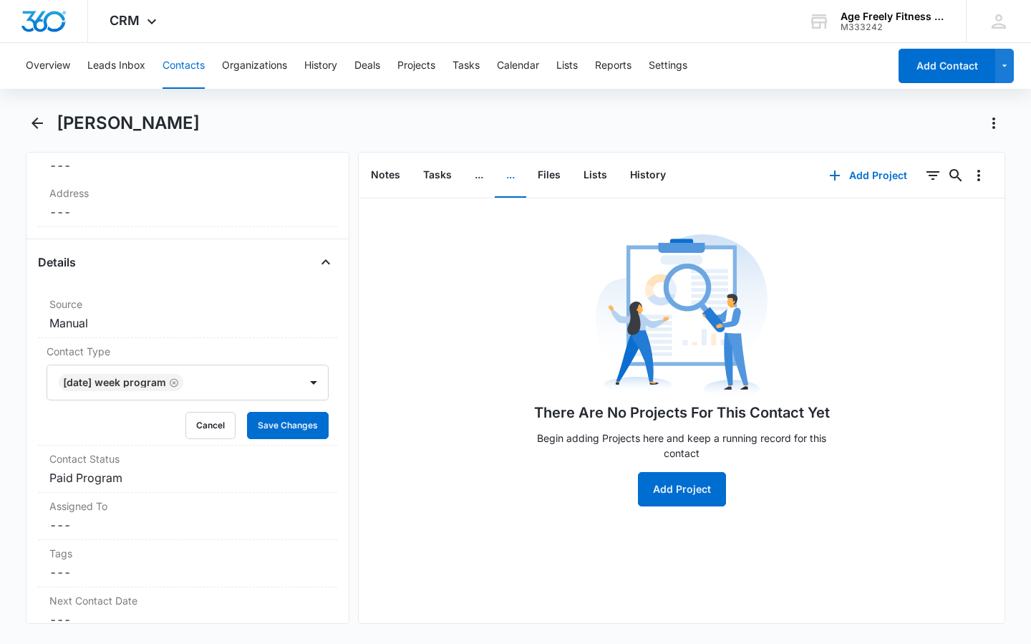
click at [159, 256] on div "Details" at bounding box center [187, 262] width 299 height 23
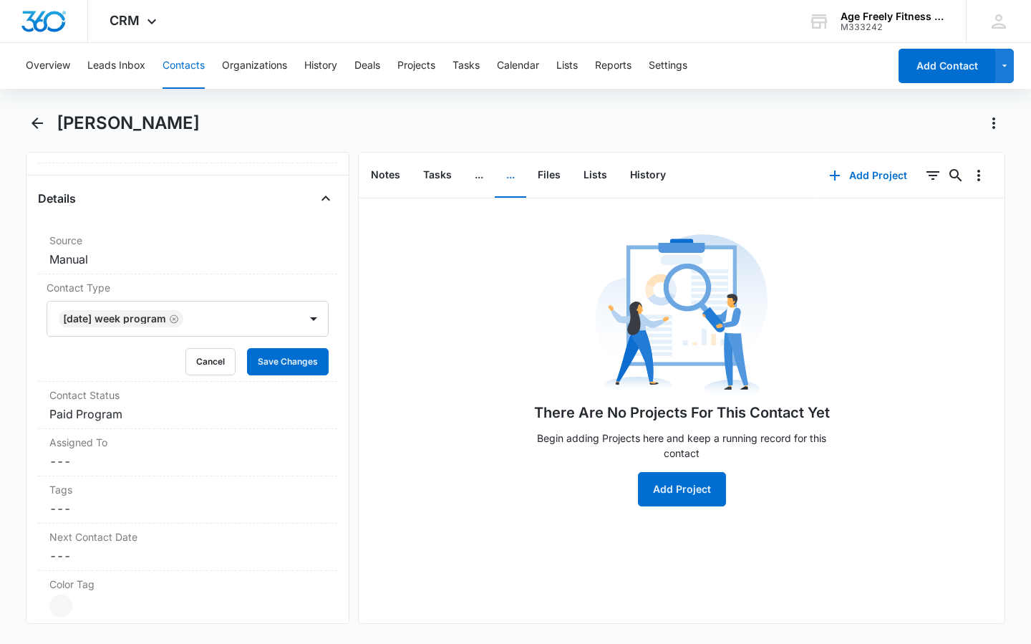
scroll to position [511, 0]
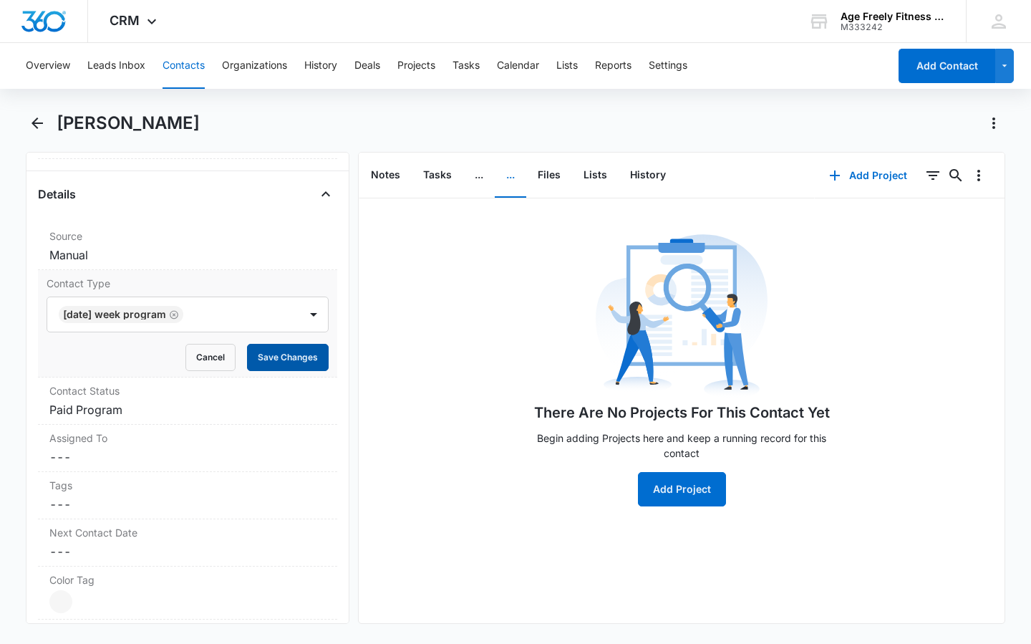
click at [277, 352] on button "Save Changes" at bounding box center [288, 357] width 82 height 27
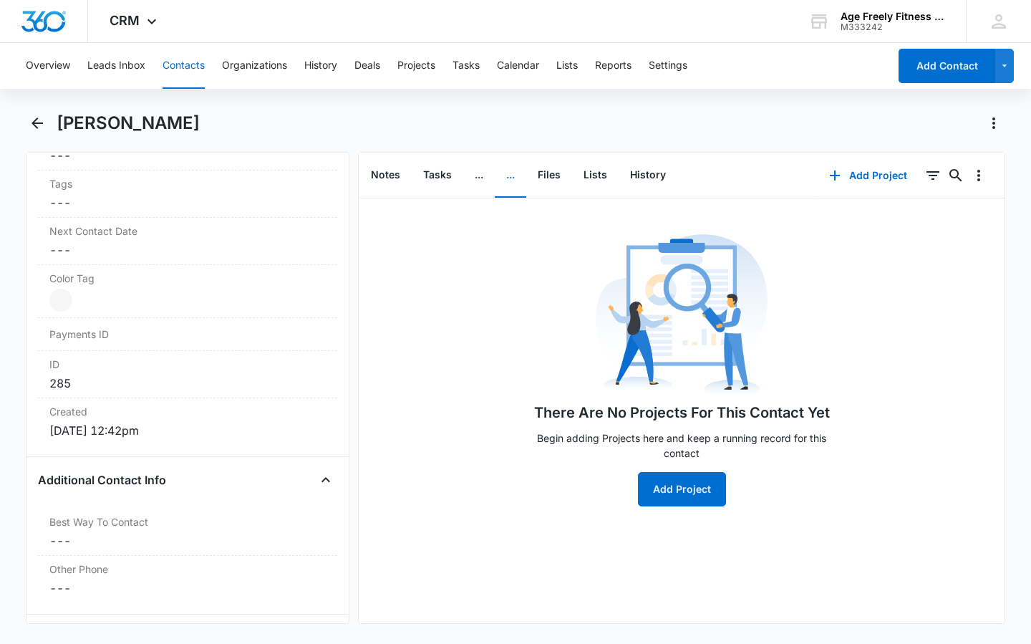
scroll to position [739, 0]
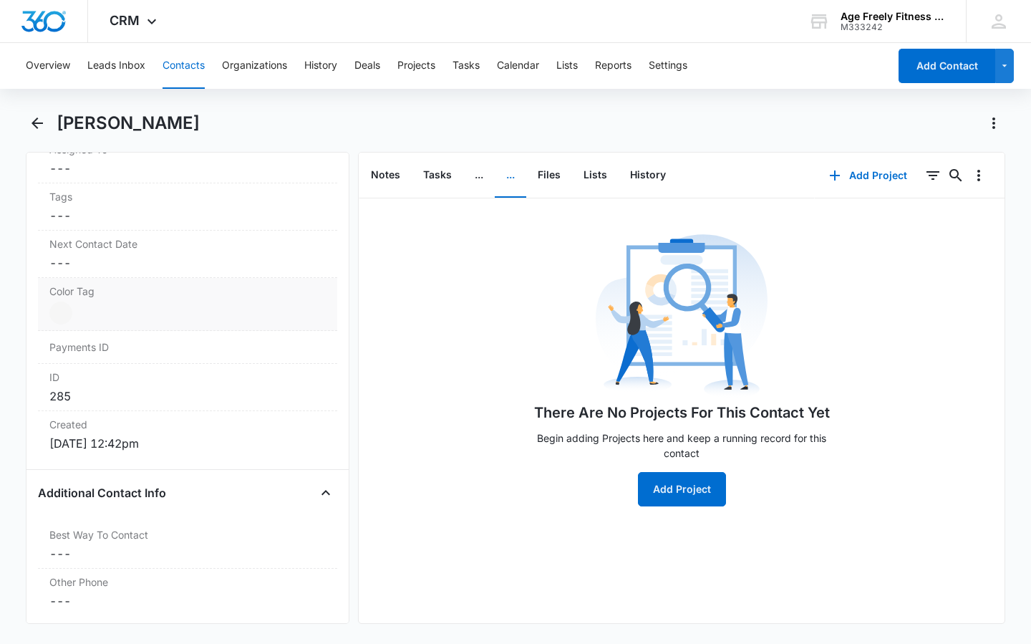
click at [180, 305] on dd "Current Color: Cancel Save Changes" at bounding box center [187, 312] width 276 height 23
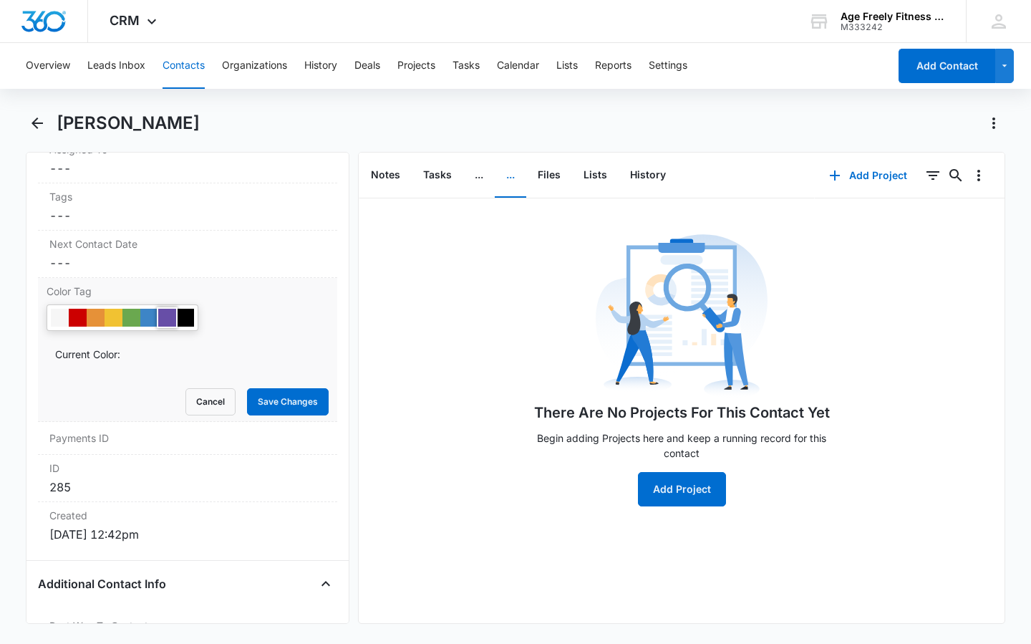
click at [169, 317] on div at bounding box center [167, 318] width 18 height 18
click at [270, 398] on button "Save Changes" at bounding box center [288, 401] width 82 height 27
click at [37, 125] on icon "Back" at bounding box center [37, 123] width 17 height 17
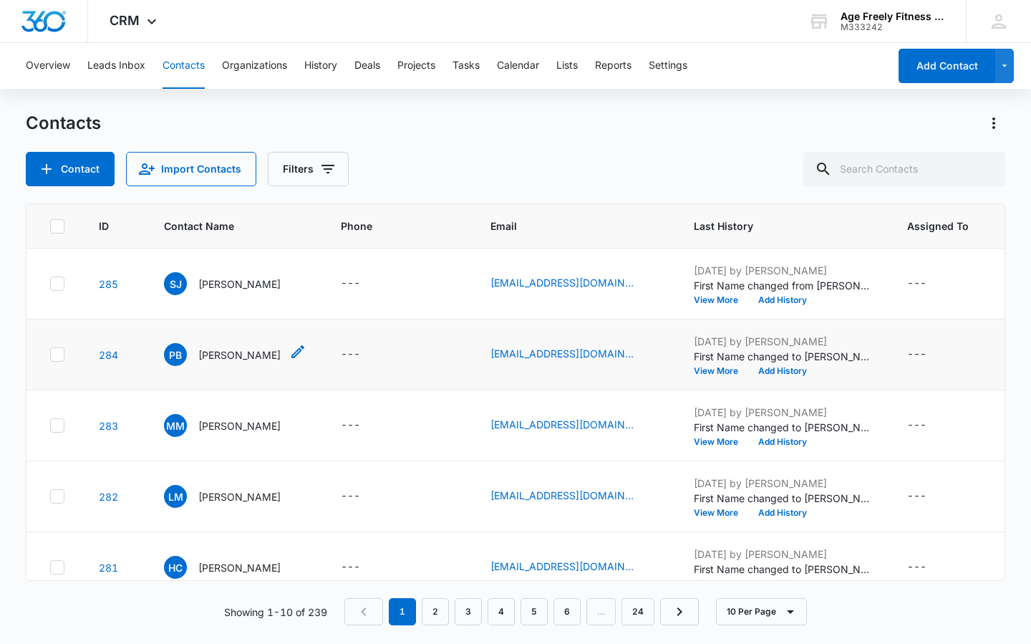
click at [182, 349] on span "PB" at bounding box center [175, 354] width 23 height 23
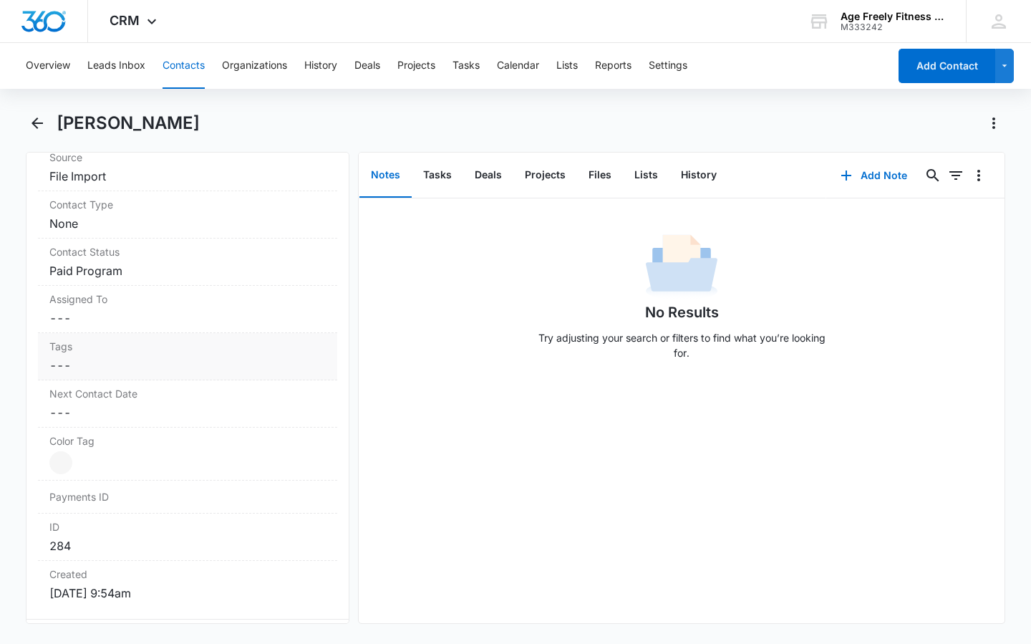
scroll to position [693, 0]
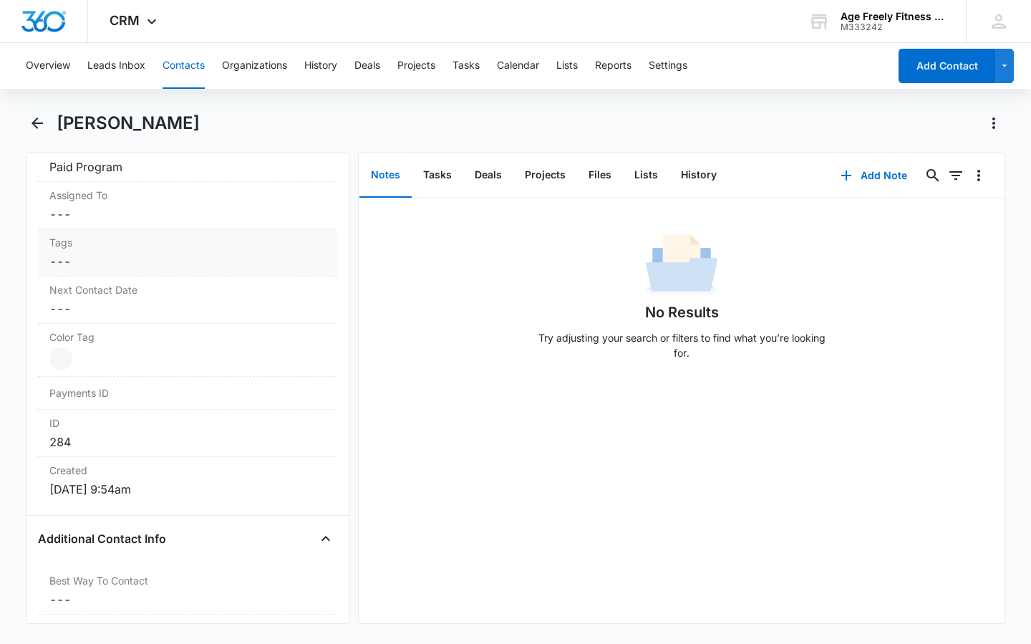
click at [107, 258] on dd "Cancel Save Changes ---" at bounding box center [187, 261] width 276 height 17
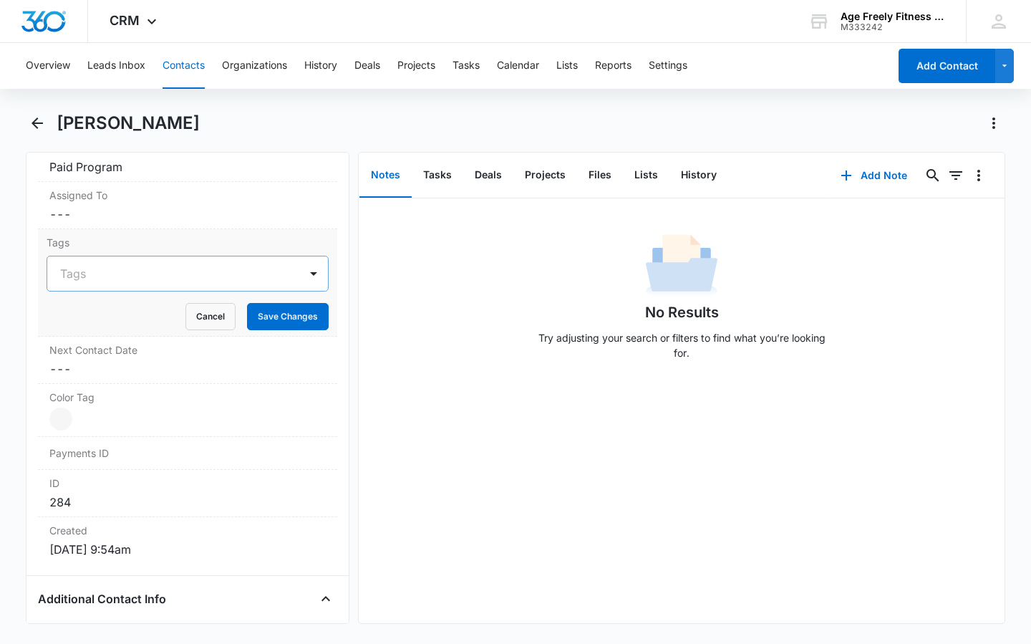
click at [212, 278] on div at bounding box center [179, 274] width 238 height 20
click at [224, 233] on div "Tags Use Up and Down to choose options, press Enter to select the currently foc…" at bounding box center [187, 282] width 299 height 107
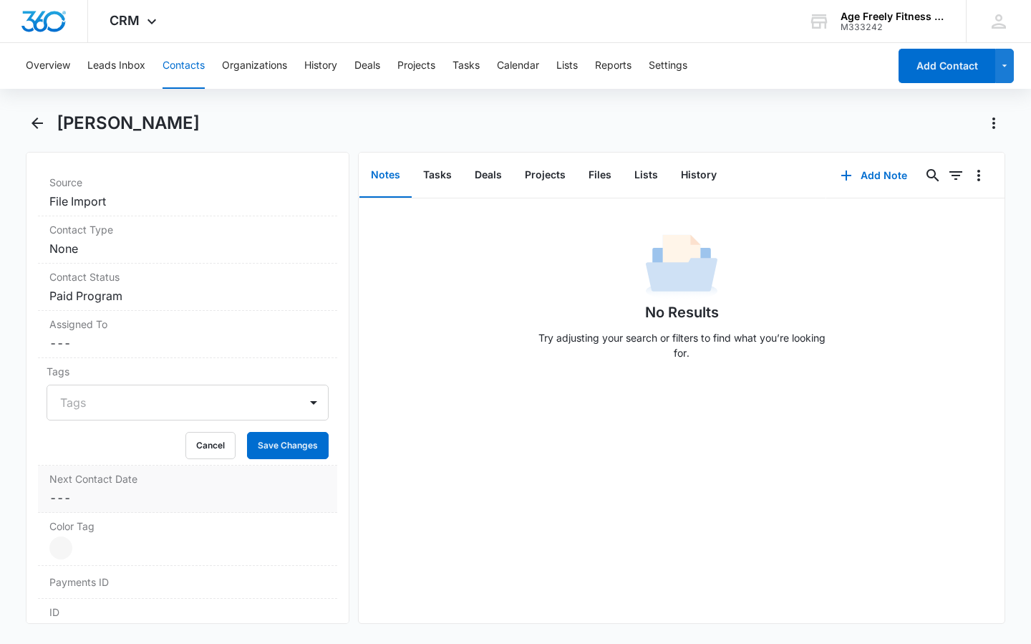
scroll to position [519, 0]
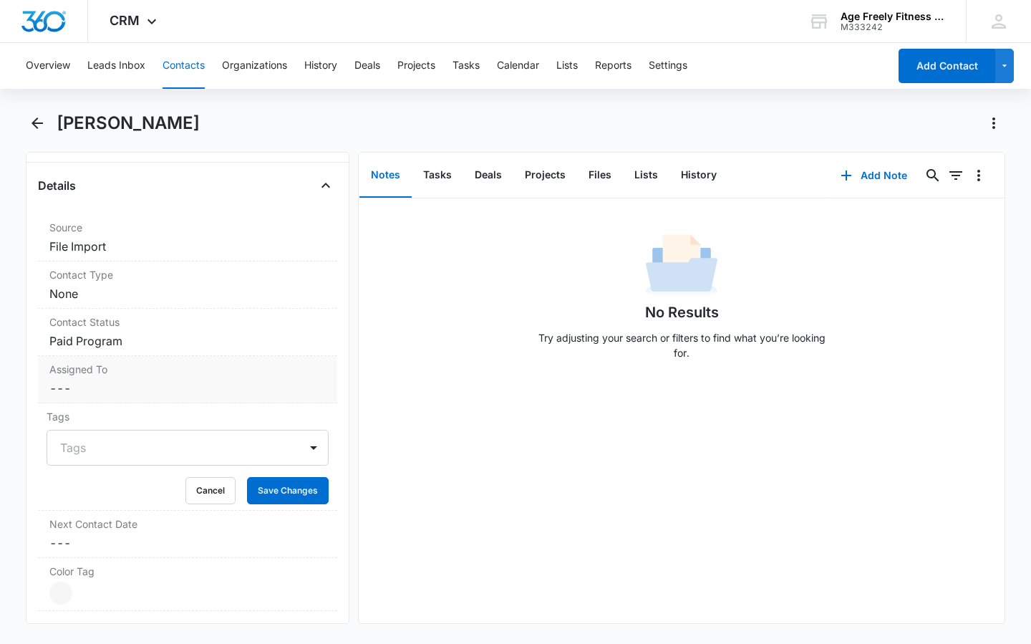
click at [170, 364] on label "Assigned To" at bounding box center [187, 369] width 276 height 15
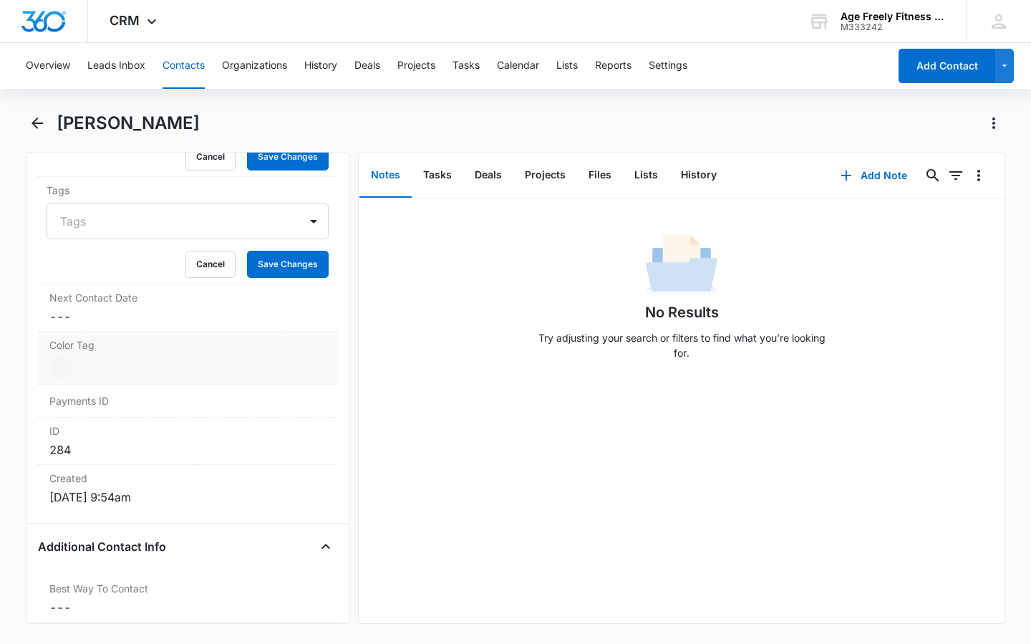
scroll to position [811, 0]
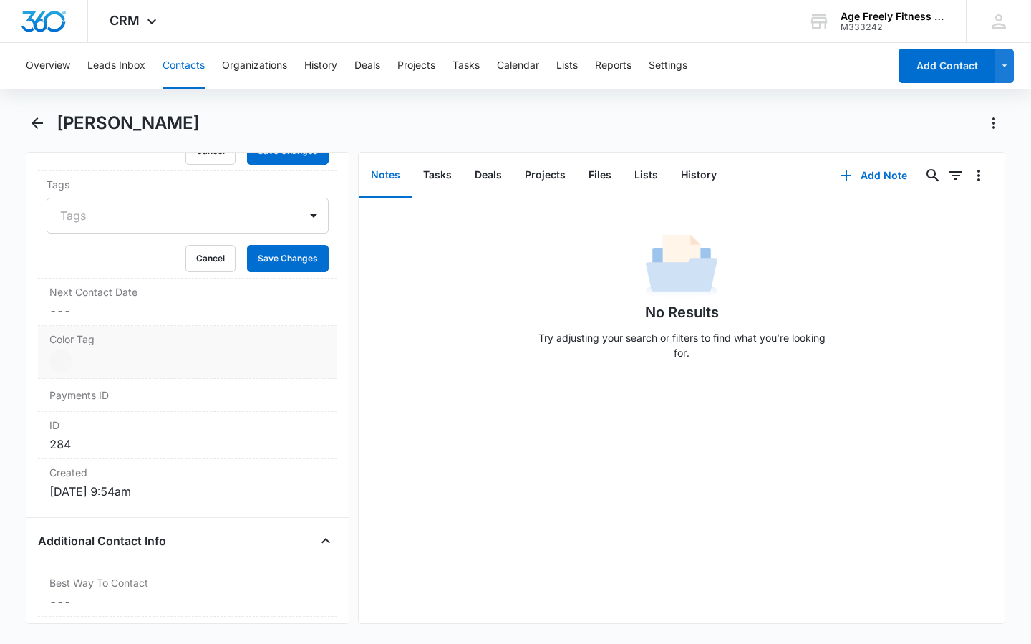
click at [152, 344] on label "Color Tag" at bounding box center [187, 339] width 276 height 15
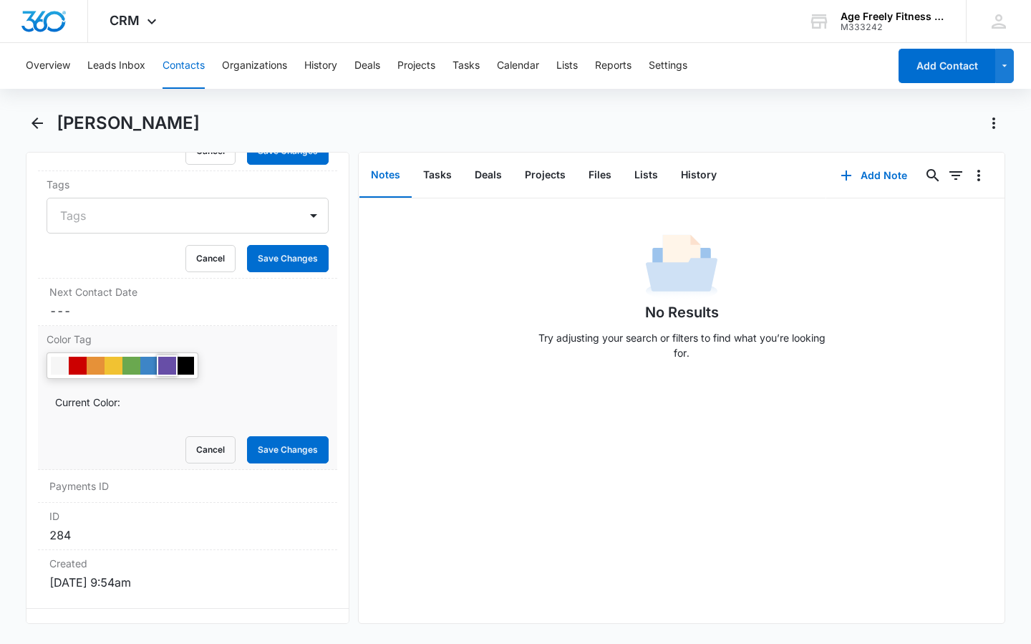
click at [165, 364] on div at bounding box center [167, 366] width 18 height 18
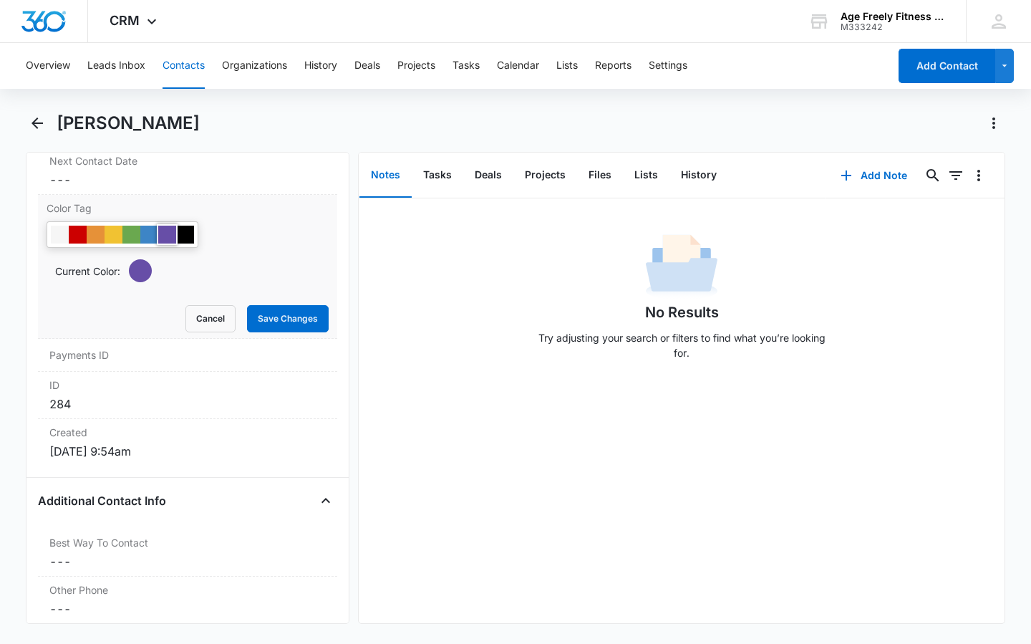
scroll to position [945, 0]
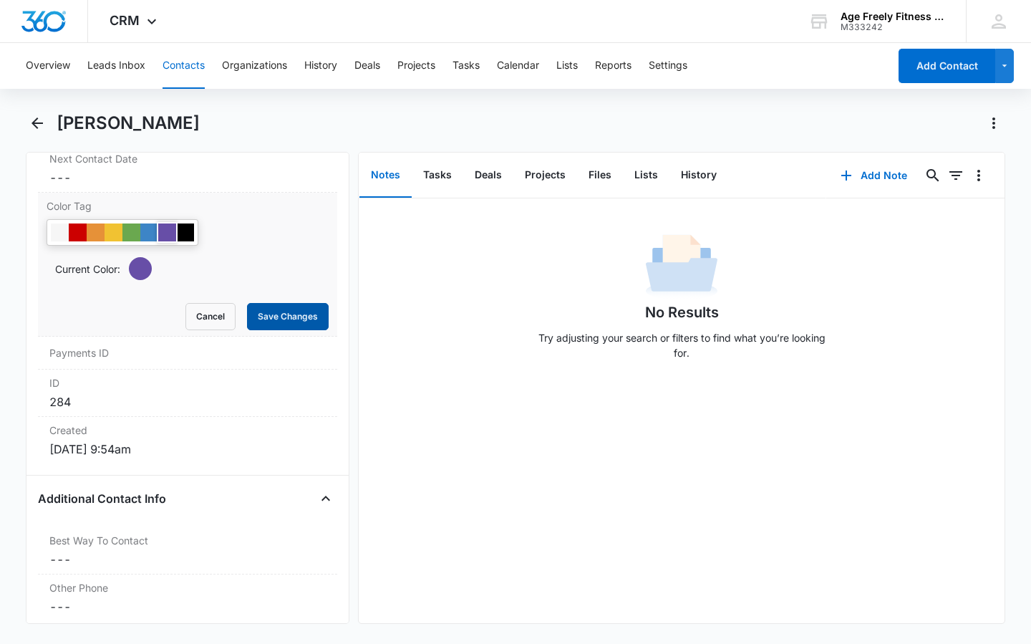
click at [283, 315] on button "Save Changes" at bounding box center [288, 316] width 82 height 27
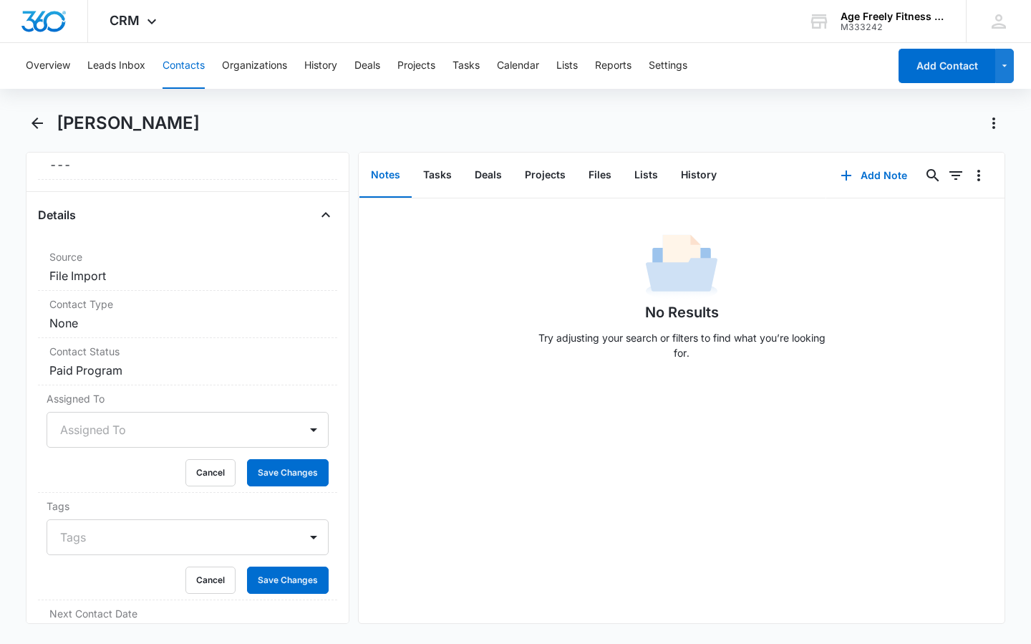
scroll to position [493, 0]
click at [168, 301] on label "Contact Type" at bounding box center [187, 301] width 276 height 15
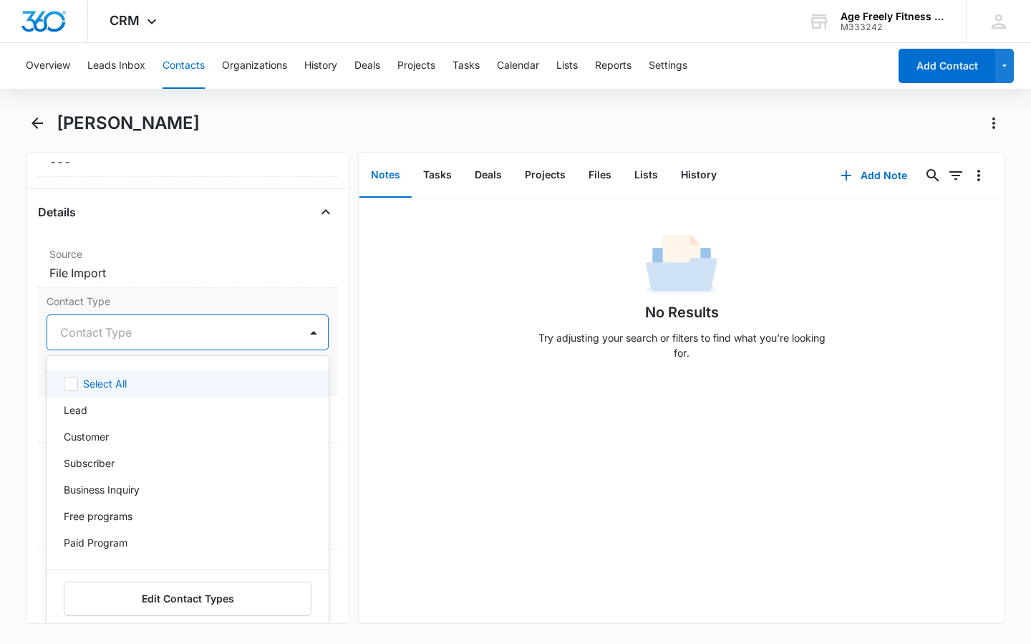
click at [285, 340] on div "Contact Type" at bounding box center [173, 332] width 252 height 34
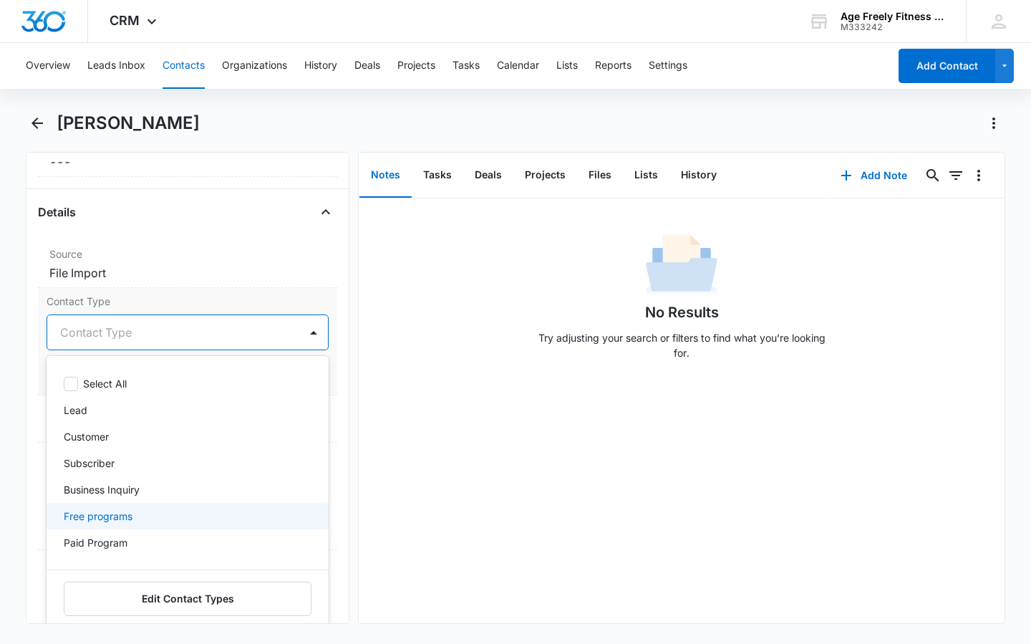
scroll to position [74, 0]
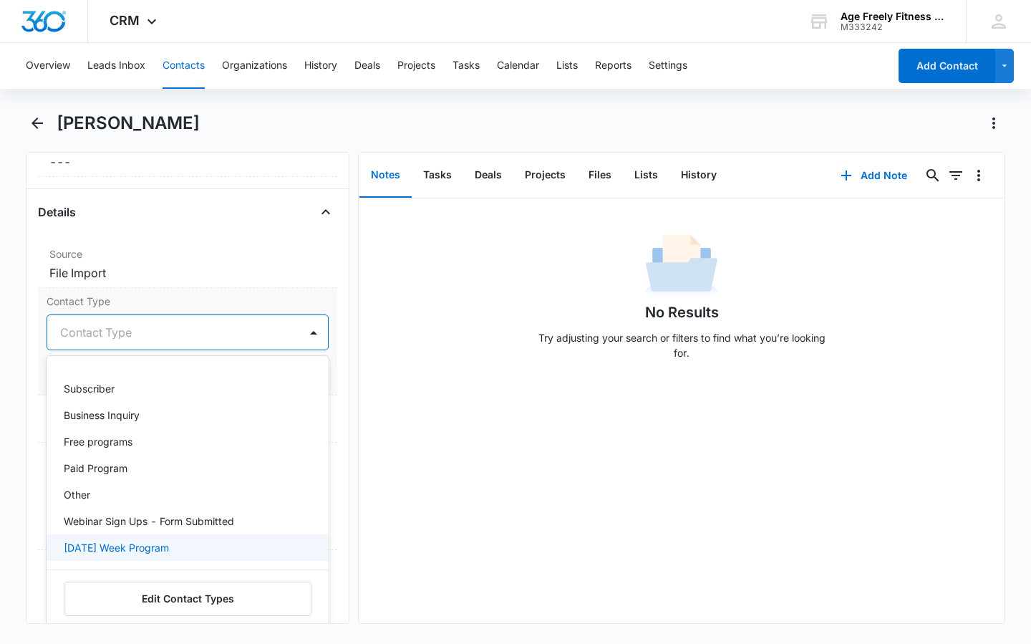
click at [169, 543] on p "[DATE] Week Program" at bounding box center [116, 547] width 105 height 15
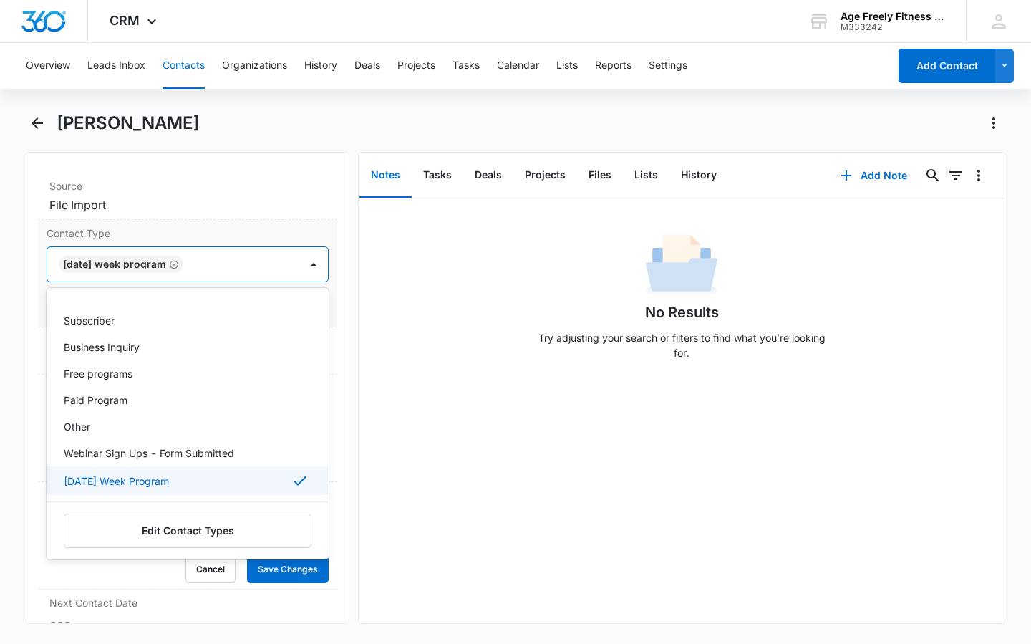
scroll to position [561, 0]
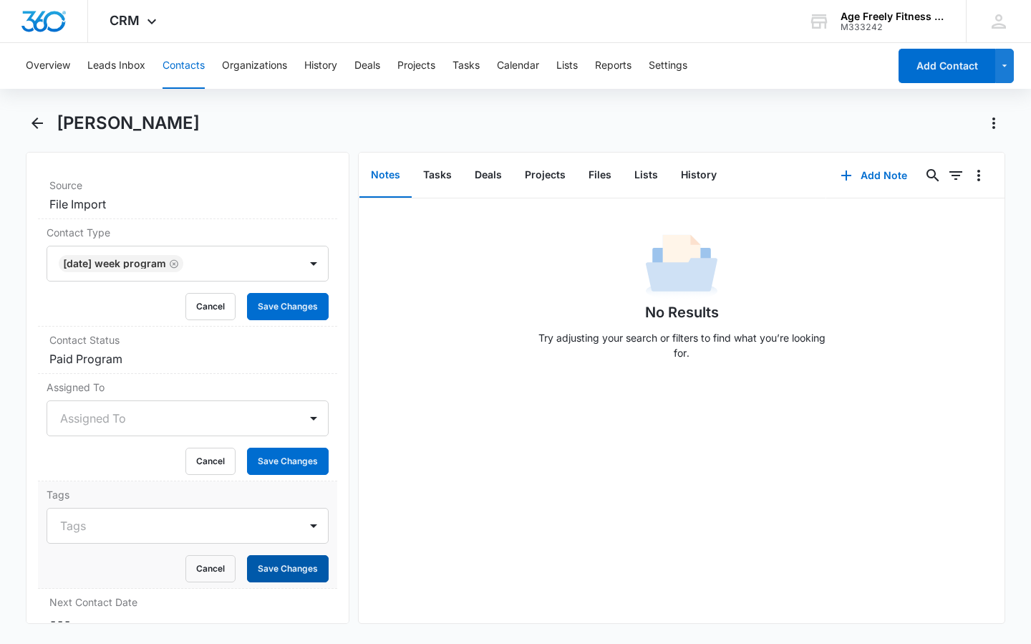
click at [277, 571] on button "Save Changes" at bounding box center [288, 568] width 82 height 27
click at [37, 122] on icon "Back" at bounding box center [37, 122] width 11 height 11
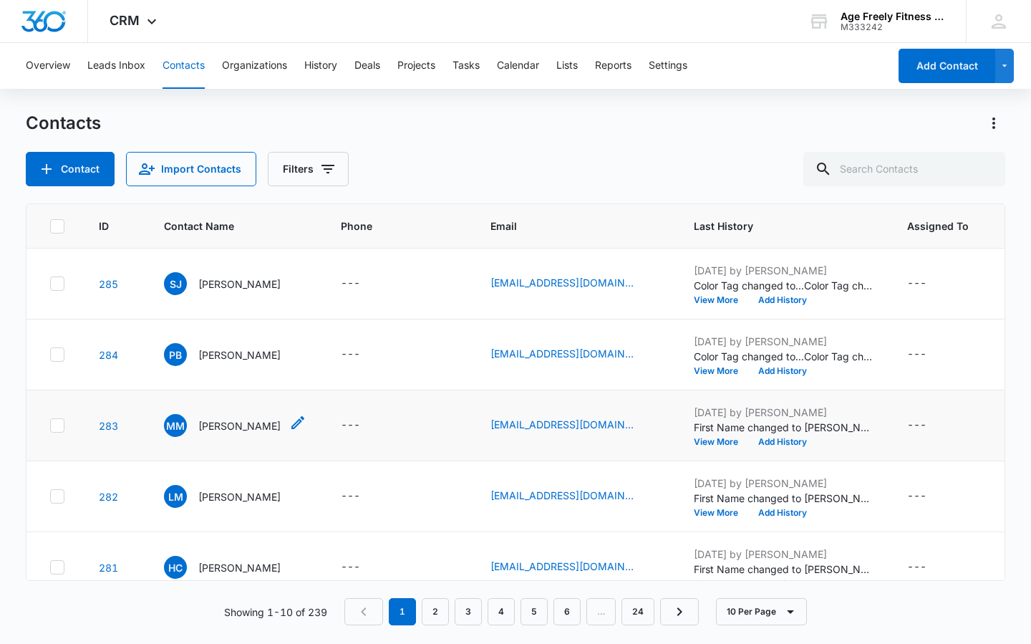
click at [178, 430] on span "MM" at bounding box center [175, 425] width 23 height 23
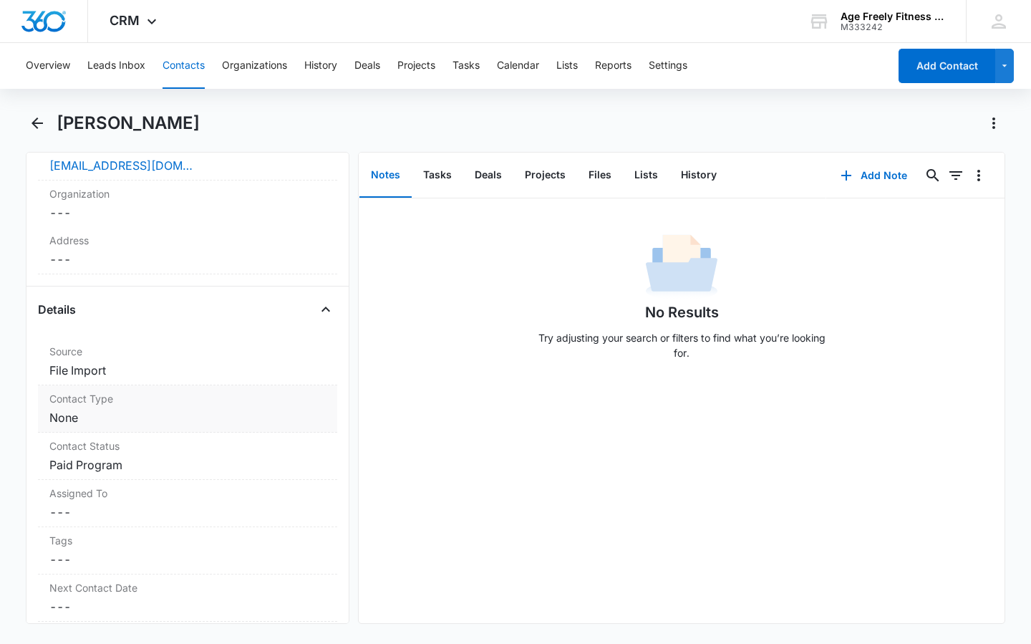
scroll to position [397, 0]
click at [178, 407] on dd "Cancel Save Changes None" at bounding box center [187, 415] width 276 height 17
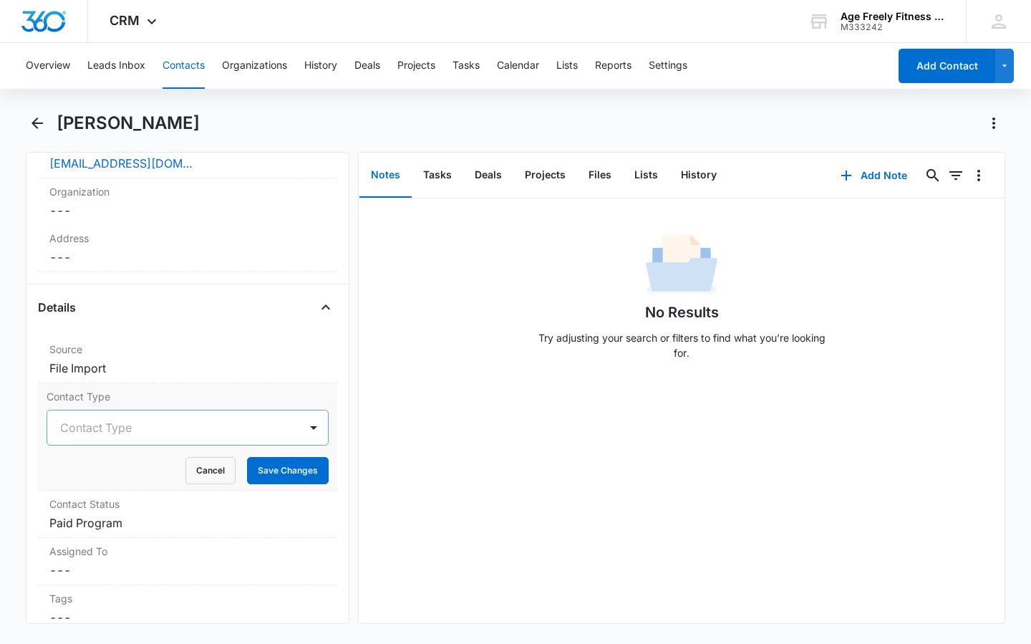
click at [175, 431] on div at bounding box center [170, 427] width 221 height 20
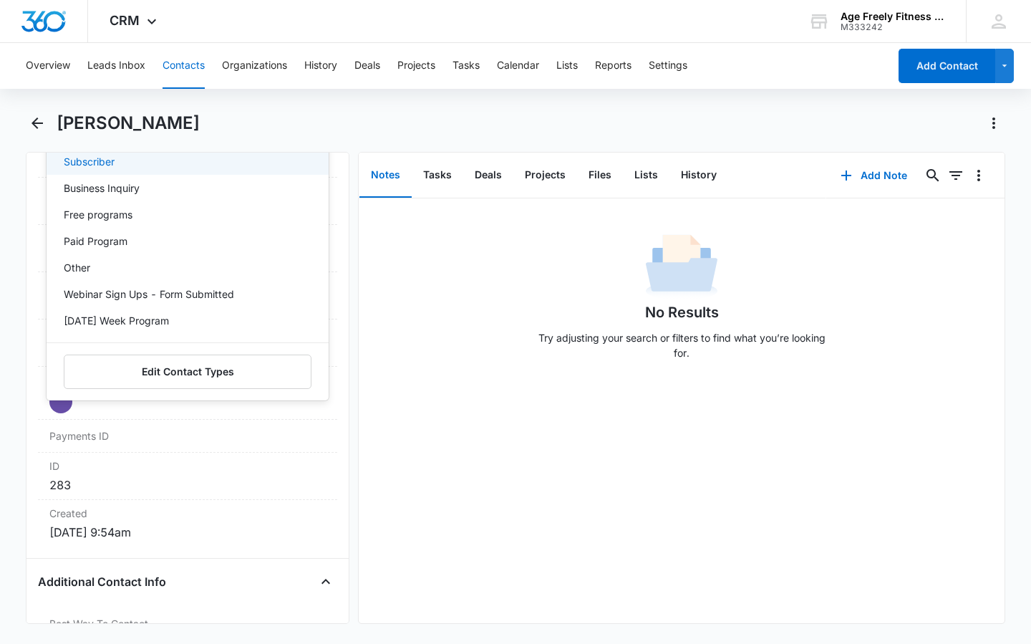
scroll to position [729, 0]
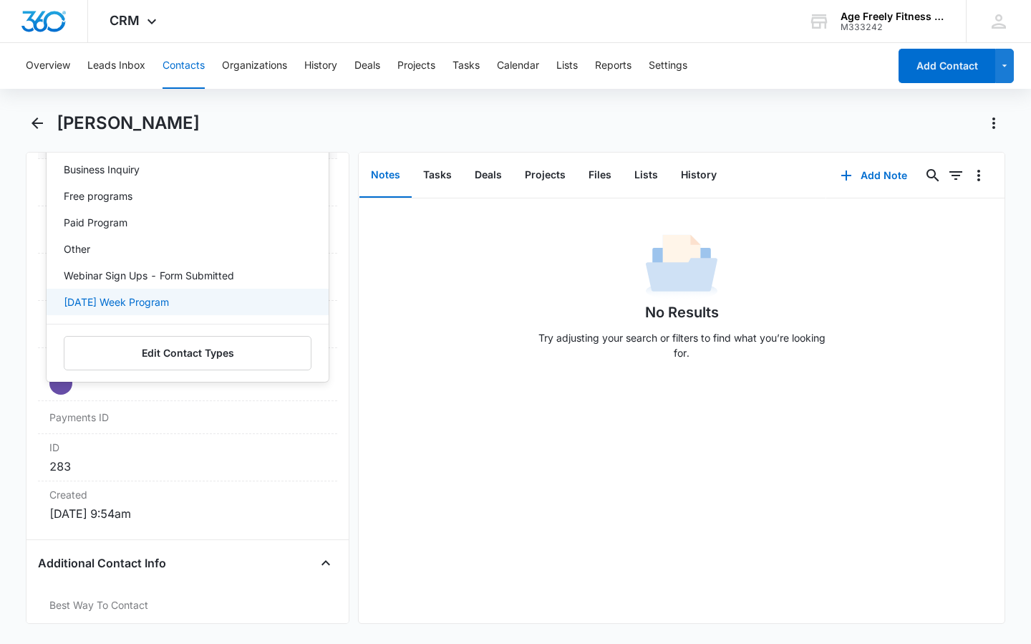
click at [203, 304] on div "[DATE] Week Program" at bounding box center [186, 301] width 245 height 15
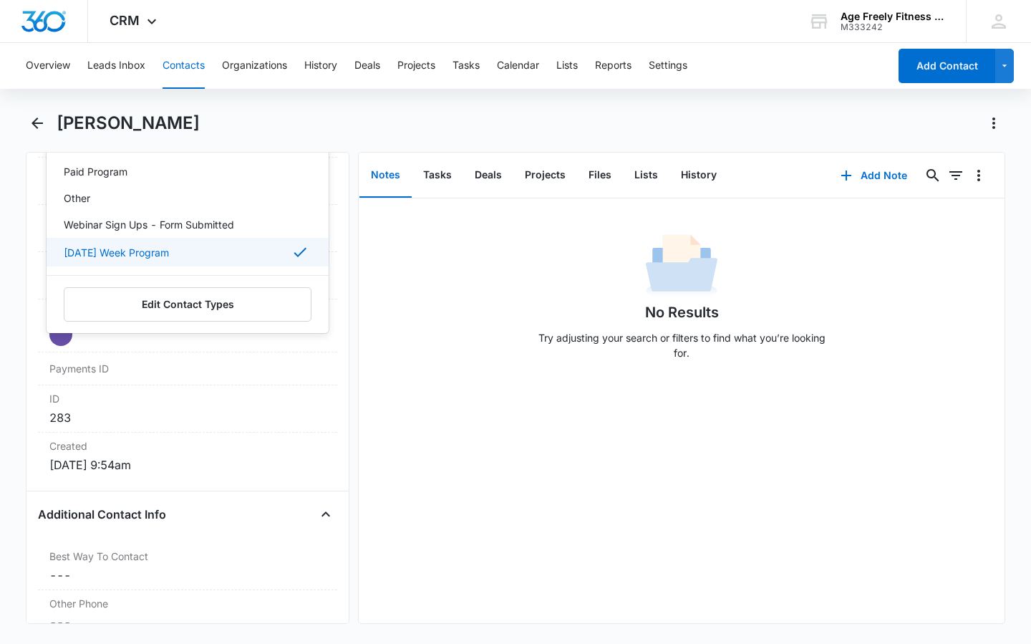
scroll to position [728, 0]
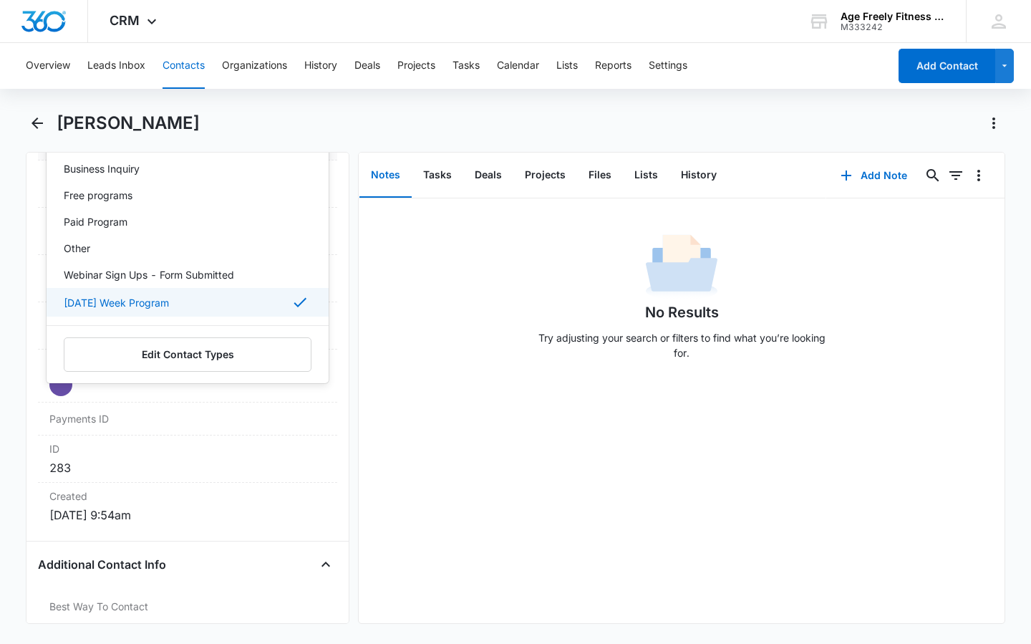
click at [169, 299] on p "[DATE] Week Program" at bounding box center [116, 302] width 105 height 15
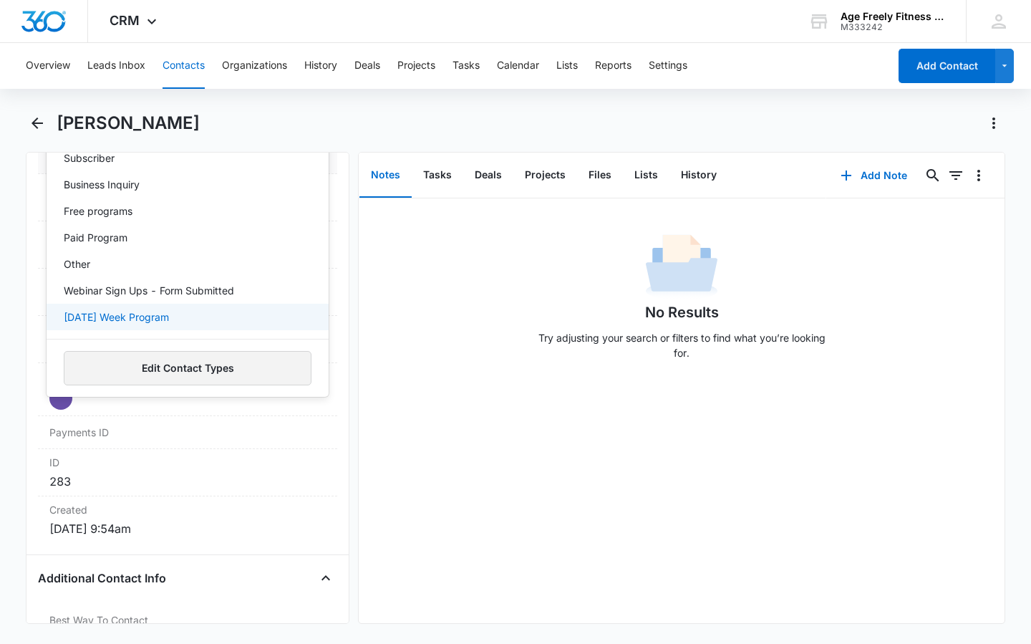
scroll to position [715, 0]
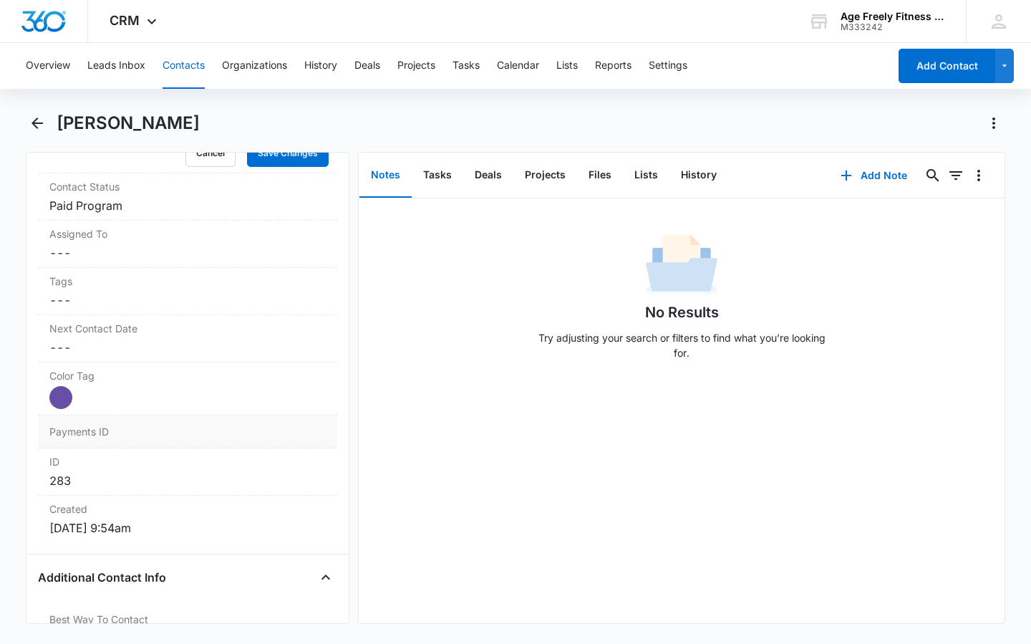
click at [181, 425] on dd at bounding box center [228, 431] width 196 height 15
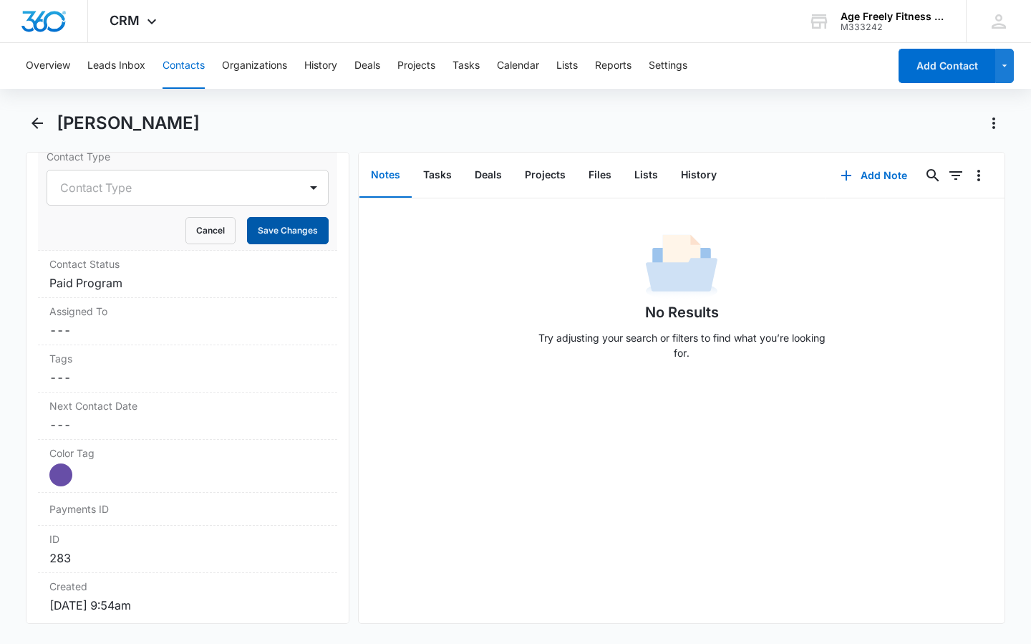
scroll to position [614, 0]
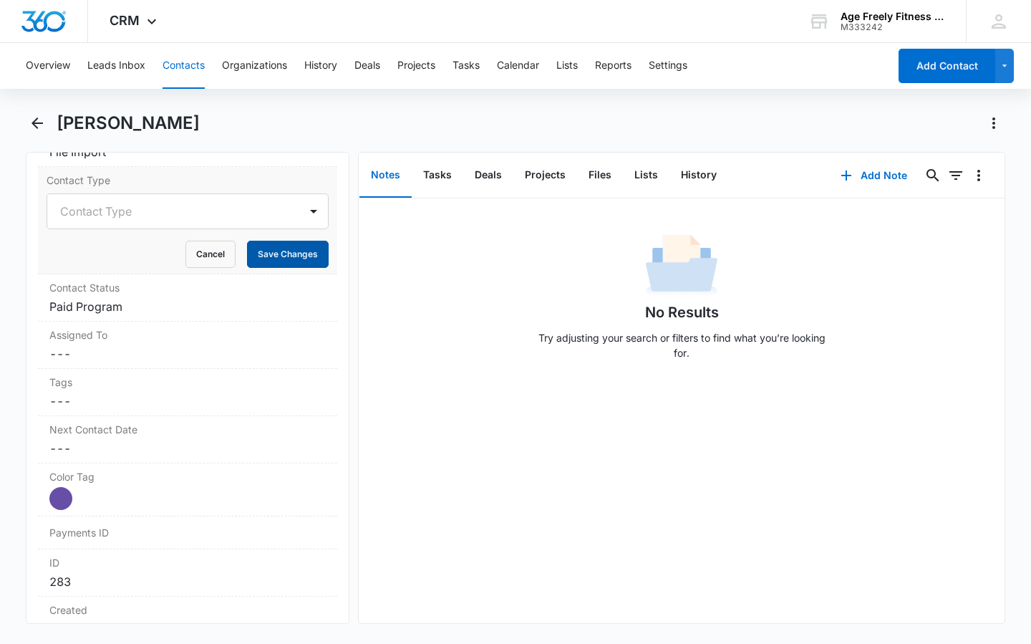
click at [269, 260] on button "Save Changes" at bounding box center [288, 254] width 82 height 27
click at [32, 123] on icon "Back" at bounding box center [37, 122] width 11 height 11
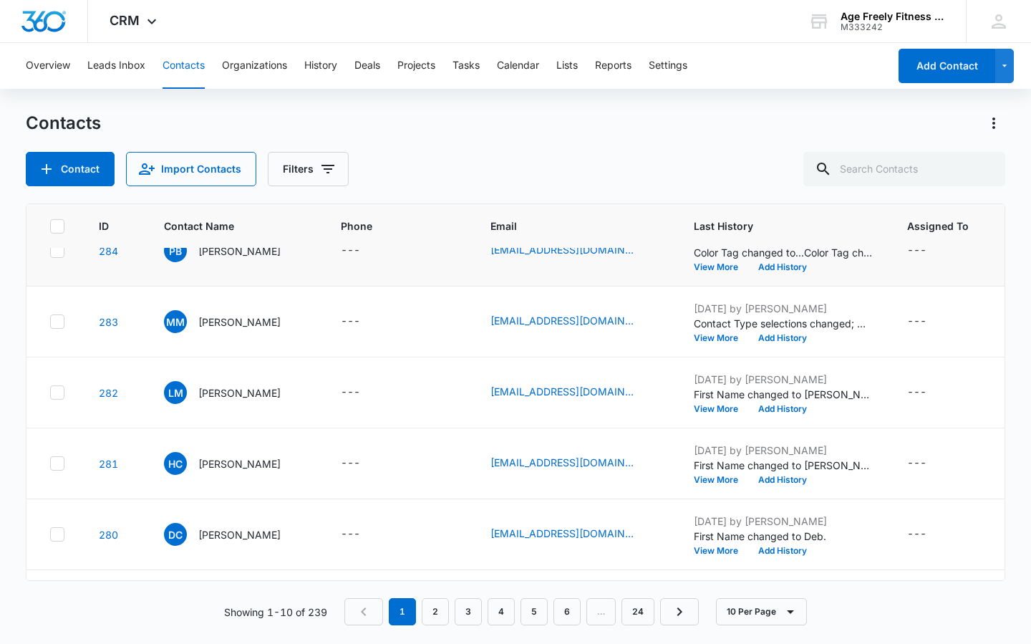
scroll to position [140, 0]
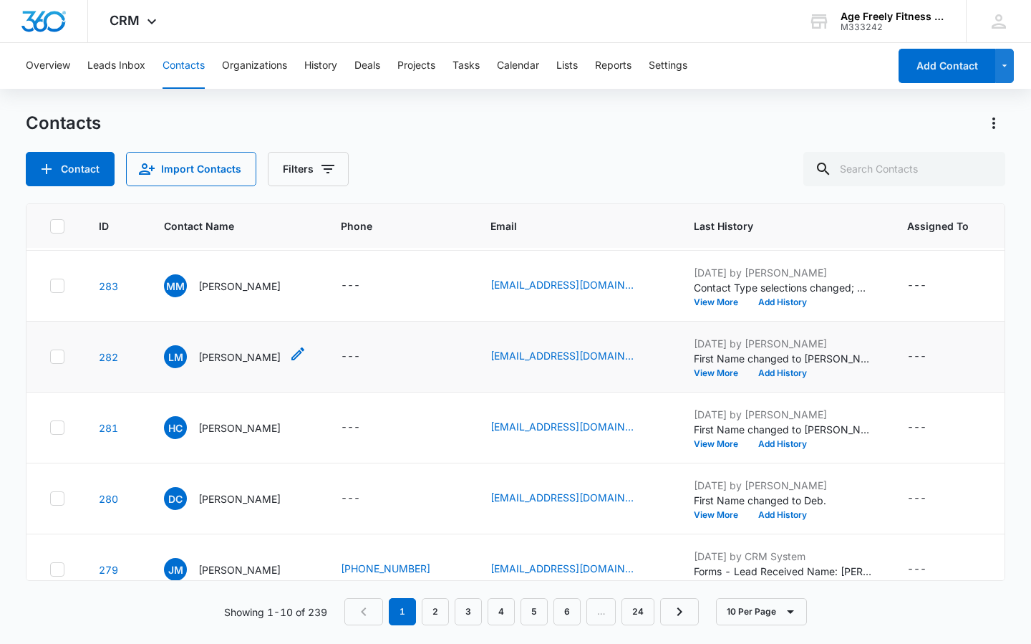
click at [170, 354] on span "LM" at bounding box center [175, 356] width 23 height 23
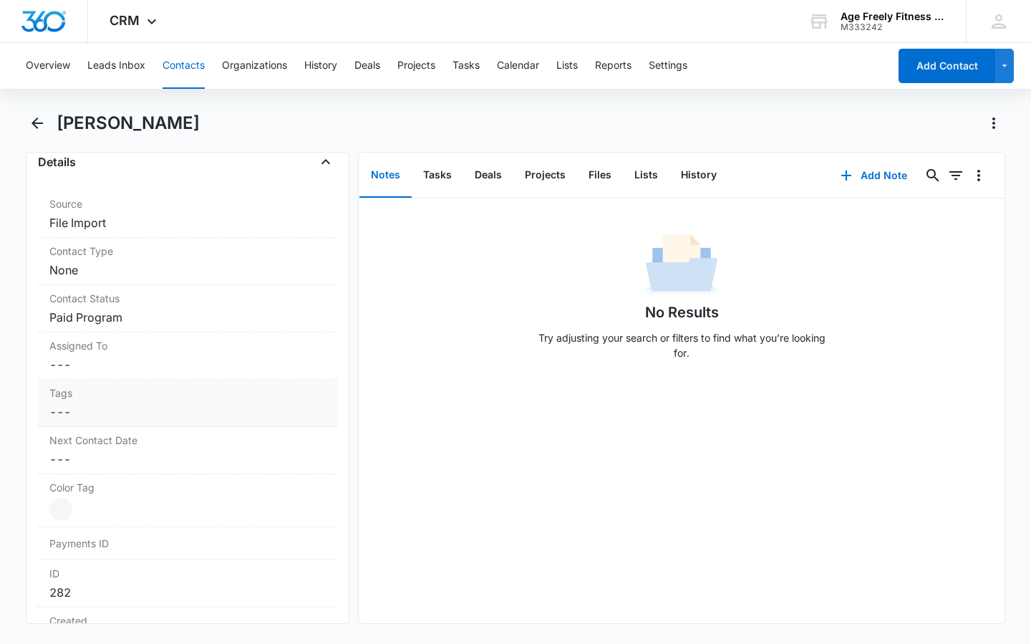
scroll to position [553, 0]
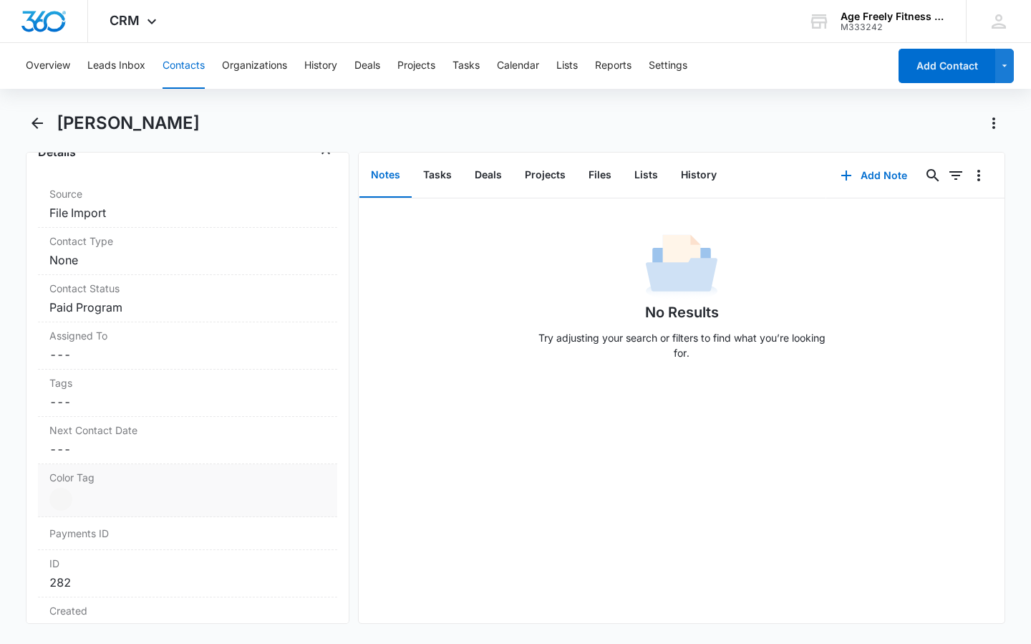
click at [89, 484] on label "Color Tag" at bounding box center [187, 477] width 276 height 15
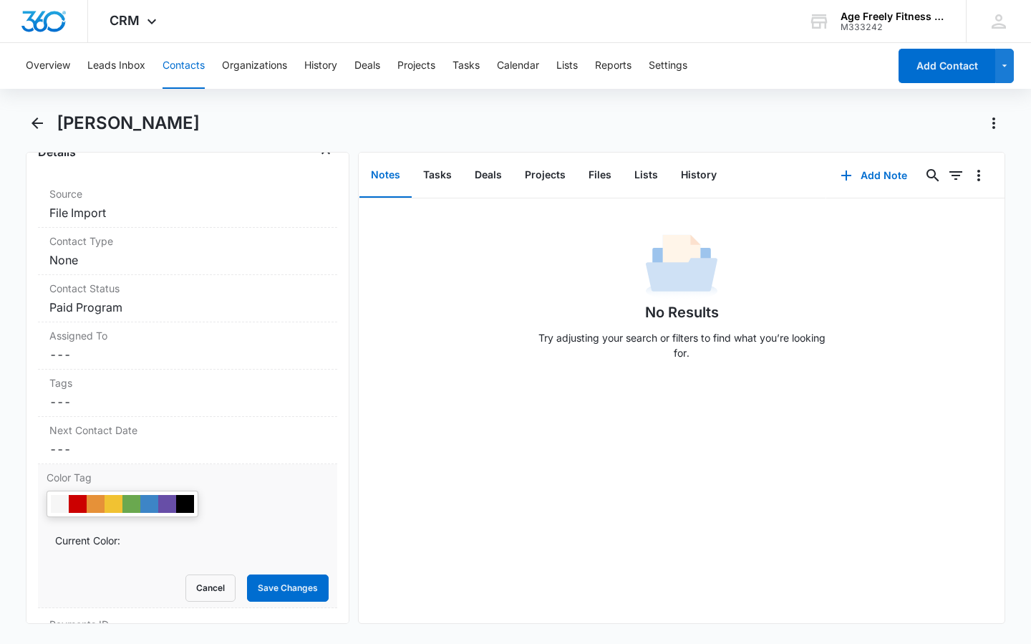
click at [165, 513] on div at bounding box center [123, 504] width 152 height 26
click at [167, 506] on div at bounding box center [167, 504] width 18 height 18
click at [274, 592] on button "Save Changes" at bounding box center [288, 587] width 82 height 27
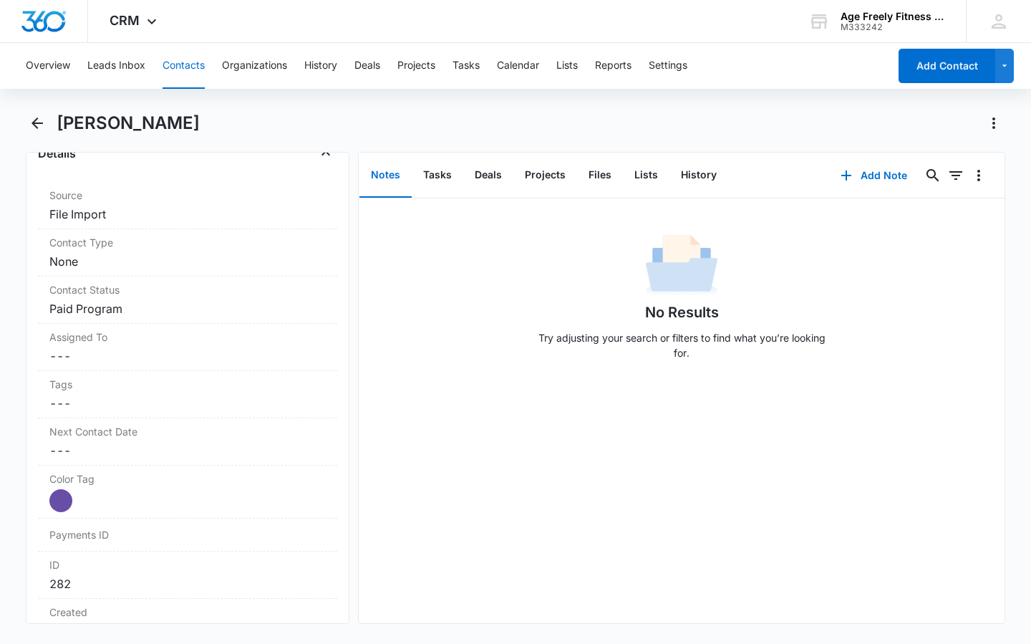
scroll to position [549, 0]
click at [106, 253] on div "Contact Type Cancel Save Changes None" at bounding box center [187, 254] width 299 height 47
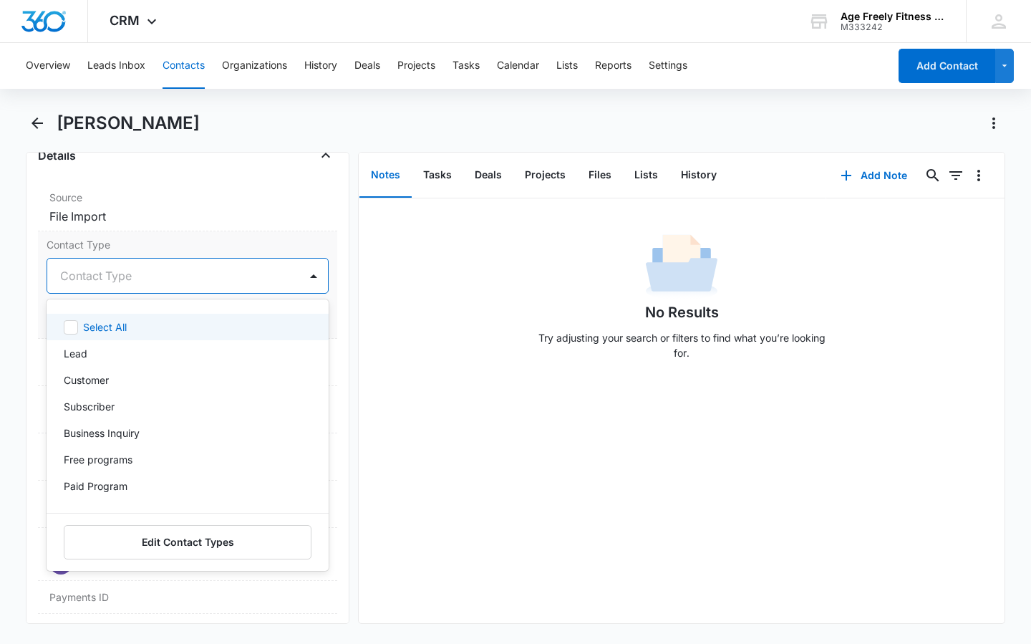
click at [113, 275] on div "Contact Type" at bounding box center [170, 275] width 221 height 17
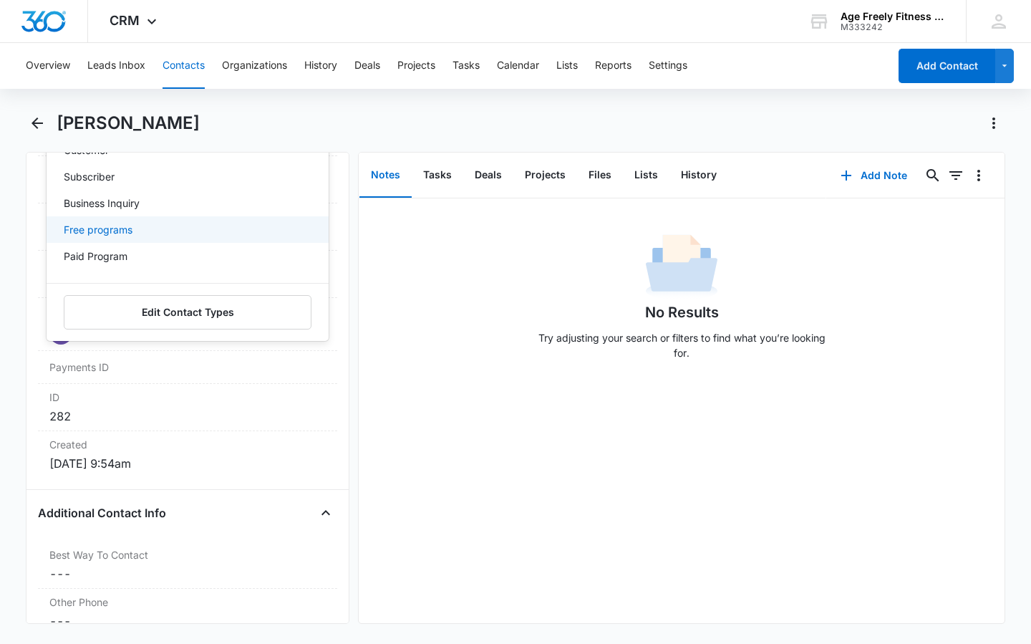
scroll to position [74, 0]
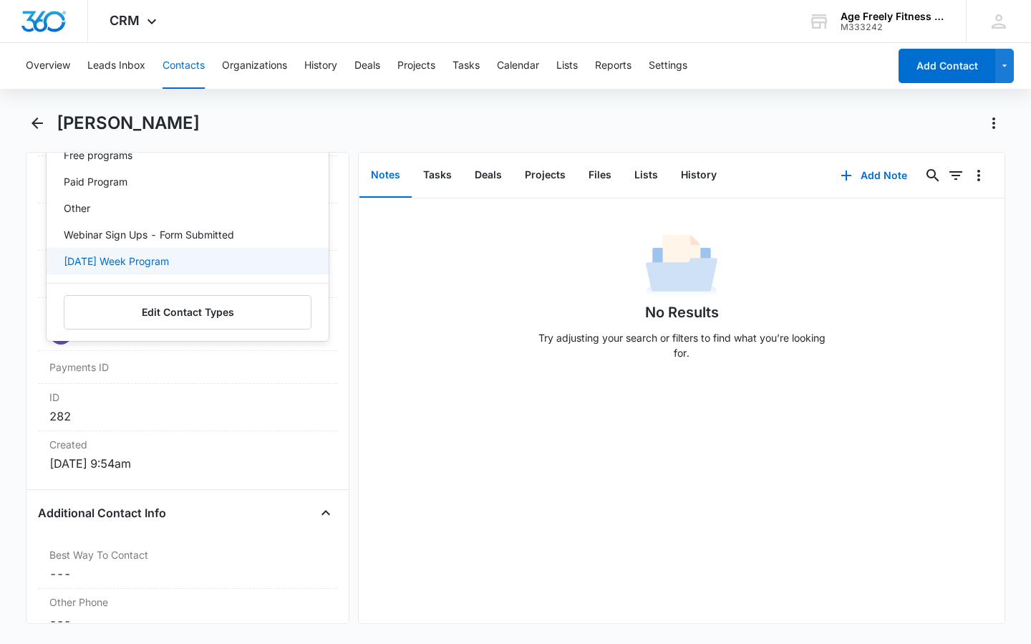
click at [165, 258] on p "[DATE] Week Program" at bounding box center [116, 260] width 105 height 15
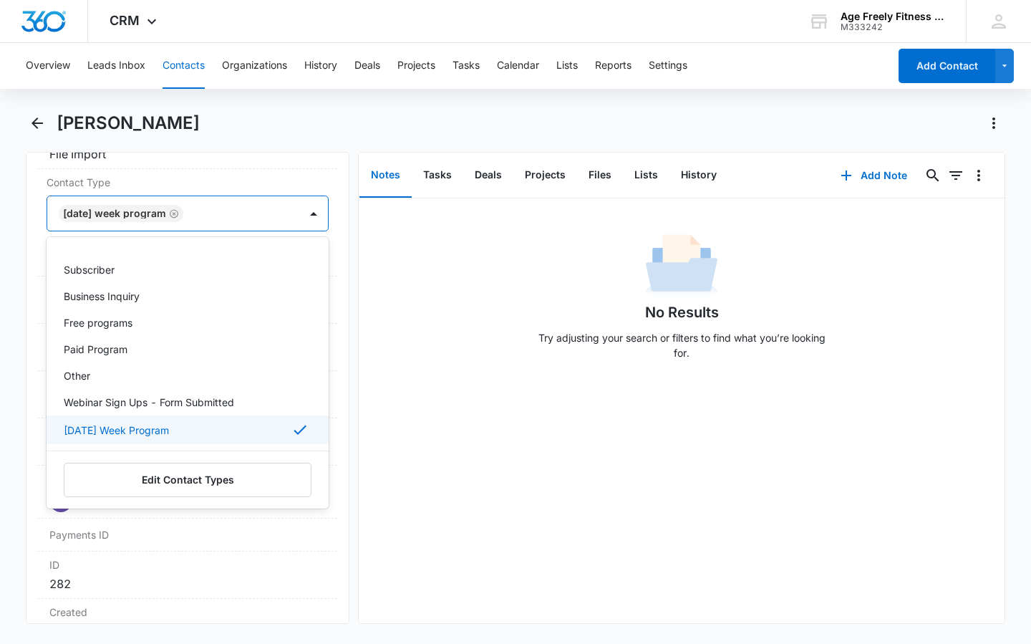
scroll to position [616, 0]
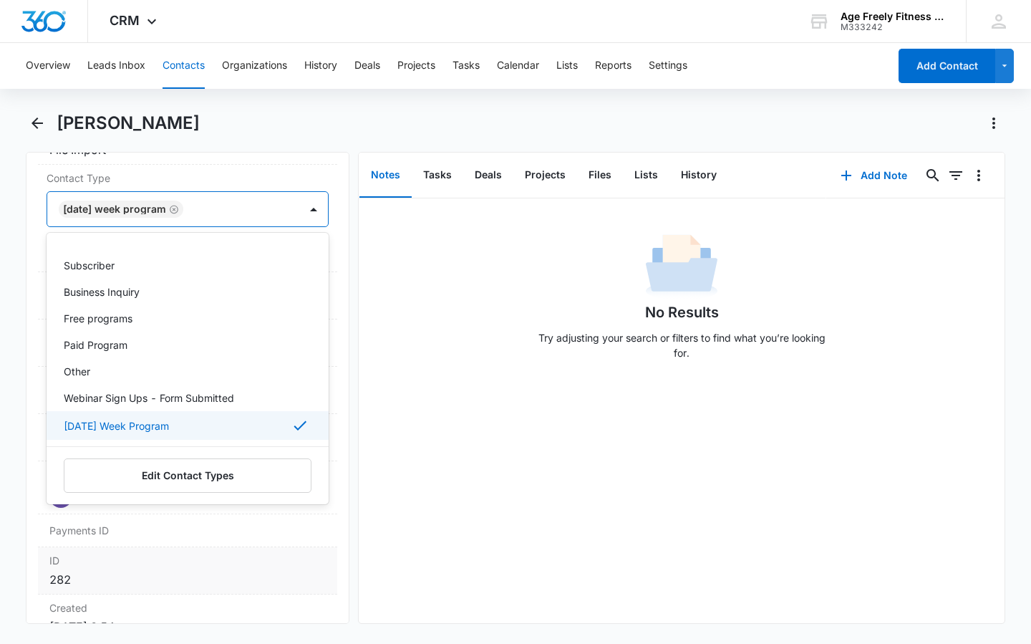
click at [236, 568] on div "ID 282" at bounding box center [187, 570] width 299 height 47
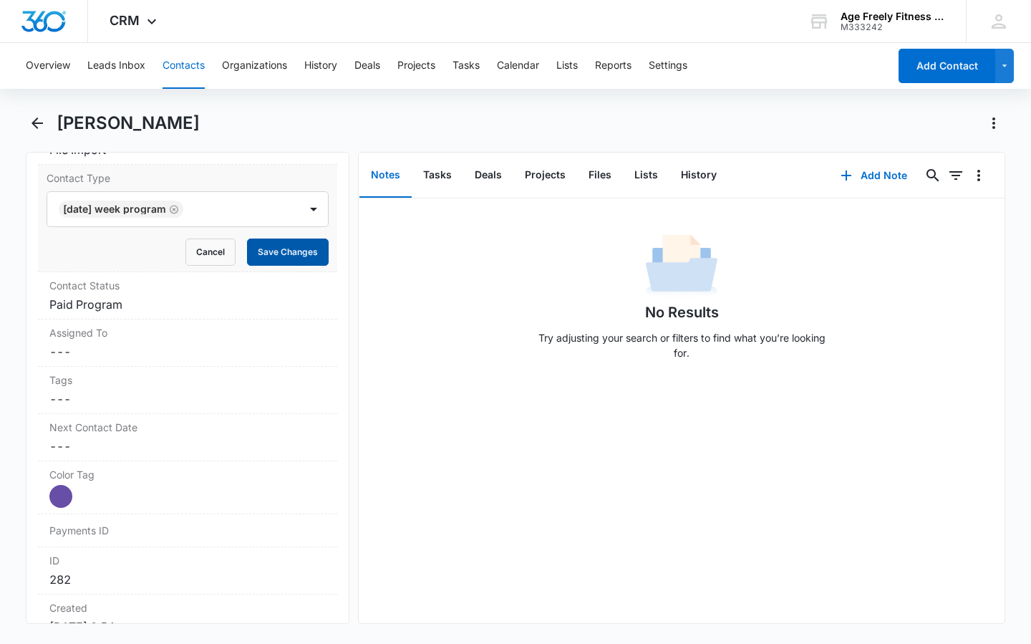
click at [274, 255] on button "Save Changes" at bounding box center [288, 251] width 82 height 27
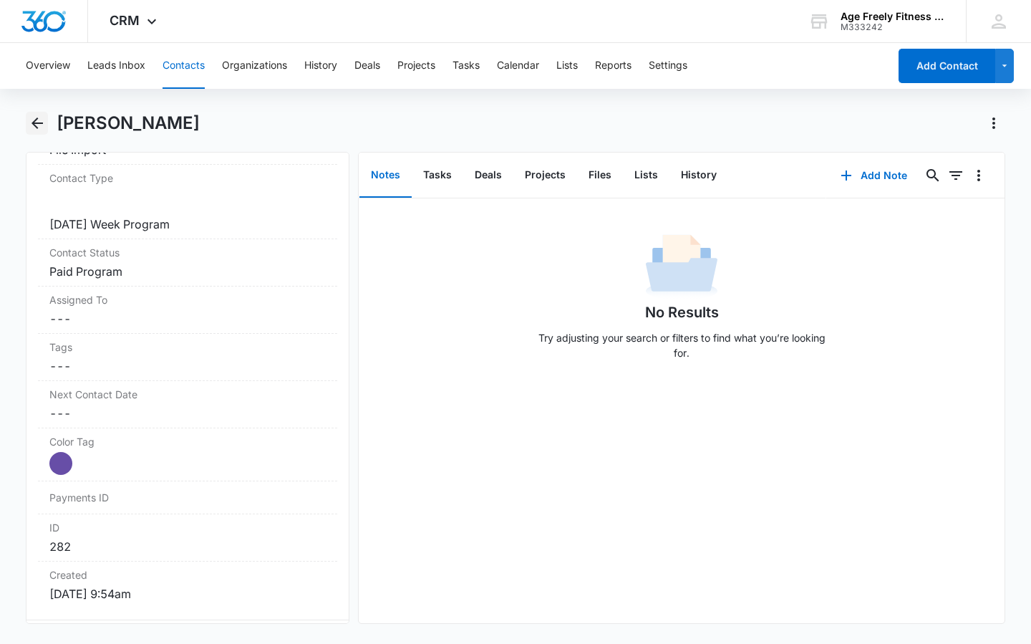
click at [44, 130] on icon "Back" at bounding box center [37, 123] width 17 height 17
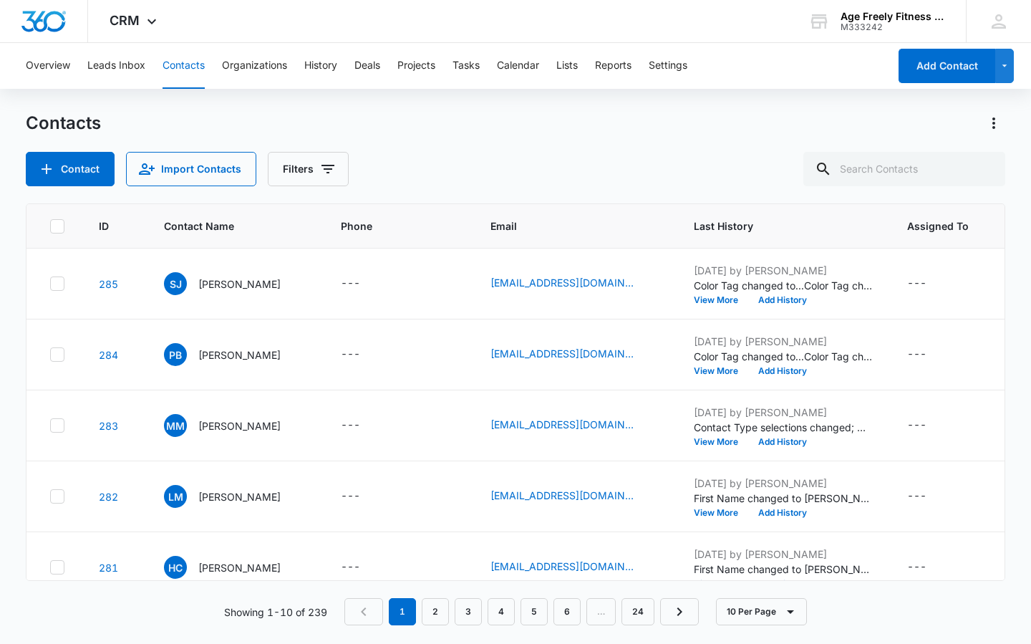
scroll to position [140, 0]
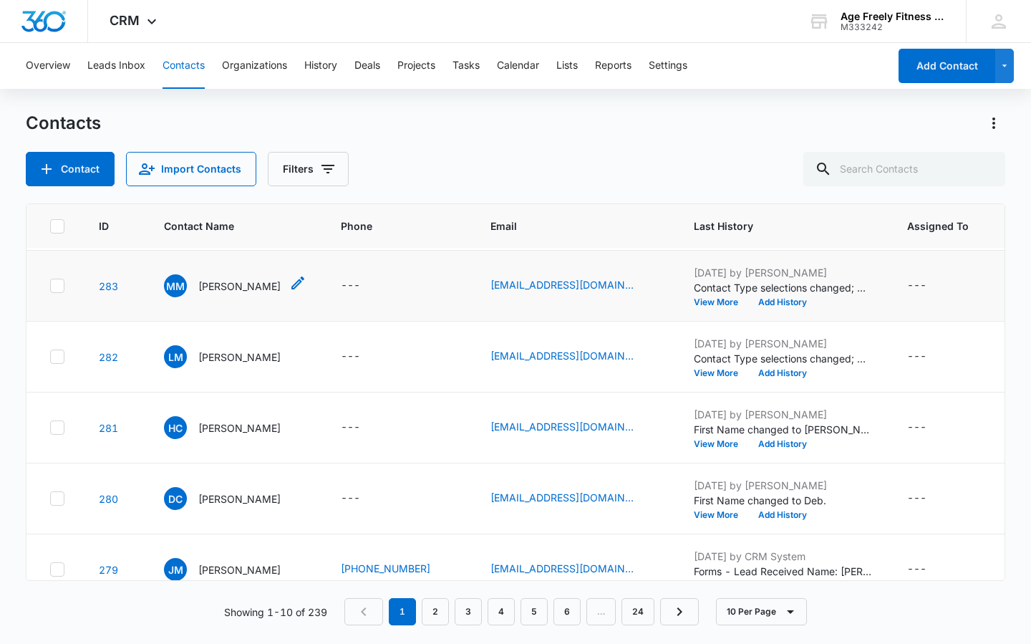
click at [221, 291] on p "[PERSON_NAME]" at bounding box center [239, 286] width 82 height 15
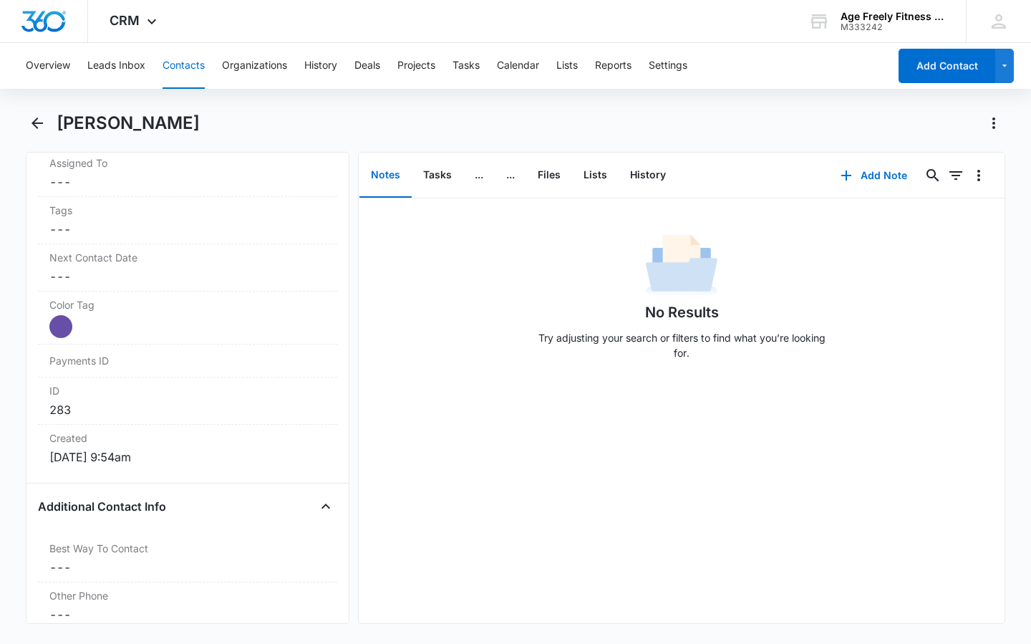
scroll to position [728, 0]
click at [39, 127] on icon "Back" at bounding box center [37, 123] width 17 height 17
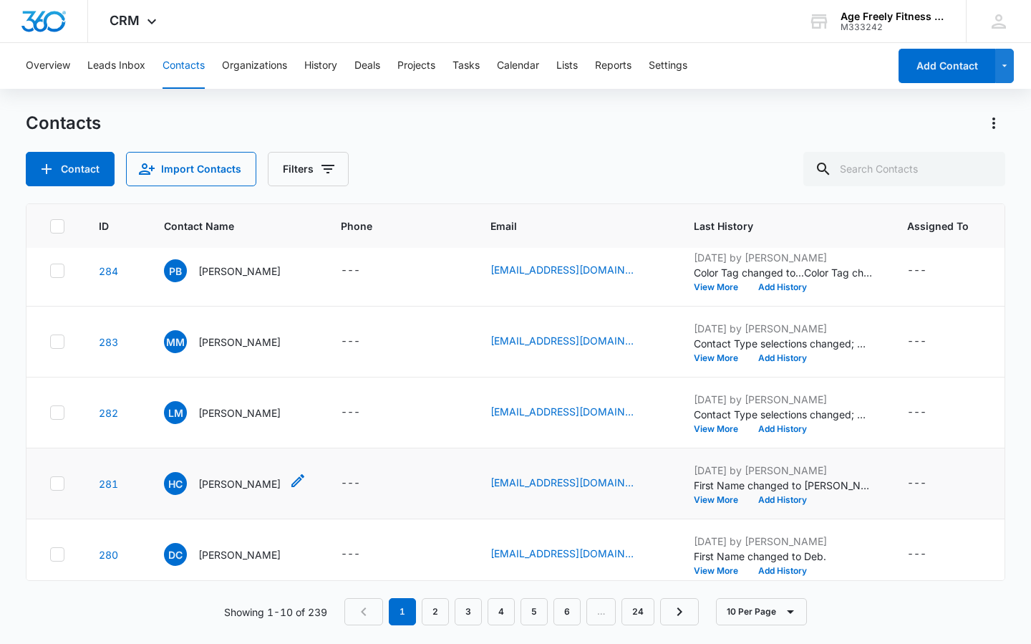
scroll to position [77, 0]
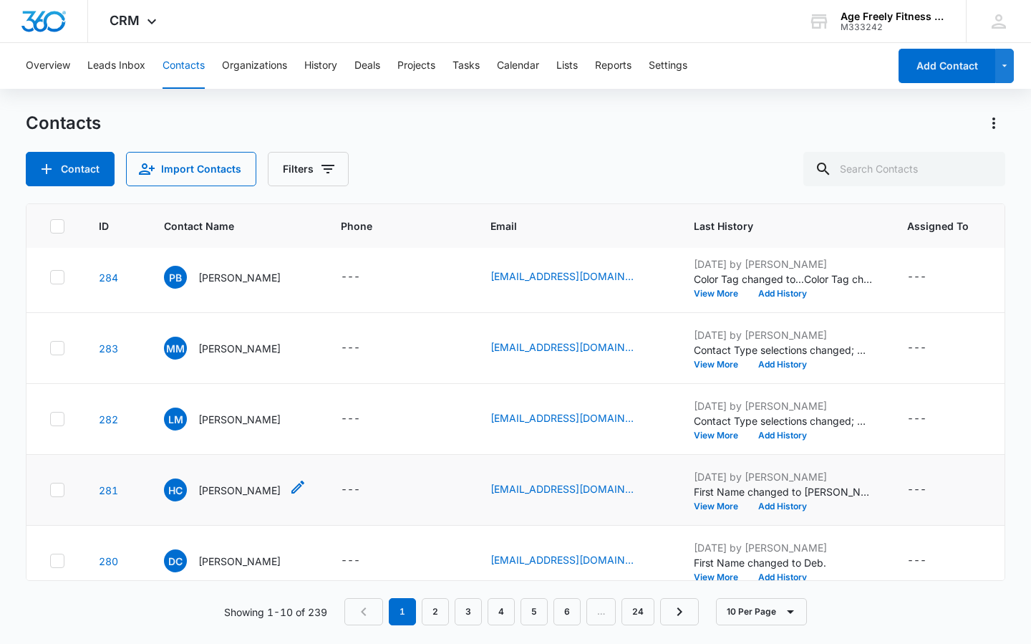
click at [171, 489] on span "HC" at bounding box center [175, 489] width 23 height 23
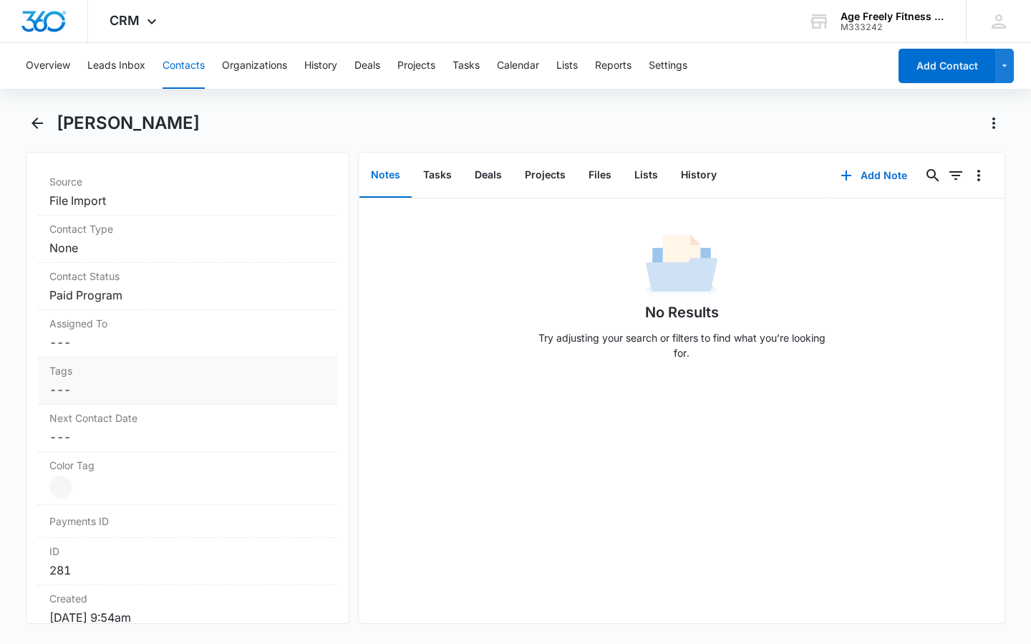
scroll to position [569, 0]
click at [96, 249] on dd "Cancel Save Changes None" at bounding box center [187, 244] width 276 height 17
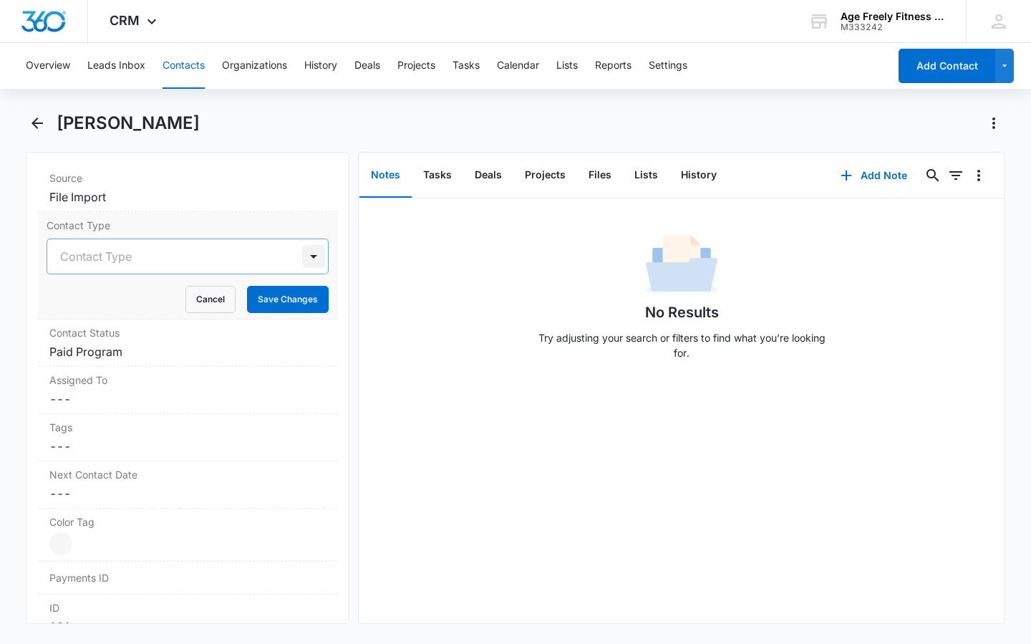
click at [302, 257] on div at bounding box center [313, 256] width 23 height 23
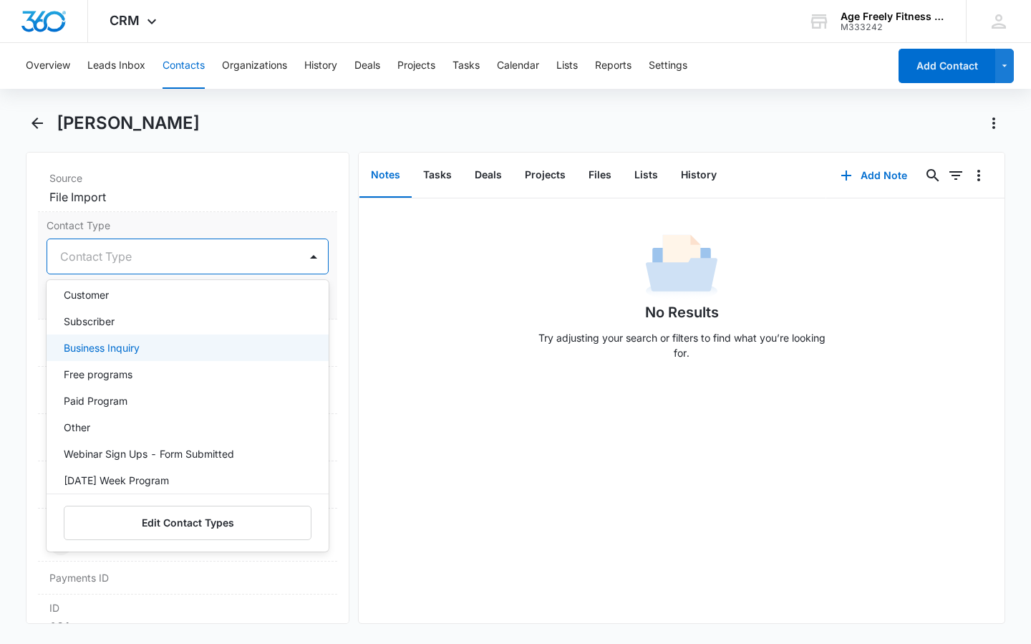
scroll to position [74, 0]
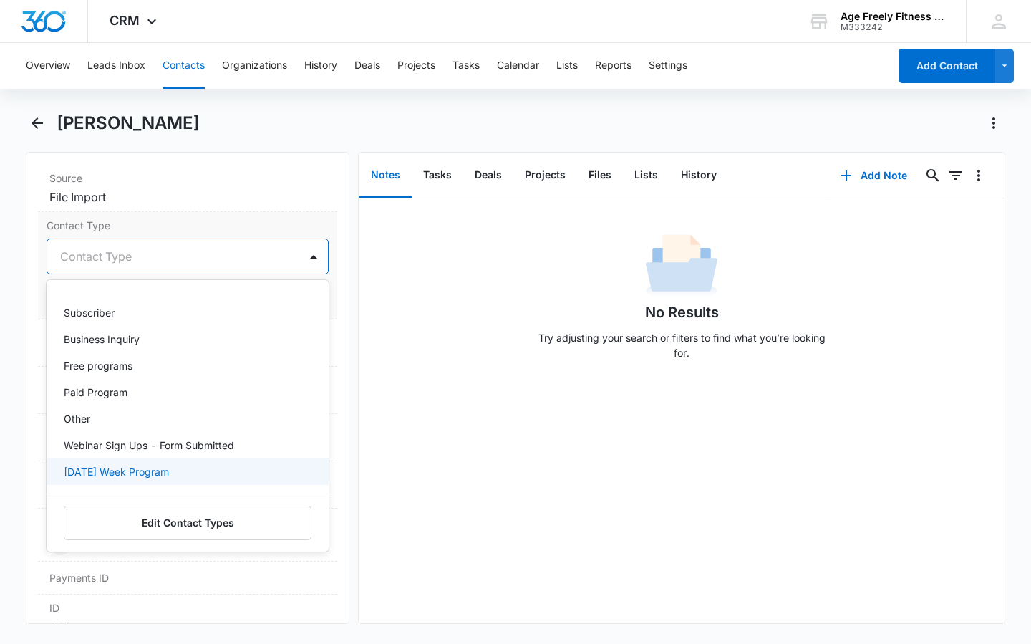
click at [148, 477] on p "[DATE] Week Program" at bounding box center [116, 471] width 105 height 15
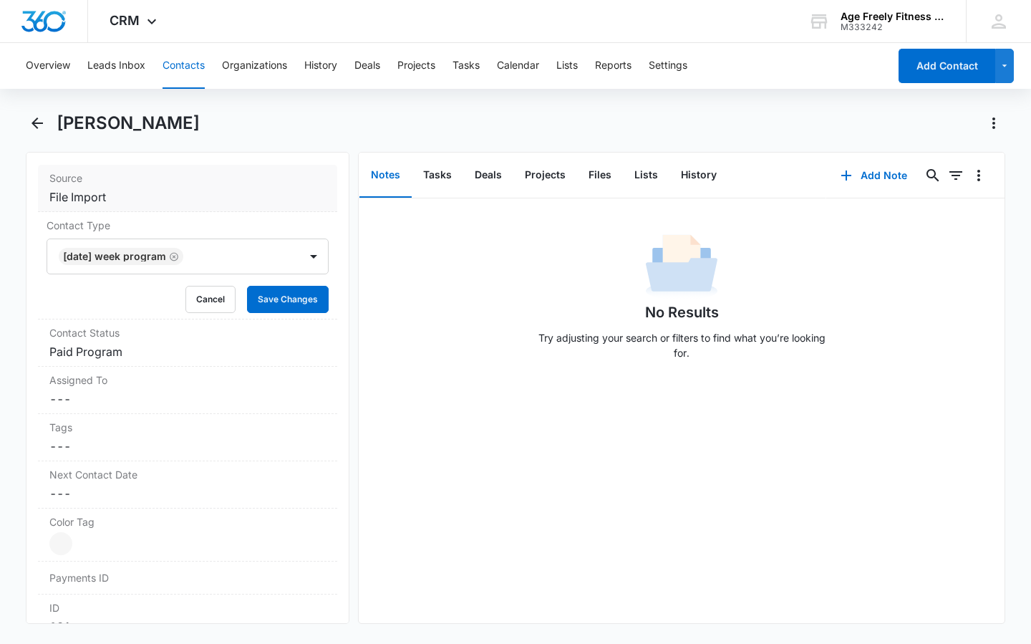
click at [222, 176] on label "Source" at bounding box center [187, 177] width 276 height 15
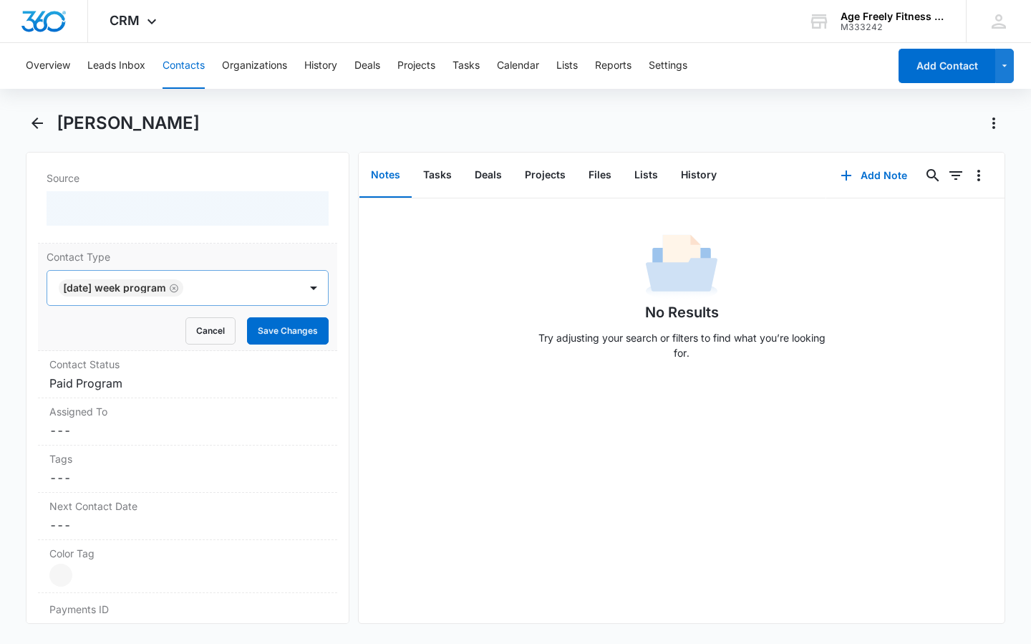
click at [276, 305] on div "[DATE] Week Program" at bounding box center [173, 288] width 252 height 34
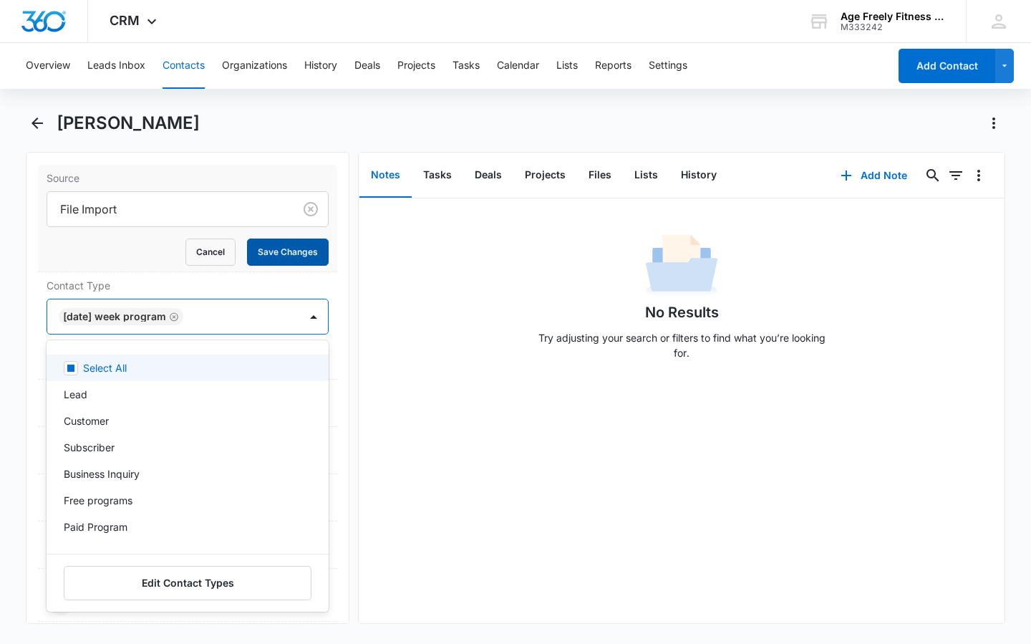
click at [274, 246] on button "Save Changes" at bounding box center [288, 251] width 82 height 27
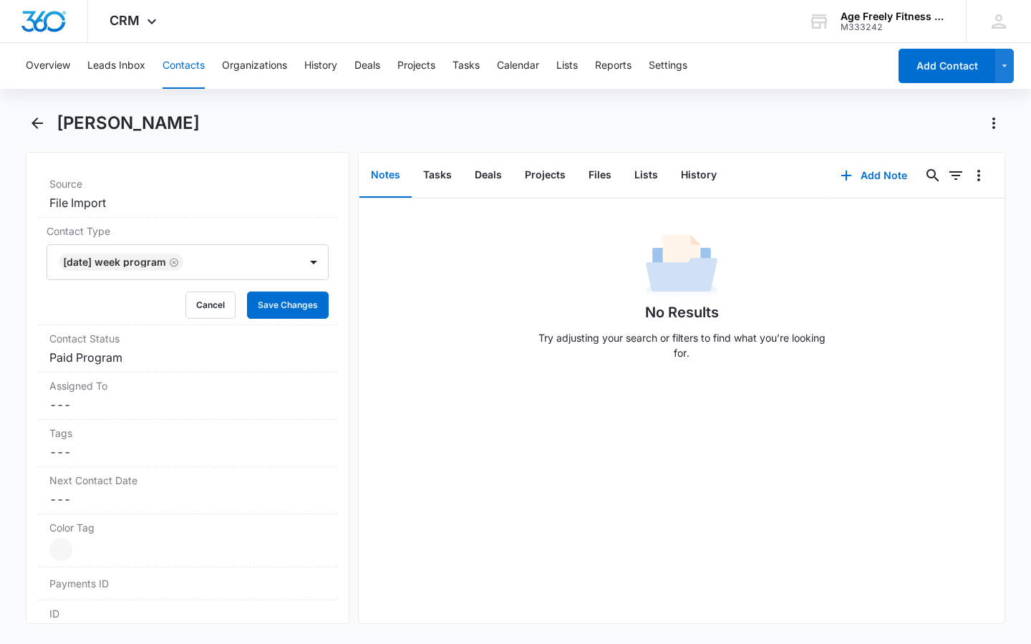
scroll to position [566, 0]
click at [193, 354] on dd "Cancel Save Changes Paid Program" at bounding box center [187, 353] width 276 height 17
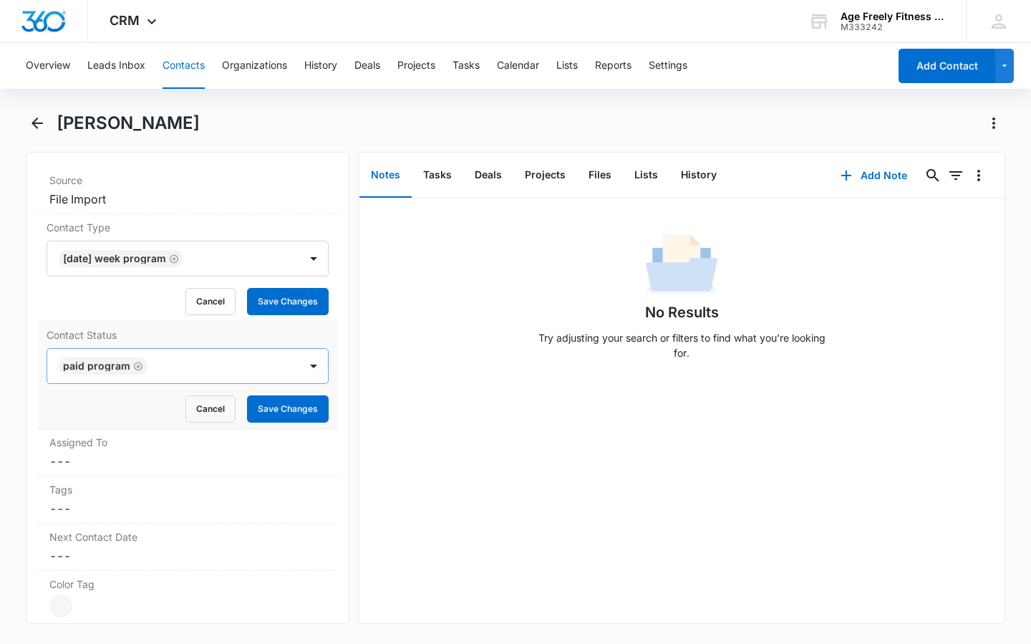
click at [253, 374] on div at bounding box center [216, 366] width 129 height 20
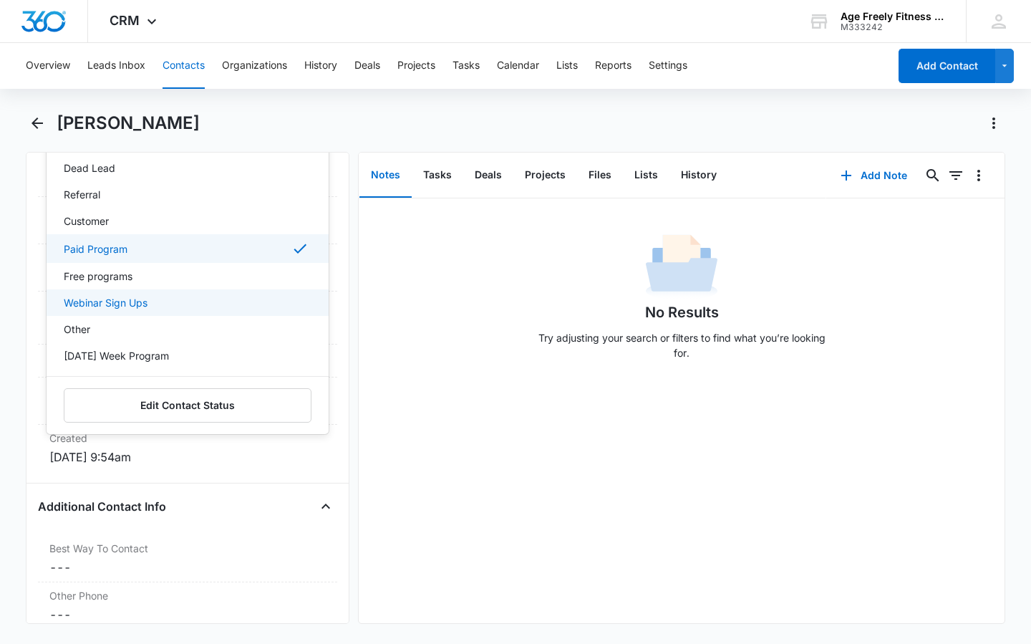
scroll to position [24, 0]
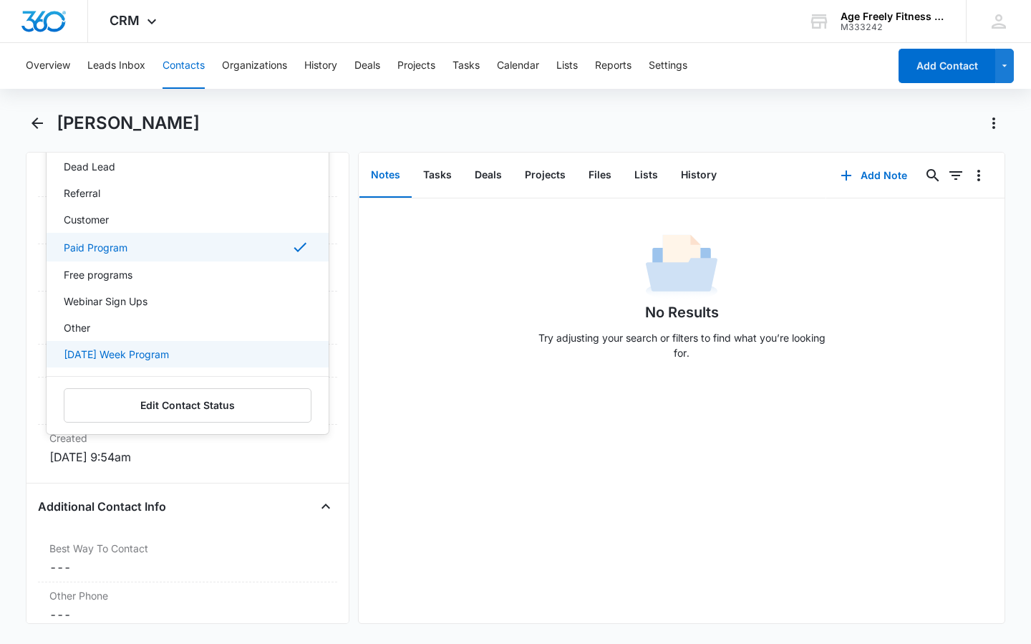
click at [150, 347] on p "[DATE] Week Program" at bounding box center [116, 354] width 105 height 15
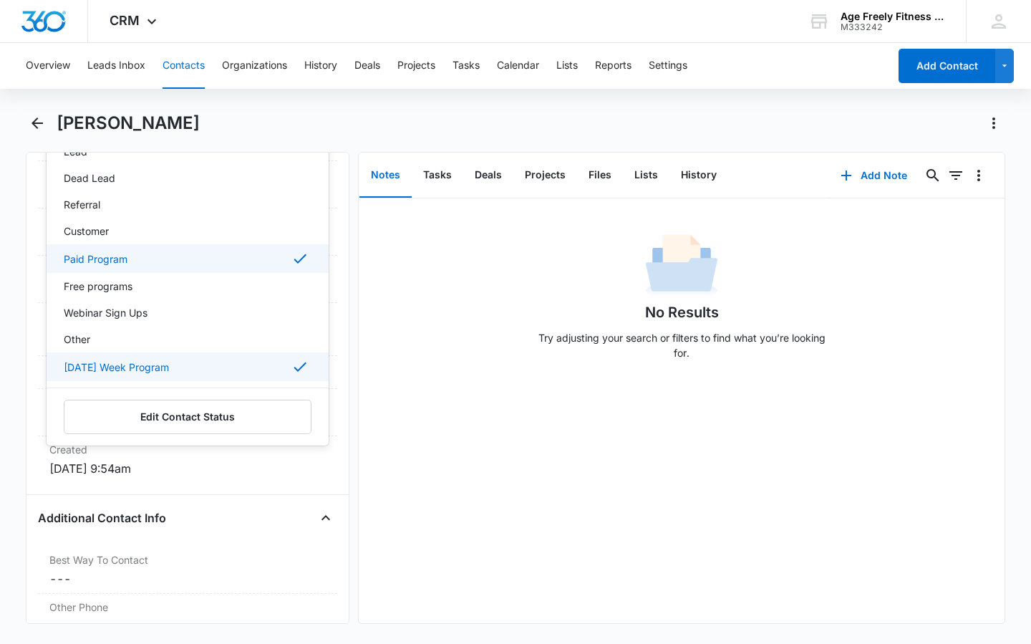
click at [215, 501] on div "Remove HC [PERSON_NAME] Contact Info Name Cancel Save Changes [PERSON_NAME] Pho…" at bounding box center [188, 388] width 324 height 472
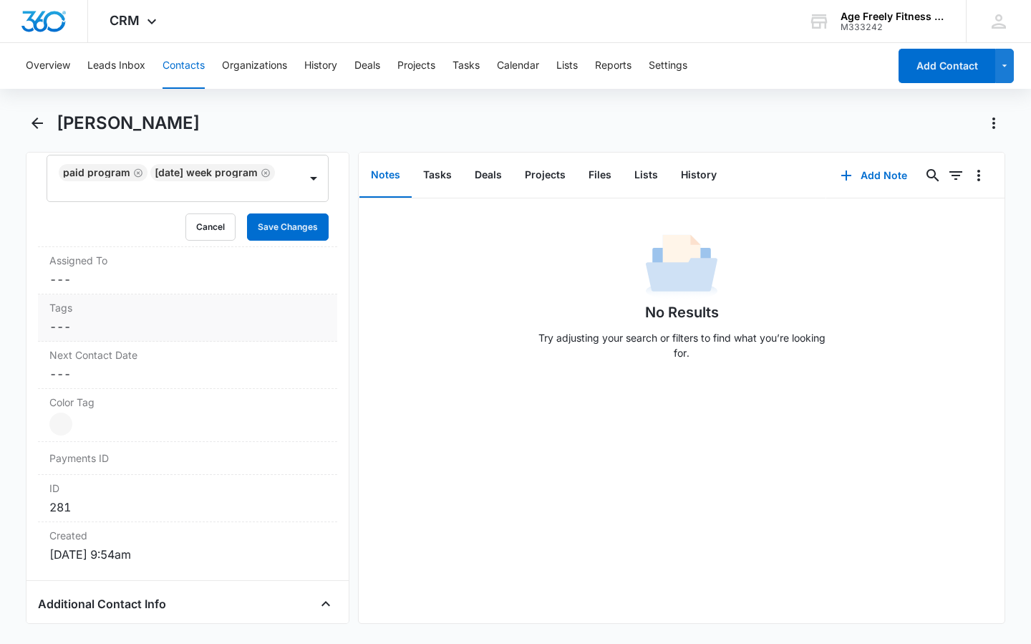
scroll to position [704, 0]
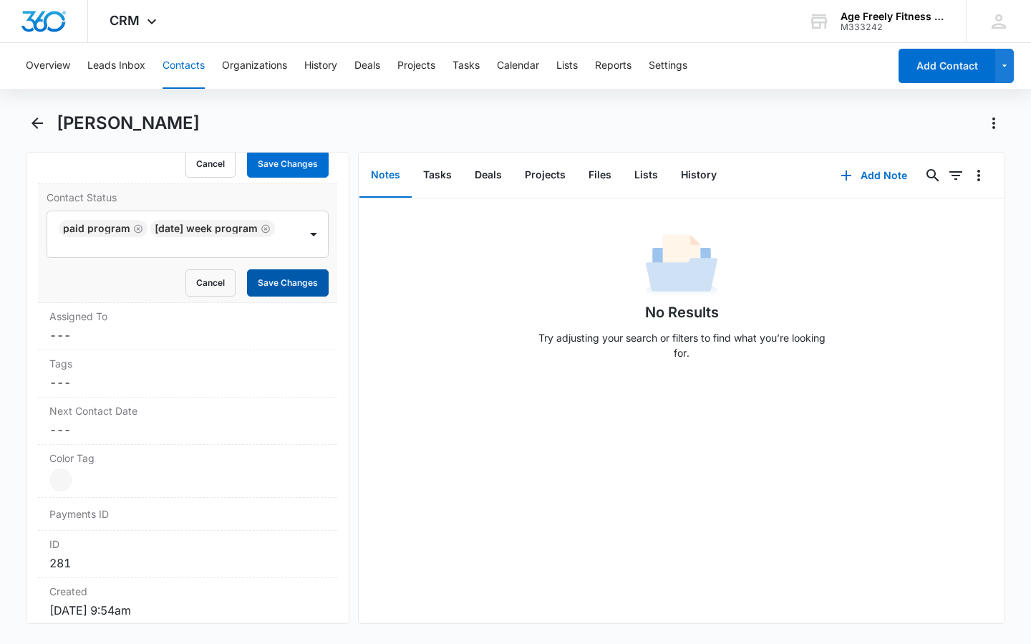
click at [274, 276] on button "Save Changes" at bounding box center [288, 282] width 82 height 27
click at [70, 463] on label "Color Tag" at bounding box center [187, 457] width 276 height 15
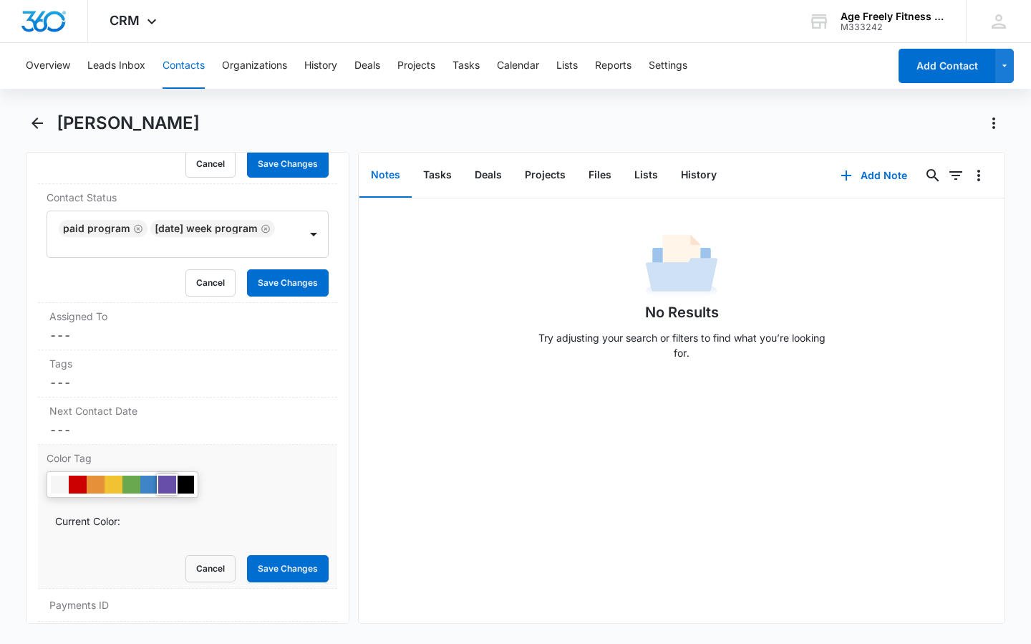
click at [169, 486] on div at bounding box center [167, 484] width 18 height 18
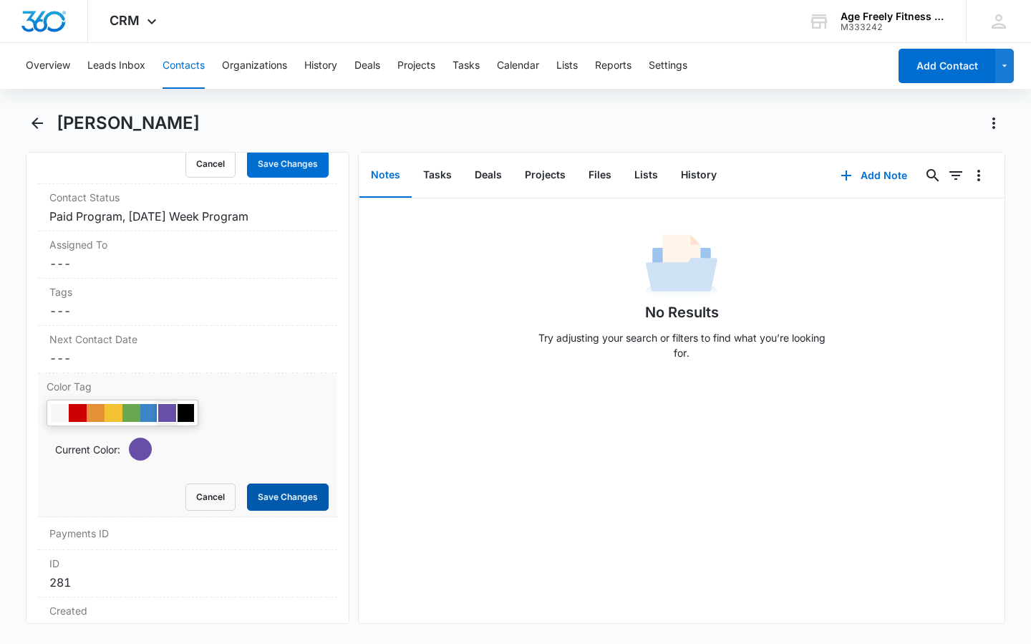
click at [291, 493] on button "Save Changes" at bounding box center [288, 496] width 82 height 27
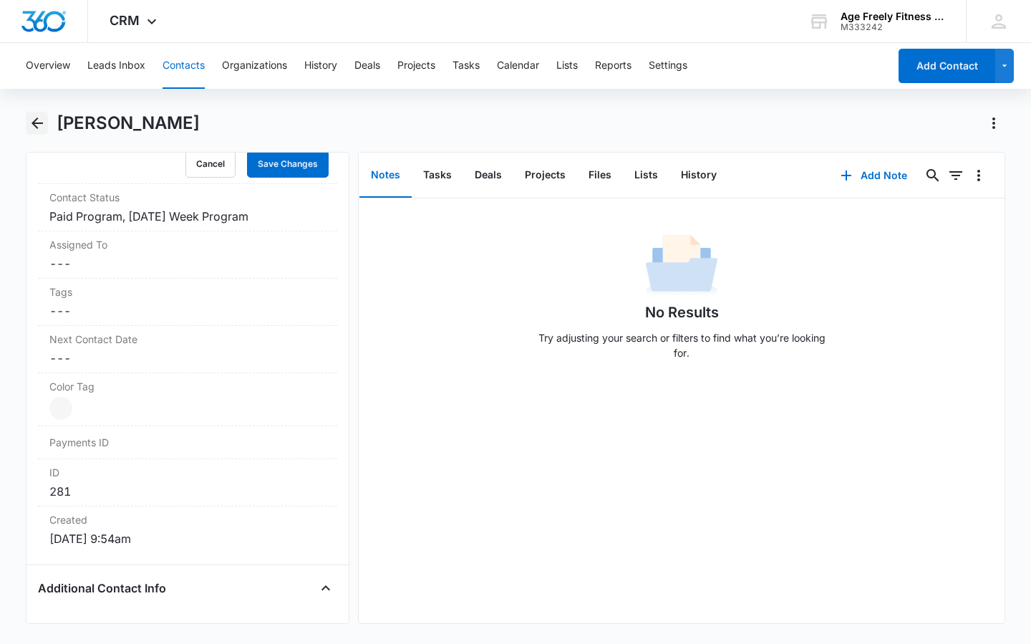
click at [42, 125] on icon "Back" at bounding box center [37, 123] width 17 height 17
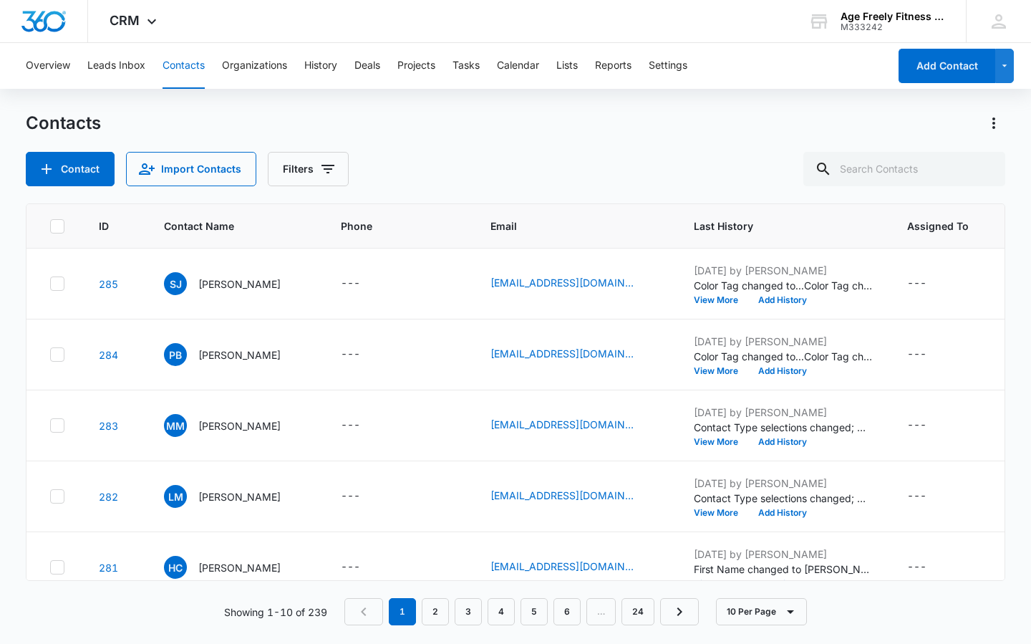
scroll to position [77, 0]
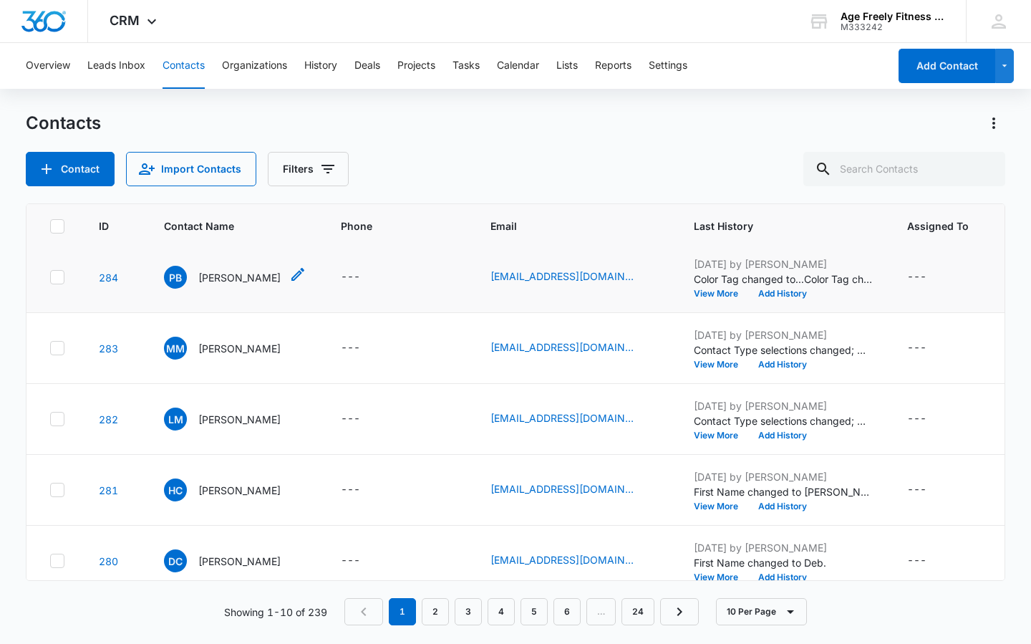
click at [170, 282] on span "PB" at bounding box center [175, 277] width 23 height 23
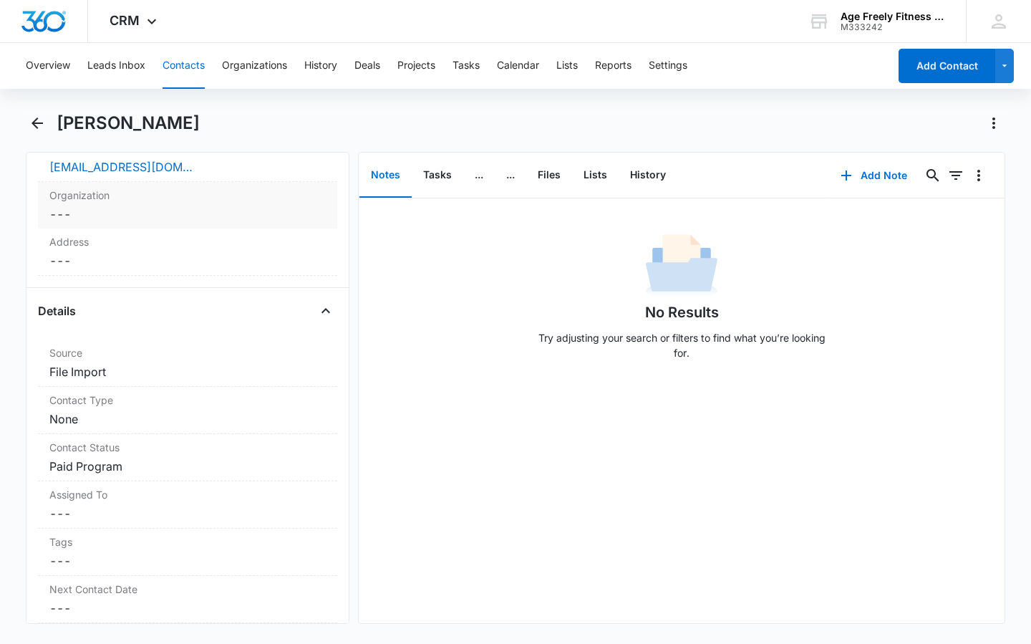
scroll to position [396, 0]
click at [98, 468] on dd "Cancel Save Changes Paid Program" at bounding box center [187, 463] width 276 height 17
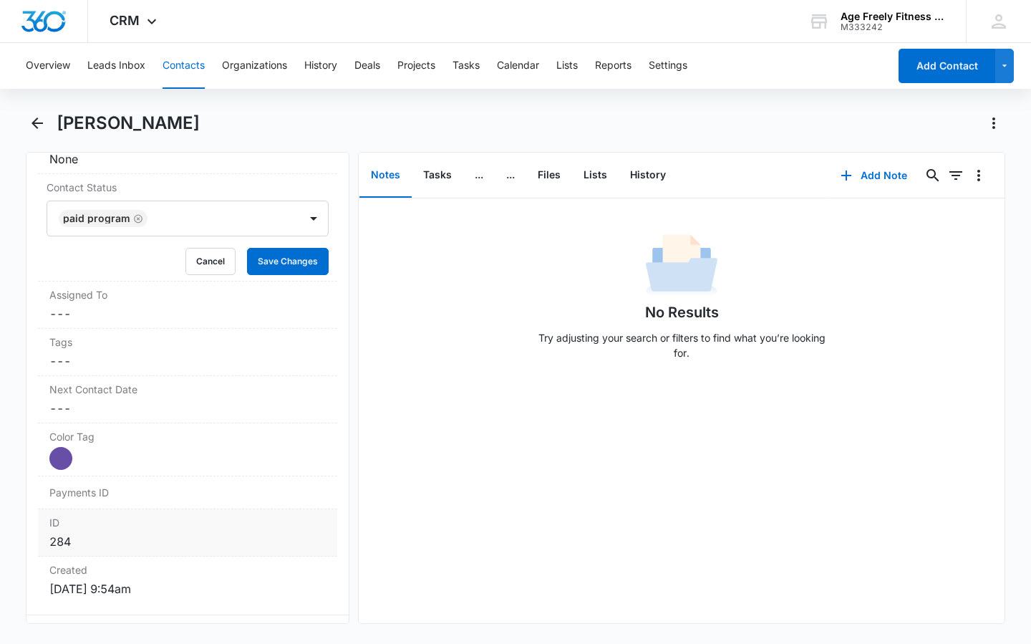
scroll to position [652, 0]
click at [306, 219] on div at bounding box center [313, 219] width 23 height 23
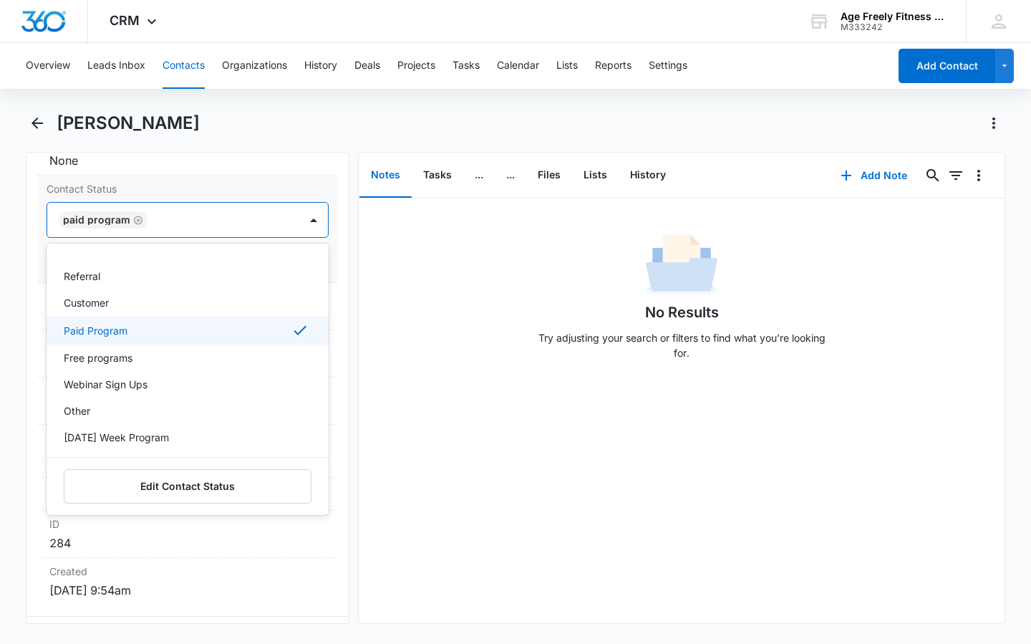
scroll to position [77, 0]
click at [201, 434] on div "[DATE] Week Program" at bounding box center [186, 435] width 245 height 15
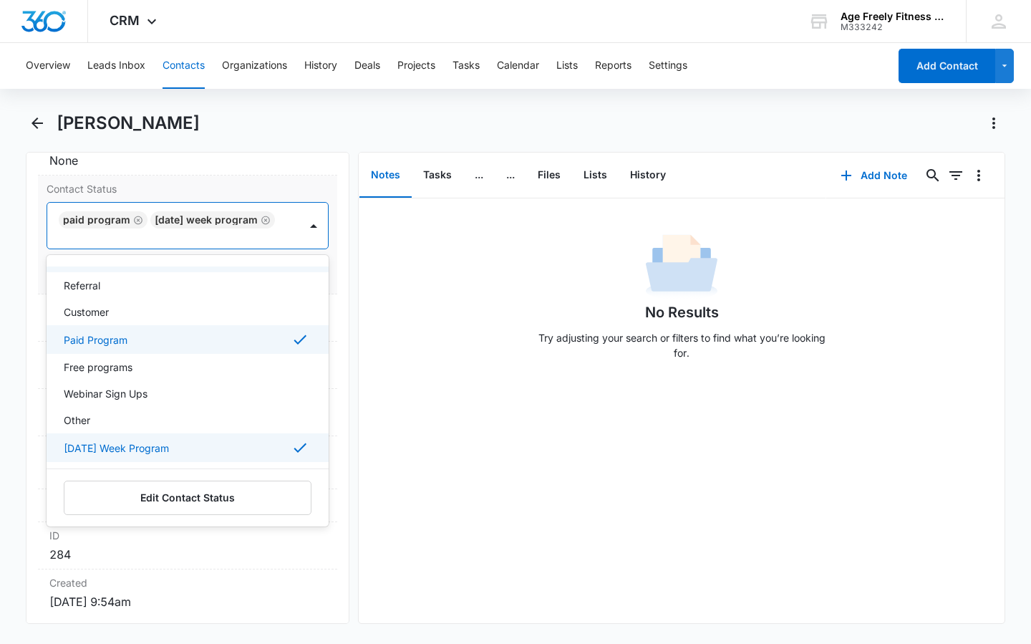
click at [274, 186] on label "Contact Status" at bounding box center [188, 188] width 282 height 15
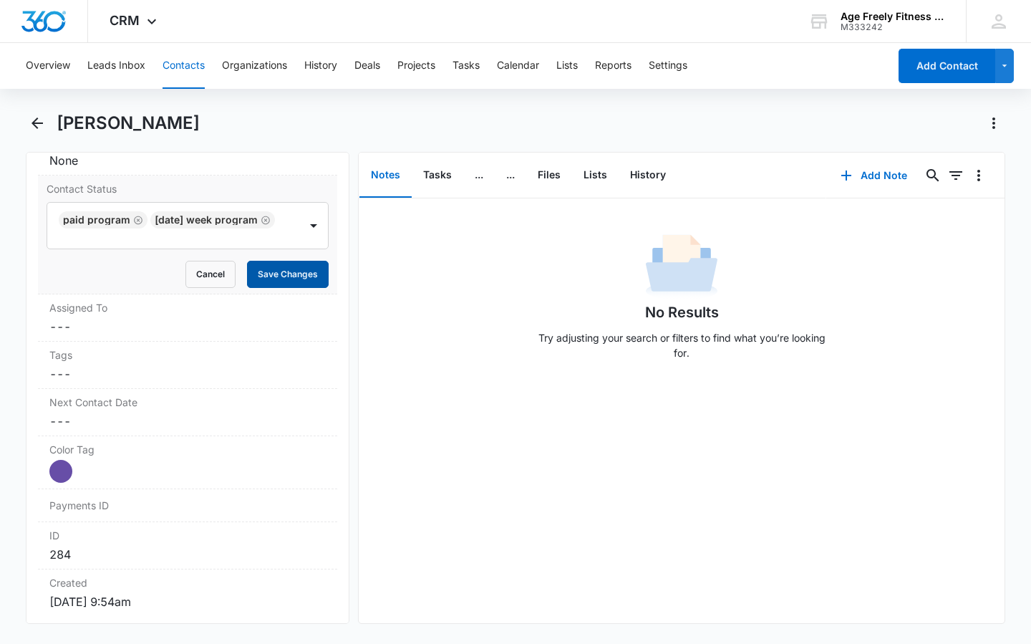
click at [269, 276] on button "Save Changes" at bounding box center [288, 274] width 82 height 27
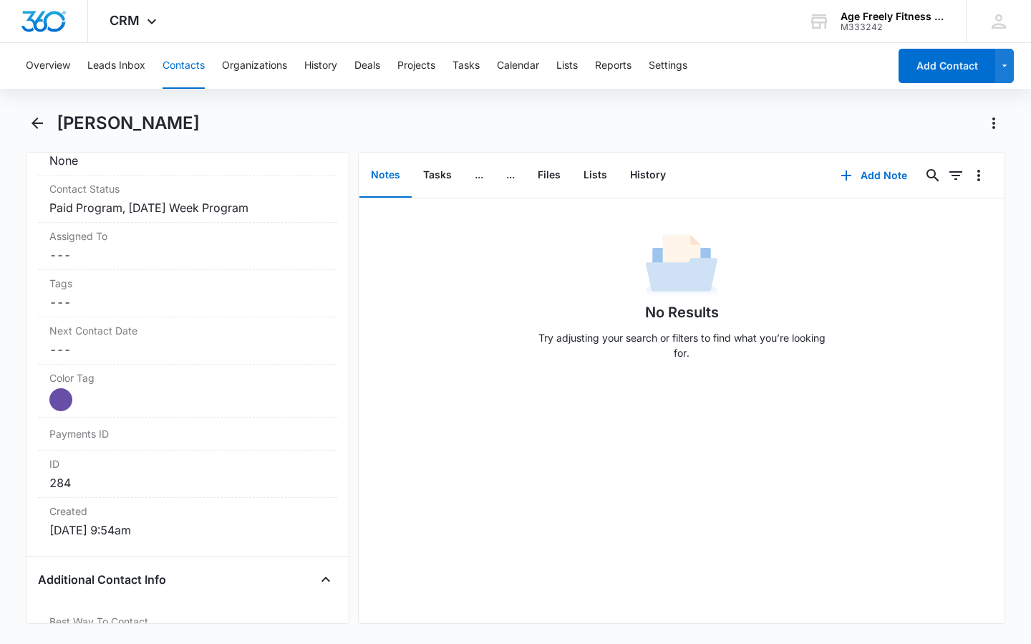
click at [52, 127] on div "[PERSON_NAME]" at bounding box center [516, 132] width 980 height 40
click at [39, 124] on icon "Back" at bounding box center [37, 122] width 11 height 11
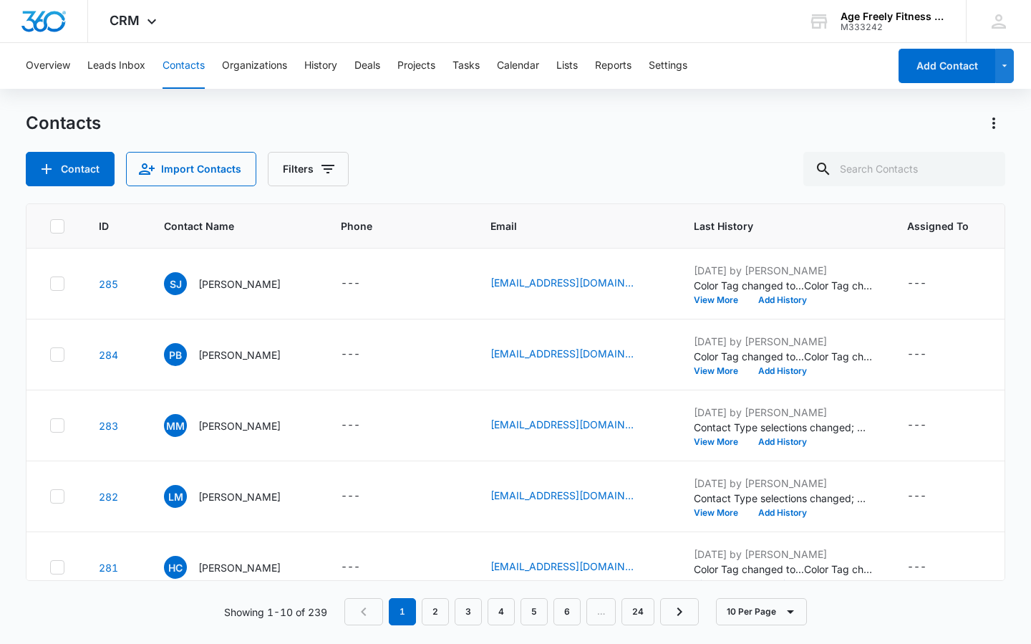
scroll to position [77, 0]
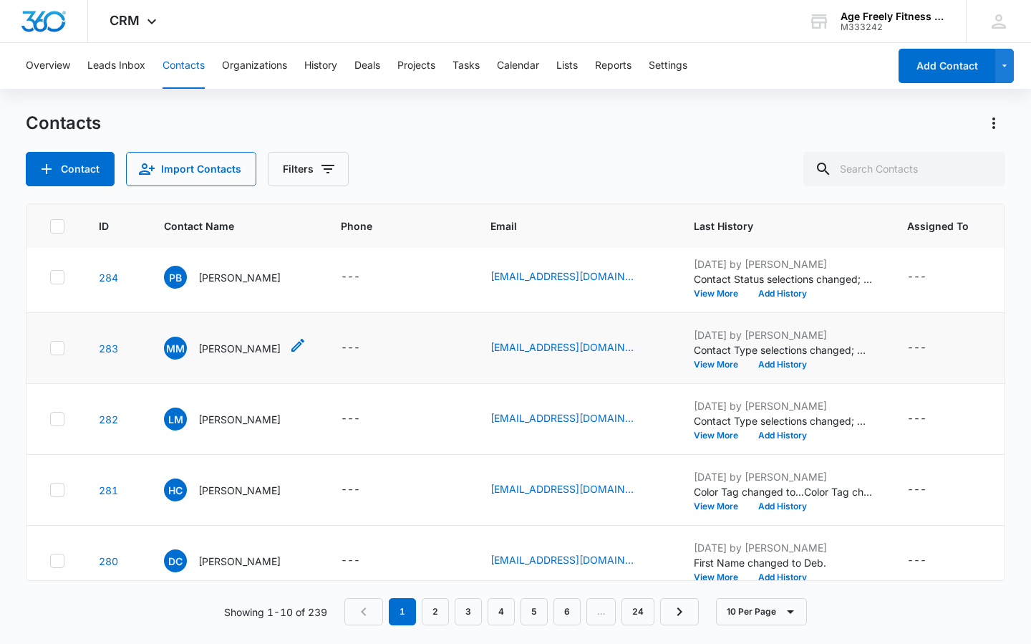
click at [177, 343] on span "MM" at bounding box center [175, 348] width 23 height 23
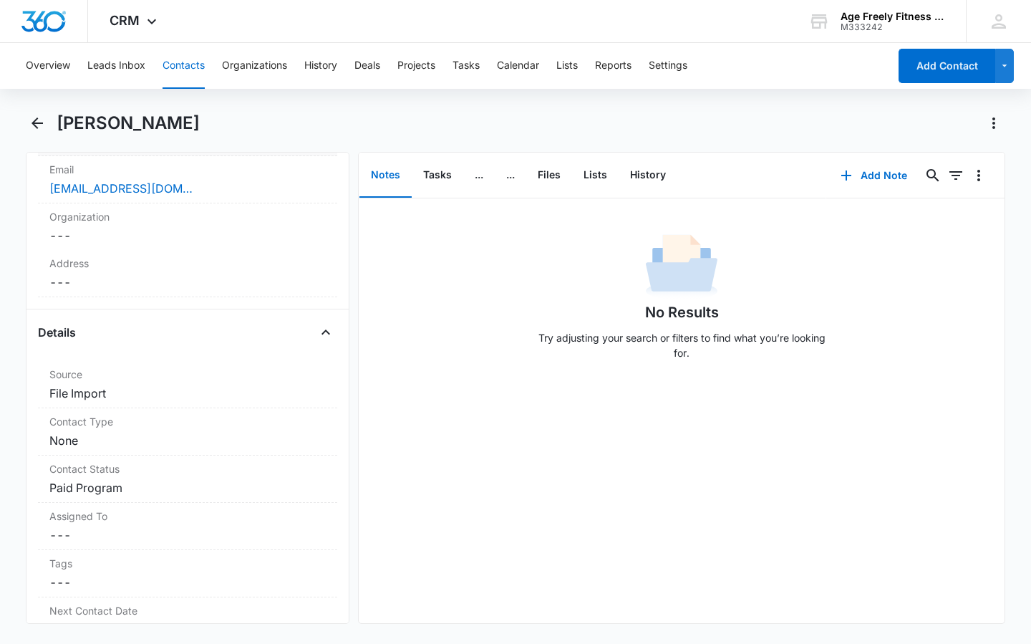
scroll to position [373, 0]
click at [120, 483] on dd "Cancel Save Changes Paid Program" at bounding box center [187, 486] width 276 height 17
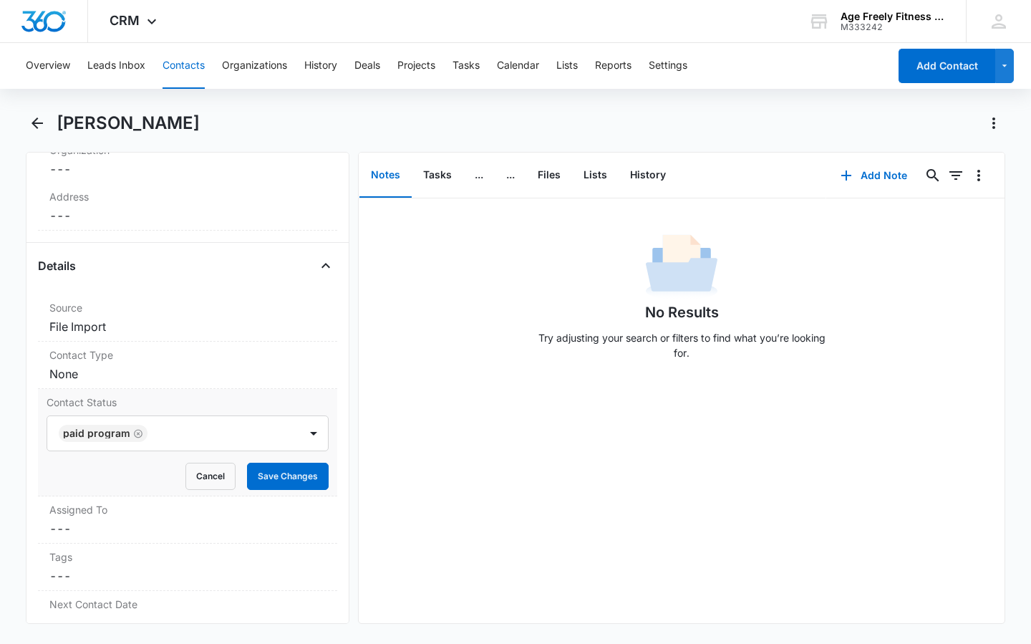
scroll to position [451, 0]
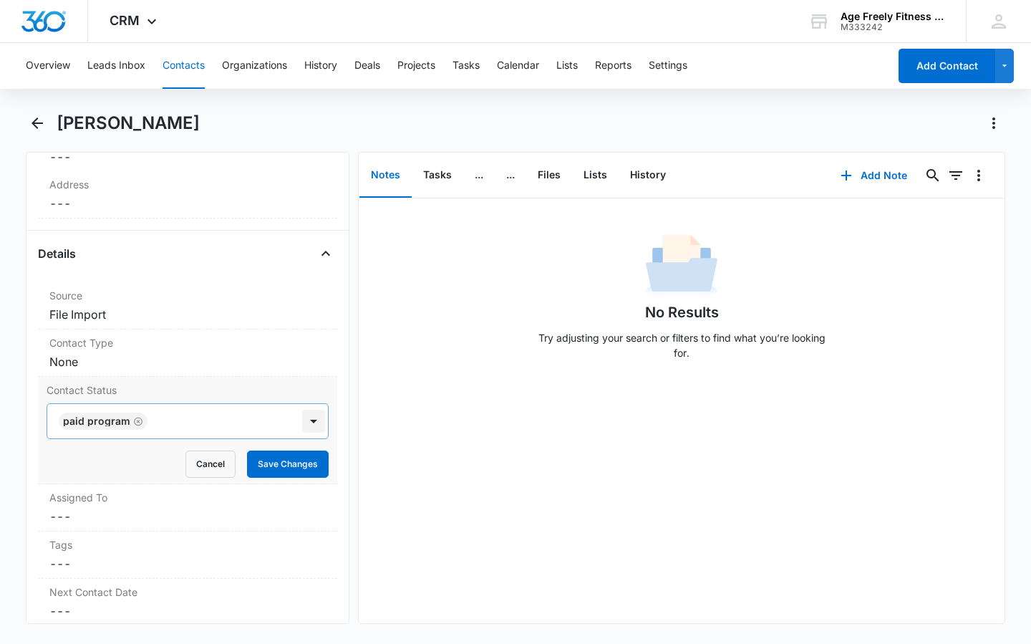
click at [302, 428] on div at bounding box center [313, 421] width 23 height 23
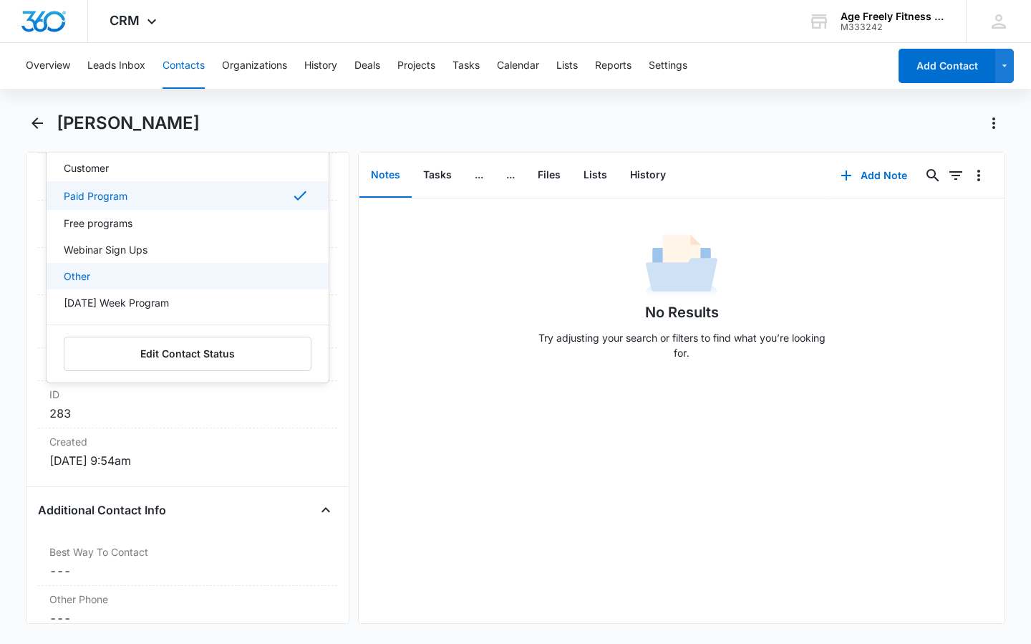
scroll to position [816, 0]
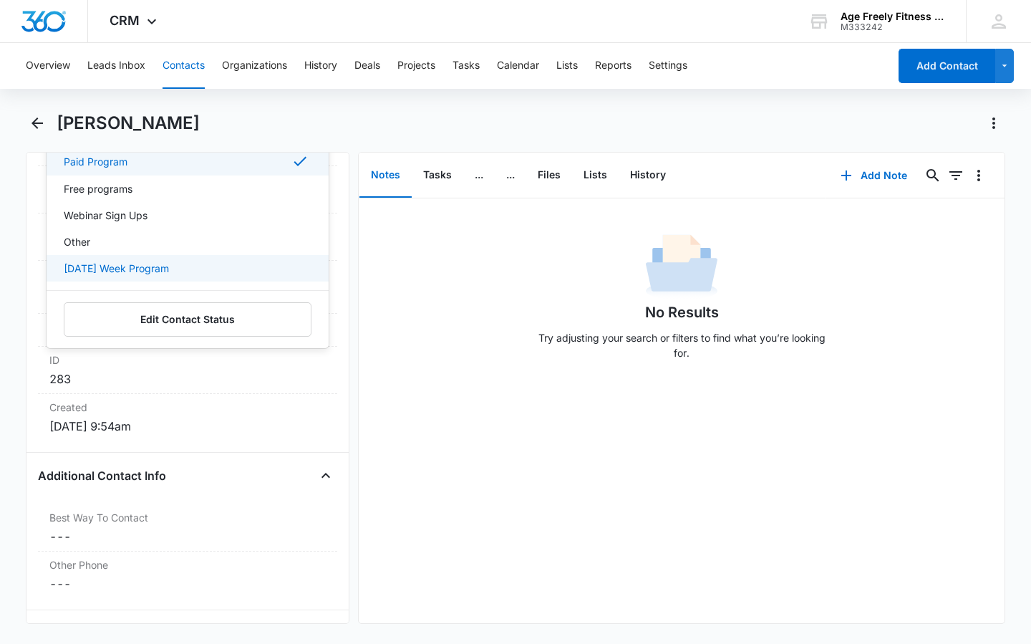
click at [169, 267] on p "[DATE] Week Program" at bounding box center [116, 268] width 105 height 15
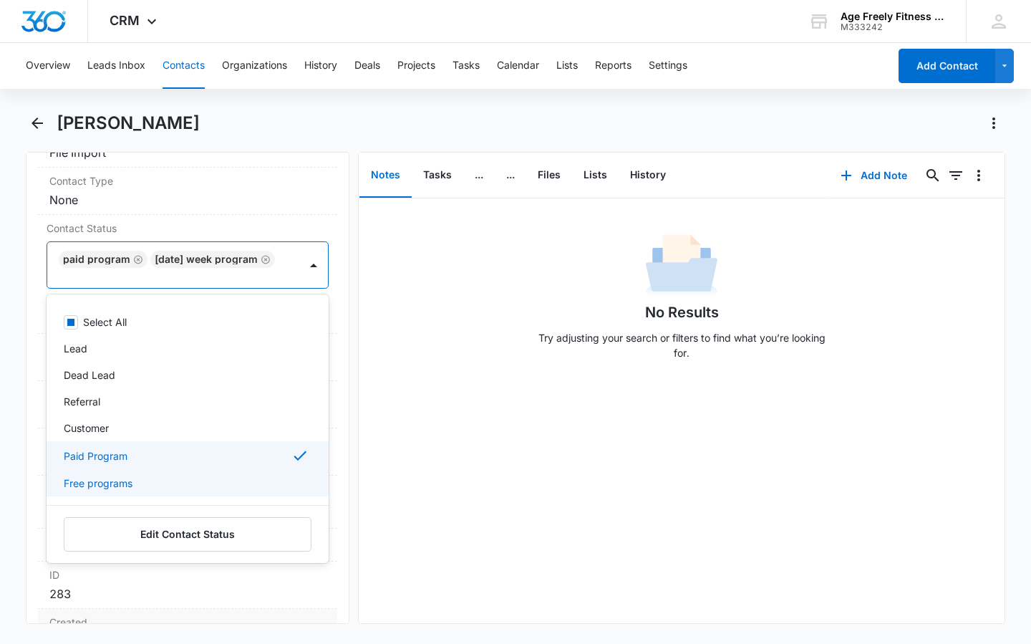
scroll to position [607, 0]
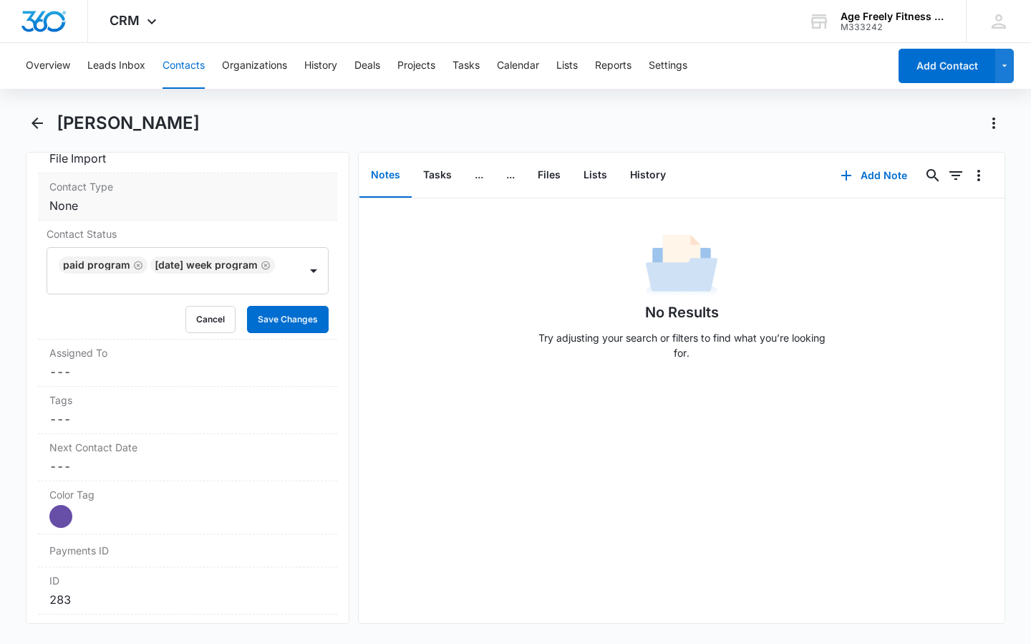
click at [299, 188] on label "Contact Type" at bounding box center [187, 186] width 276 height 15
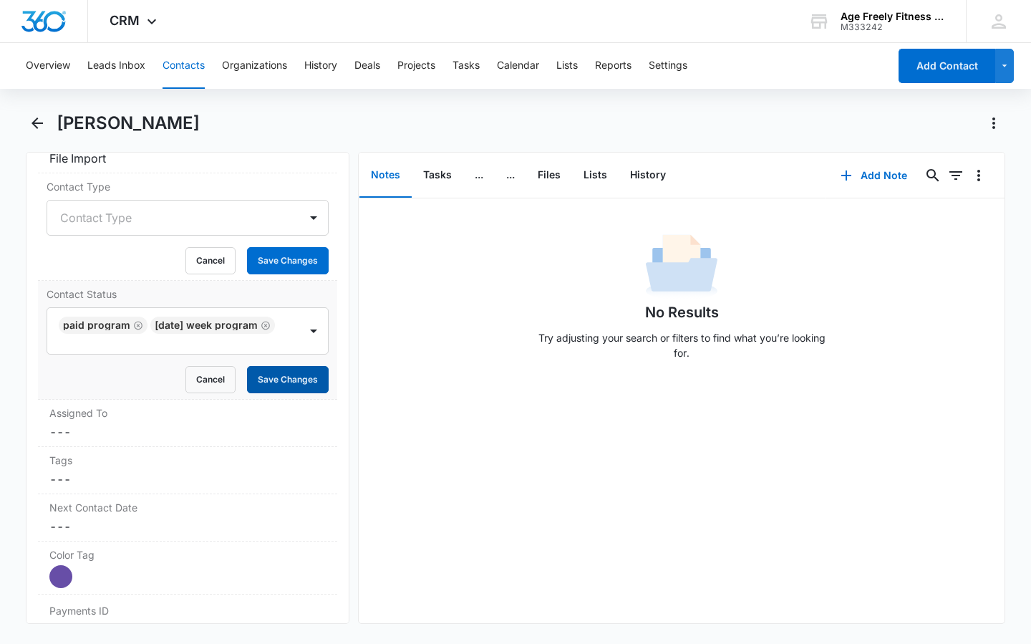
click at [274, 383] on button "Save Changes" at bounding box center [288, 379] width 82 height 27
click at [284, 212] on div "Contact Type" at bounding box center [173, 218] width 252 height 34
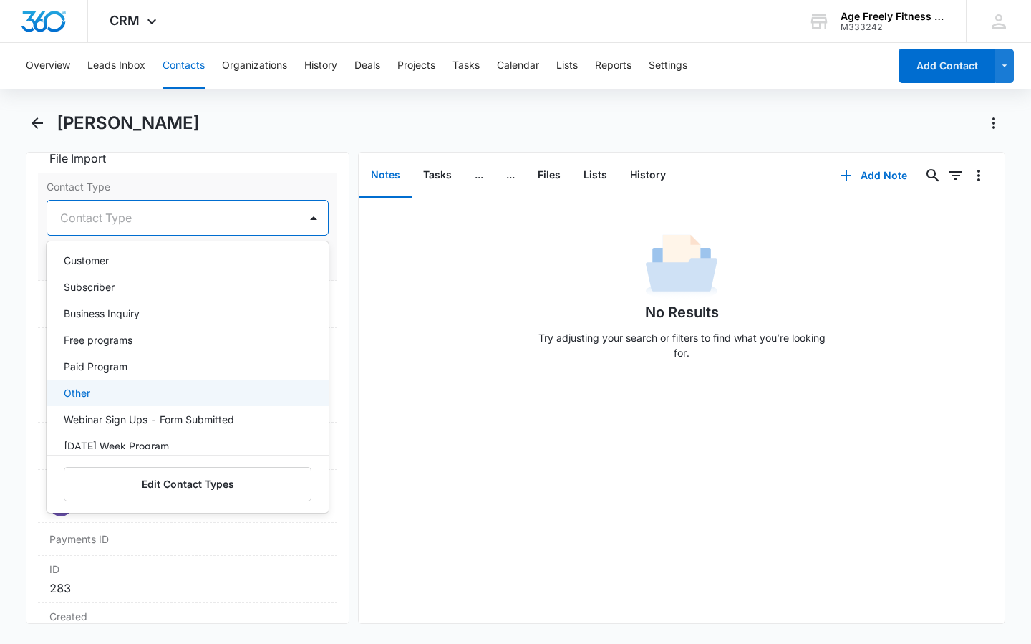
scroll to position [74, 0]
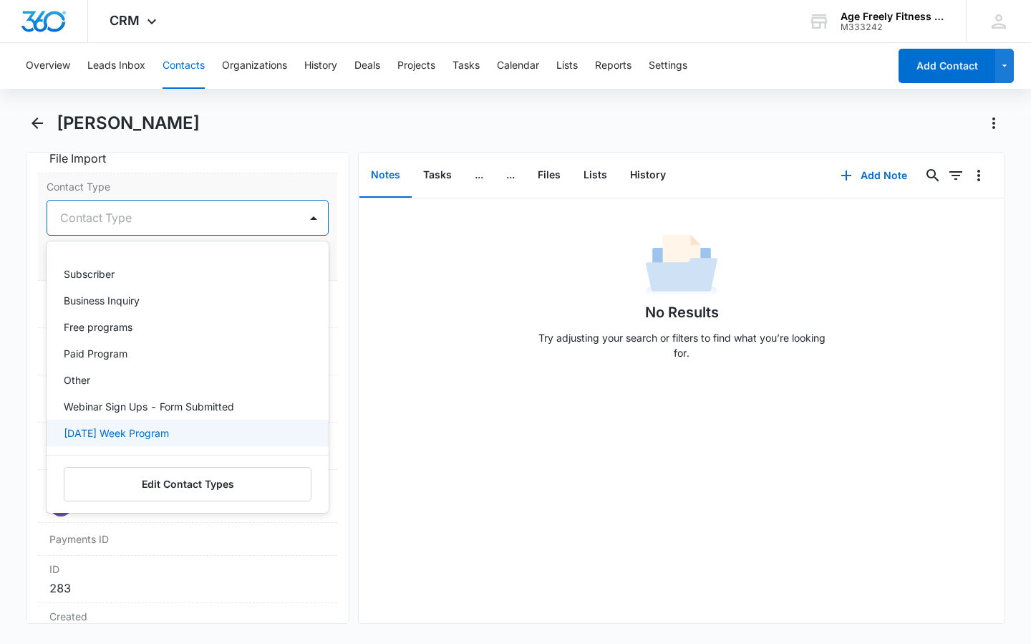
click at [169, 438] on p "[DATE] Week Program" at bounding box center [116, 432] width 105 height 15
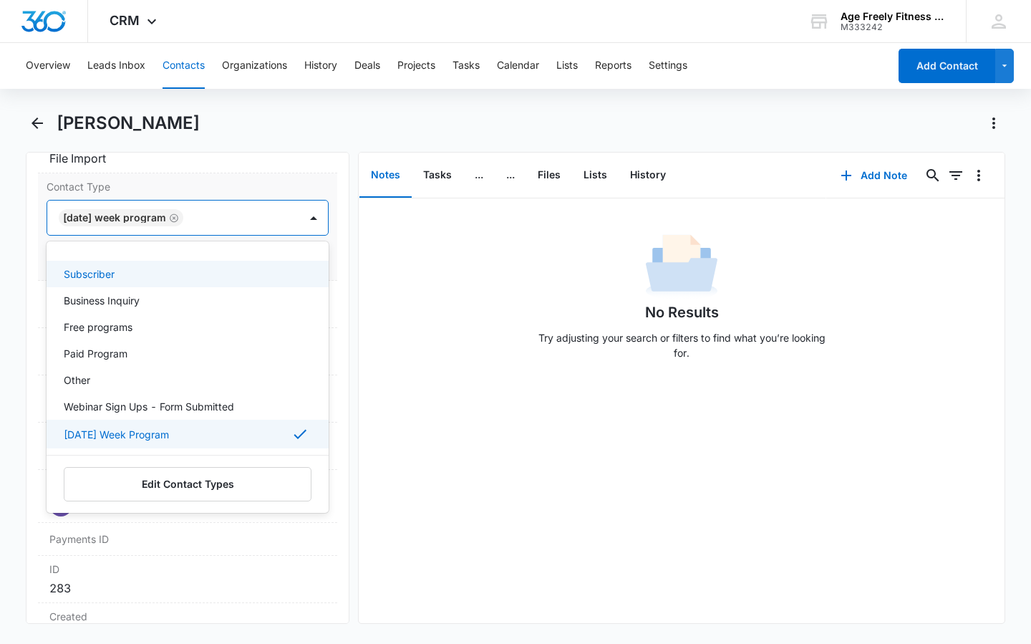
click at [251, 175] on div "Contact Type option [DATE] Week Program, selected. Subscriber, 4 of 10. 10 resu…" at bounding box center [187, 226] width 299 height 107
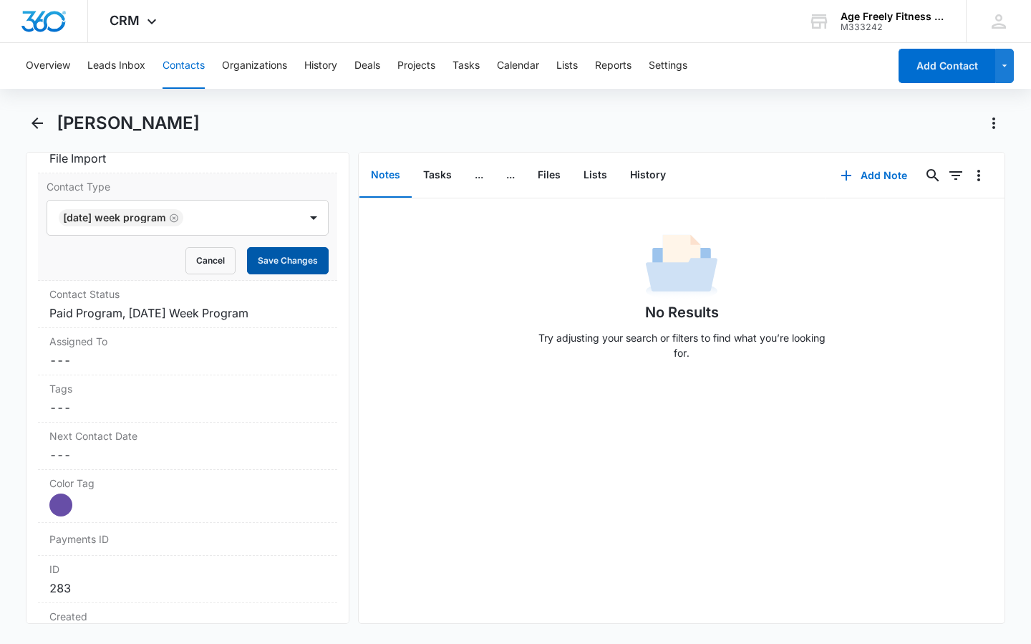
click at [271, 261] on button "Save Changes" at bounding box center [288, 260] width 82 height 27
click at [36, 125] on icon "Back" at bounding box center [37, 123] width 17 height 17
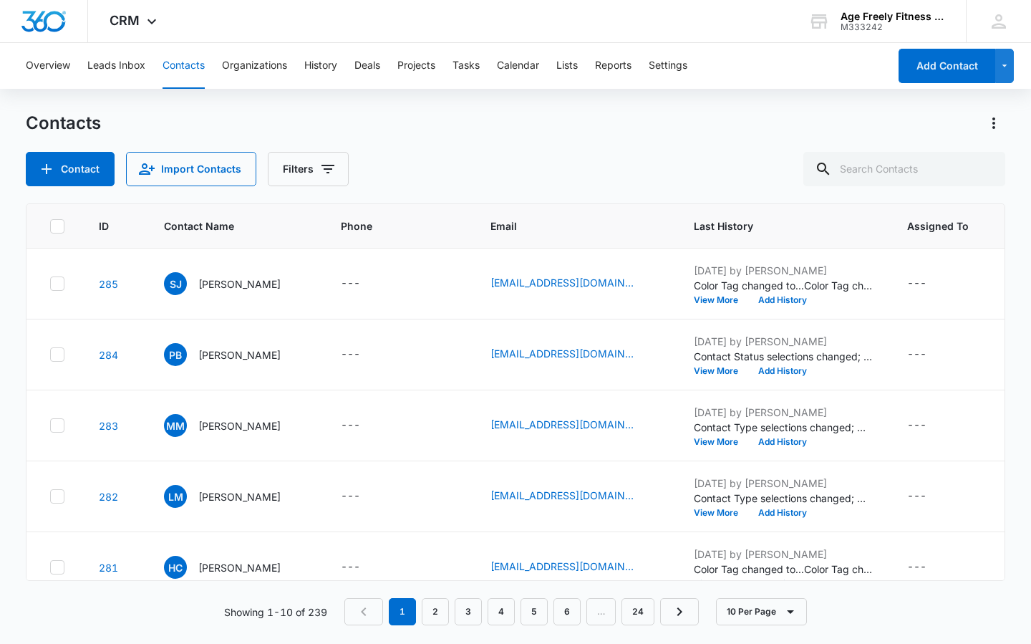
scroll to position [77, 0]
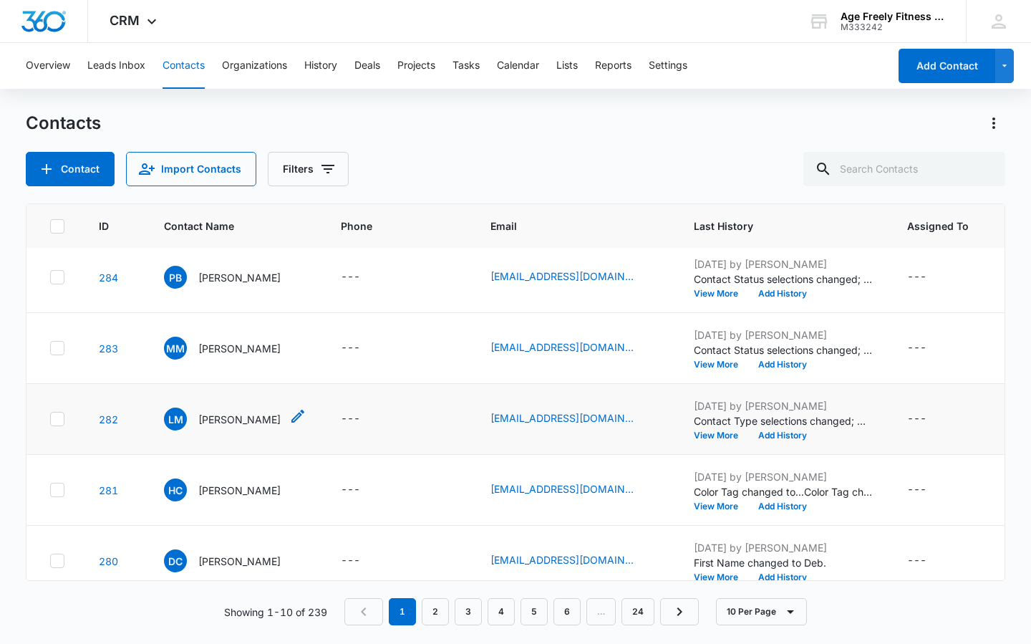
click at [179, 417] on span "LM" at bounding box center [175, 418] width 23 height 23
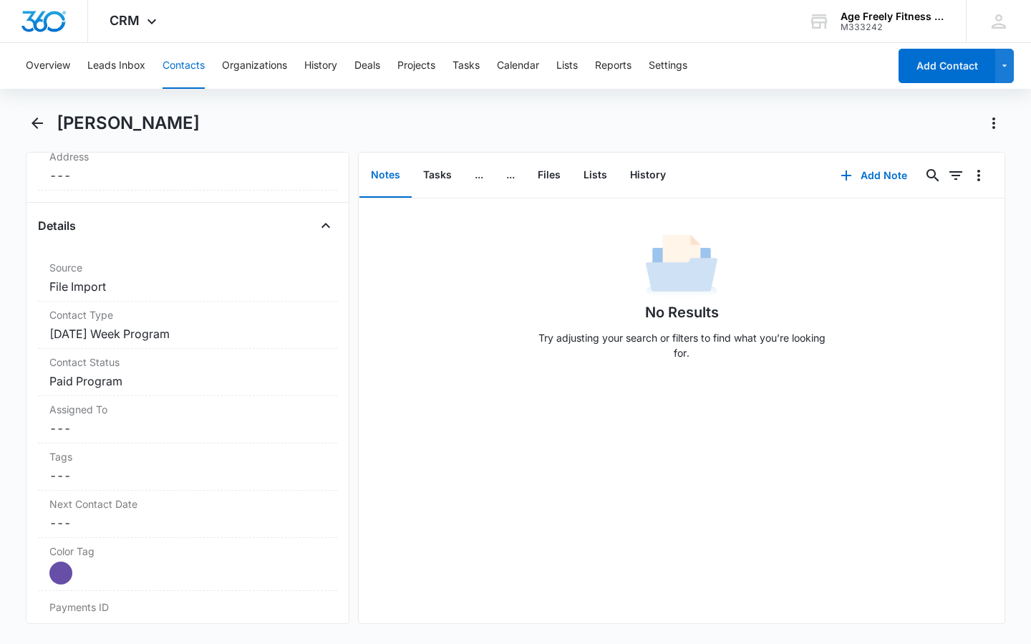
scroll to position [481, 0]
click at [164, 378] on dd "Cancel Save Changes Paid Program" at bounding box center [187, 379] width 276 height 17
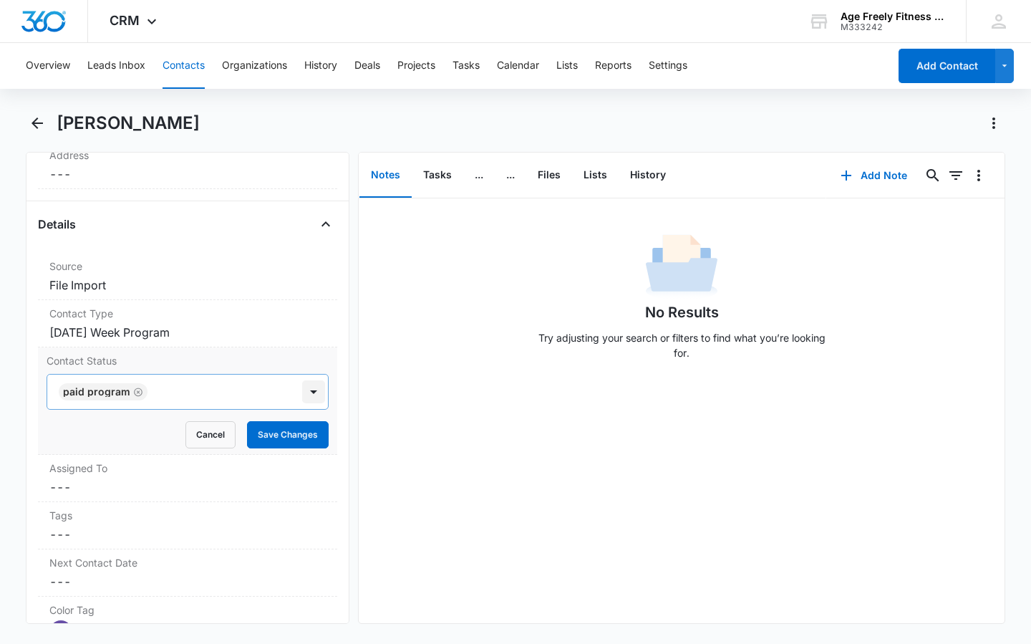
click at [302, 397] on div at bounding box center [313, 391] width 23 height 23
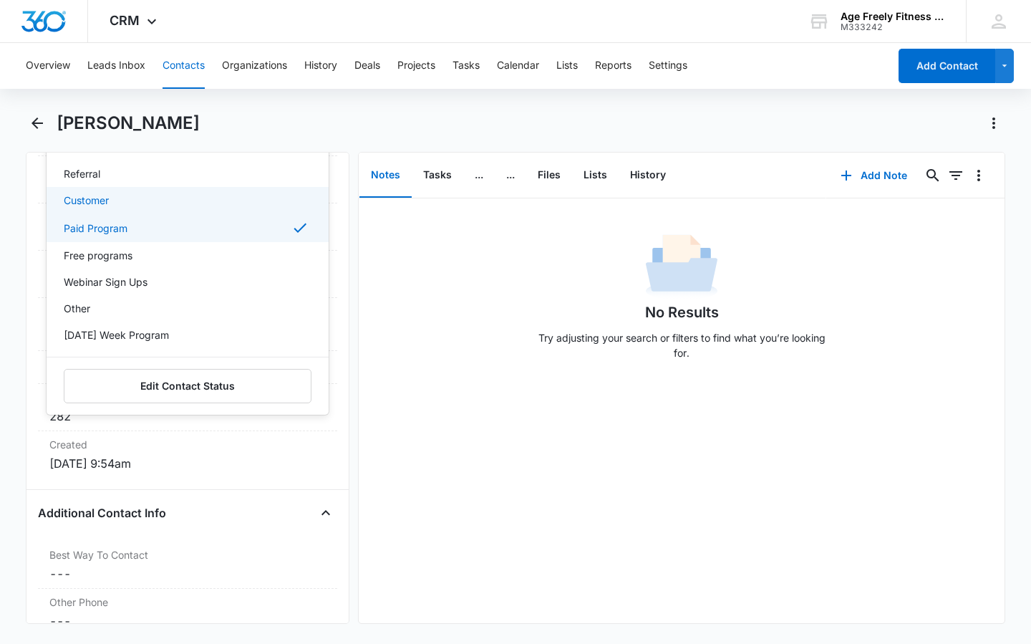
scroll to position [782, 0]
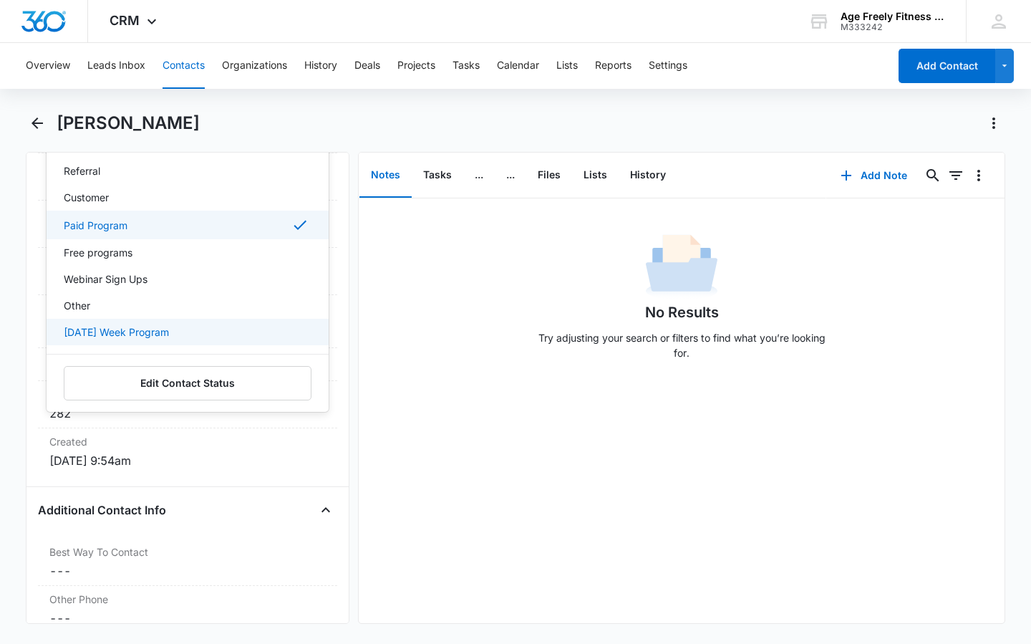
click at [162, 337] on p "[DATE] Week Program" at bounding box center [116, 331] width 105 height 15
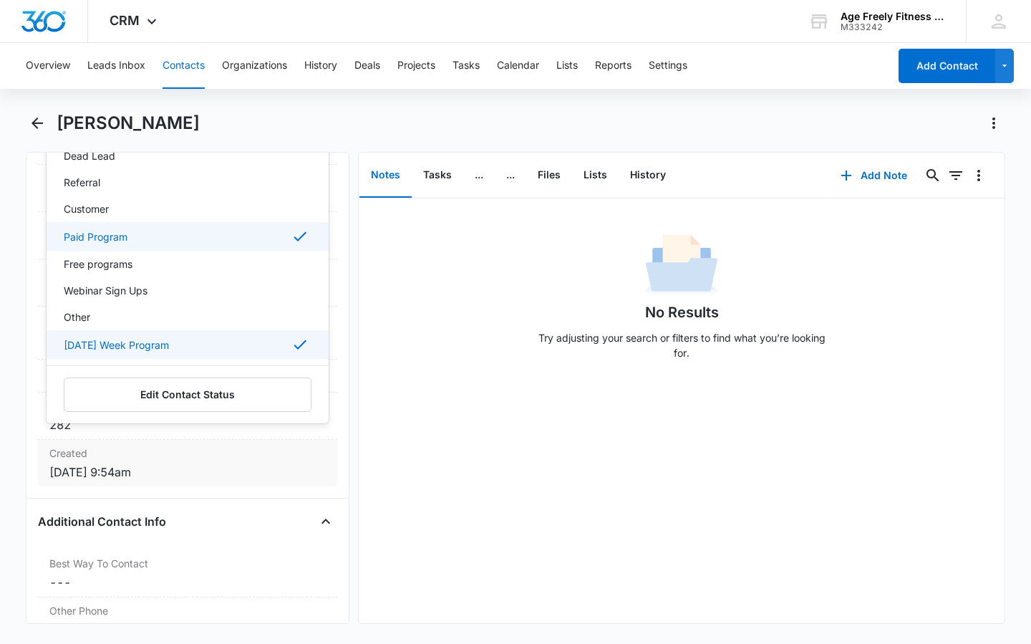
click at [243, 460] on div "Created [DATE] 9:54am" at bounding box center [187, 463] width 299 height 47
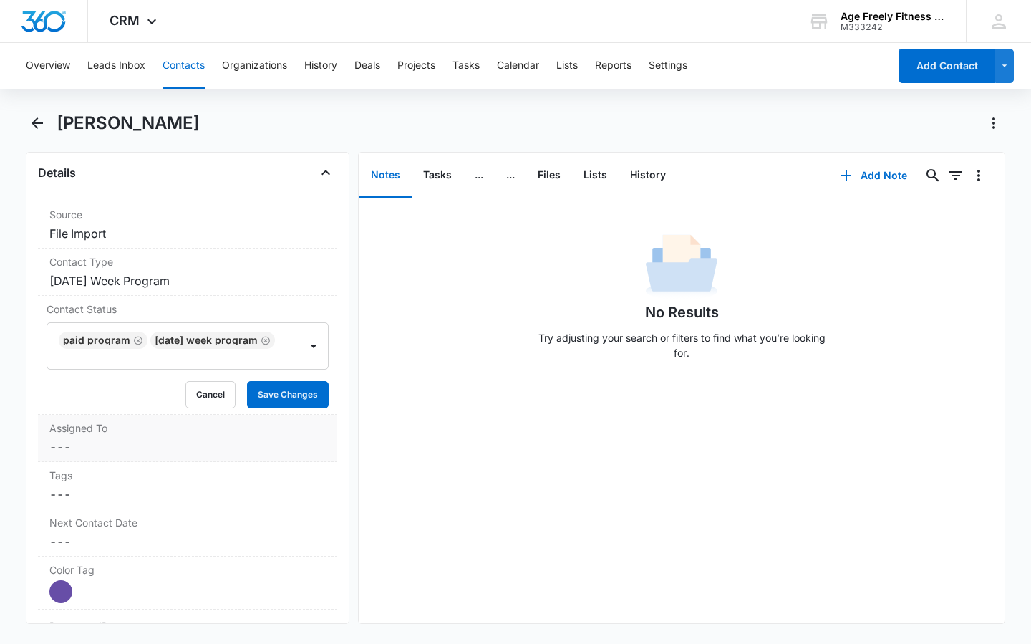
scroll to position [462, 0]
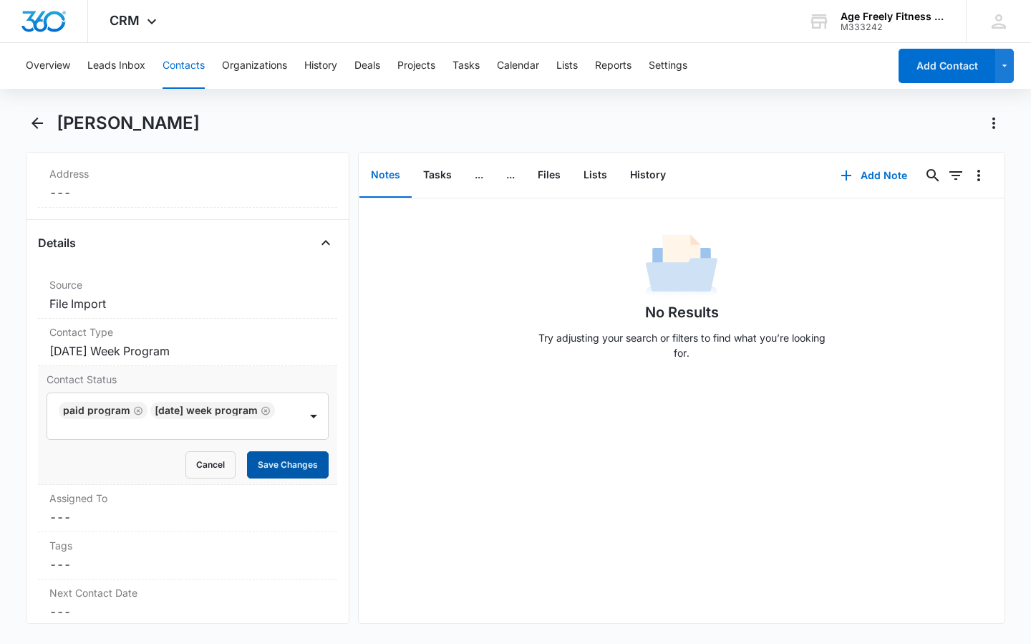
click at [291, 460] on button "Save Changes" at bounding box center [288, 464] width 82 height 27
click at [41, 127] on icon "Back" at bounding box center [37, 123] width 17 height 17
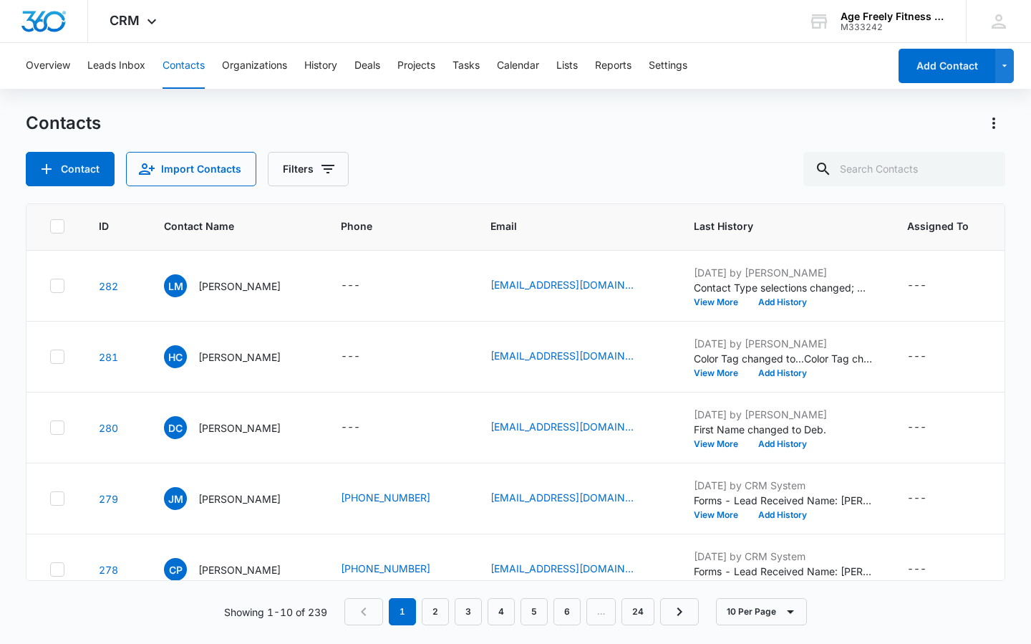
scroll to position [264, 0]
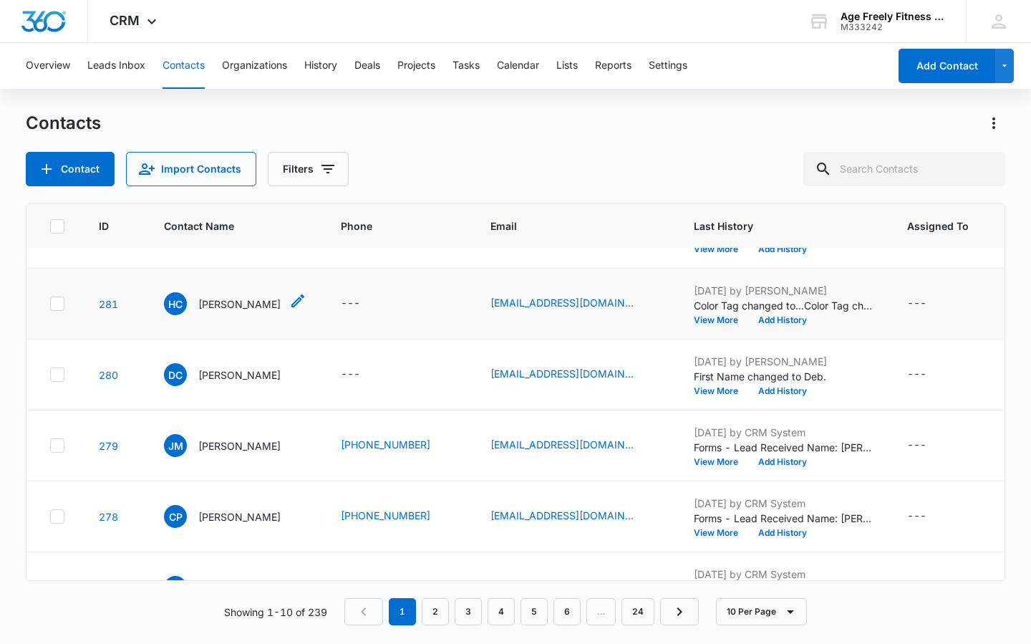
click at [171, 302] on span "HC" at bounding box center [175, 303] width 23 height 23
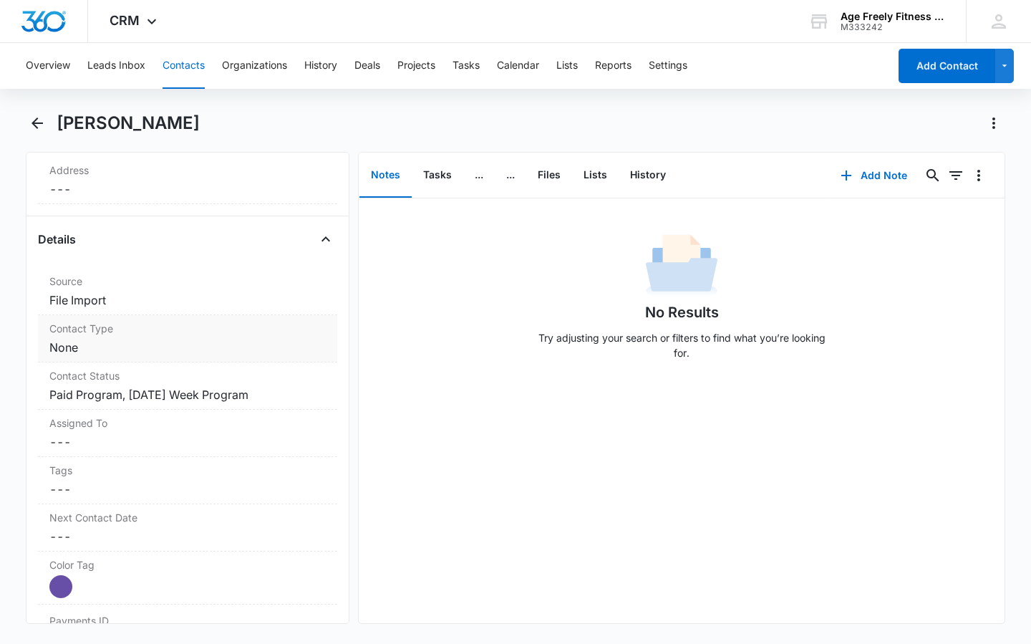
scroll to position [480, 0]
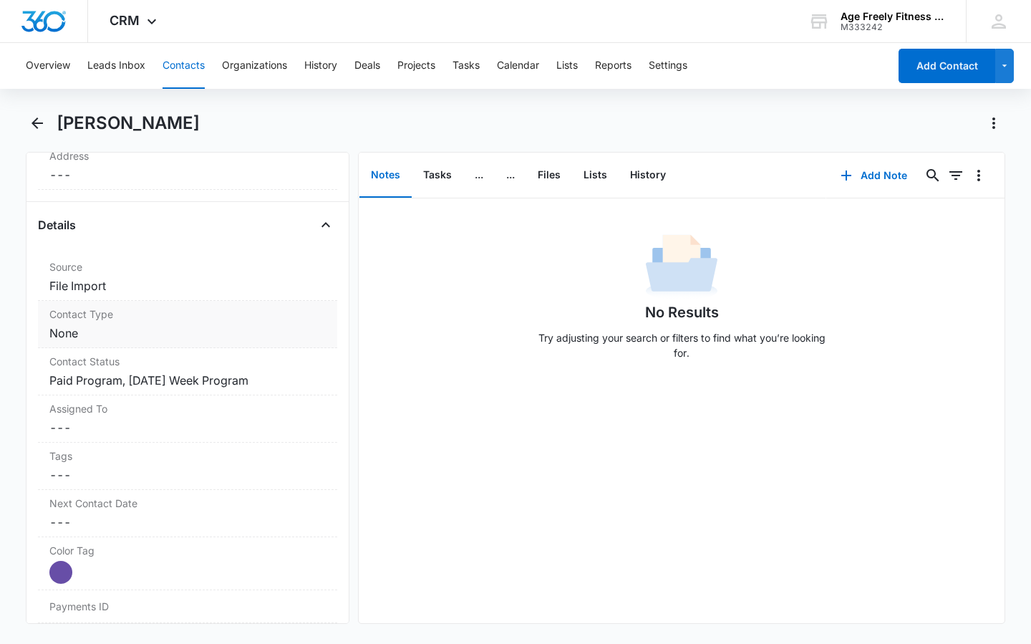
click at [83, 317] on label "Contact Type" at bounding box center [187, 313] width 276 height 15
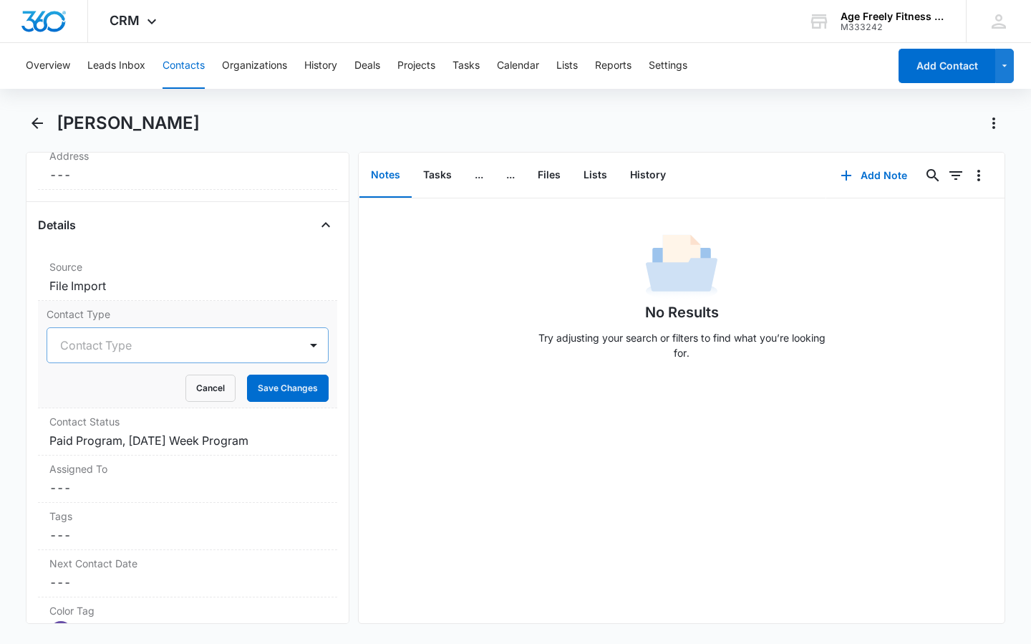
click at [228, 350] on div at bounding box center [170, 345] width 221 height 20
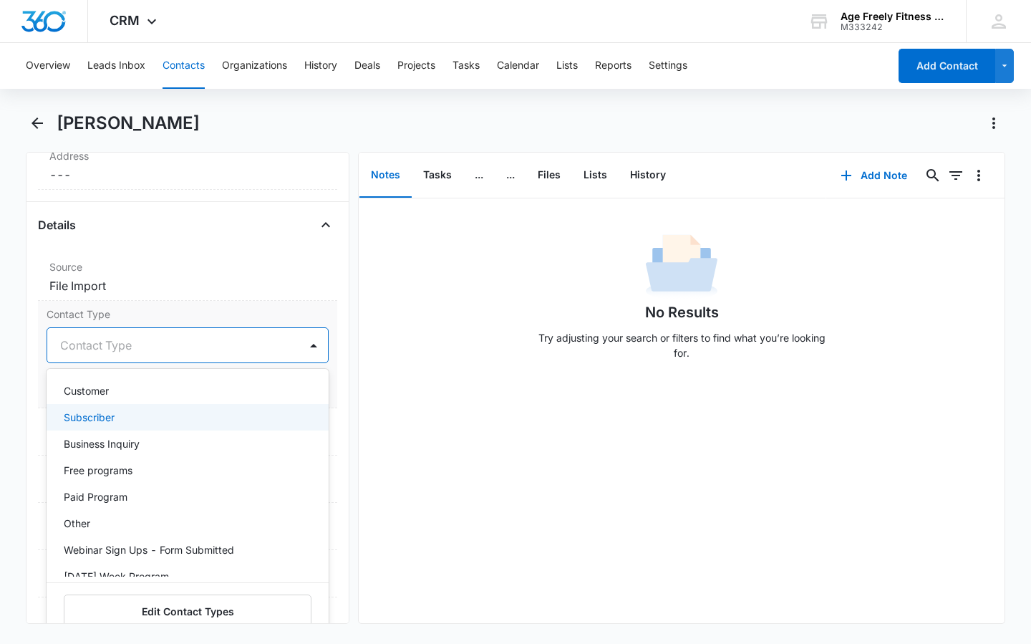
scroll to position [74, 0]
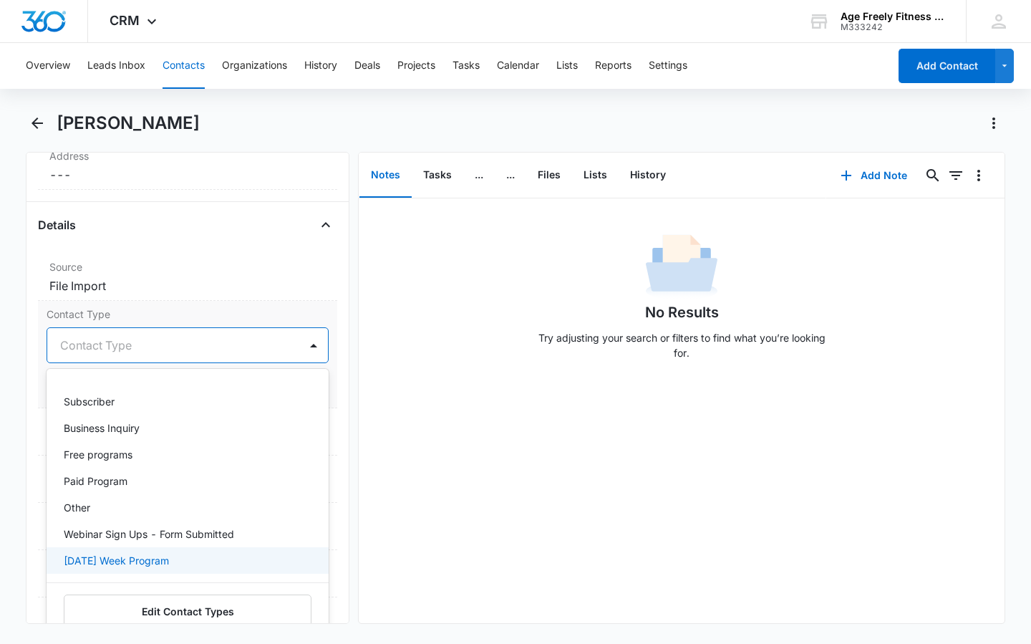
click at [165, 564] on p "[DATE] Week Program" at bounding box center [116, 560] width 105 height 15
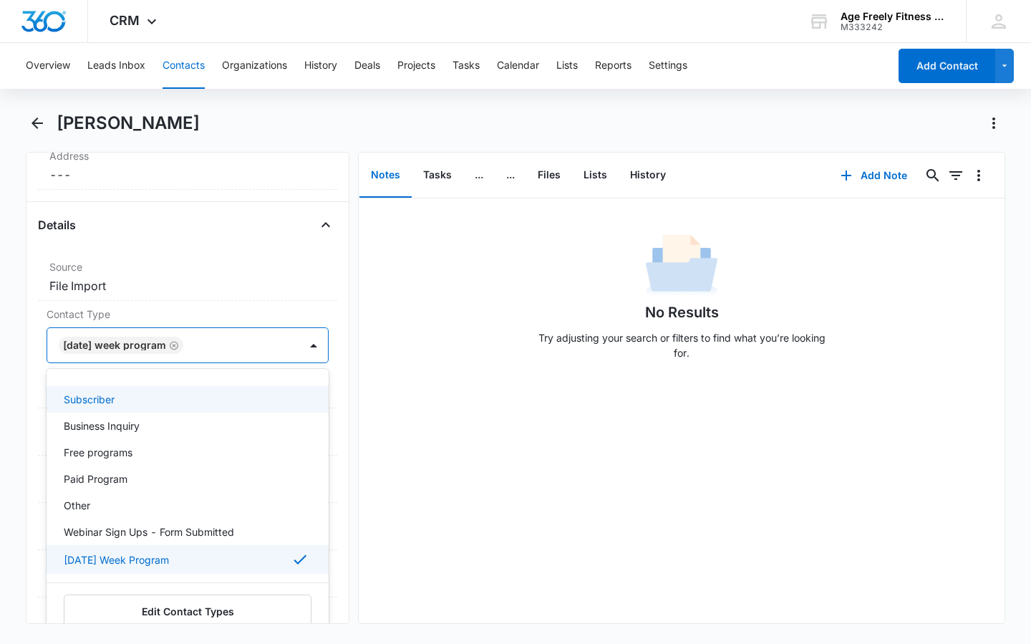
click at [215, 251] on div "Details Source Cancel Save Changes File Import Contact Type option [DATE] Week …" at bounding box center [187, 501] width 299 height 576
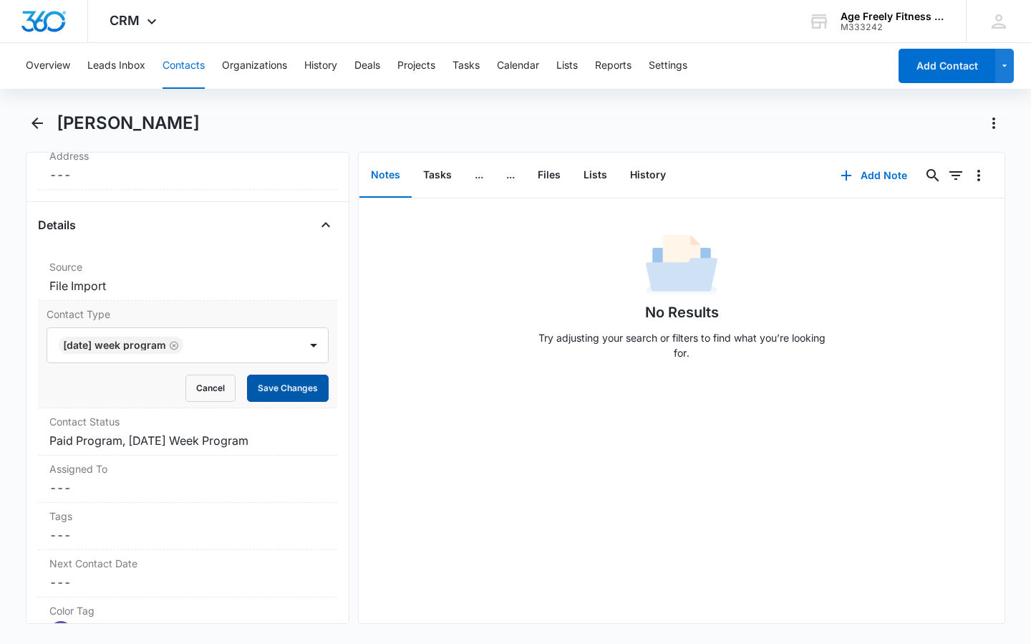
click at [296, 388] on button "Save Changes" at bounding box center [288, 388] width 82 height 27
click at [43, 122] on icon "Back" at bounding box center [37, 122] width 11 height 11
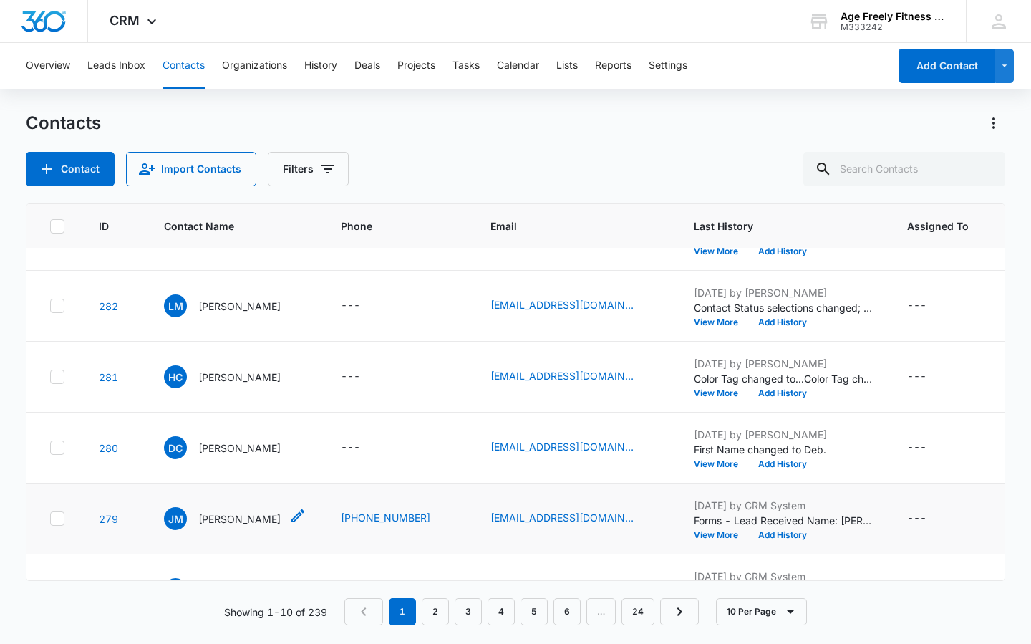
scroll to position [155, 0]
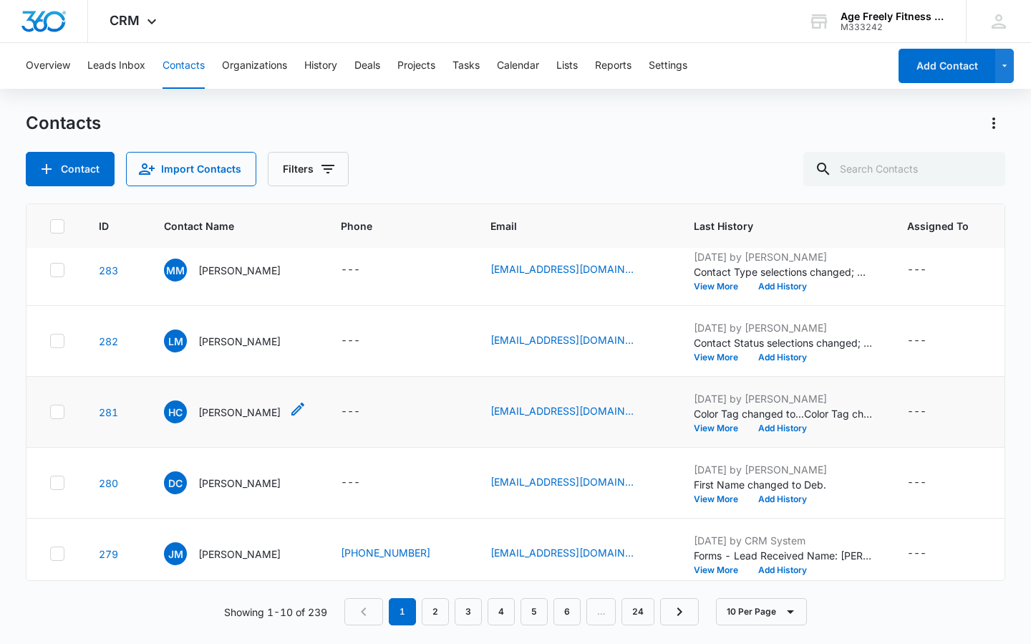
click at [174, 414] on span "HC" at bounding box center [175, 411] width 23 height 23
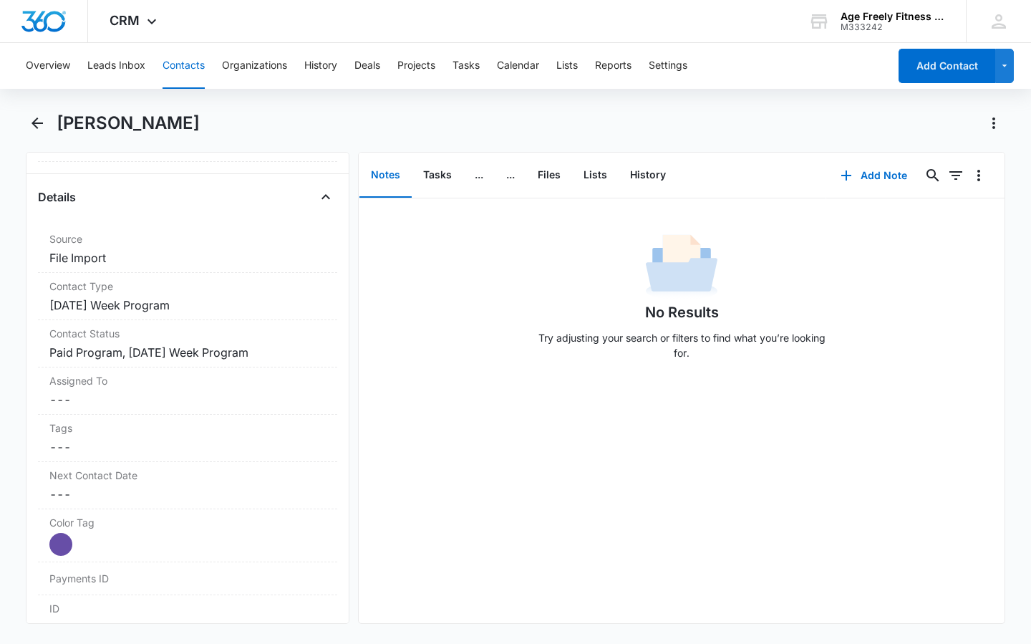
scroll to position [509, 0]
click at [35, 127] on icon "Back" at bounding box center [37, 122] width 11 height 11
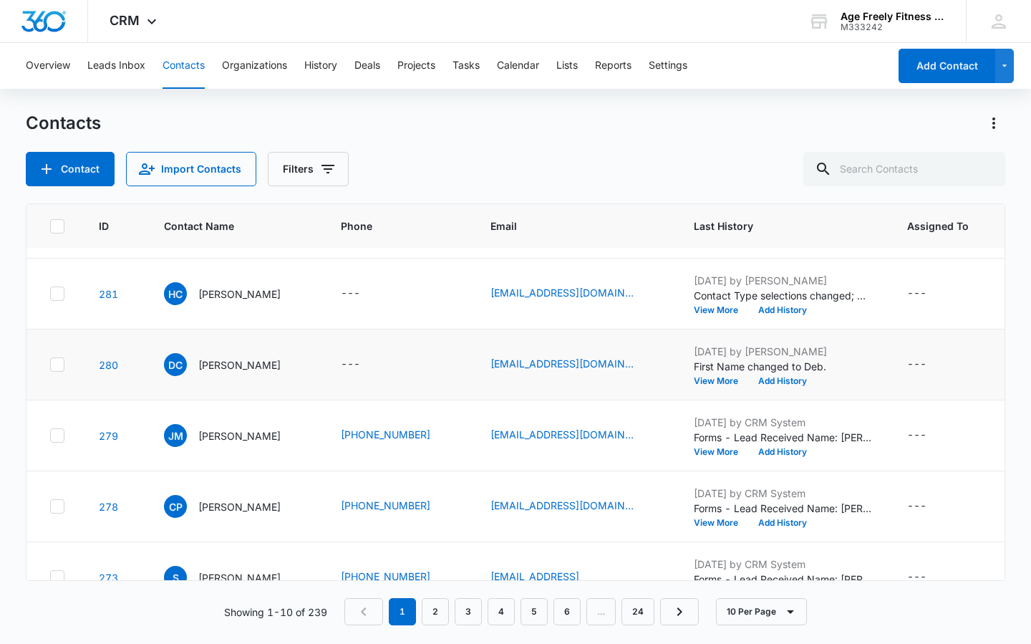
scroll to position [293, 0]
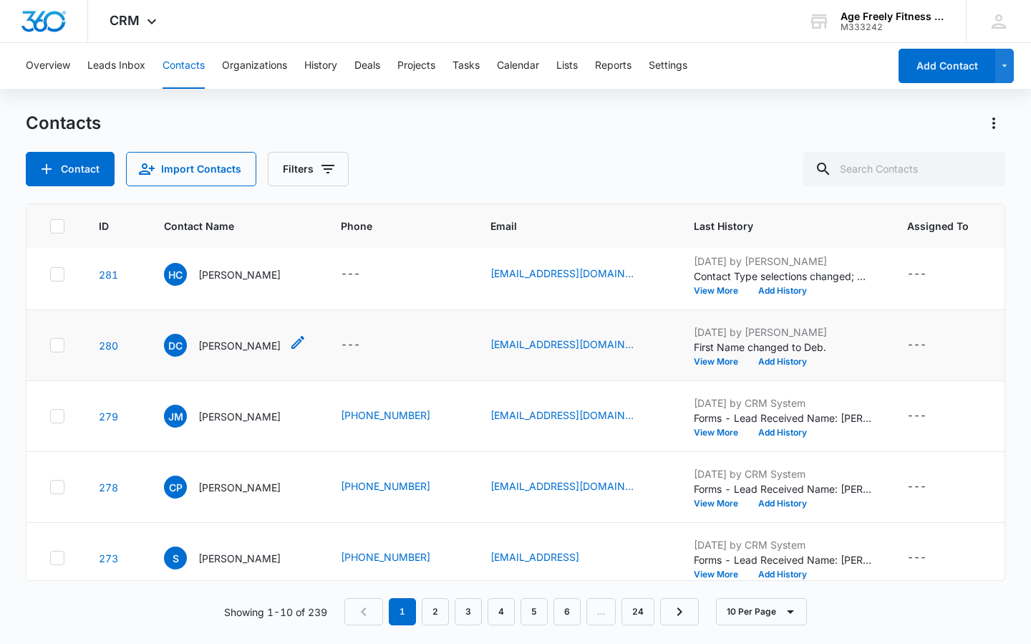
click at [179, 342] on span "DC" at bounding box center [175, 345] width 23 height 23
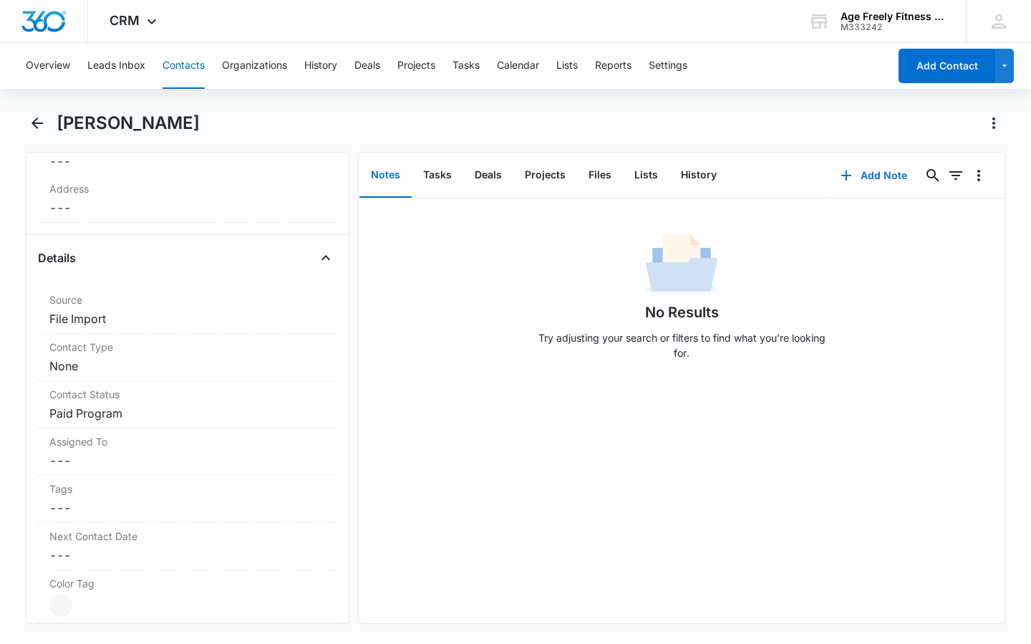
scroll to position [466, 0]
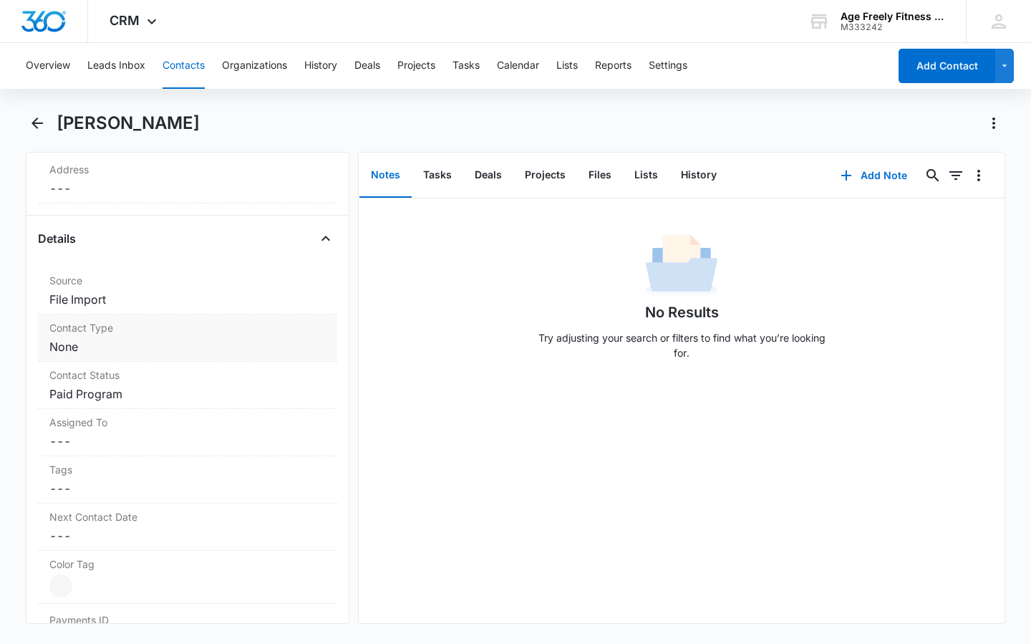
click at [111, 333] on label "Contact Type" at bounding box center [187, 327] width 276 height 15
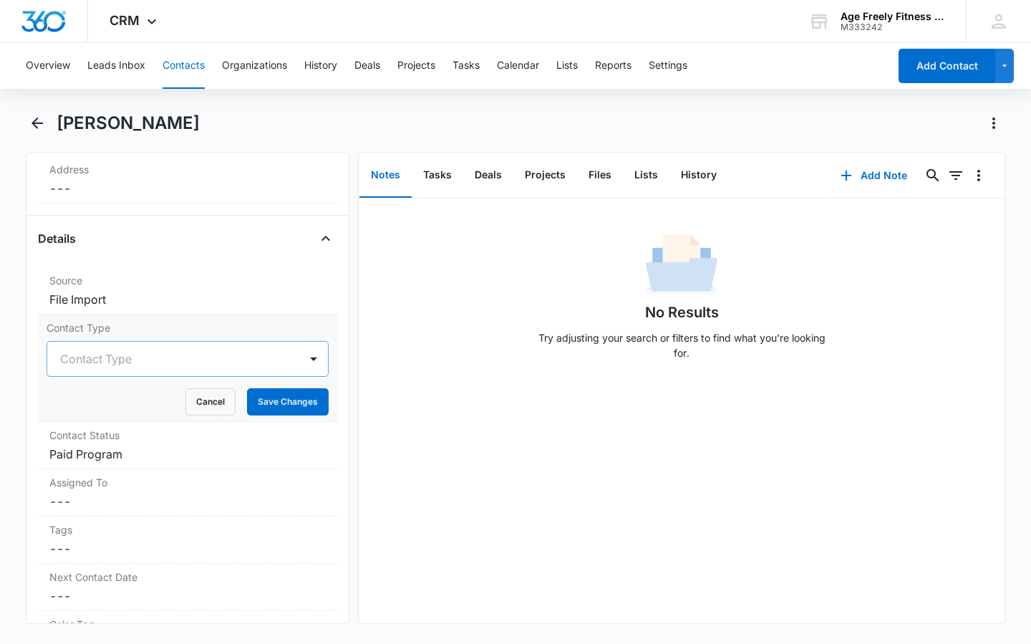
click at [123, 363] on div "Contact Type" at bounding box center [170, 358] width 221 height 17
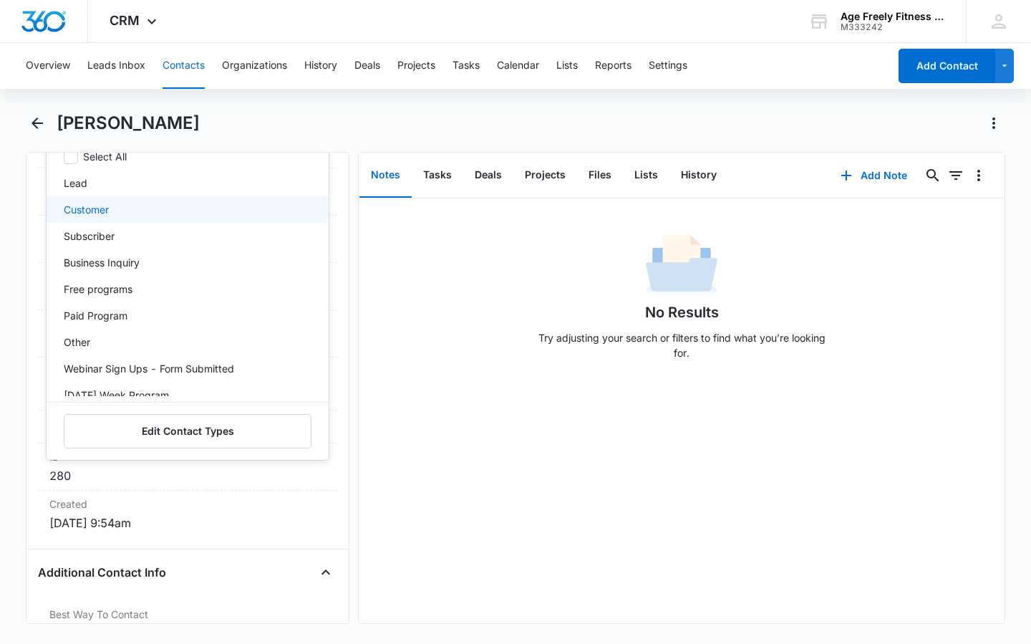
scroll to position [750, 0]
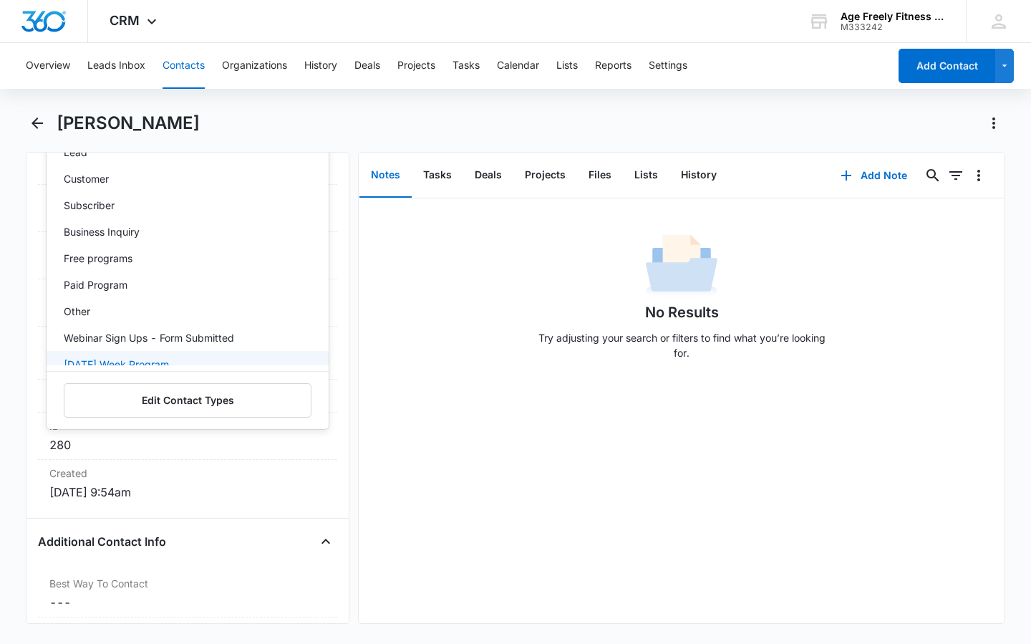
click at [211, 359] on div "[DATE] Week Program" at bounding box center [186, 364] width 245 height 15
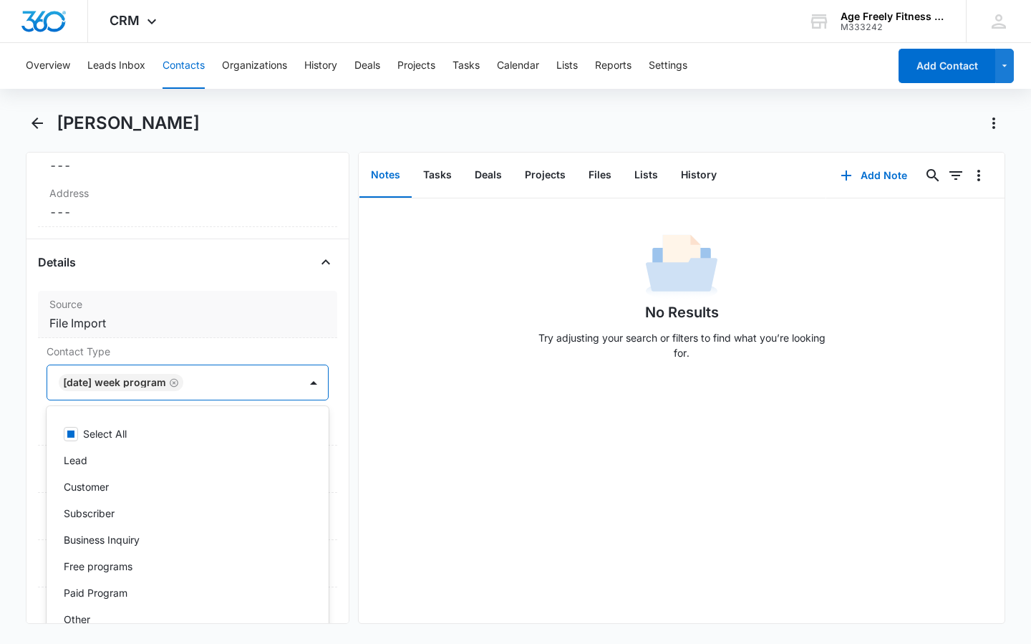
click at [188, 317] on dd "Cancel Save Changes File Import" at bounding box center [187, 322] width 276 height 17
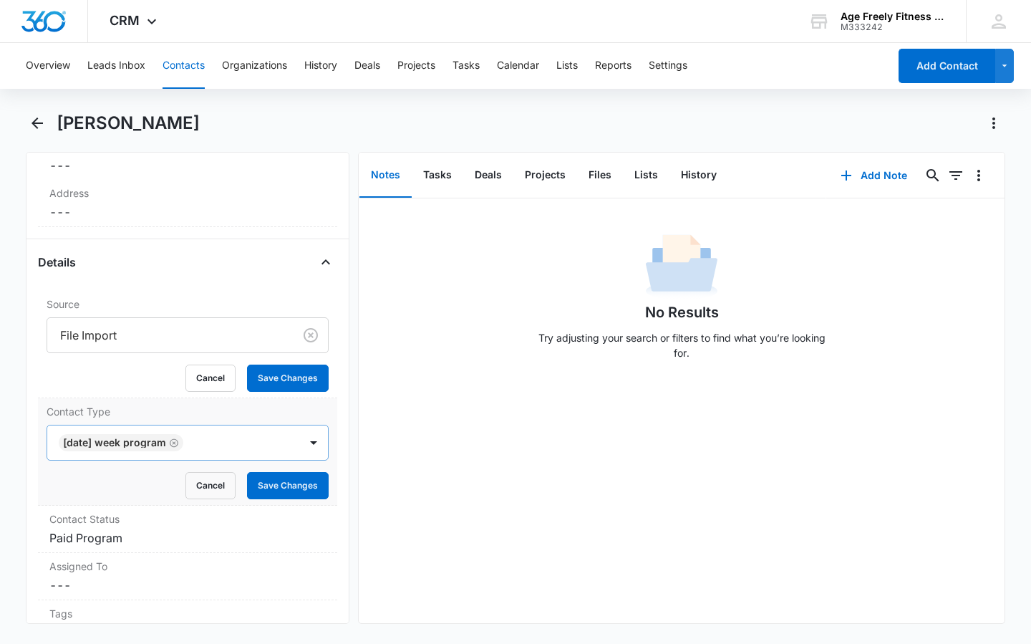
click at [299, 450] on div at bounding box center [313, 442] width 29 height 34
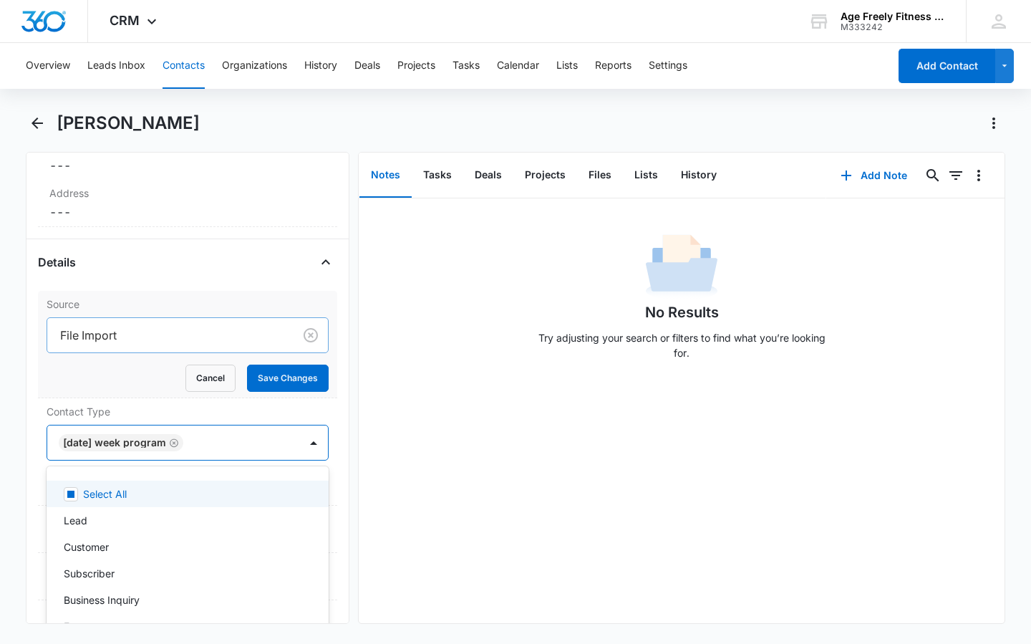
scroll to position [508, 0]
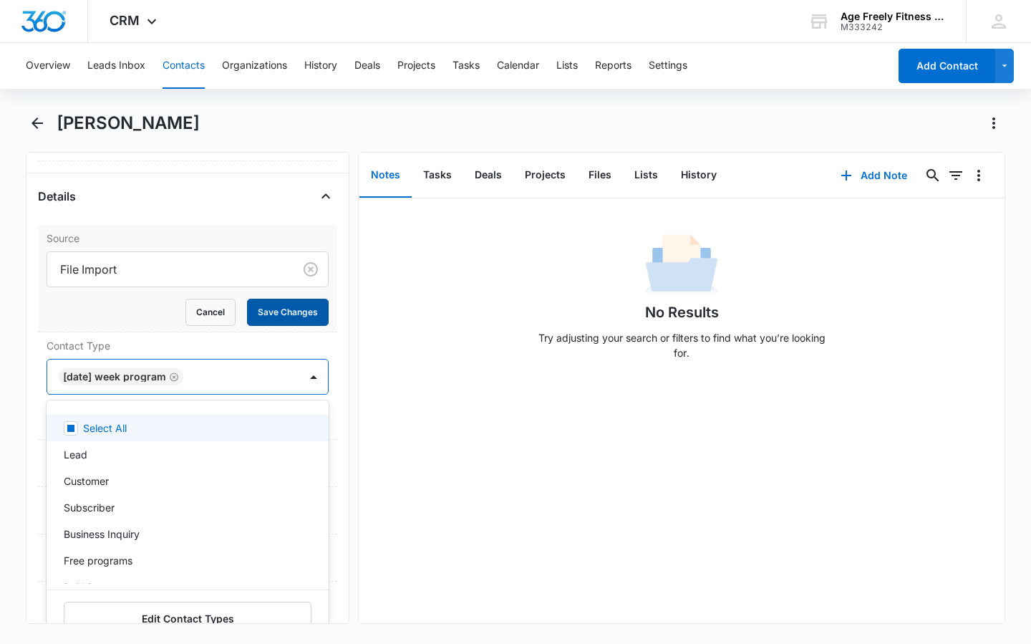
click at [292, 306] on button "Save Changes" at bounding box center [288, 312] width 82 height 27
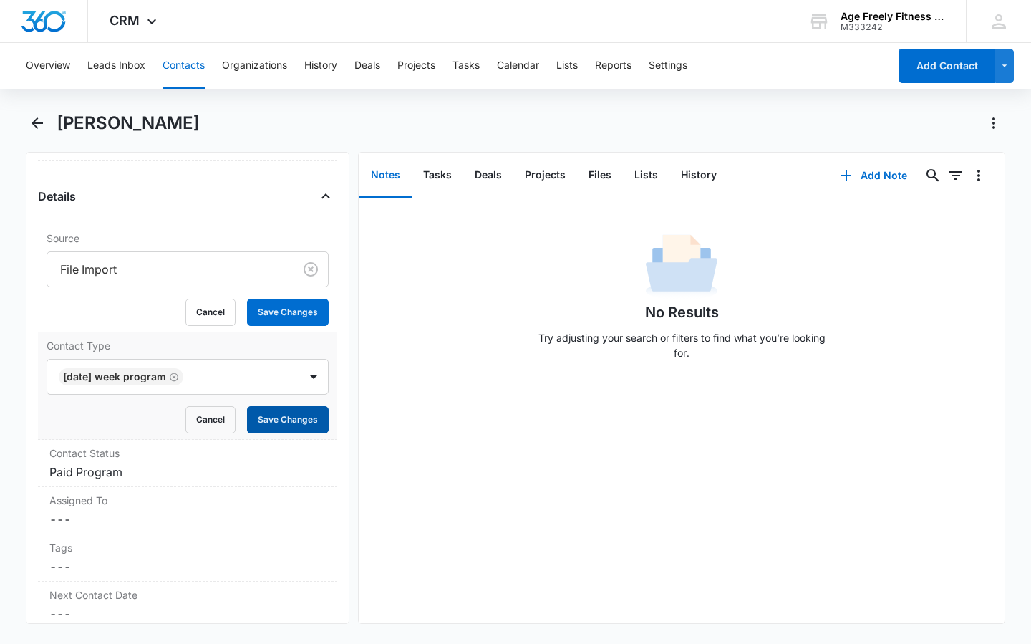
click at [283, 415] on button "Save Changes" at bounding box center [288, 419] width 82 height 27
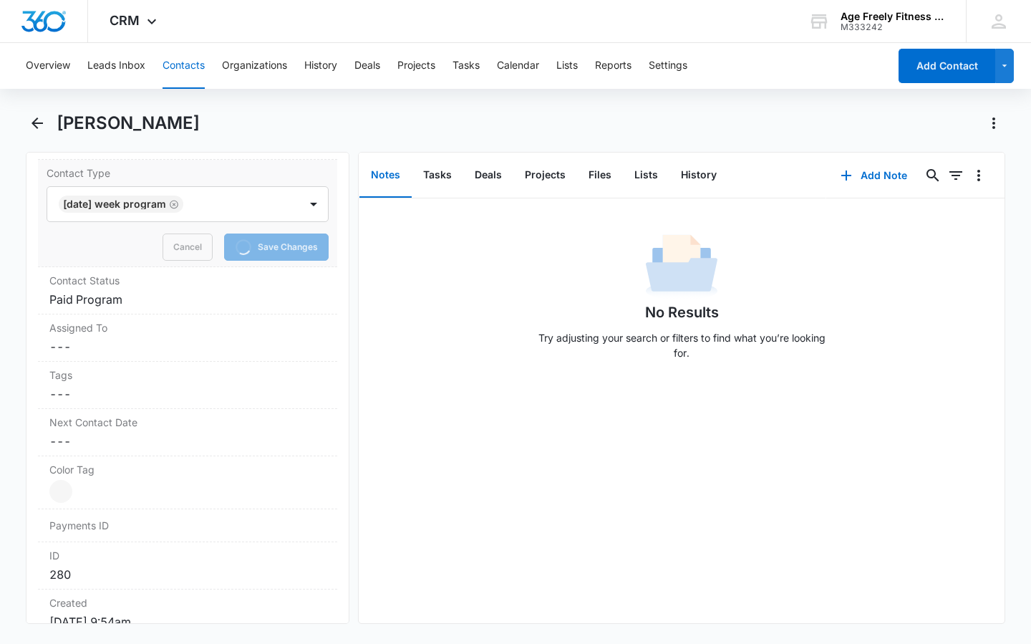
scroll to position [633, 0]
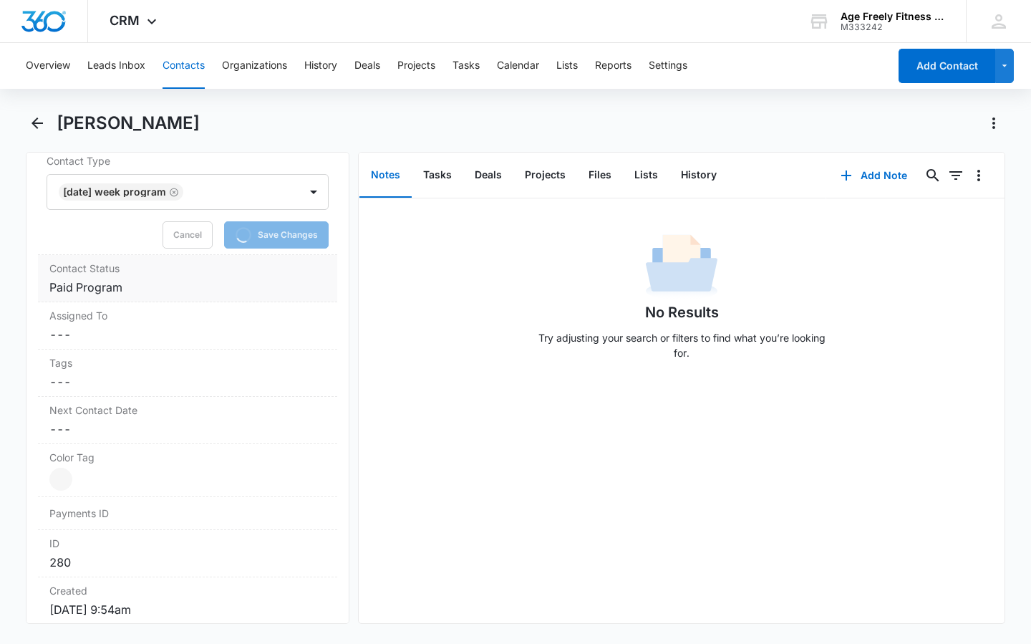
click at [205, 283] on dd "Cancel Save Changes Paid Program" at bounding box center [187, 287] width 276 height 17
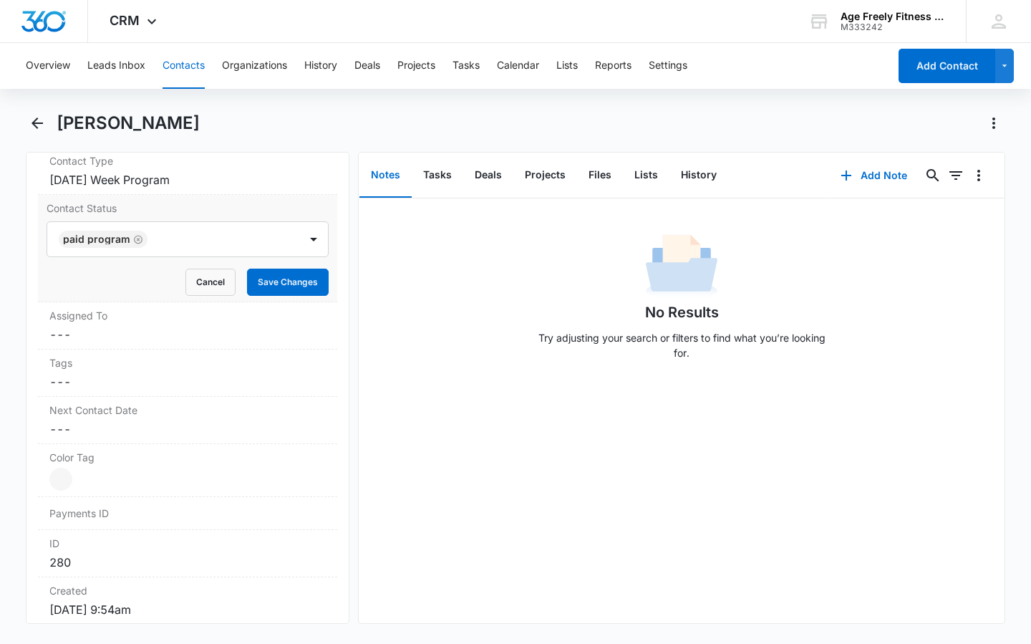
click at [203, 299] on div "Contact Status Paid Program Cancel Save Changes" at bounding box center [187, 248] width 299 height 107
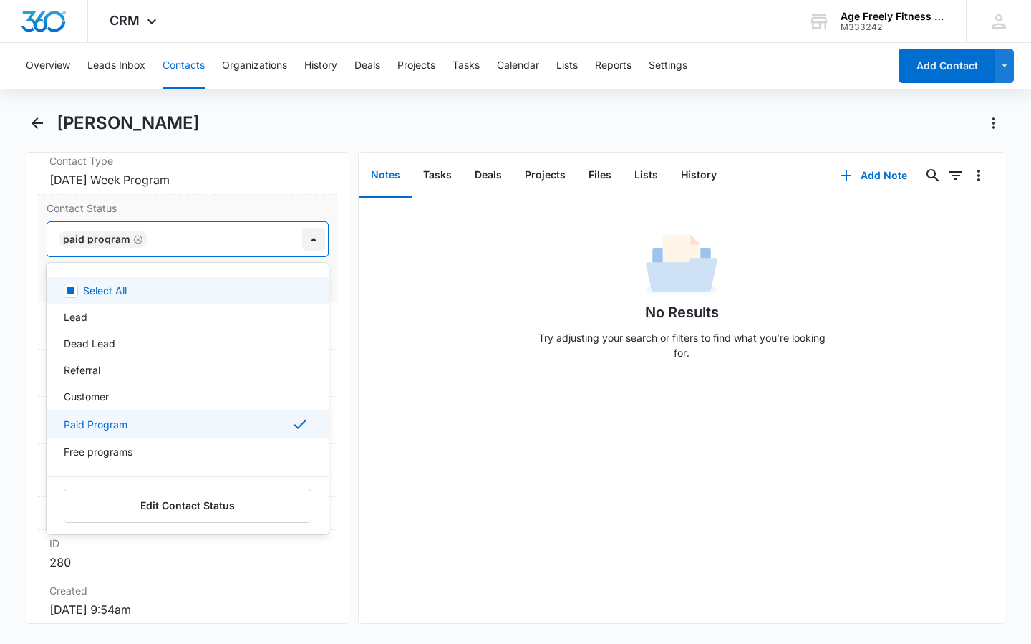
click at [302, 246] on div at bounding box center [313, 239] width 23 height 23
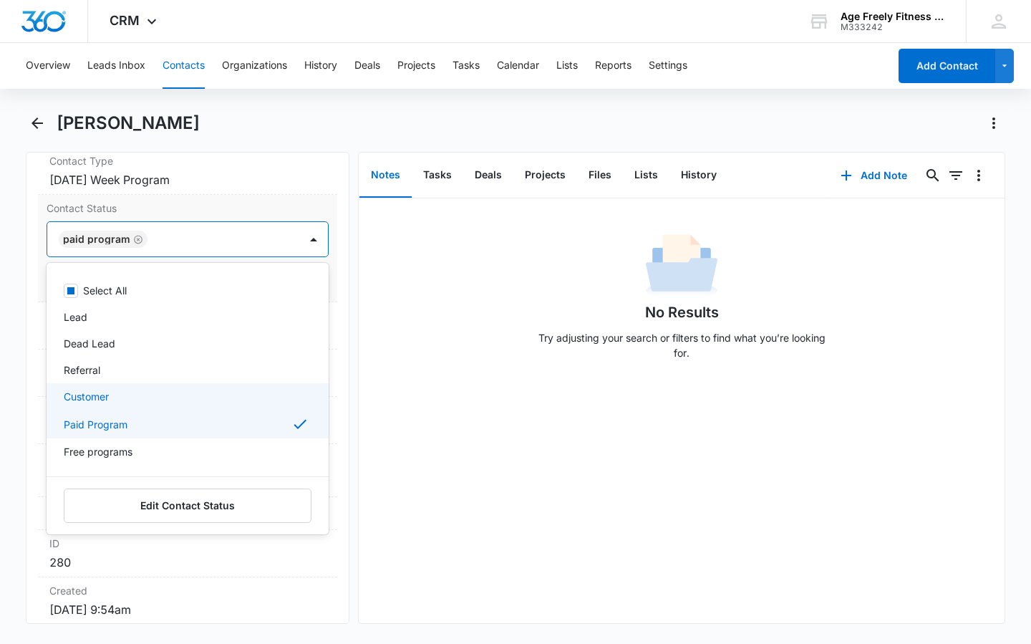
scroll to position [77, 0]
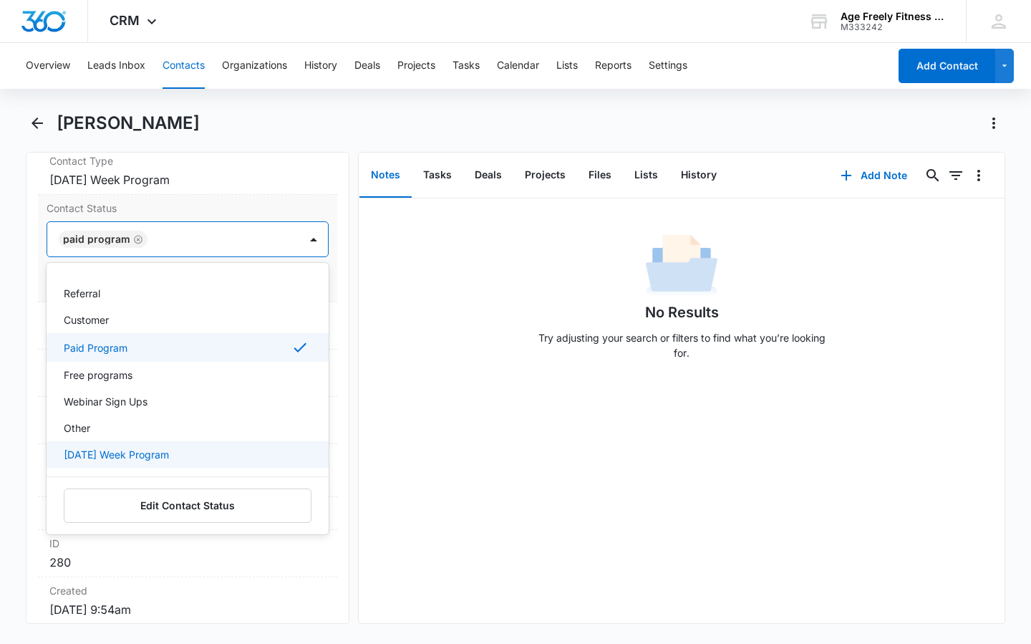
click at [157, 448] on p "[DATE] Week Program" at bounding box center [116, 454] width 105 height 15
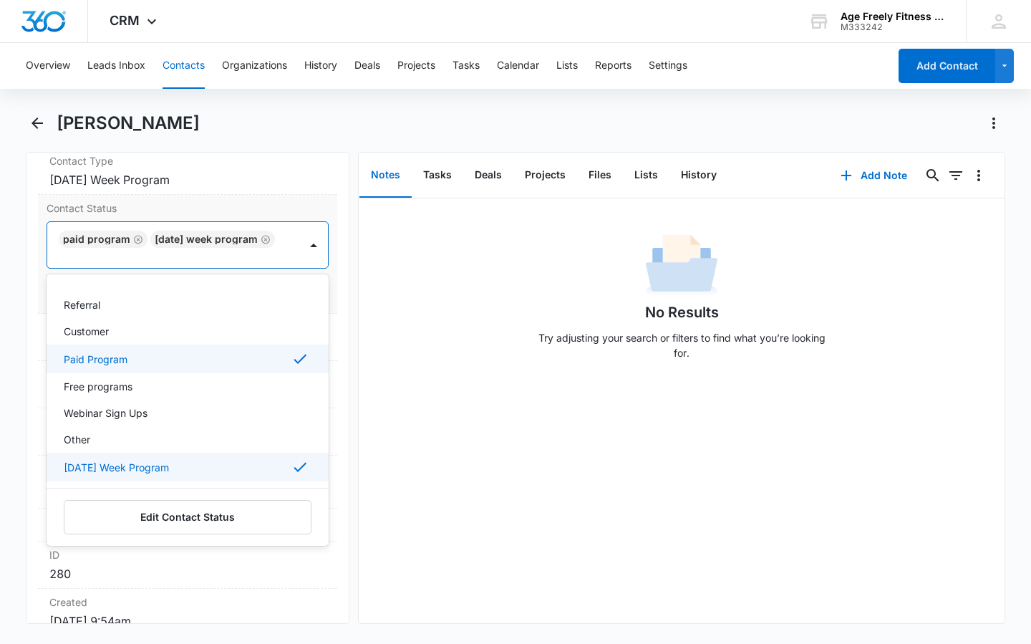
scroll to position [79, 0]
click at [216, 573] on dd "280" at bounding box center [187, 573] width 276 height 17
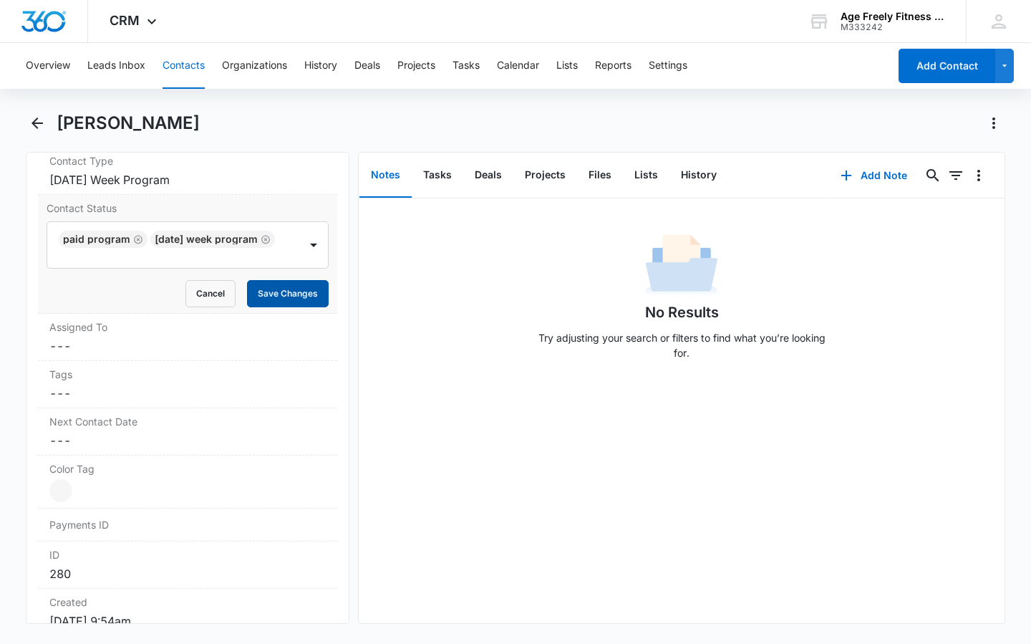
click at [279, 286] on button "Save Changes" at bounding box center [288, 293] width 82 height 27
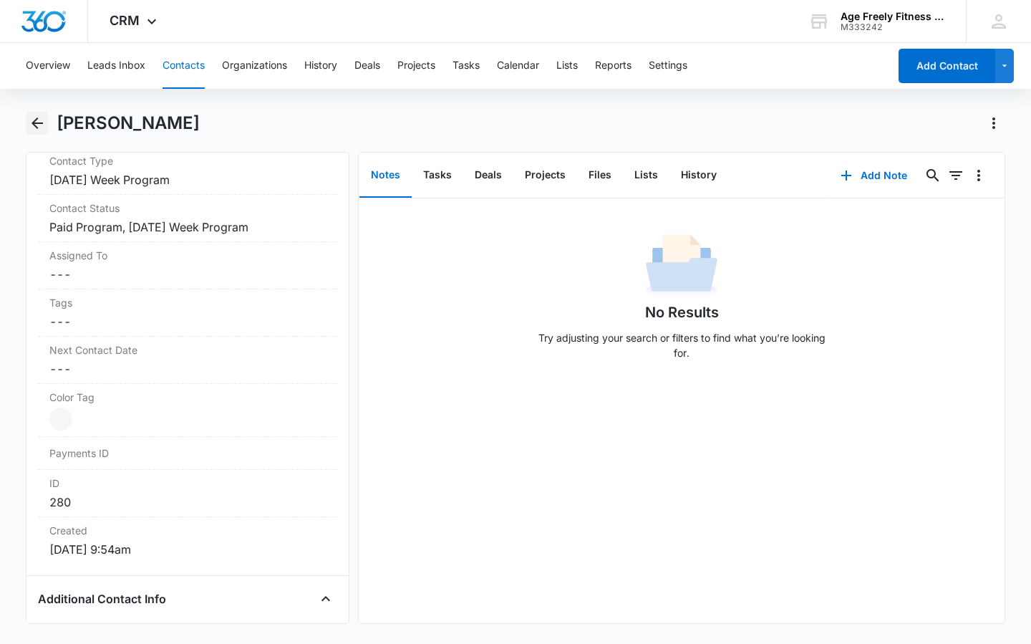
click at [44, 126] on icon "Back" at bounding box center [37, 123] width 17 height 17
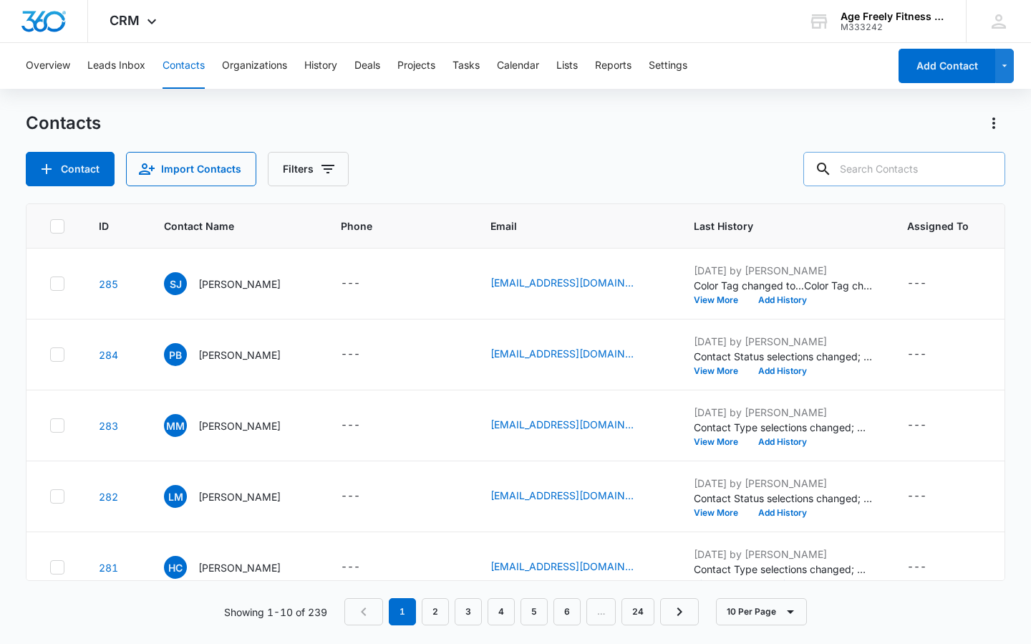
click at [851, 165] on input "text" at bounding box center [904, 169] width 202 height 34
type input "[PERSON_NAME]"
drag, startPoint x: 835, startPoint y: 195, endPoint x: 168, endPoint y: 289, distance: 673.2
click at [168, 288] on span "SJ" at bounding box center [175, 283] width 23 height 23
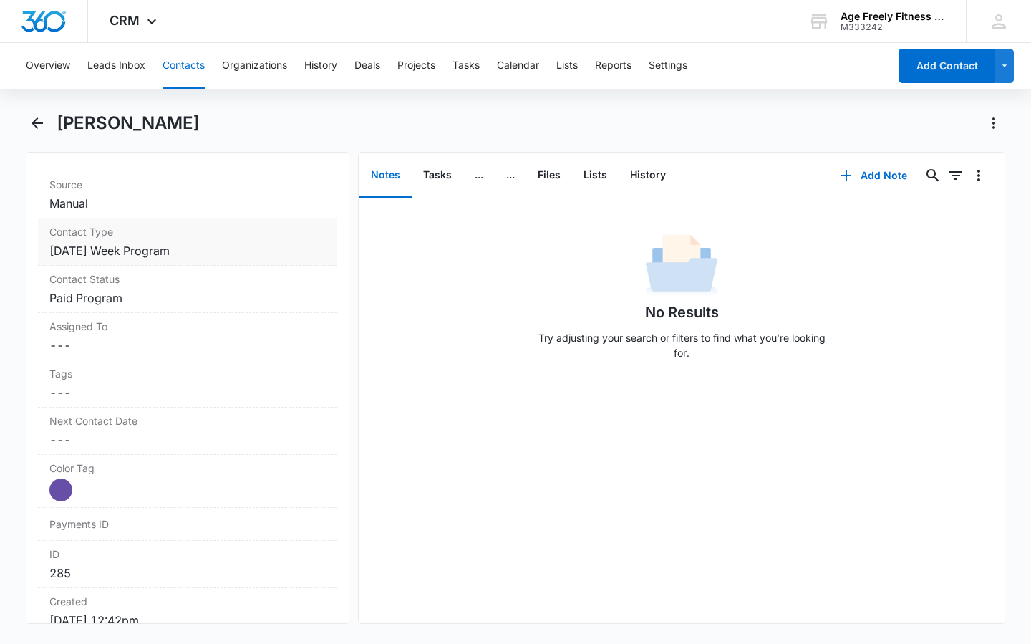
scroll to position [551, 0]
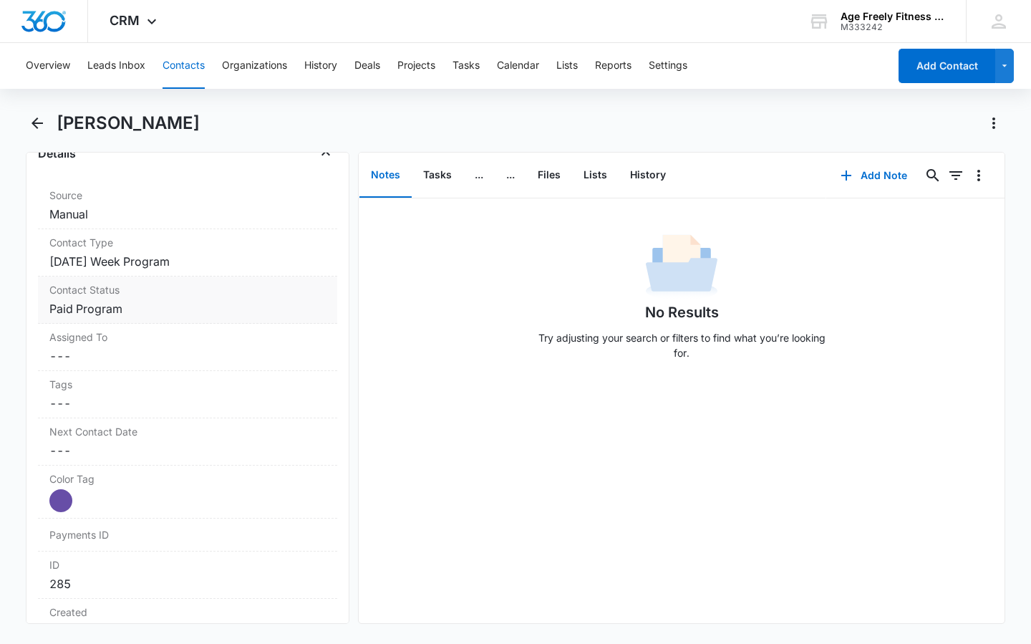
click at [139, 310] on dd "Cancel Save Changes Paid Program" at bounding box center [187, 308] width 276 height 17
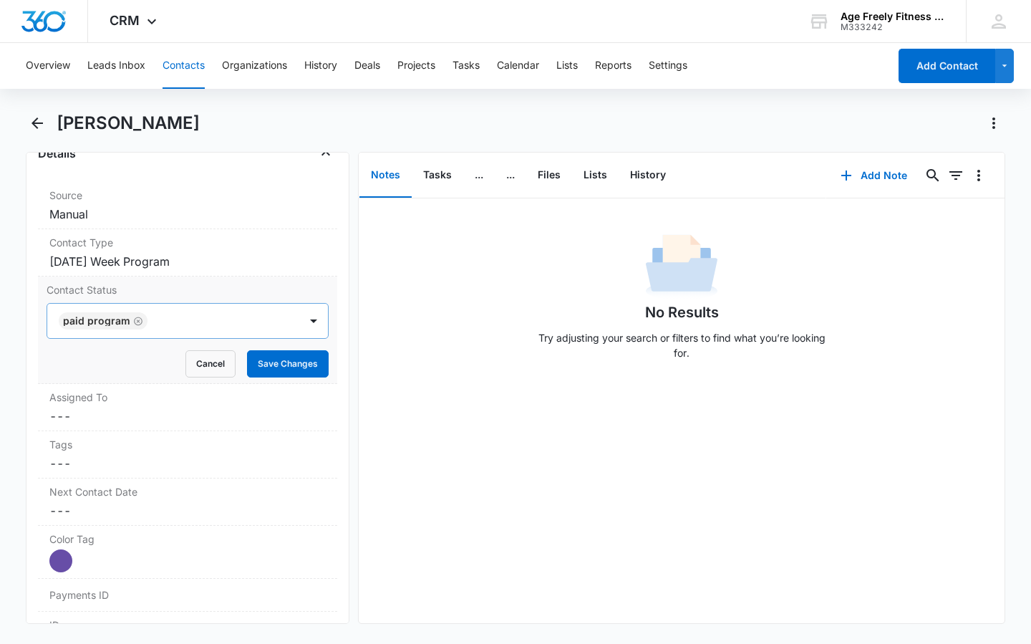
click at [262, 326] on div at bounding box center [216, 321] width 129 height 20
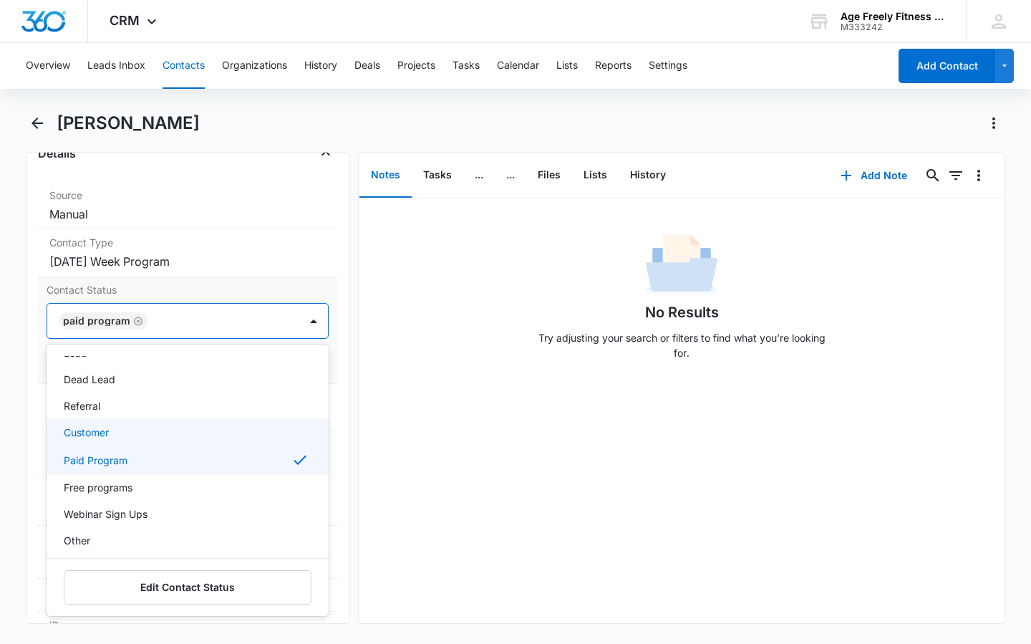
scroll to position [77, 0]
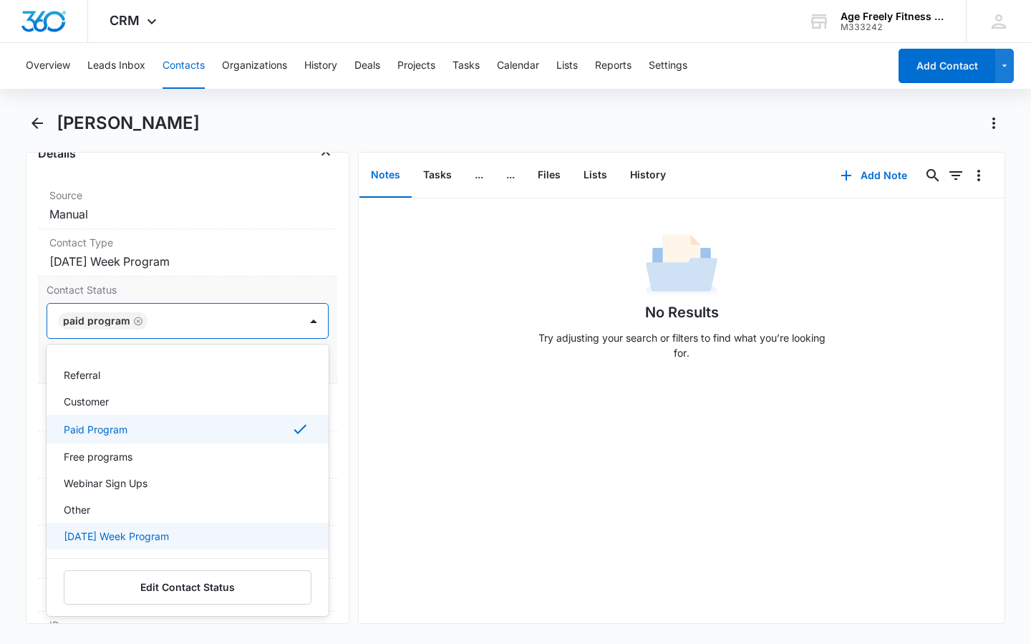
click at [169, 539] on p "[DATE] Week Program" at bounding box center [116, 535] width 105 height 15
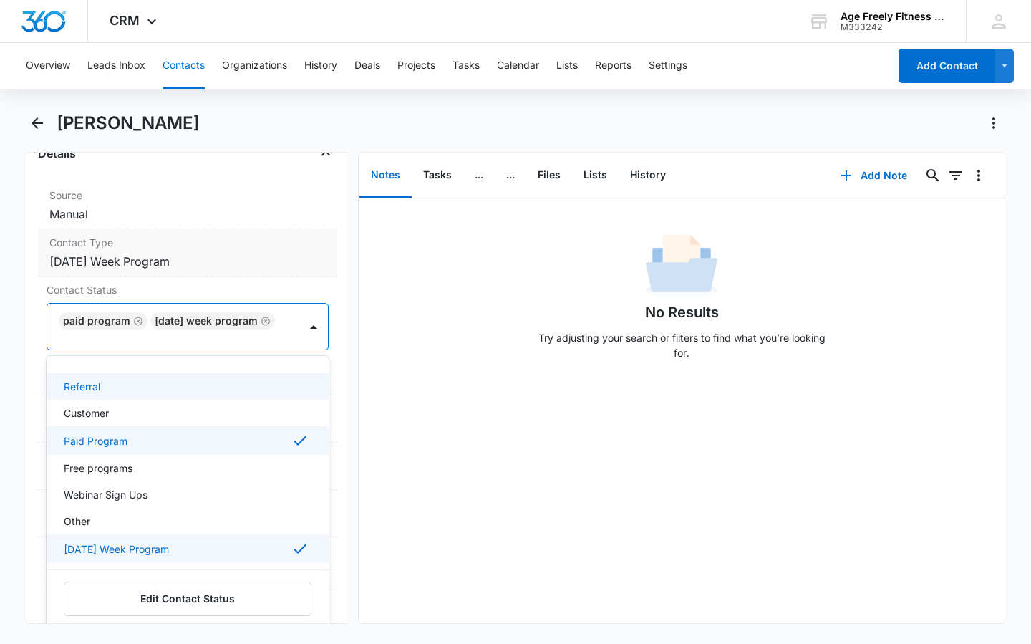
click at [212, 244] on label "Contact Type" at bounding box center [187, 242] width 276 height 15
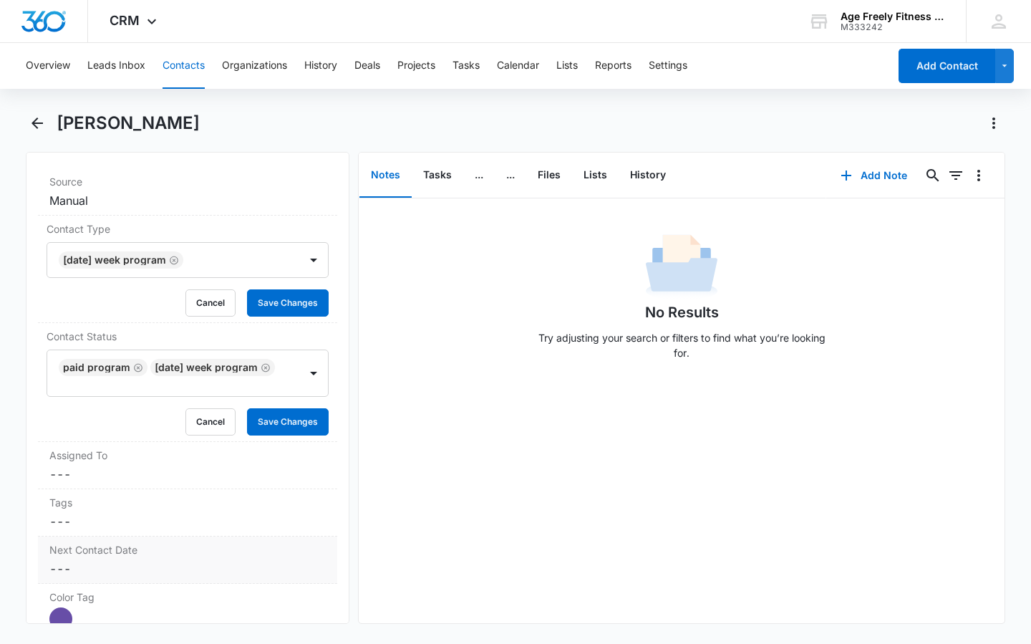
scroll to position [570, 0]
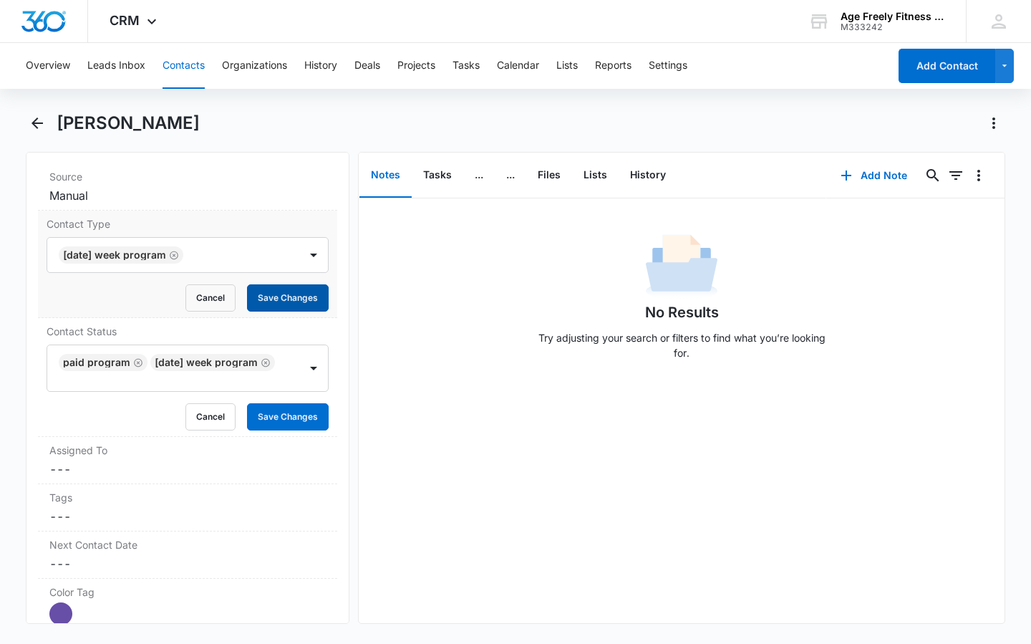
click at [263, 298] on button "Save Changes" at bounding box center [288, 297] width 82 height 27
click at [279, 415] on button "Save Changes" at bounding box center [288, 416] width 82 height 27
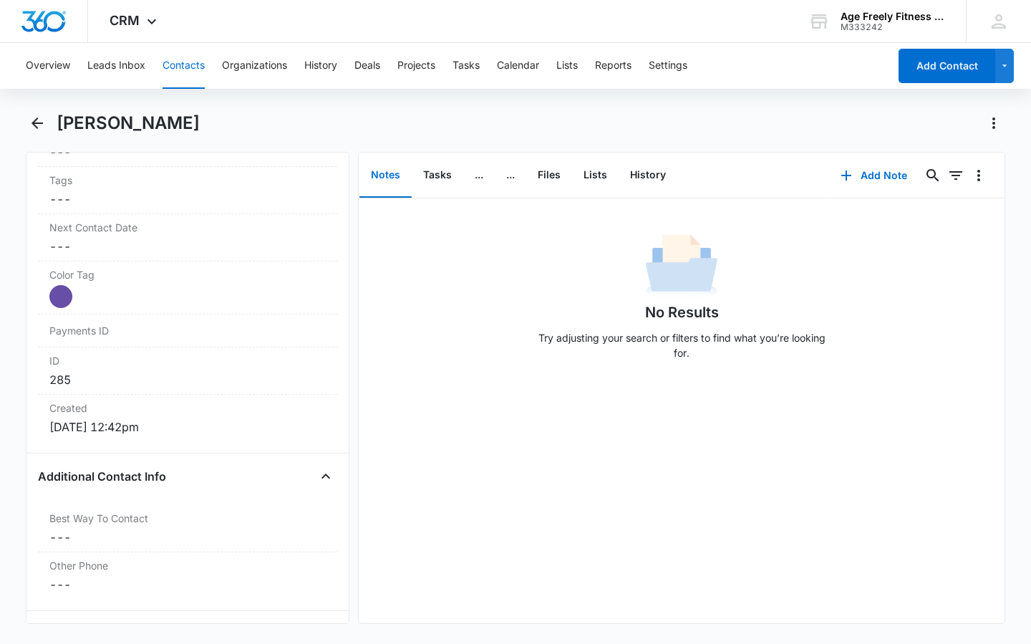
scroll to position [889, 0]
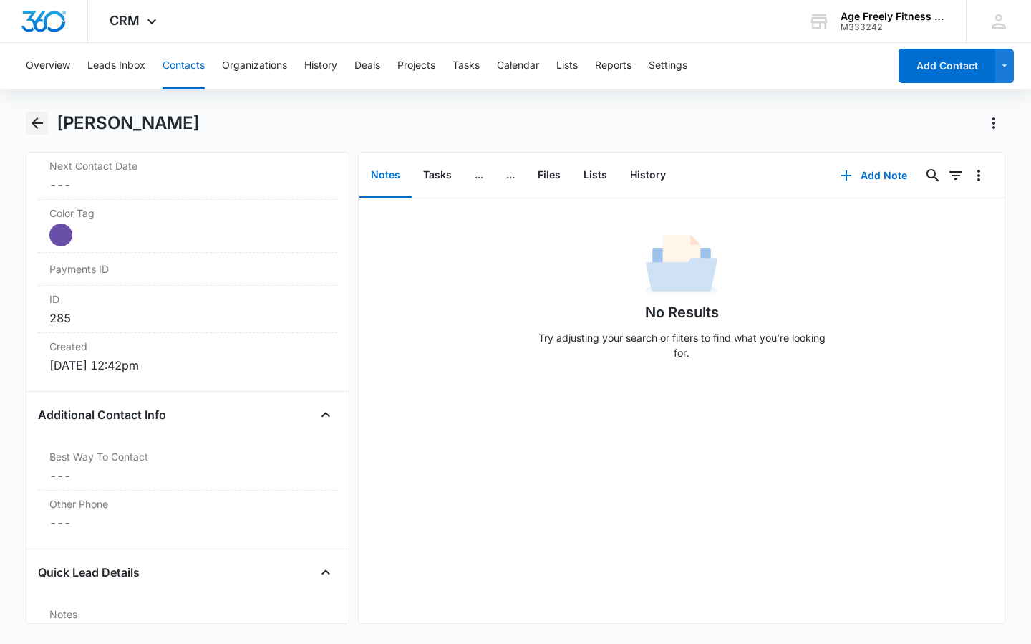
click at [44, 127] on icon "Back" at bounding box center [37, 123] width 17 height 17
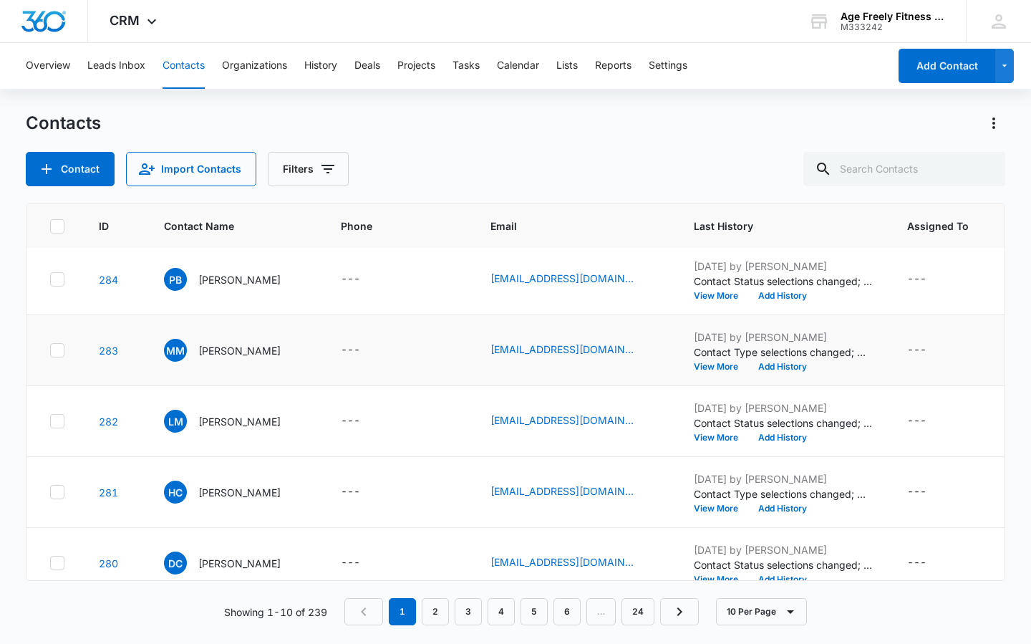
scroll to position [97, 0]
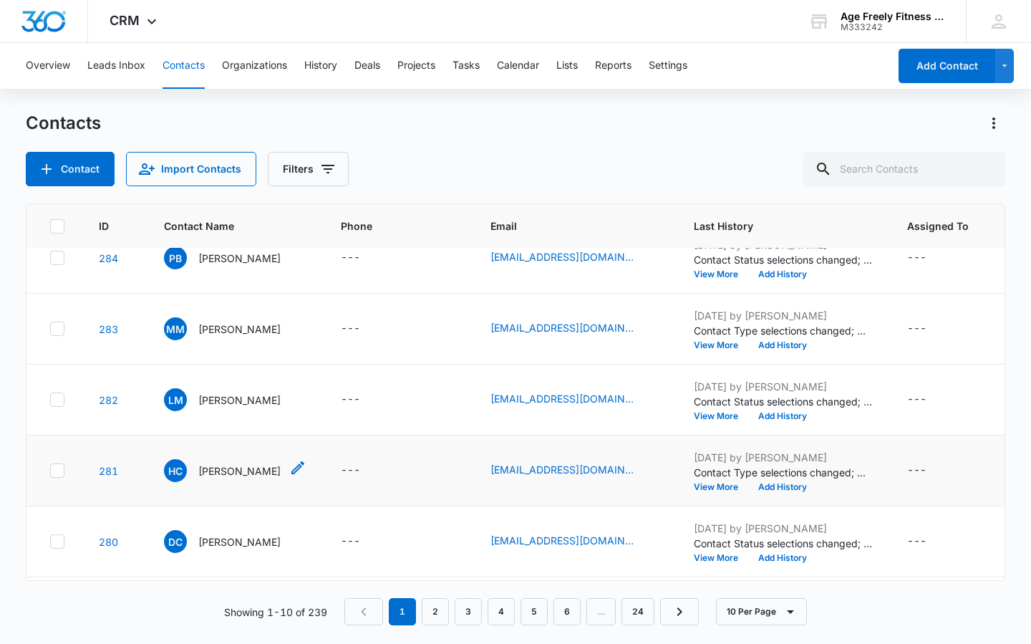
click at [173, 470] on span "HC" at bounding box center [175, 470] width 23 height 23
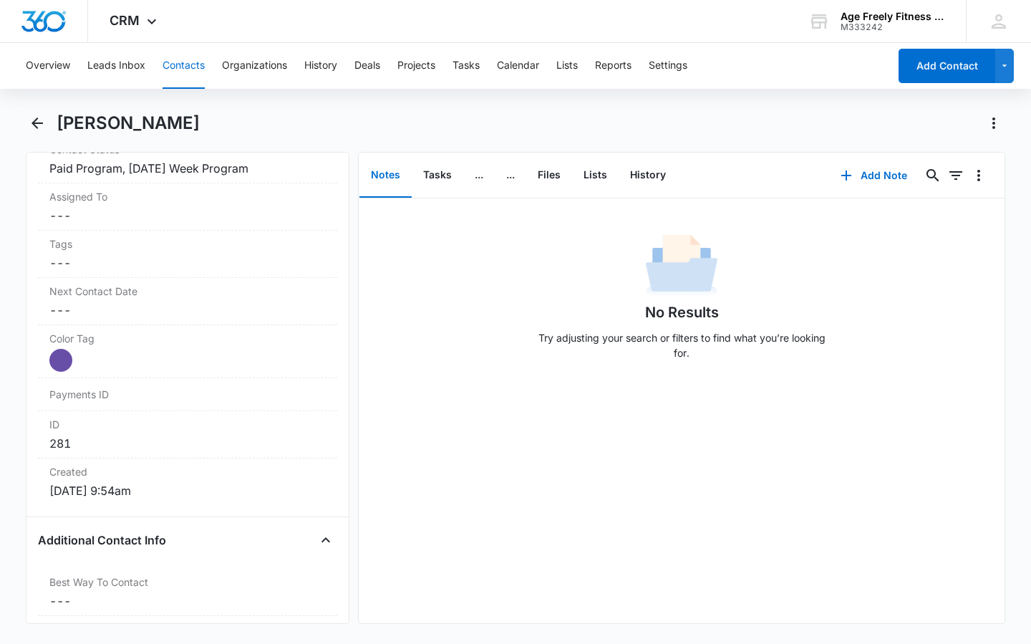
scroll to position [693, 0]
click at [39, 122] on icon "Back" at bounding box center [37, 122] width 11 height 11
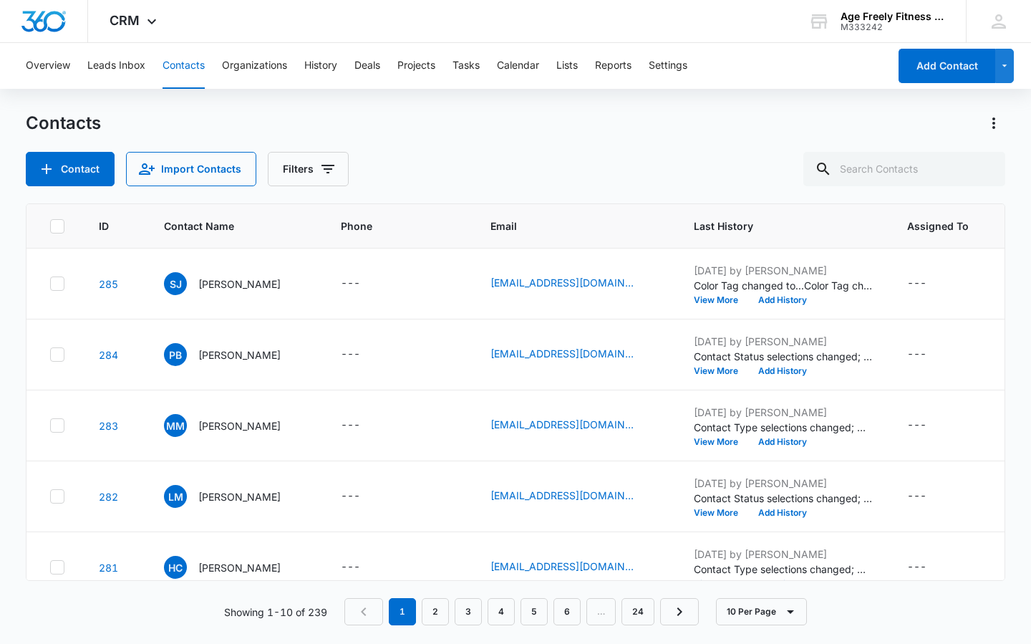
scroll to position [97, 0]
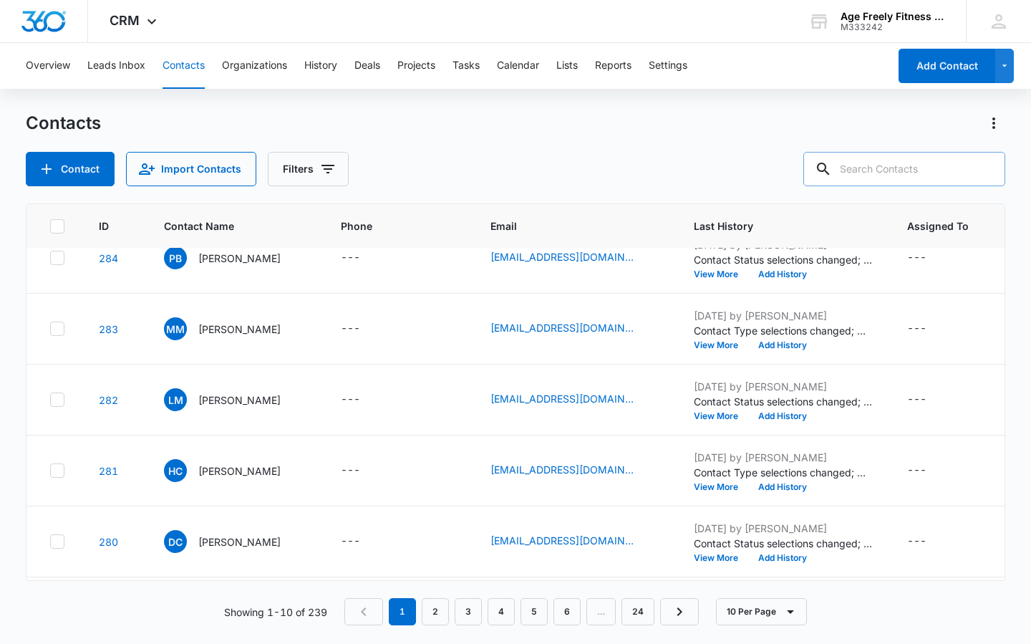
click at [968, 176] on input "text" at bounding box center [904, 169] width 202 height 34
type input "s"
type input "deb"
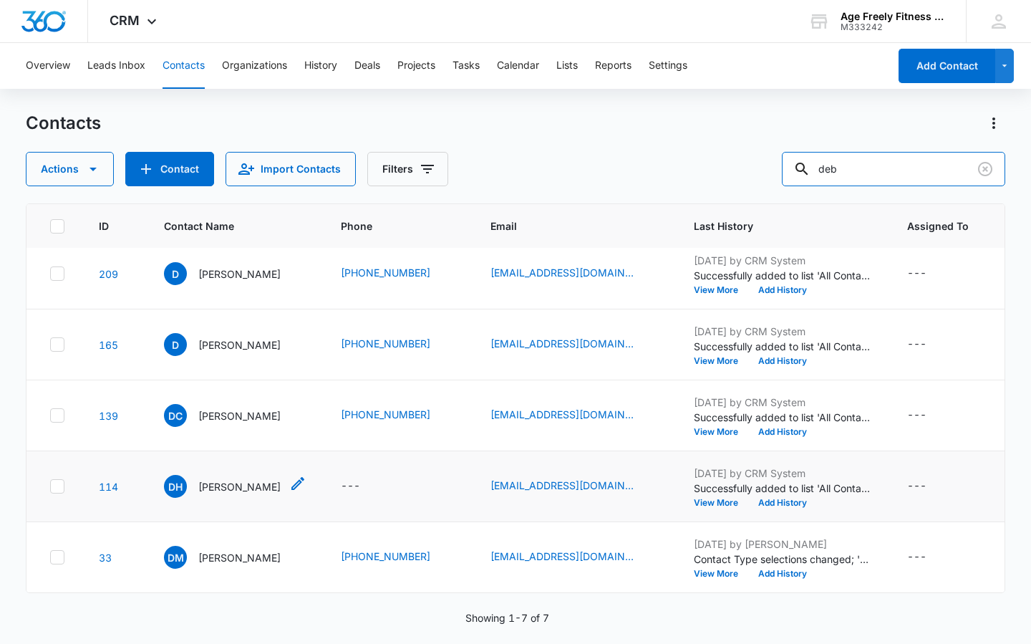
scroll to position [163, 0]
click at [171, 549] on span "DM" at bounding box center [175, 557] width 23 height 23
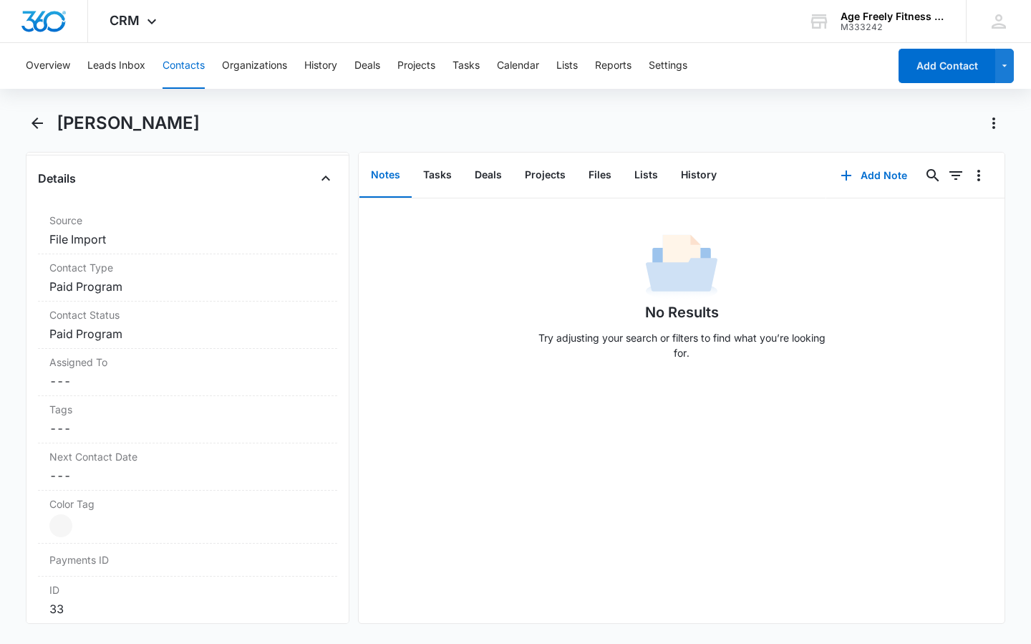
scroll to position [528, 0]
click at [85, 285] on dd "Cancel Save Changes Paid Program" at bounding box center [187, 284] width 276 height 17
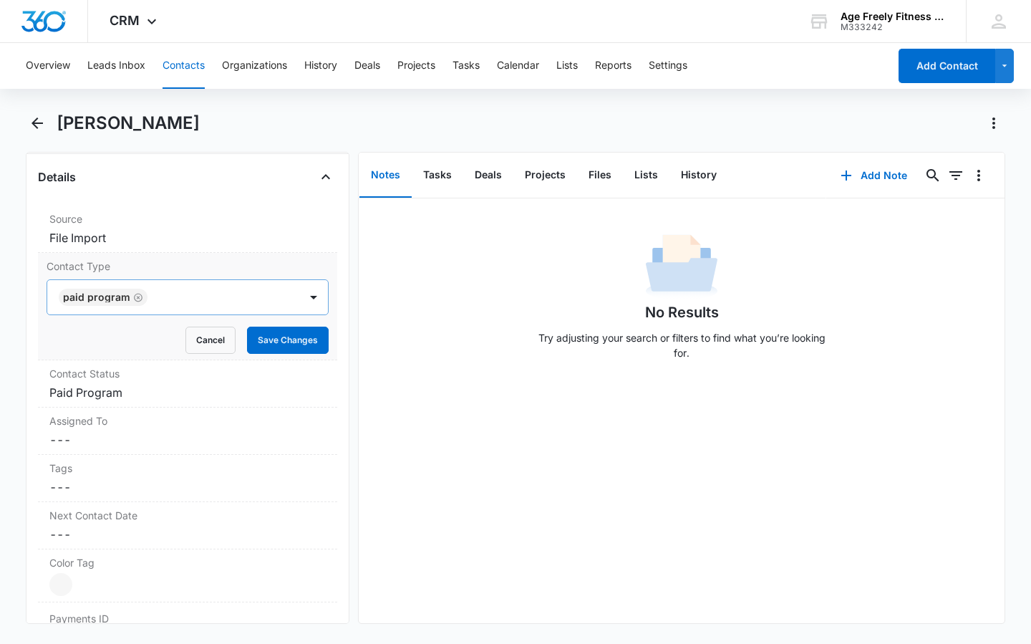
click at [107, 299] on div "Paid Program" at bounding box center [96, 297] width 67 height 10
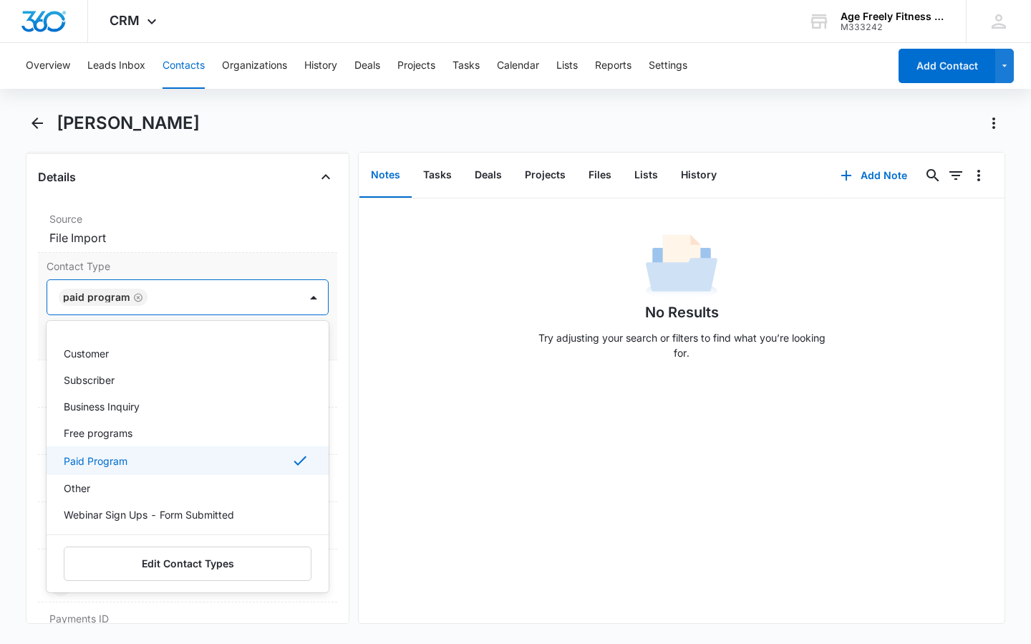
scroll to position [77, 0]
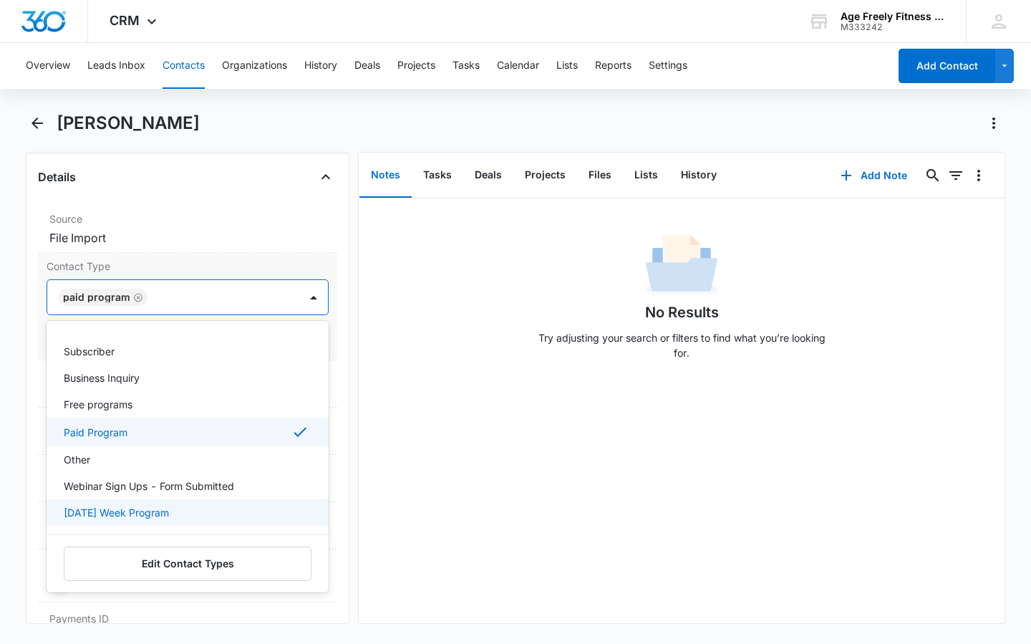
click at [128, 514] on p "[DATE] Week Program" at bounding box center [116, 512] width 105 height 15
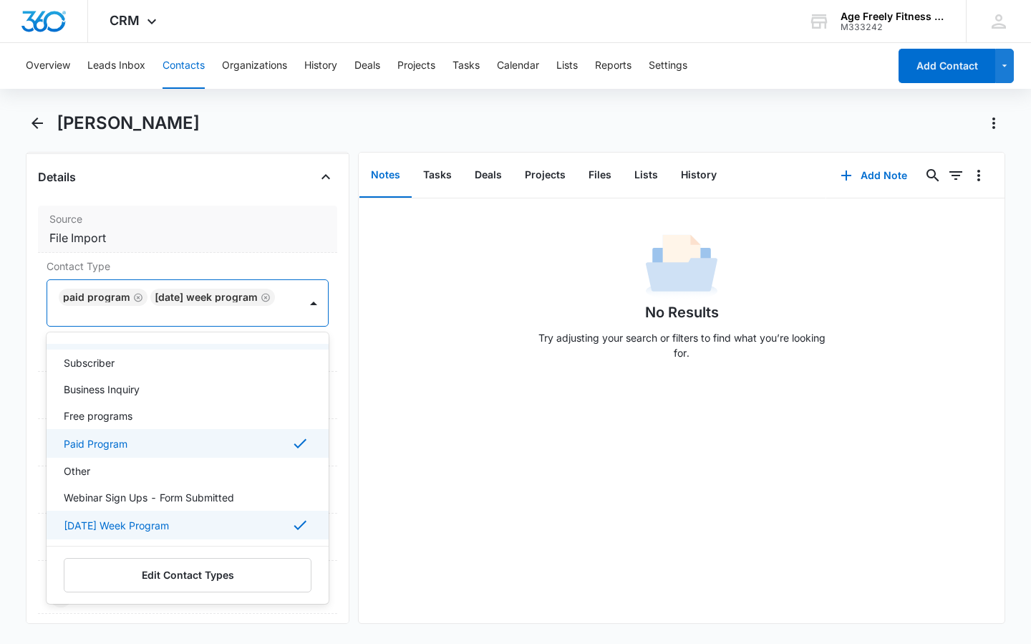
click at [280, 242] on dd "Cancel Save Changes File Import" at bounding box center [187, 237] width 276 height 17
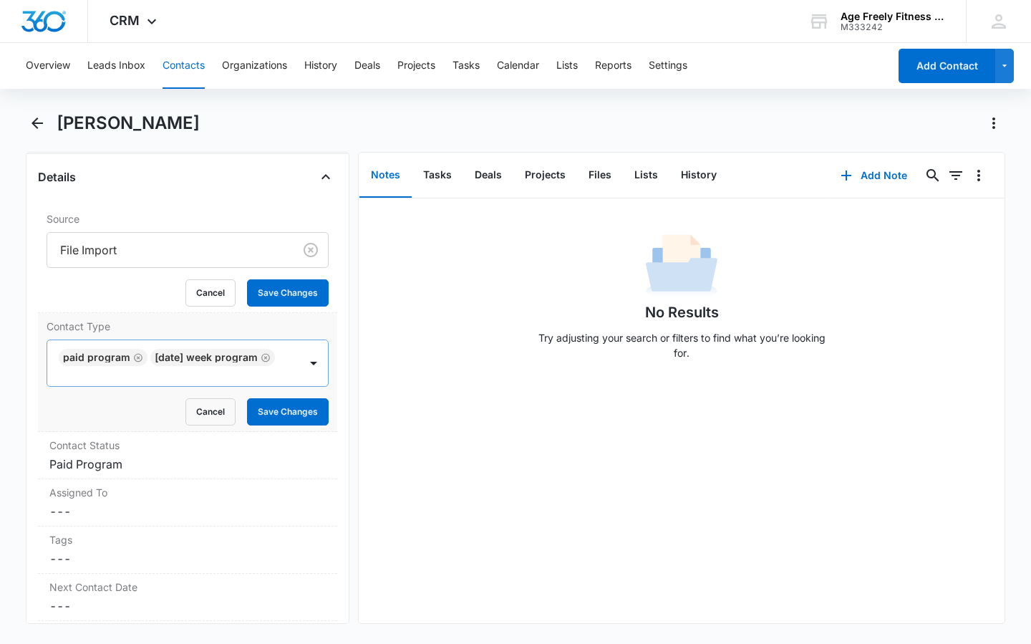
click at [277, 379] on div "Paid Program [DATE] Week Program" at bounding box center [173, 363] width 252 height 46
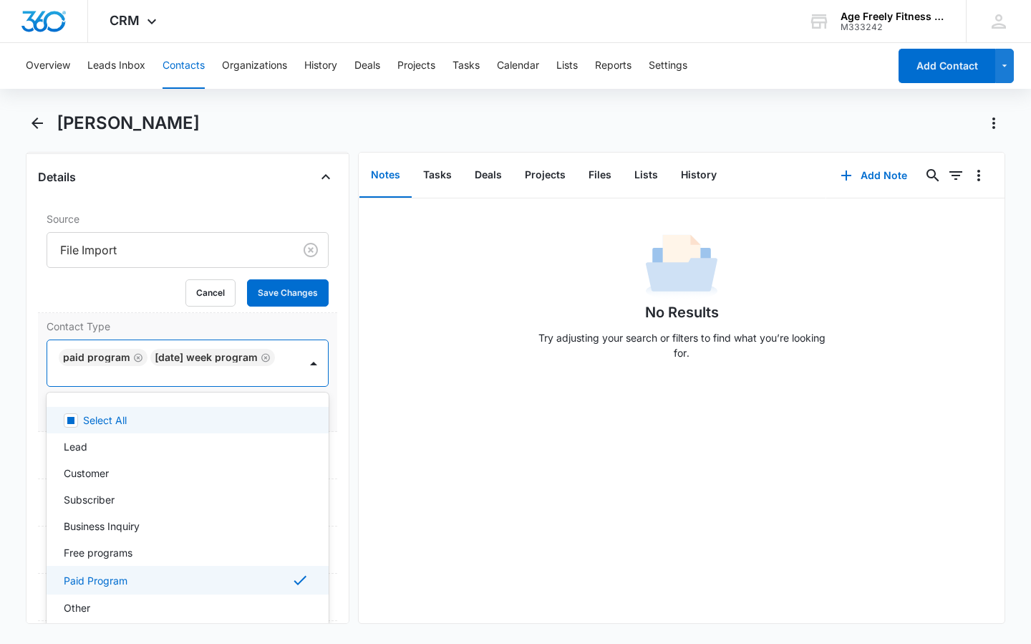
scroll to position [1, 0]
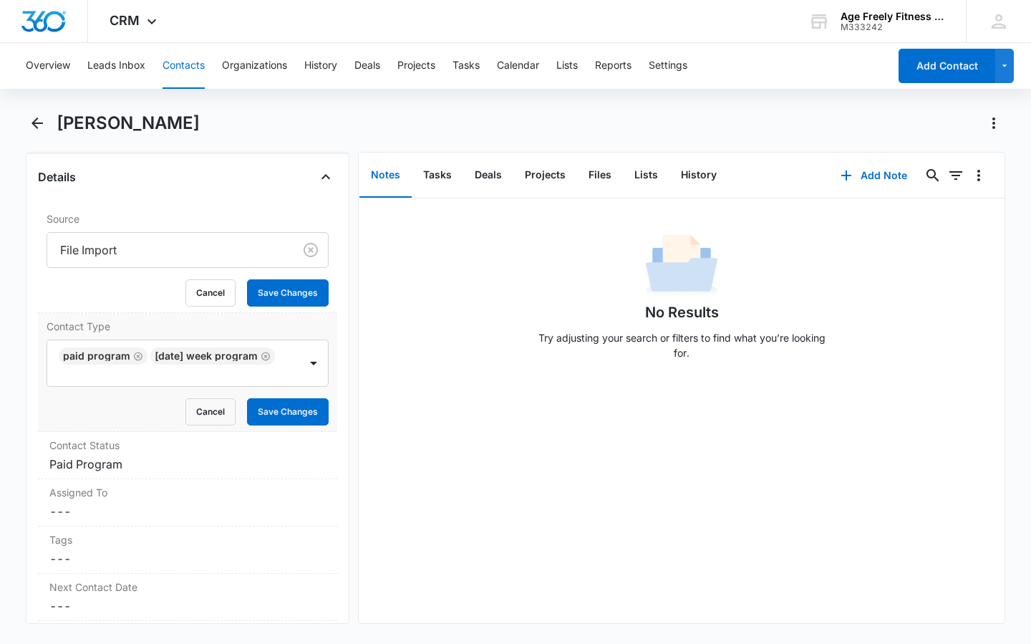
click at [248, 313] on div "Contact Type Paid Program [DATE] Week Program Cancel Save Changes" at bounding box center [187, 372] width 299 height 119
click at [267, 415] on button "Save Changes" at bounding box center [288, 411] width 82 height 27
click at [253, 290] on button "Save Changes" at bounding box center [288, 292] width 82 height 27
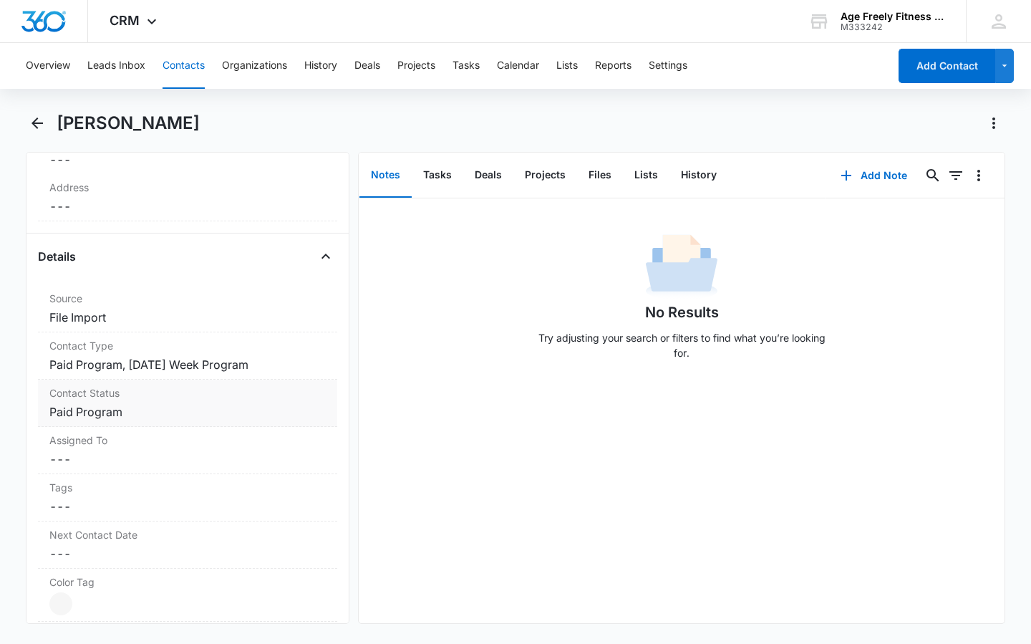
scroll to position [455, 0]
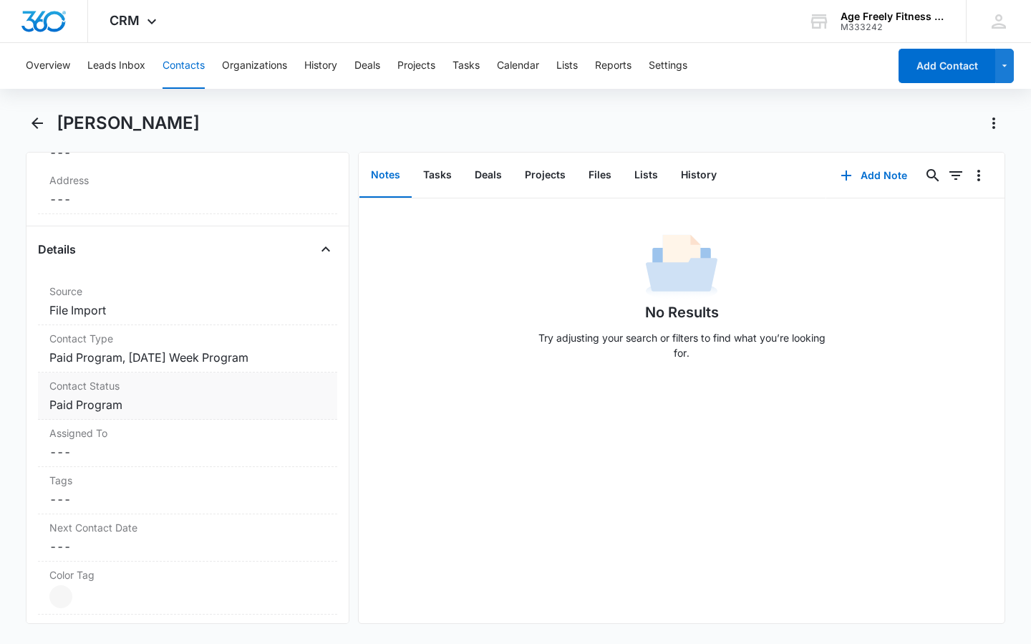
click at [211, 392] on label "Contact Status" at bounding box center [187, 385] width 276 height 15
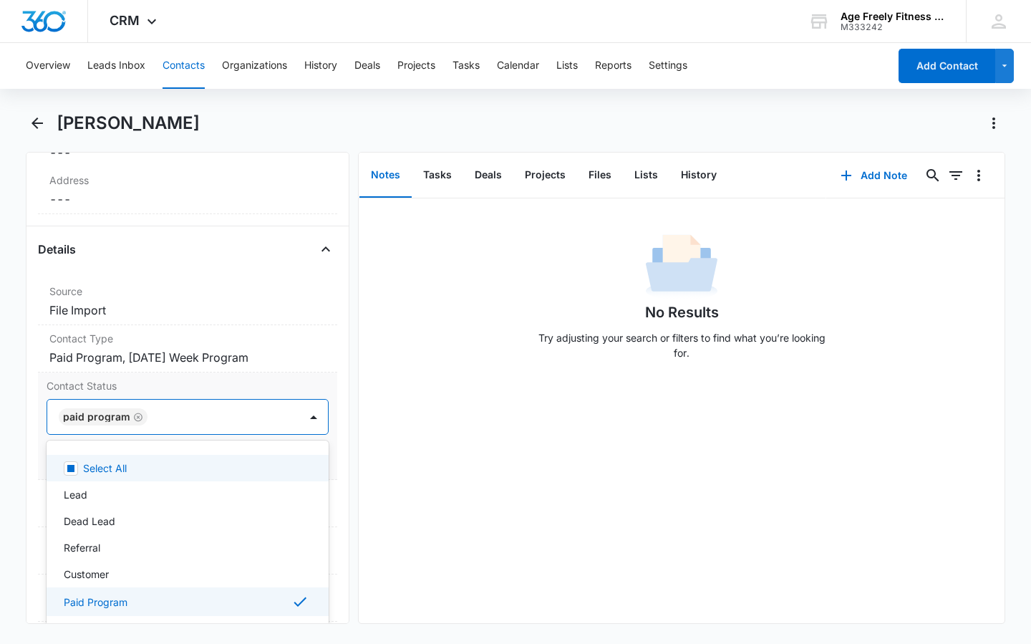
click at [207, 420] on div at bounding box center [216, 417] width 129 height 20
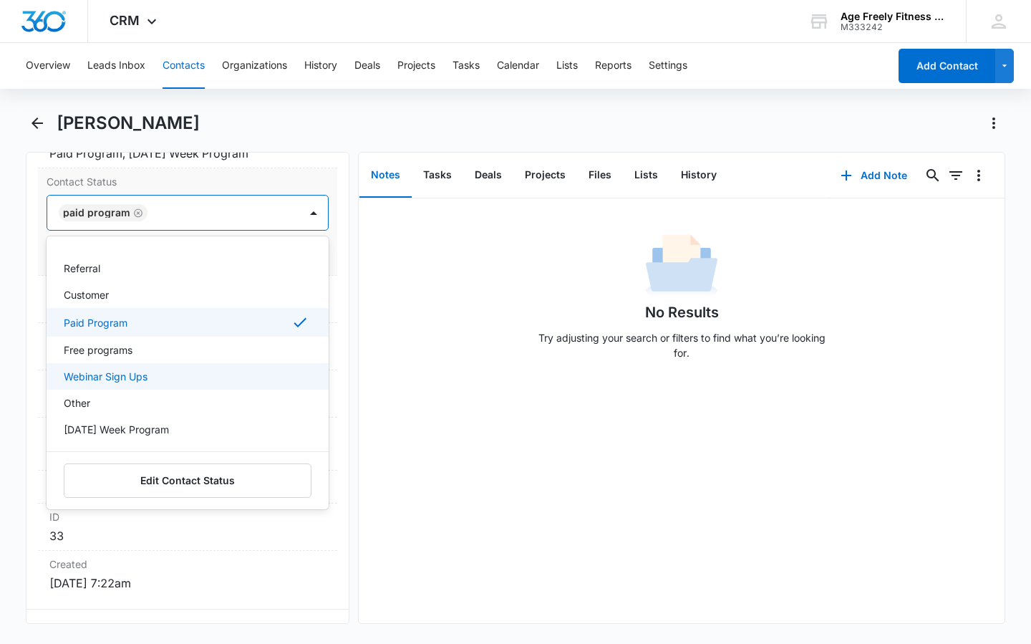
scroll to position [660, 0]
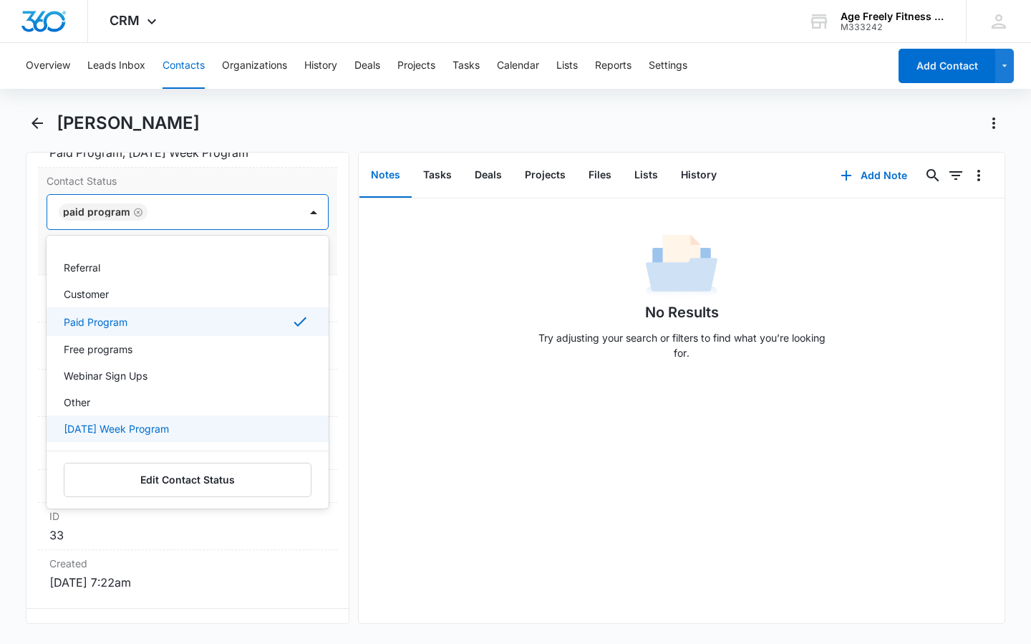
click at [169, 429] on p "[DATE] Week Program" at bounding box center [116, 428] width 105 height 15
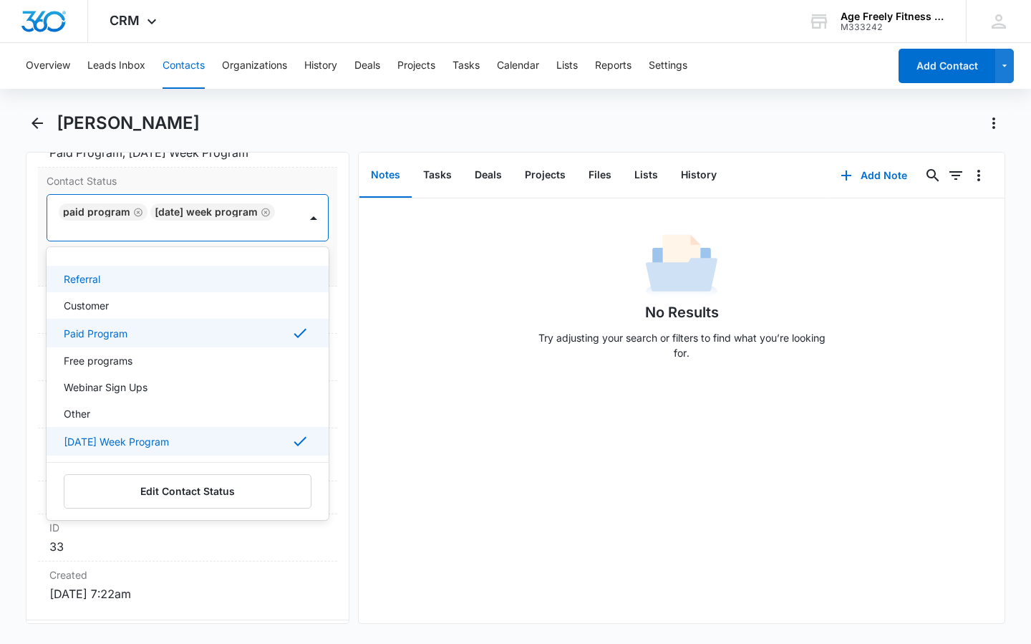
click at [228, 174] on label "Contact Status" at bounding box center [188, 180] width 282 height 15
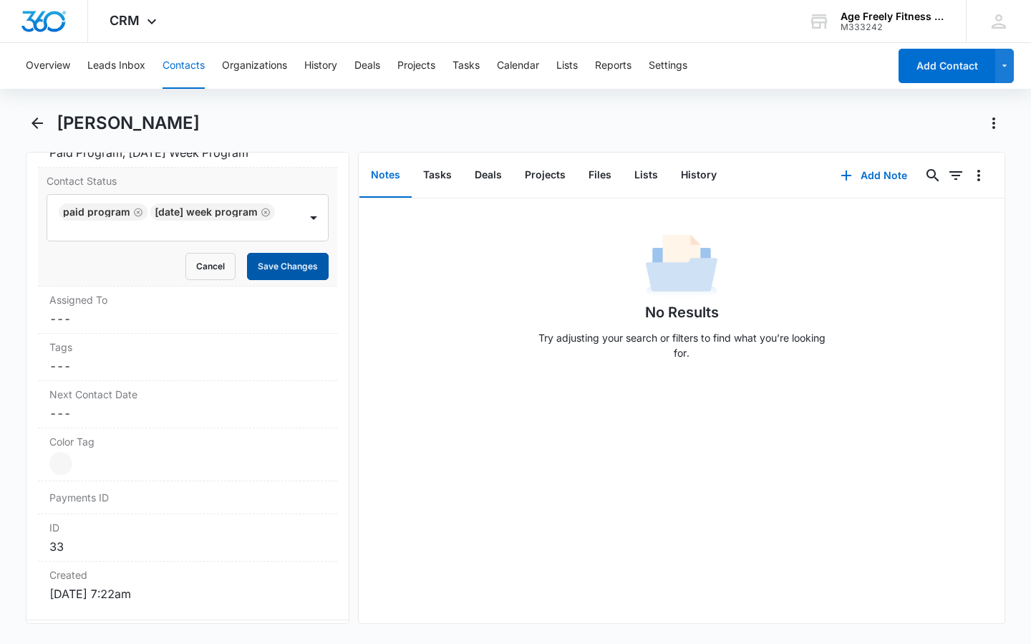
click at [277, 270] on button "Save Changes" at bounding box center [288, 266] width 82 height 27
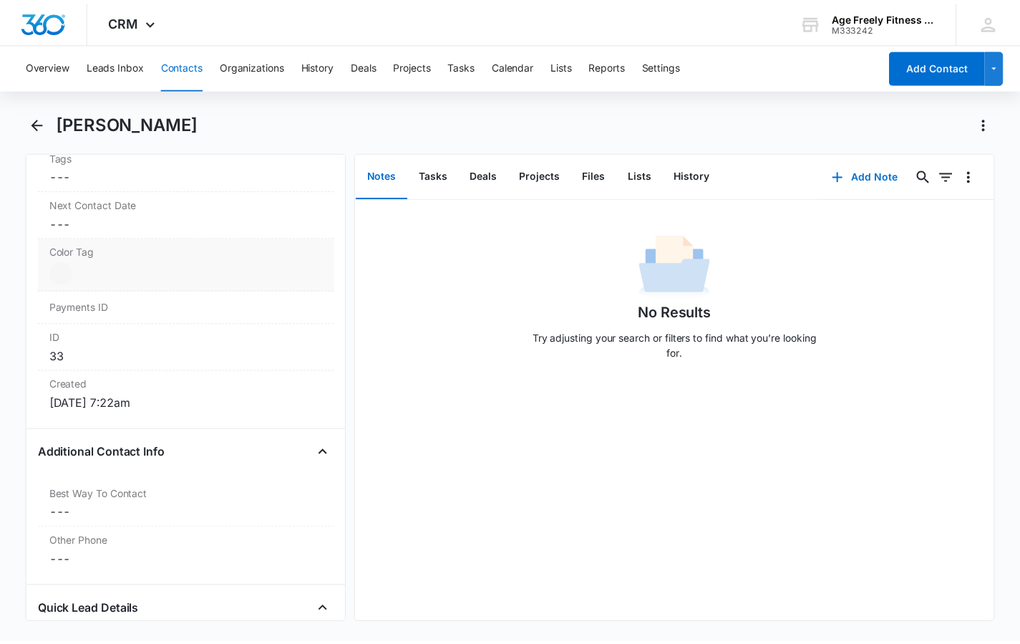
scroll to position [780, 0]
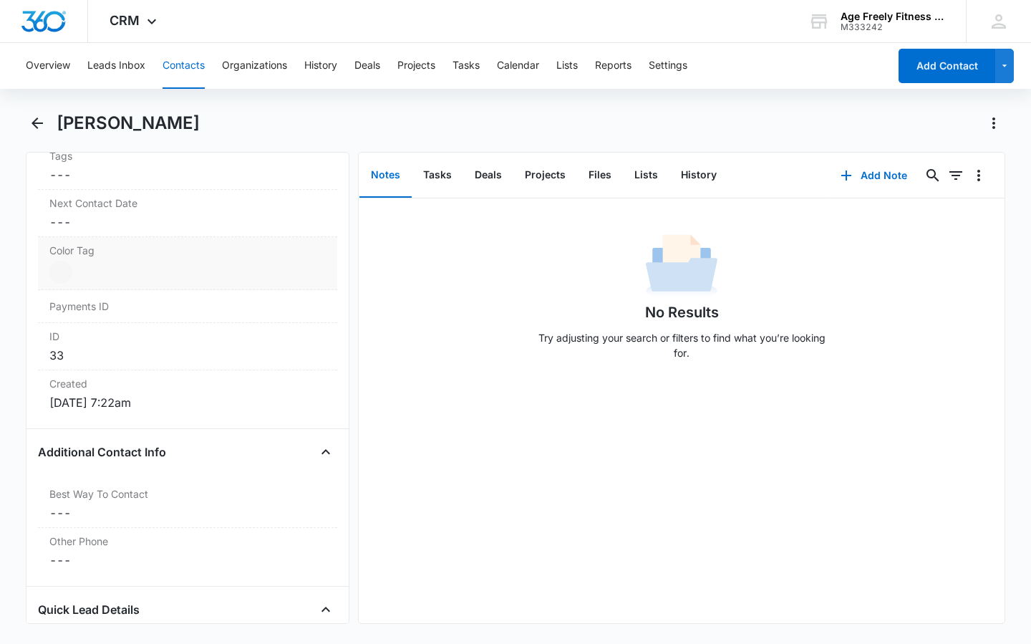
click at [180, 252] on label "Color Tag" at bounding box center [187, 250] width 276 height 15
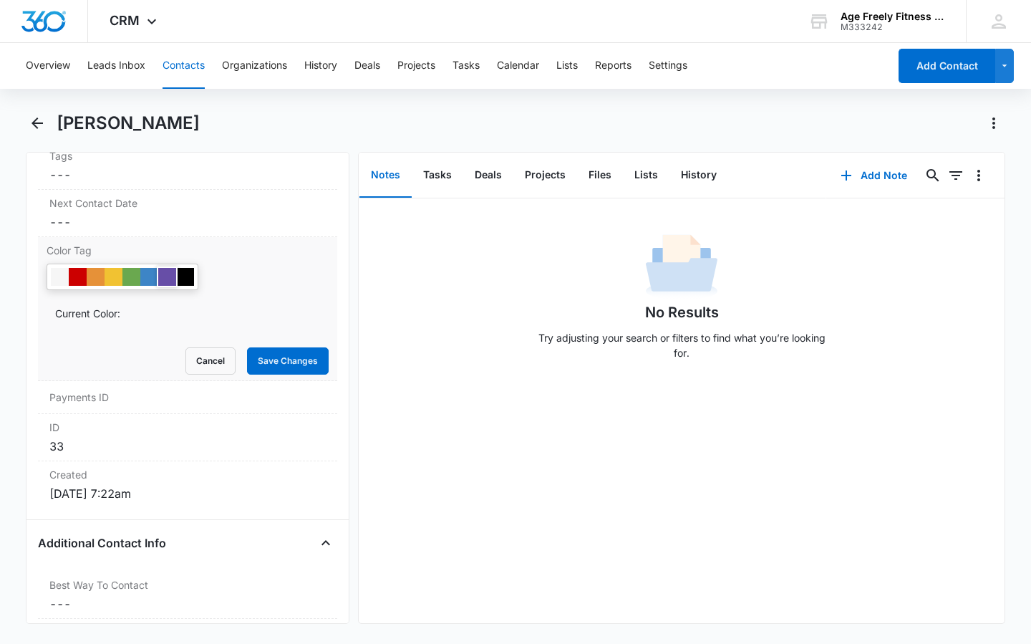
click at [160, 275] on div at bounding box center [167, 277] width 18 height 18
click at [290, 364] on button "Save Changes" at bounding box center [288, 360] width 82 height 27
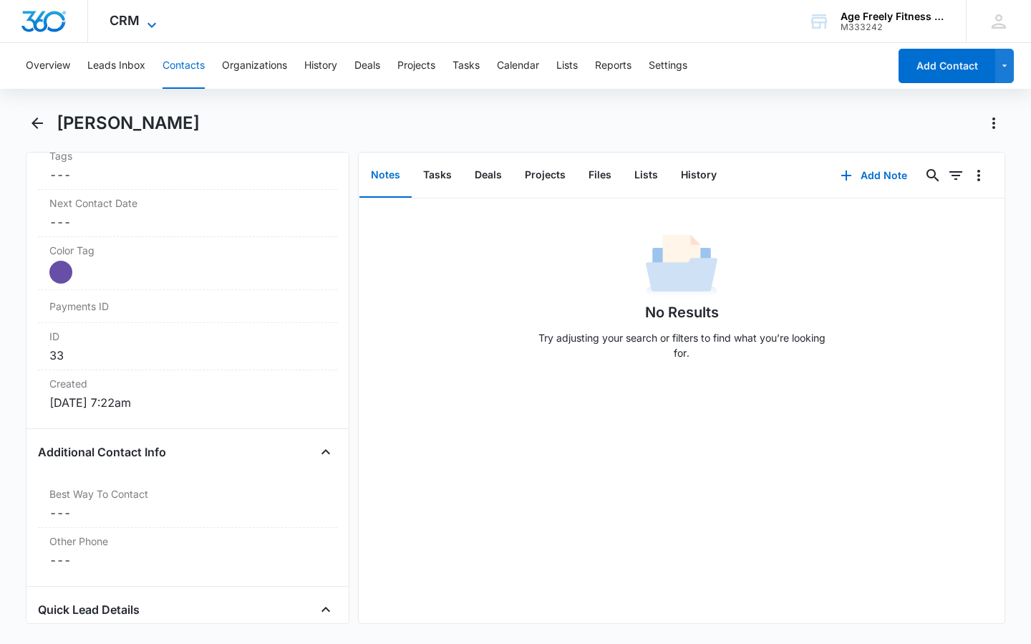
click at [150, 22] on icon at bounding box center [151, 24] width 17 height 17
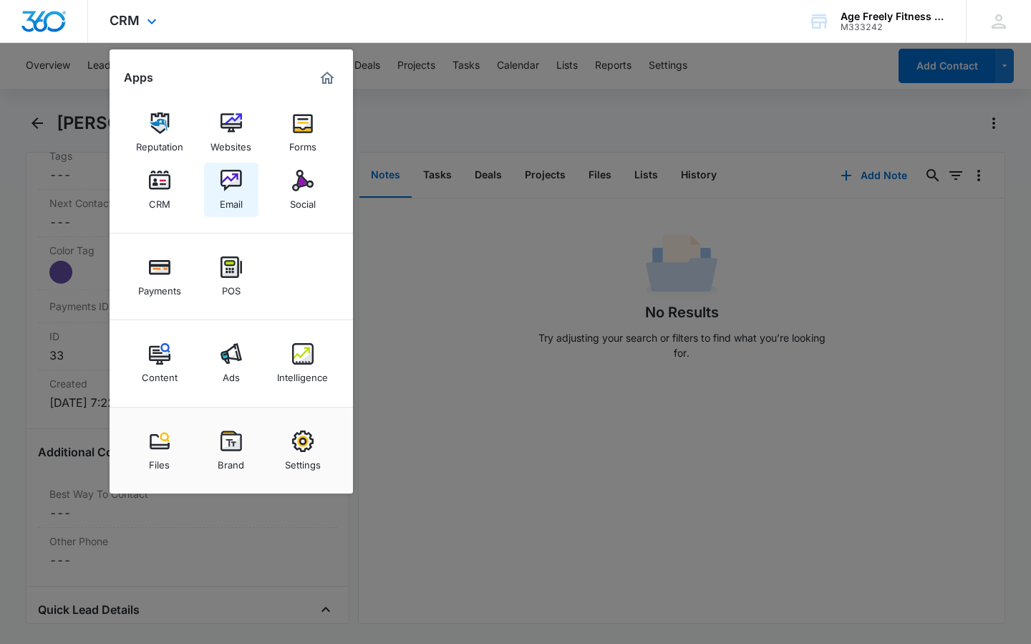
click at [231, 179] on img at bounding box center [231, 180] width 21 height 21
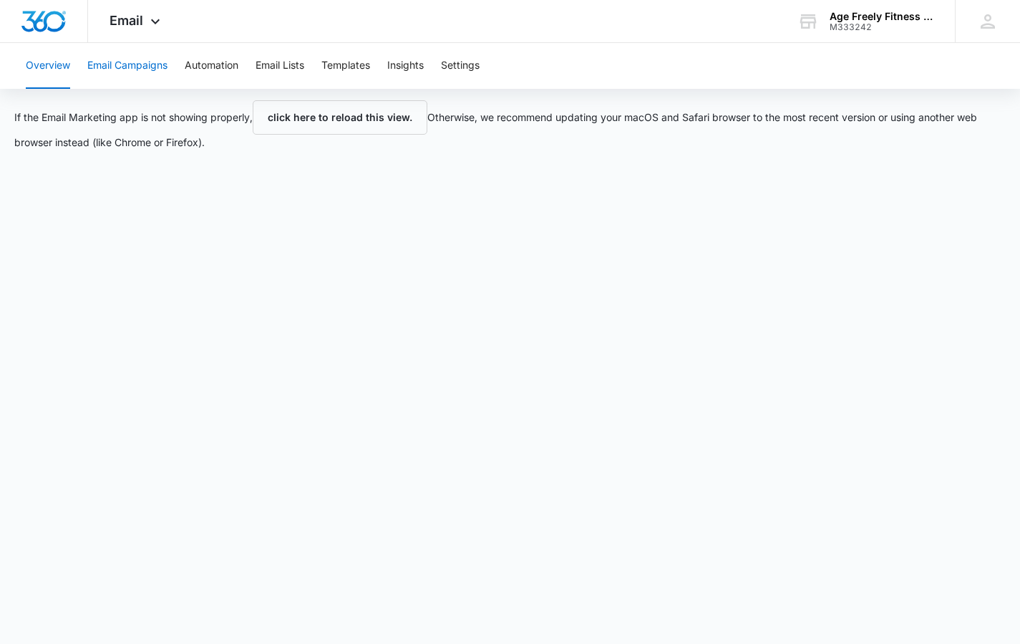
click at [136, 65] on button "Email Campaigns" at bounding box center [127, 66] width 80 height 46
click at [276, 69] on button "Email Lists" at bounding box center [280, 66] width 49 height 46
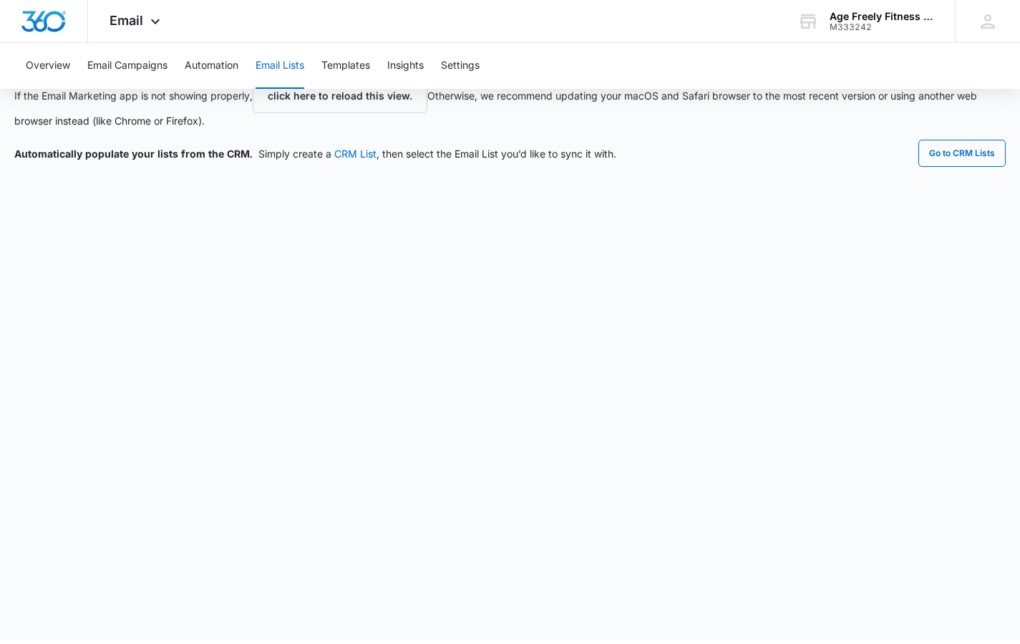
scroll to position [21, 0]
click at [136, 72] on button "Email Campaigns" at bounding box center [127, 66] width 80 height 46
